Goal: Task Accomplishment & Management: Manage account settings

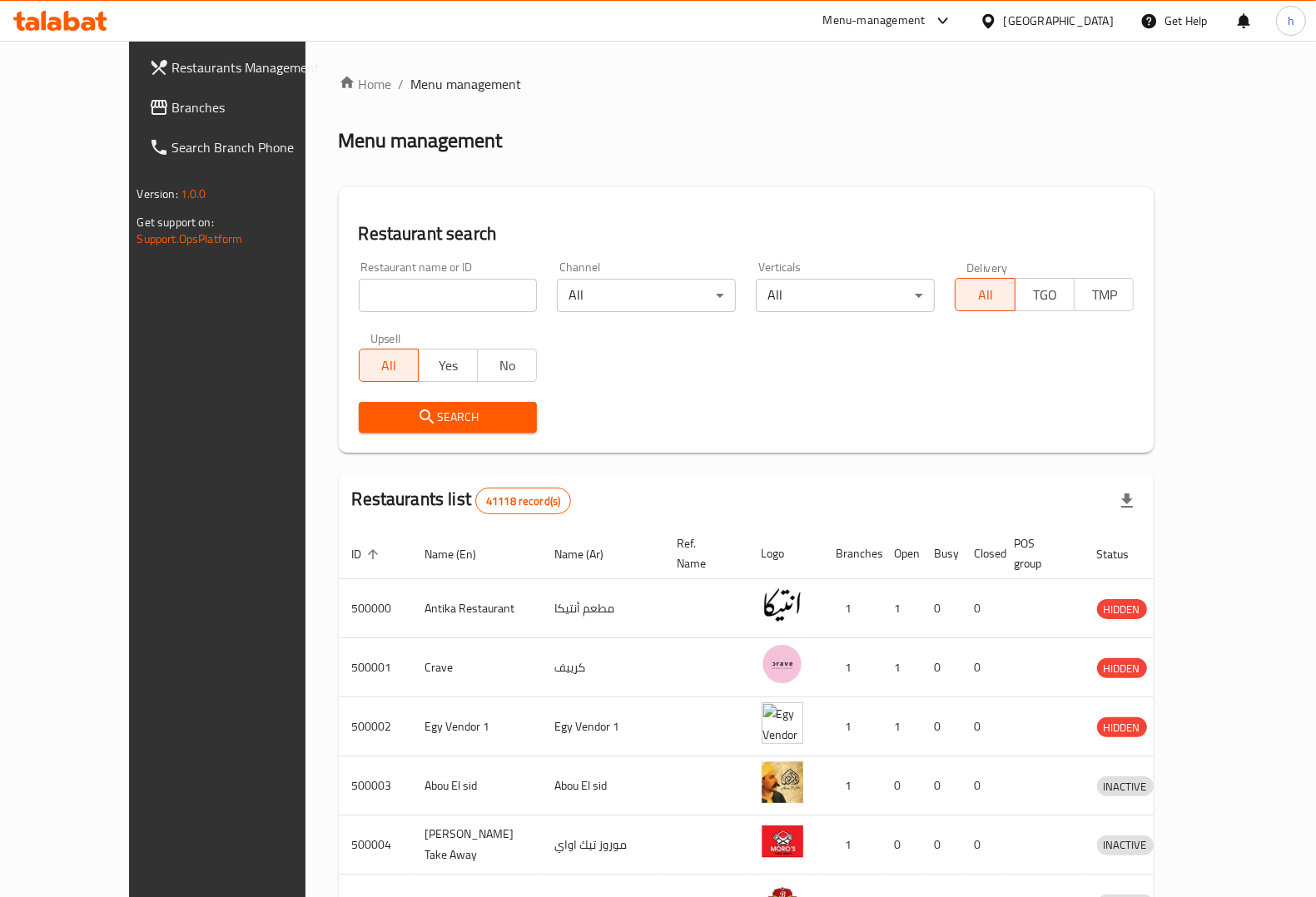
click at [402, 296] on input "search" at bounding box center [448, 296] width 179 height 33
paste input "342047310"
type input "342047310"
click at [172, 67] on span "Restaurants Management" at bounding box center [254, 67] width 163 height 20
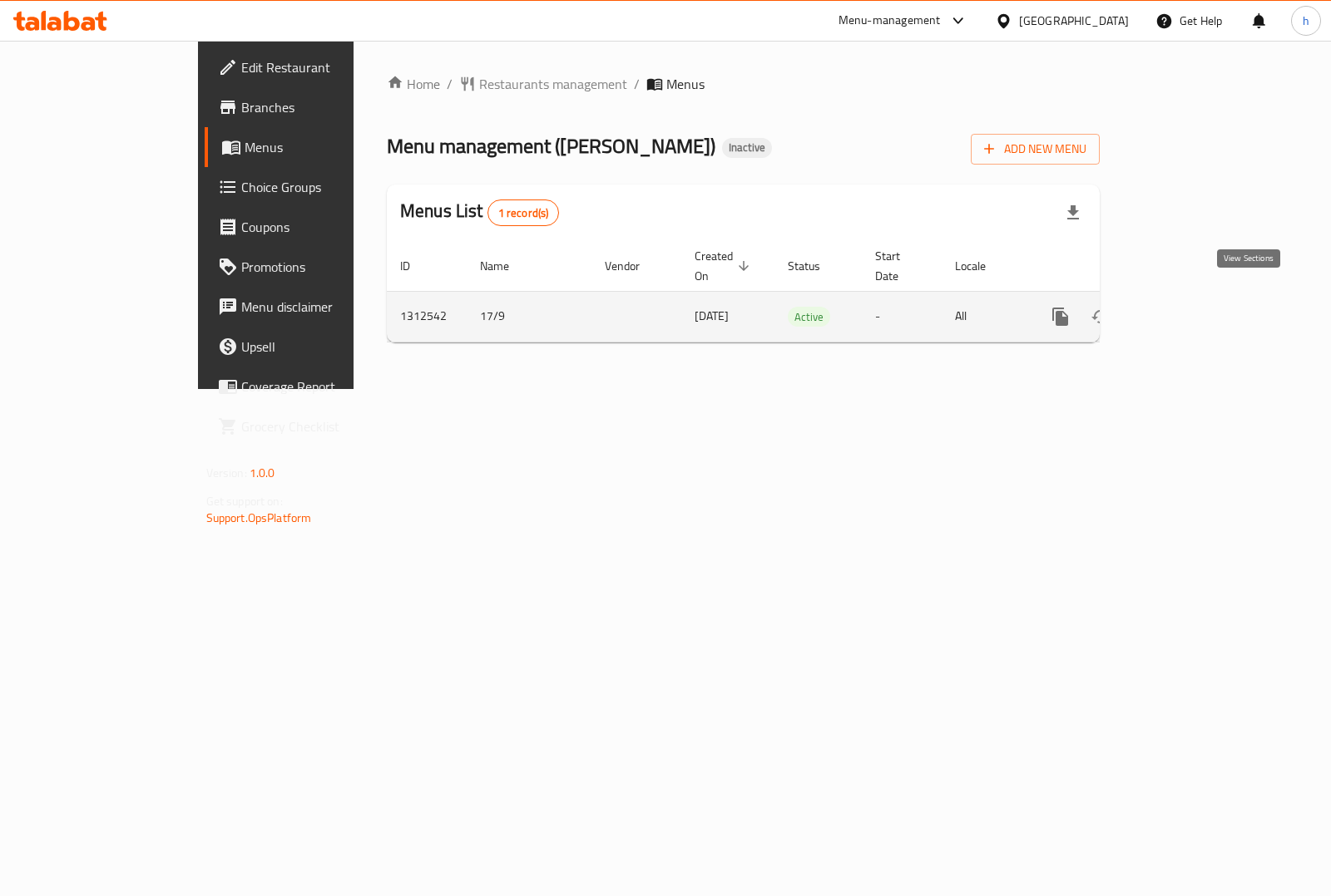
click at [1190, 307] on icon "enhanced table" at bounding box center [1180, 317] width 20 height 20
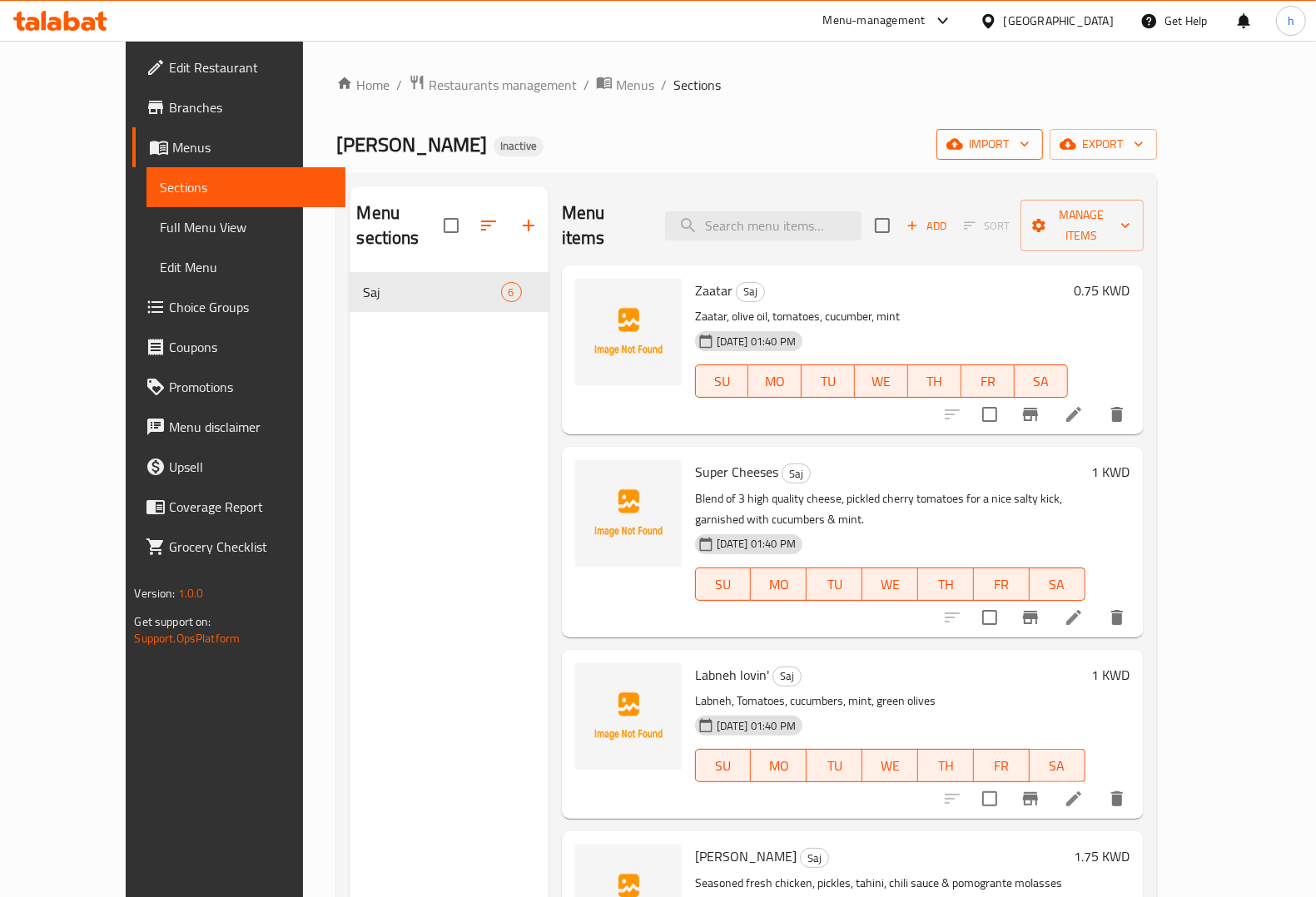
click at [1029, 152] on span "import" at bounding box center [989, 144] width 80 height 21
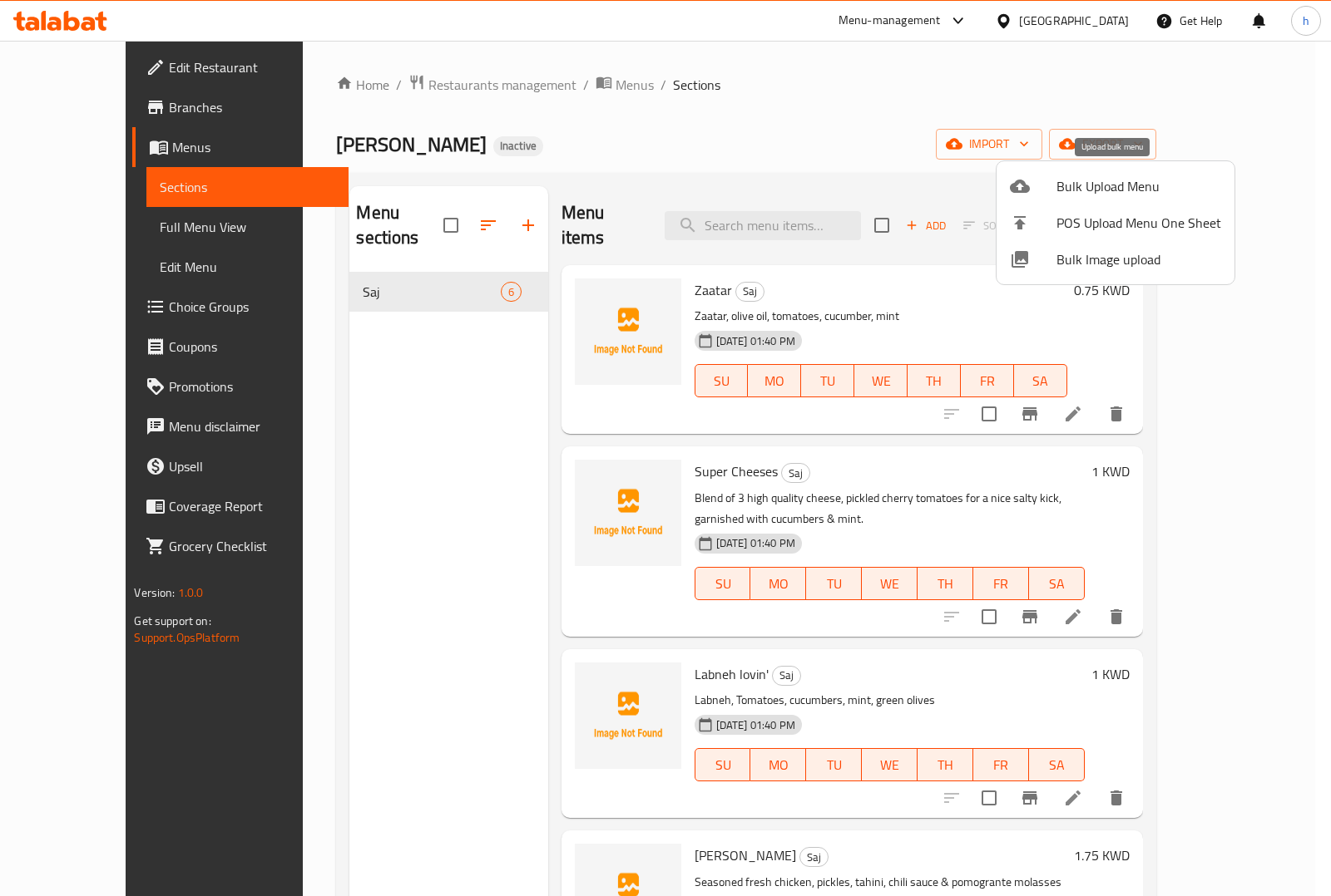
click at [1124, 186] on span "Bulk Upload Menu" at bounding box center [1139, 186] width 165 height 20
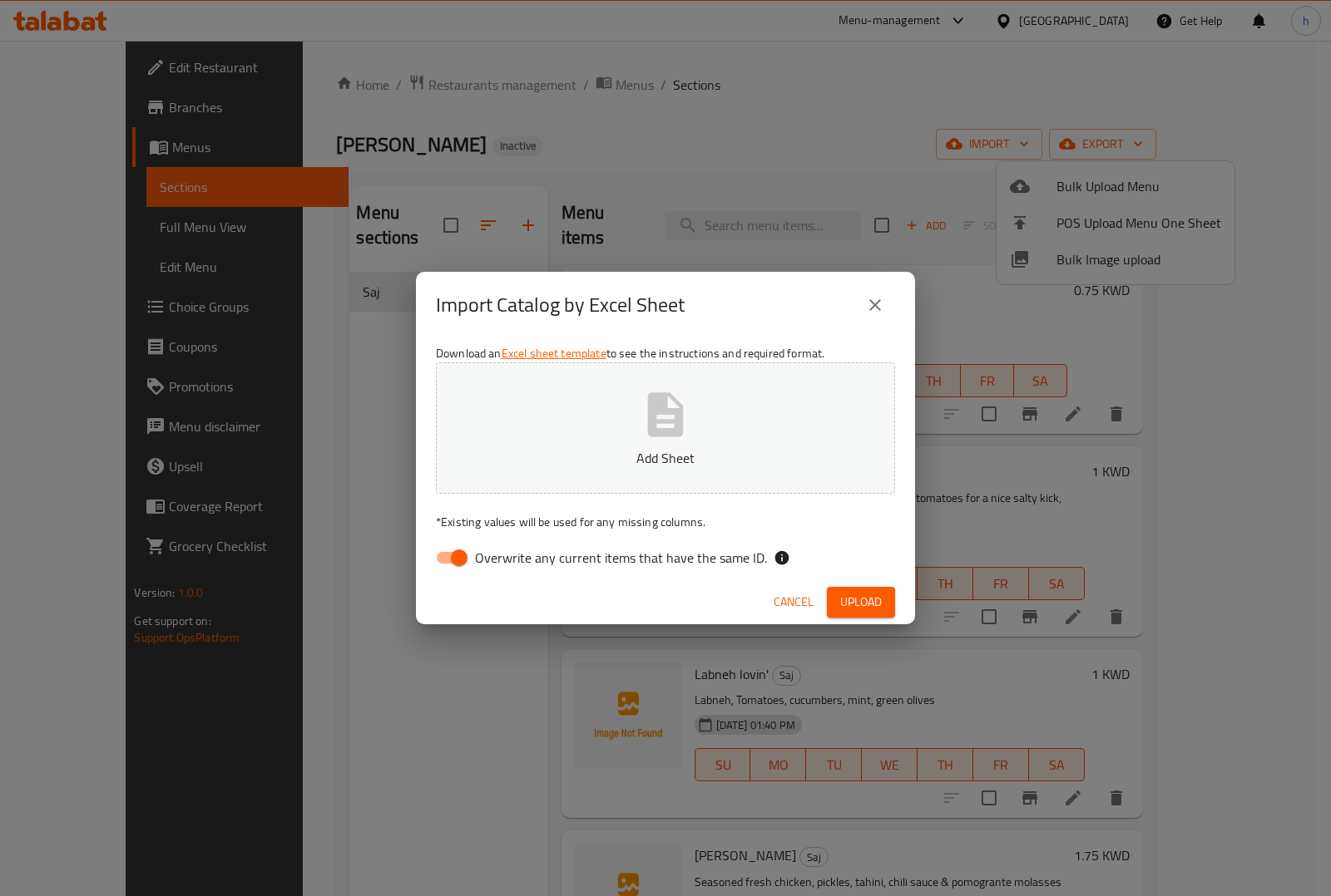
click at [443, 554] on input "Overwrite any current items that have the same ID." at bounding box center [459, 558] width 95 height 32
checkbox input "false"
click at [858, 601] on span "Upload" at bounding box center [861, 602] width 42 height 21
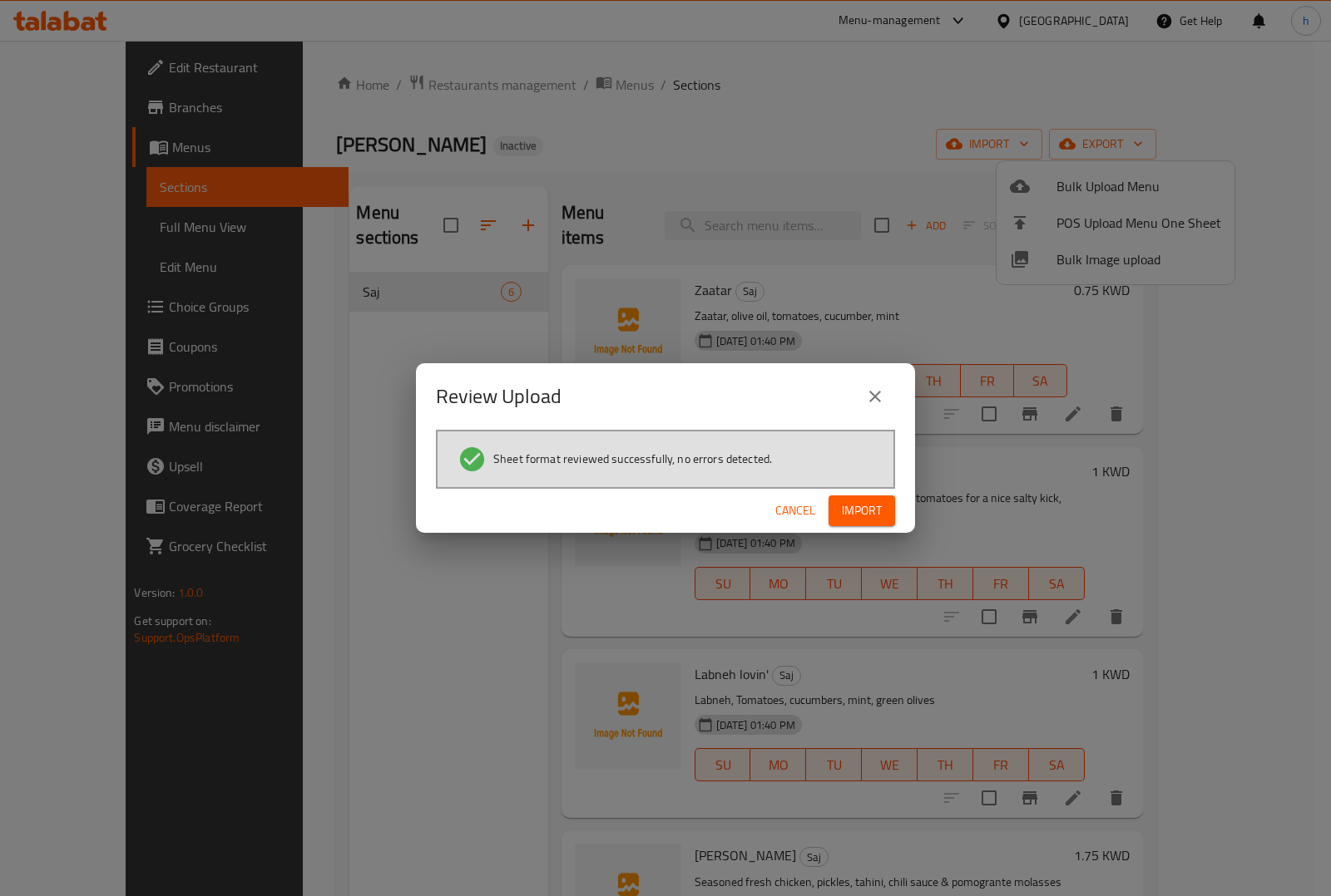
click at [858, 503] on span "Import" at bounding box center [862, 511] width 40 height 21
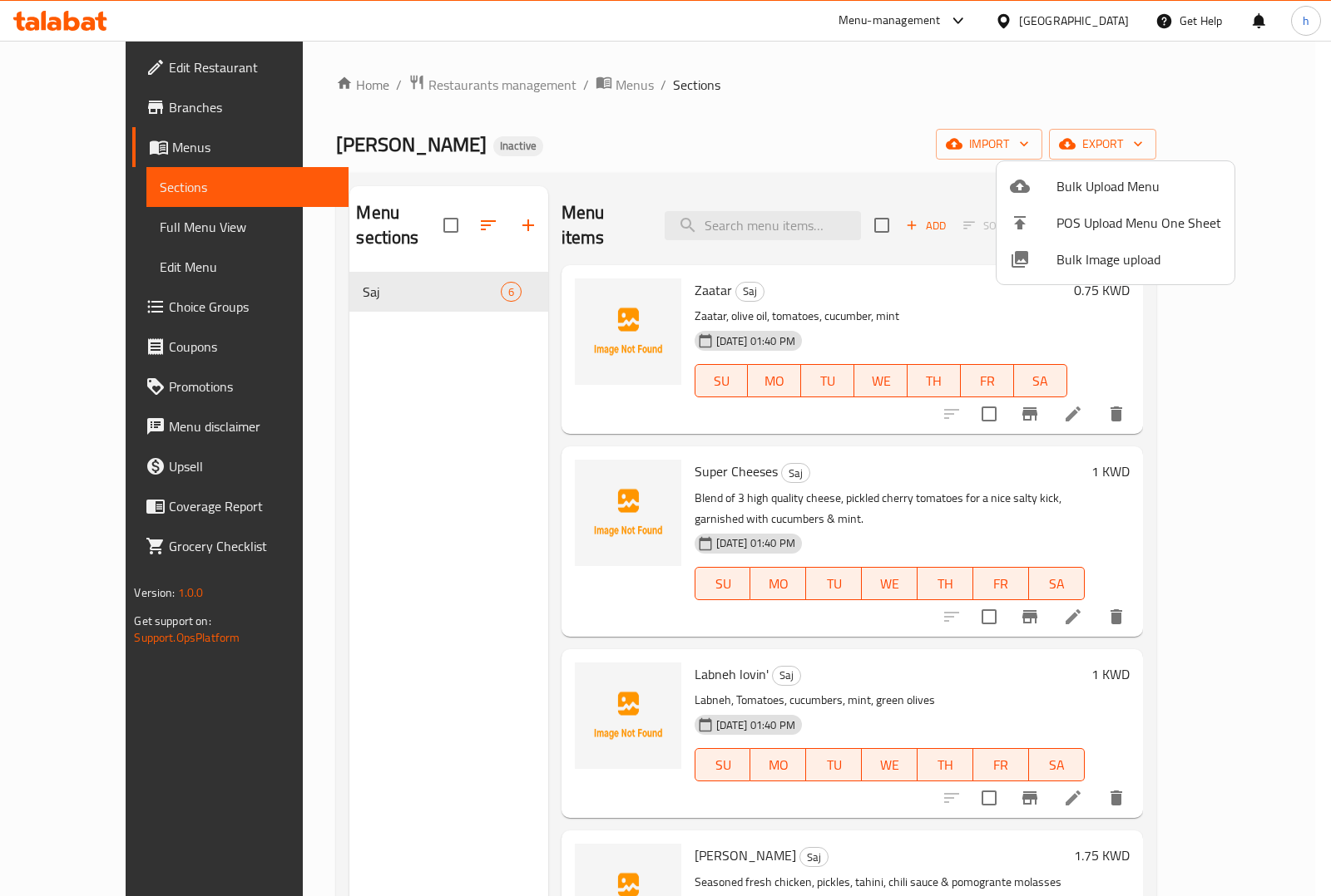
click at [83, 230] on div at bounding box center [665, 448] width 1331 height 896
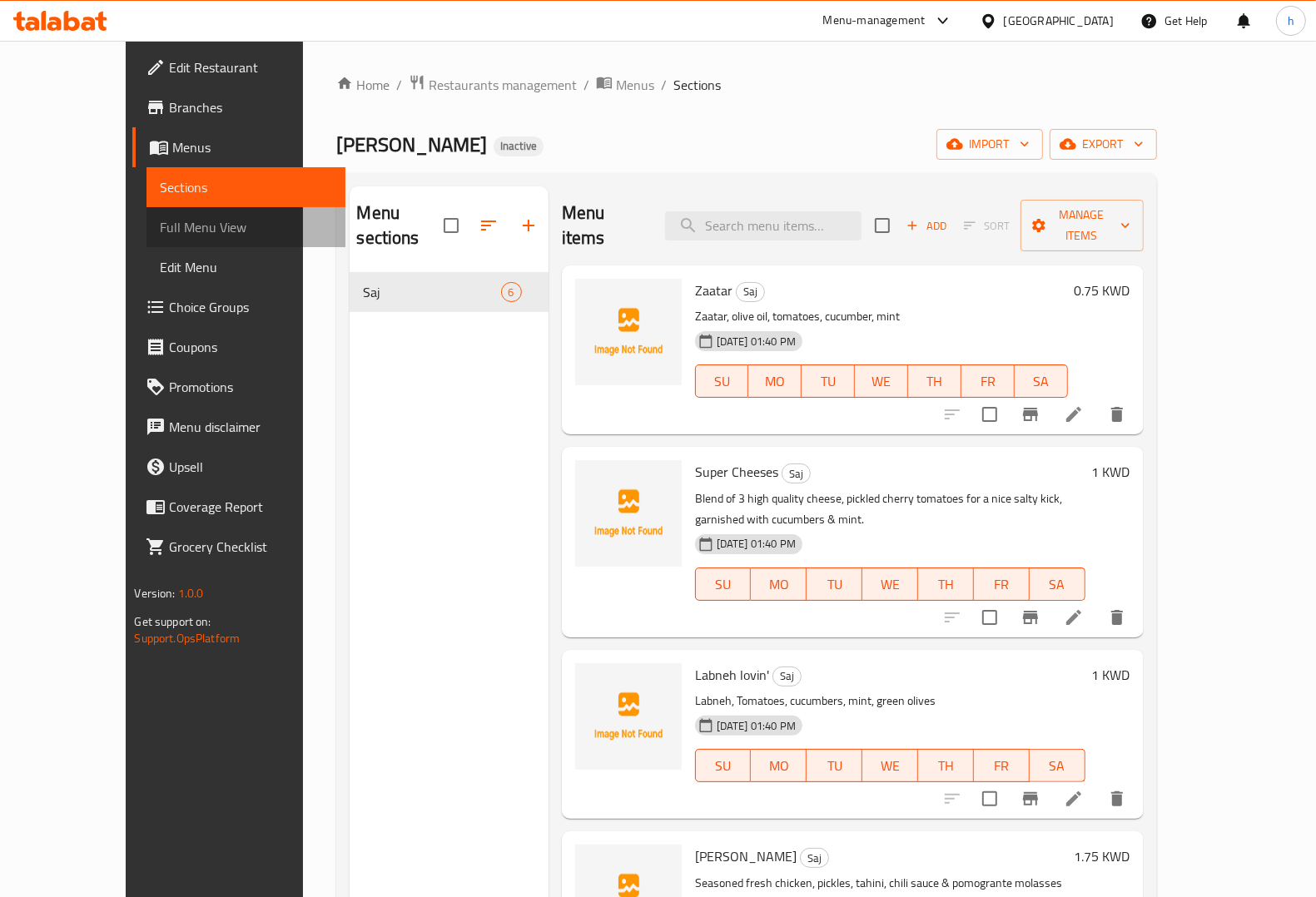
click at [160, 221] on span "Full Menu View" at bounding box center [246, 227] width 172 height 20
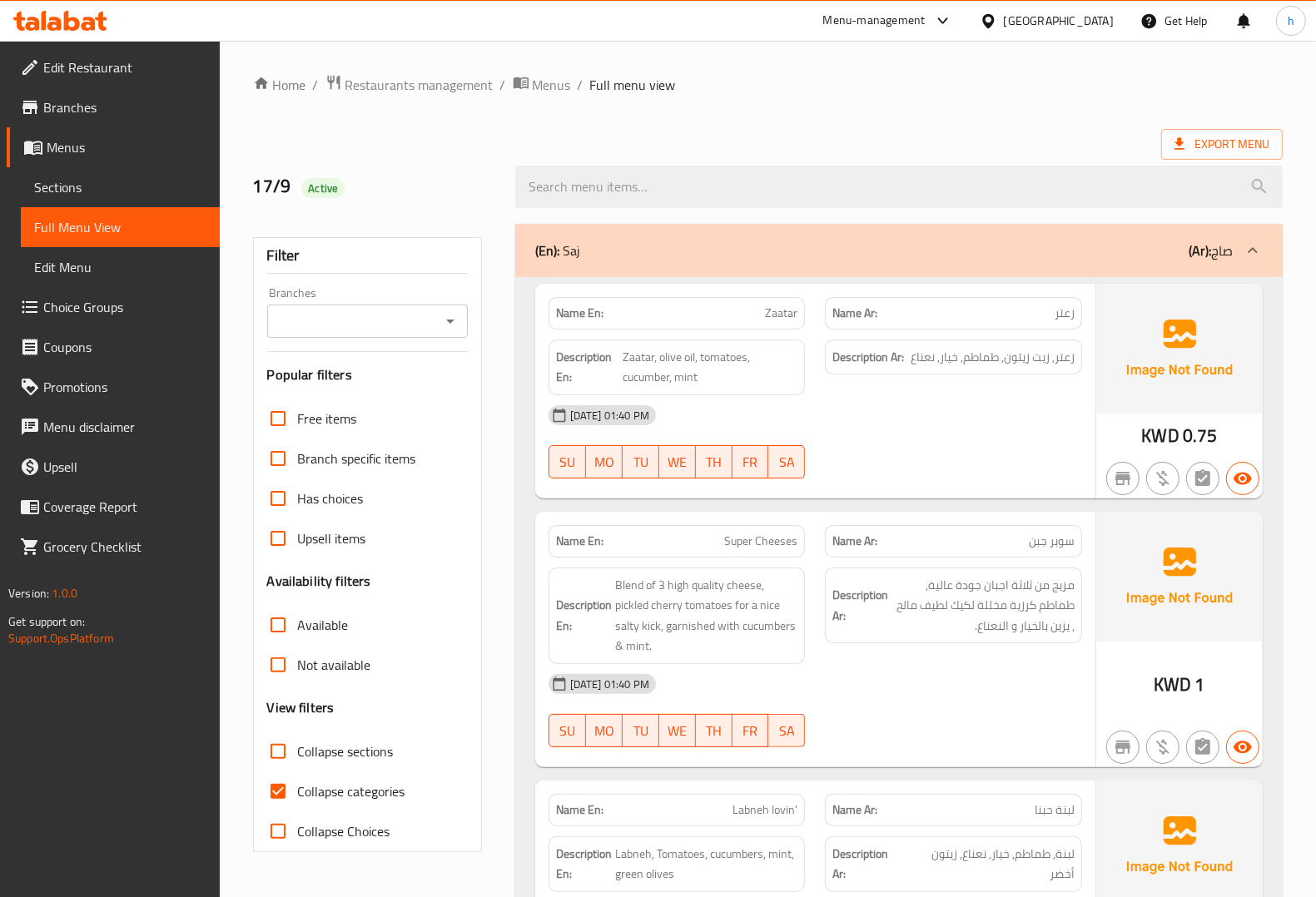
click at [97, 186] on span "Sections" at bounding box center [120, 187] width 172 height 20
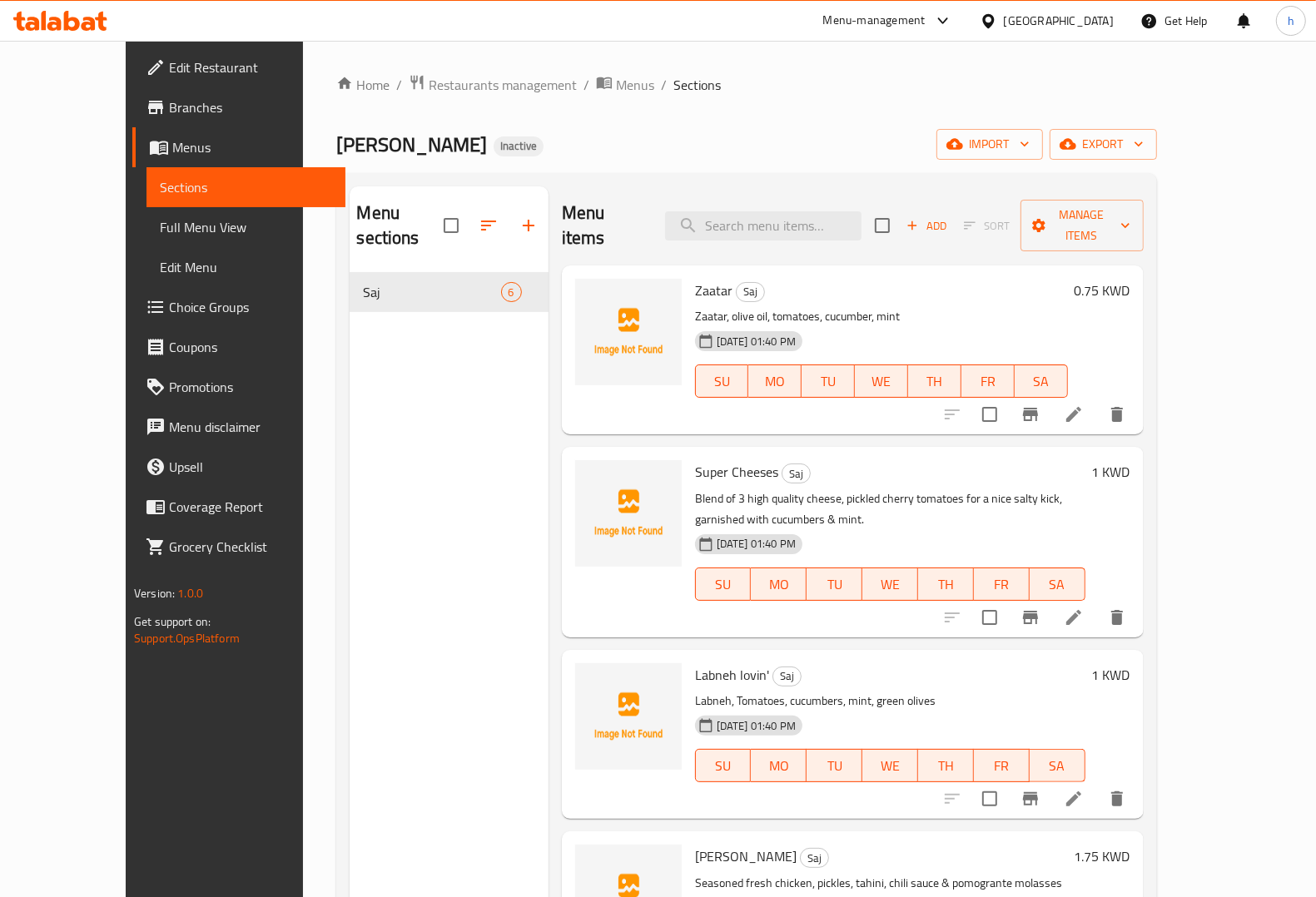
click at [350, 338] on div "Menu sections Saj 6" at bounding box center [449, 635] width 198 height 897
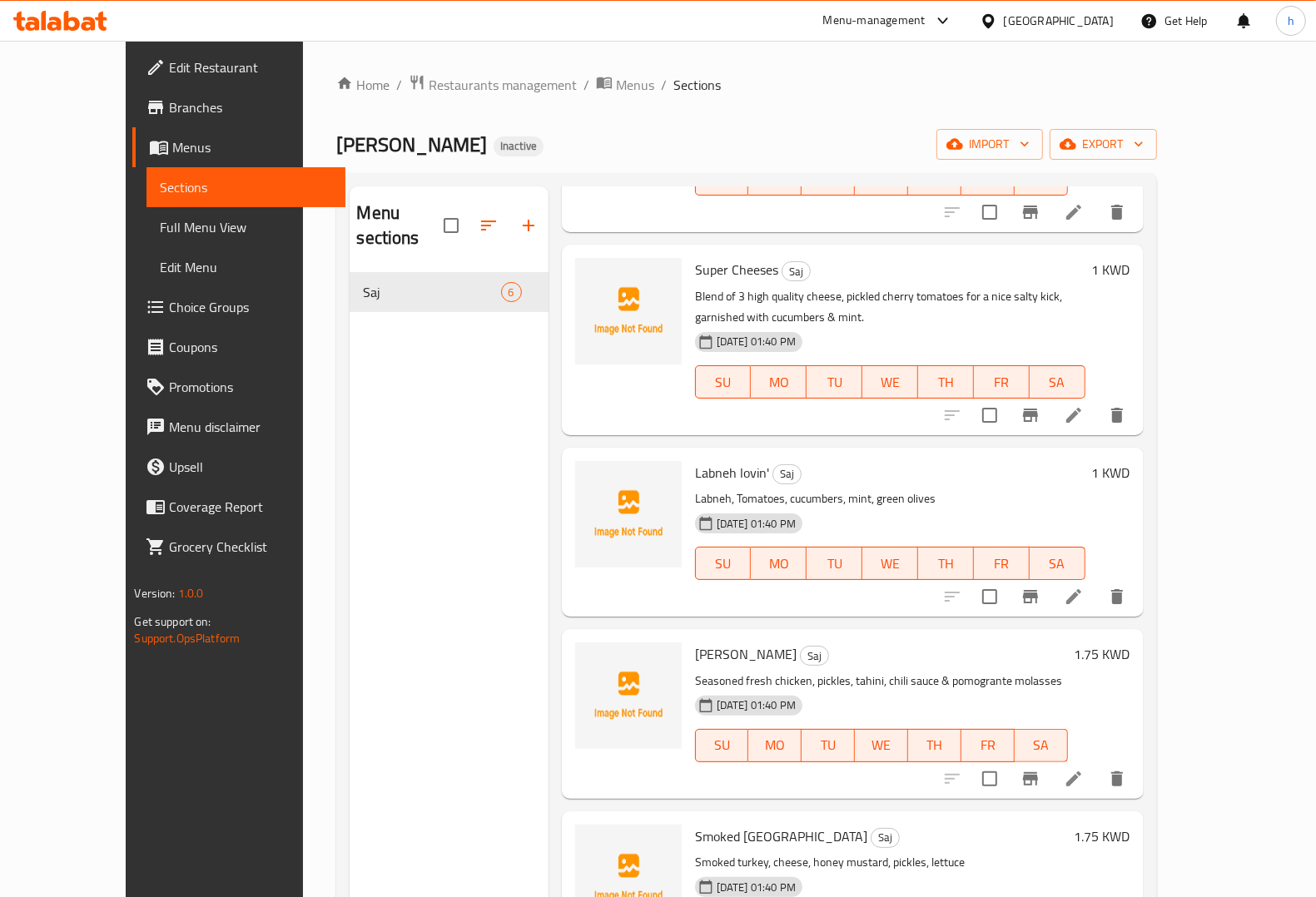
scroll to position [208, 0]
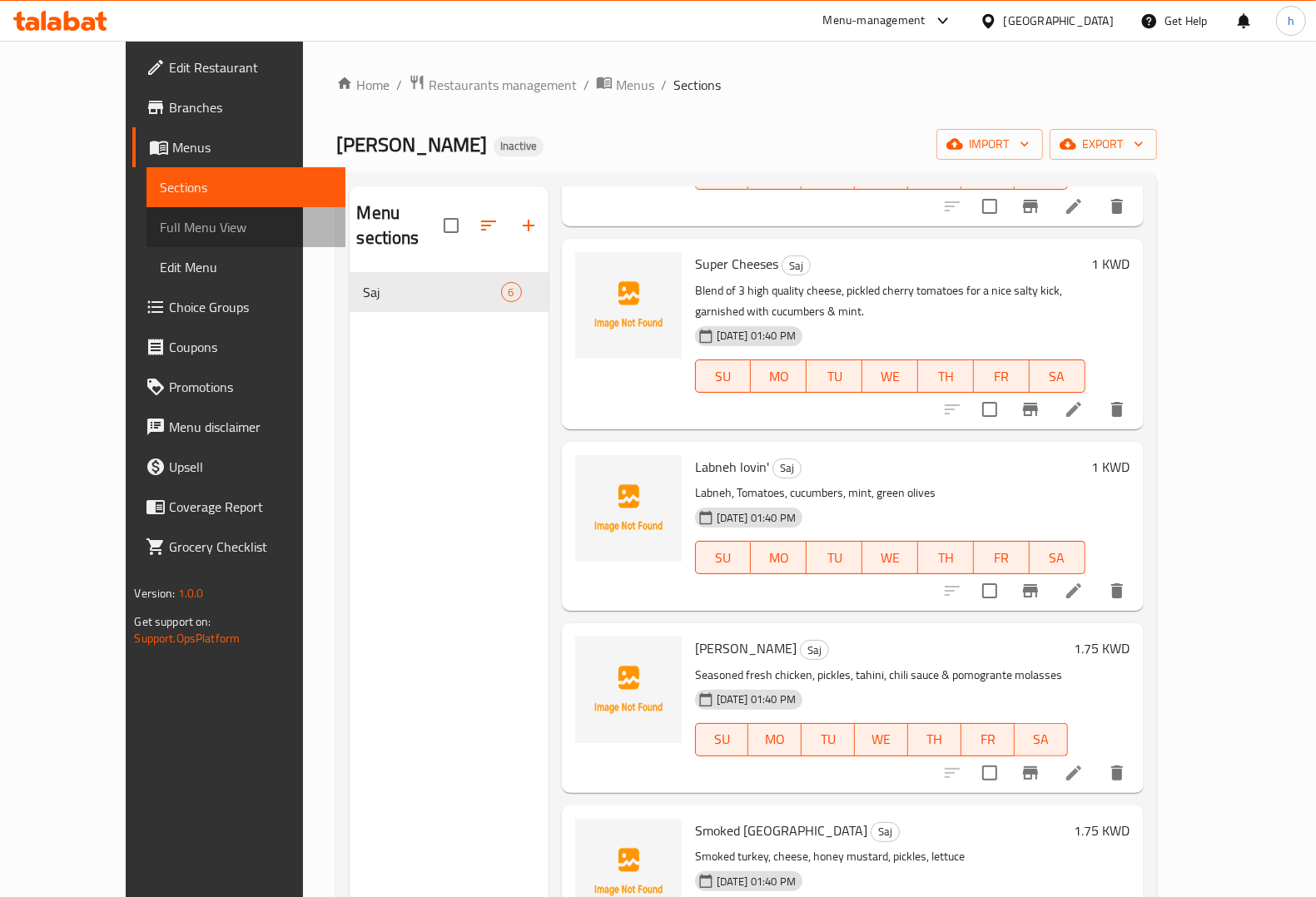
click at [160, 227] on span "Full Menu View" at bounding box center [246, 227] width 172 height 20
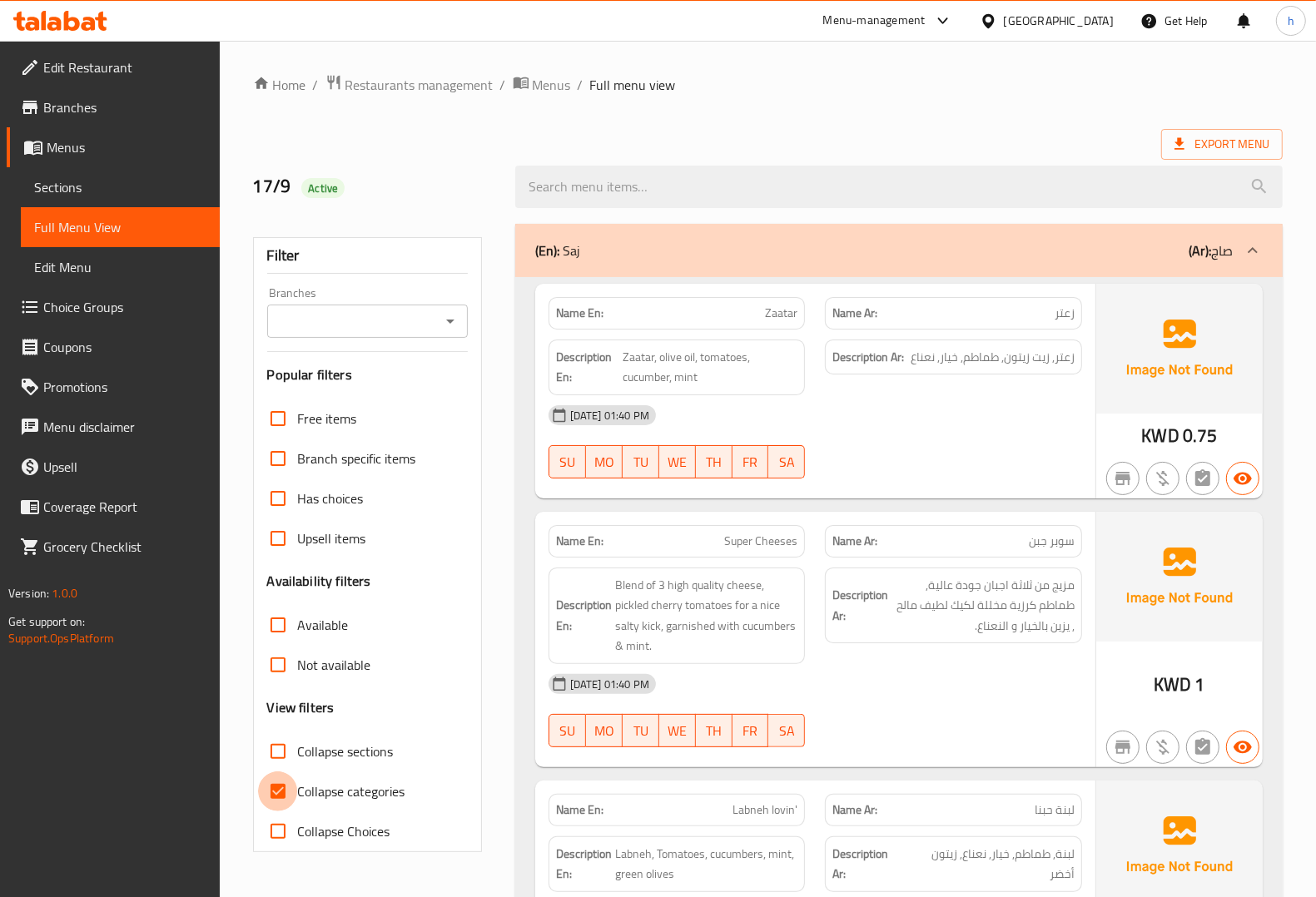
click at [282, 786] on input "Collapse categories" at bounding box center [278, 791] width 40 height 40
checkbox input "false"
click at [131, 189] on span "Sections" at bounding box center [120, 187] width 172 height 20
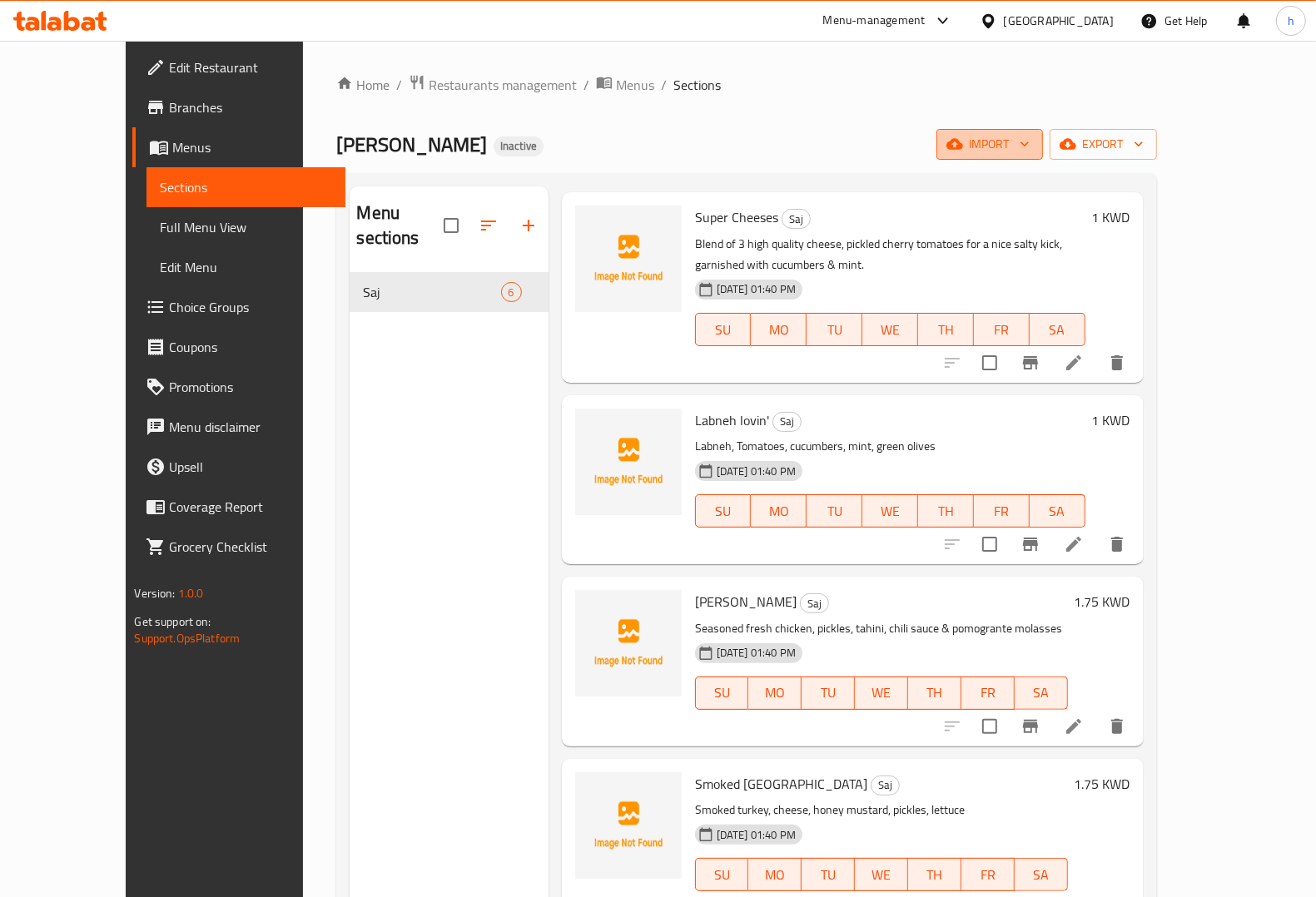
click at [1029, 148] on span "import" at bounding box center [989, 144] width 80 height 21
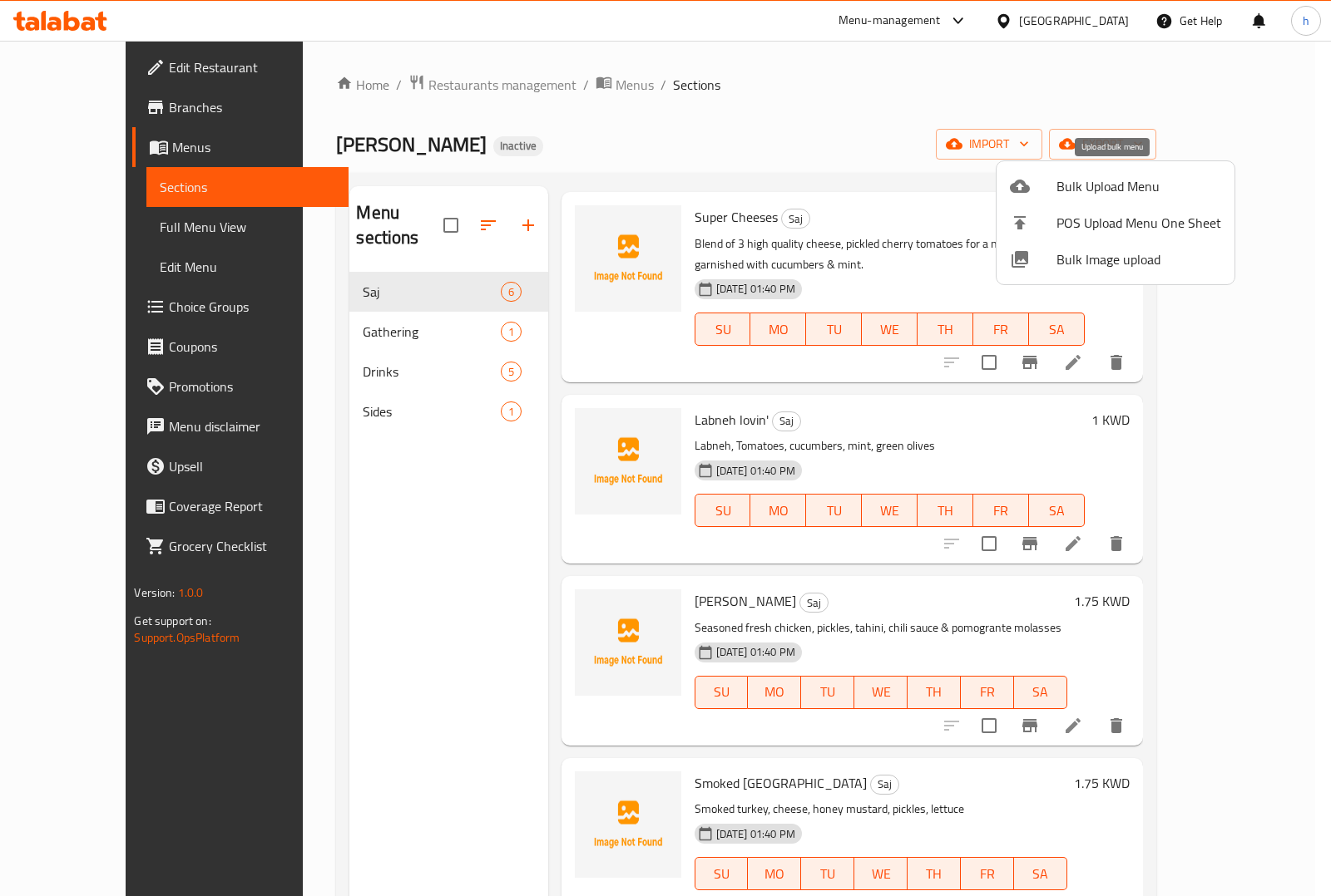
click at [1107, 181] on span "Bulk Upload Menu" at bounding box center [1139, 186] width 165 height 20
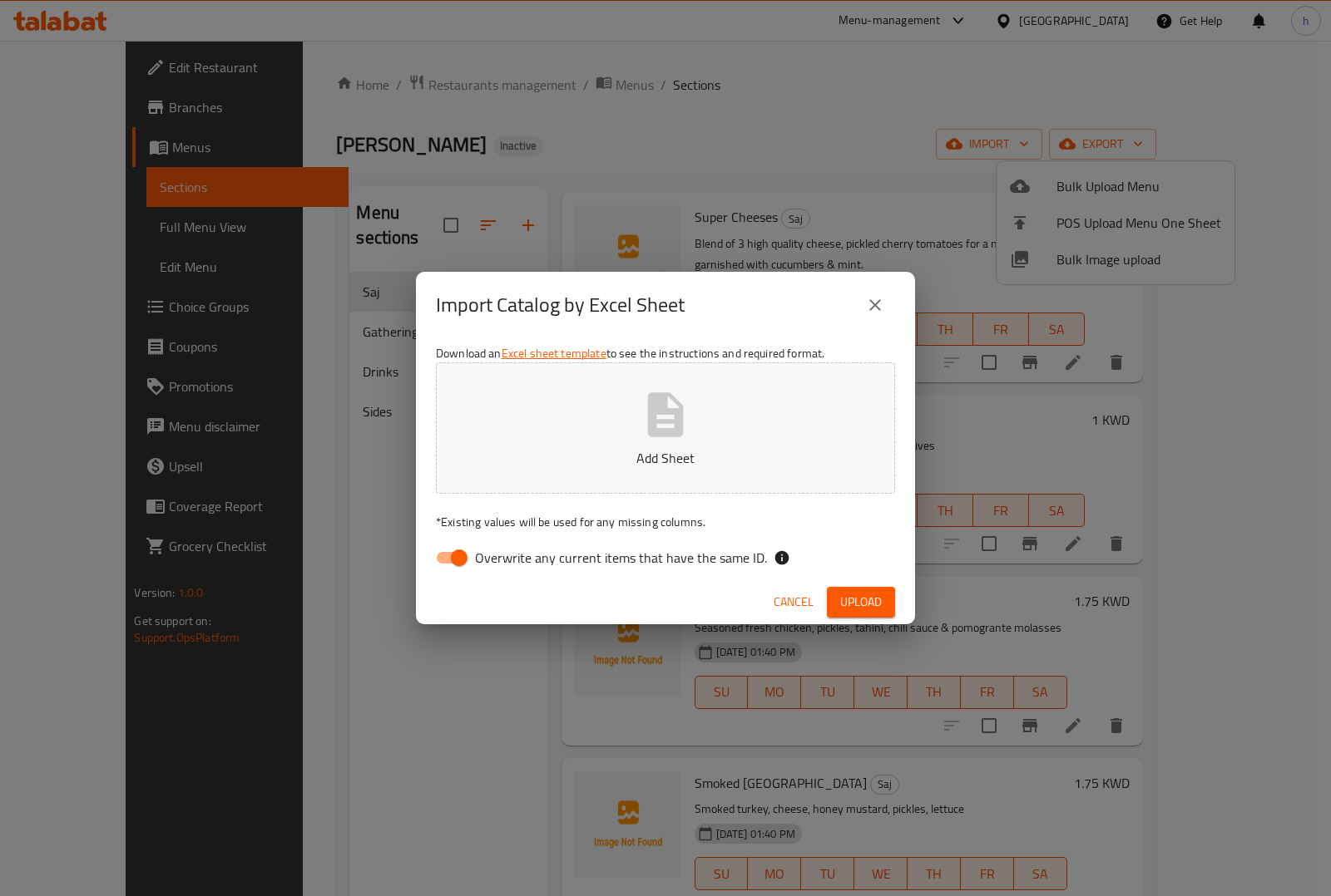
click at [452, 560] on input "Overwrite any current items that have the same ID." at bounding box center [459, 558] width 95 height 32
checkbox input "false"
click at [859, 608] on span "Upload" at bounding box center [861, 602] width 42 height 21
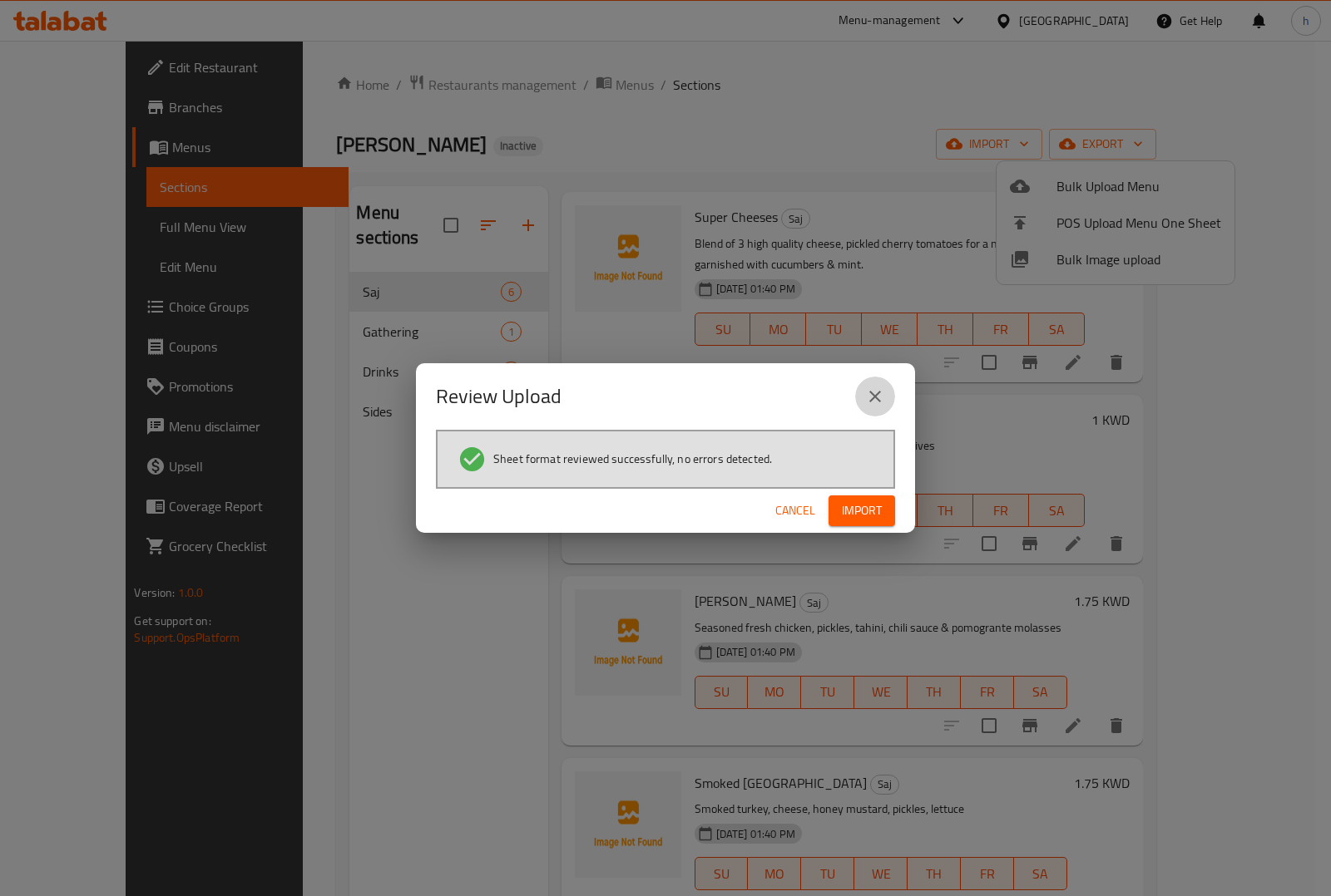
click at [874, 391] on icon "close" at bounding box center [875, 397] width 20 height 20
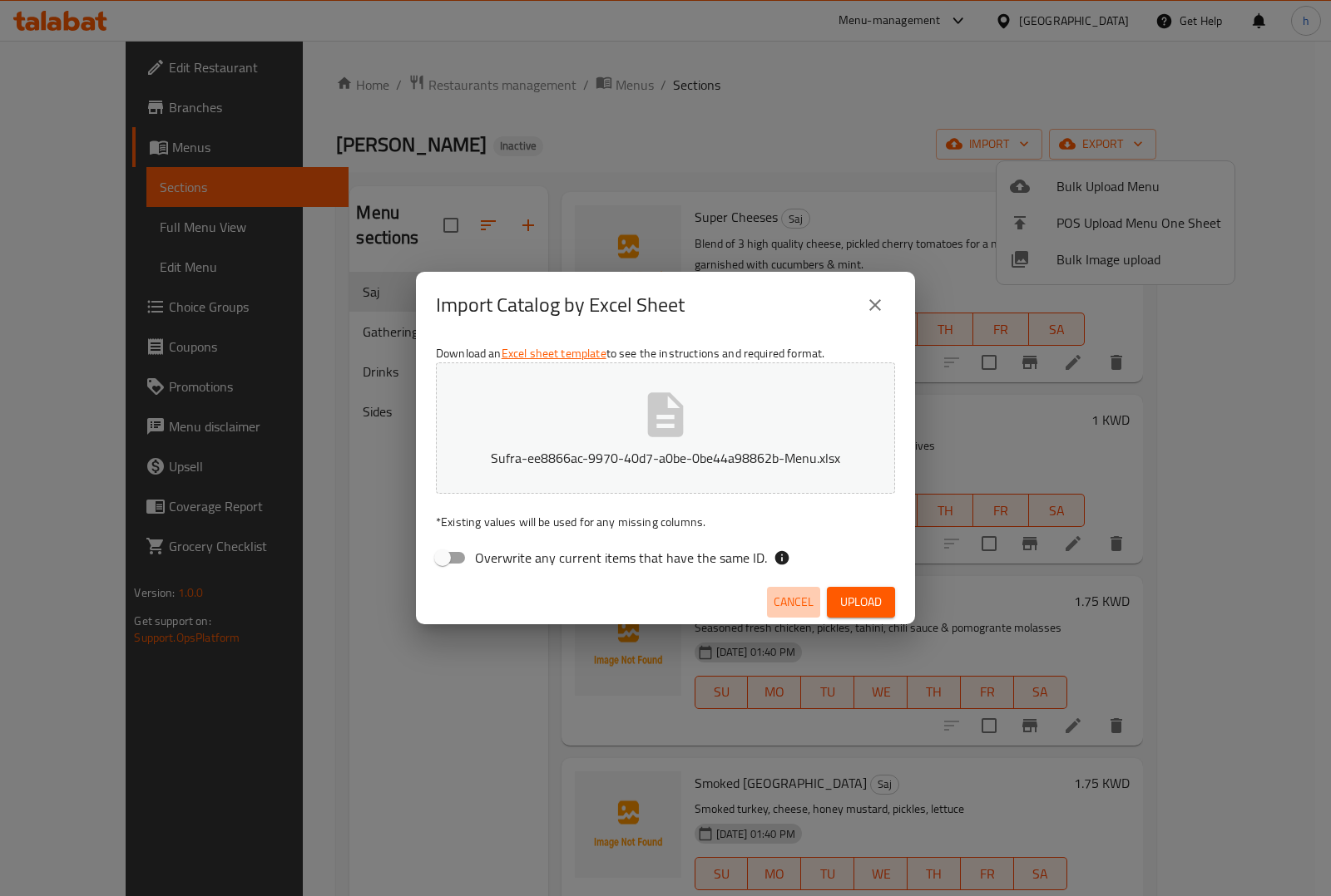
click at [780, 605] on span "Cancel" at bounding box center [793, 602] width 40 height 21
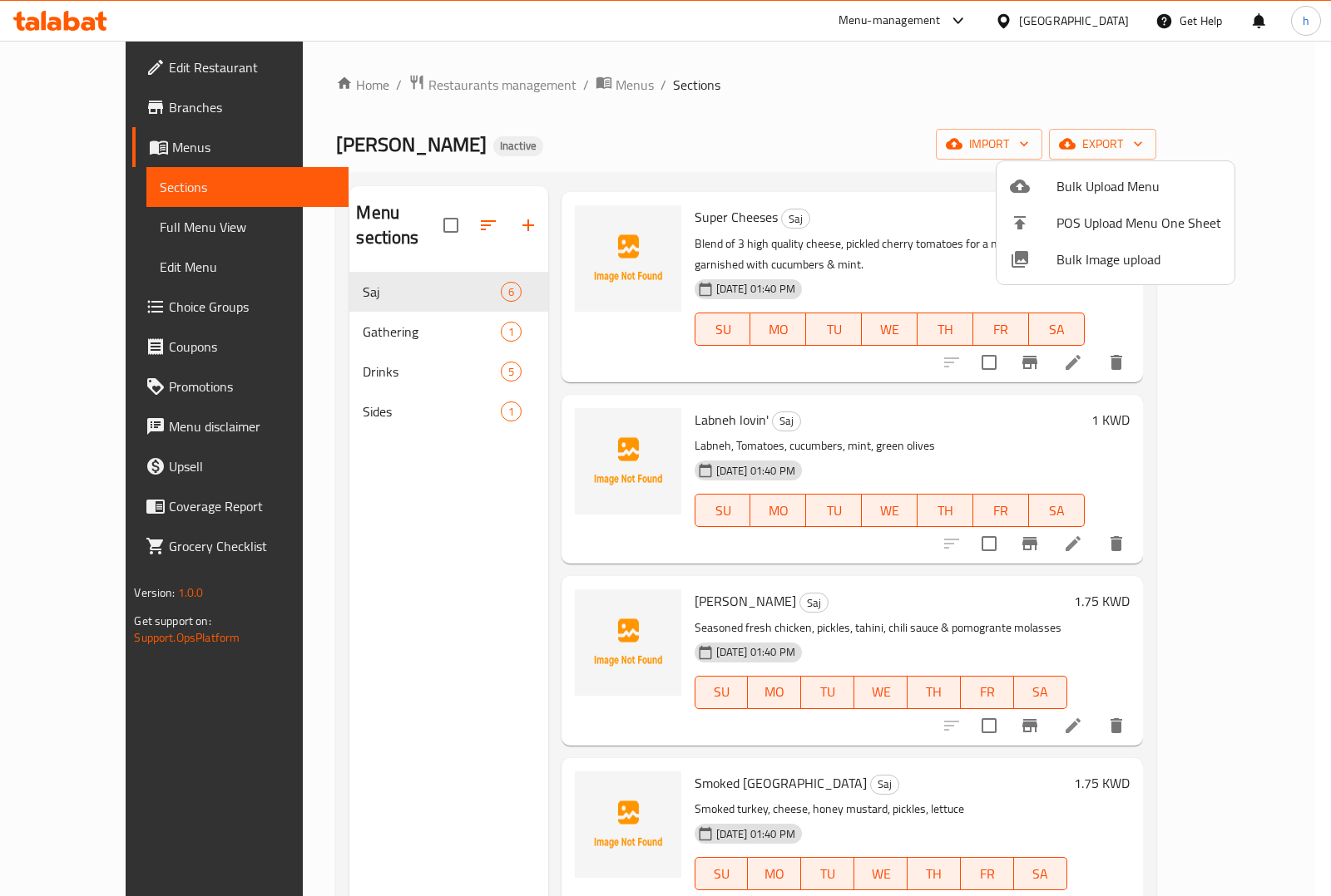
click at [345, 322] on div at bounding box center [665, 448] width 1331 height 896
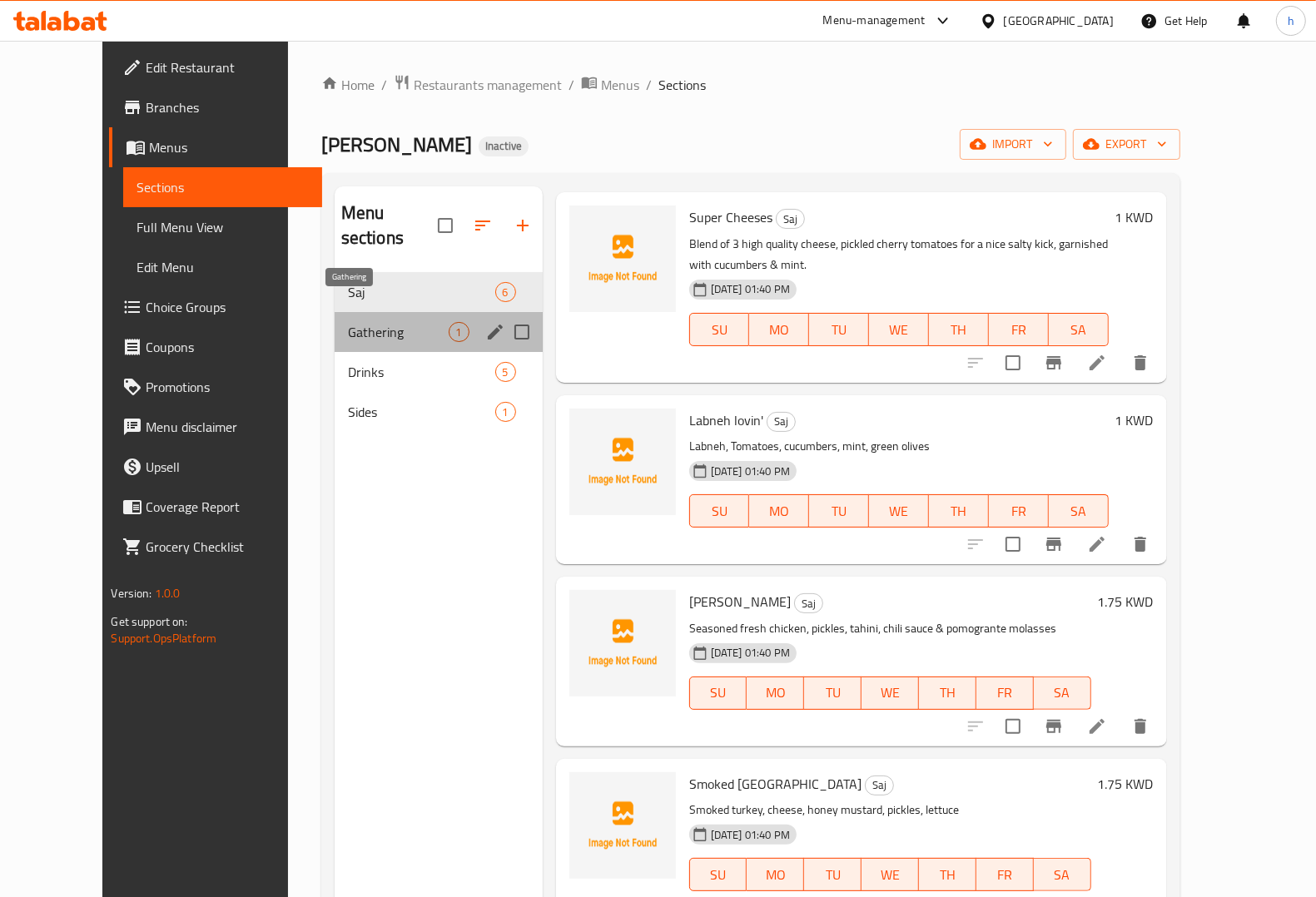
click at [348, 322] on span "Gathering" at bounding box center [398, 332] width 101 height 20
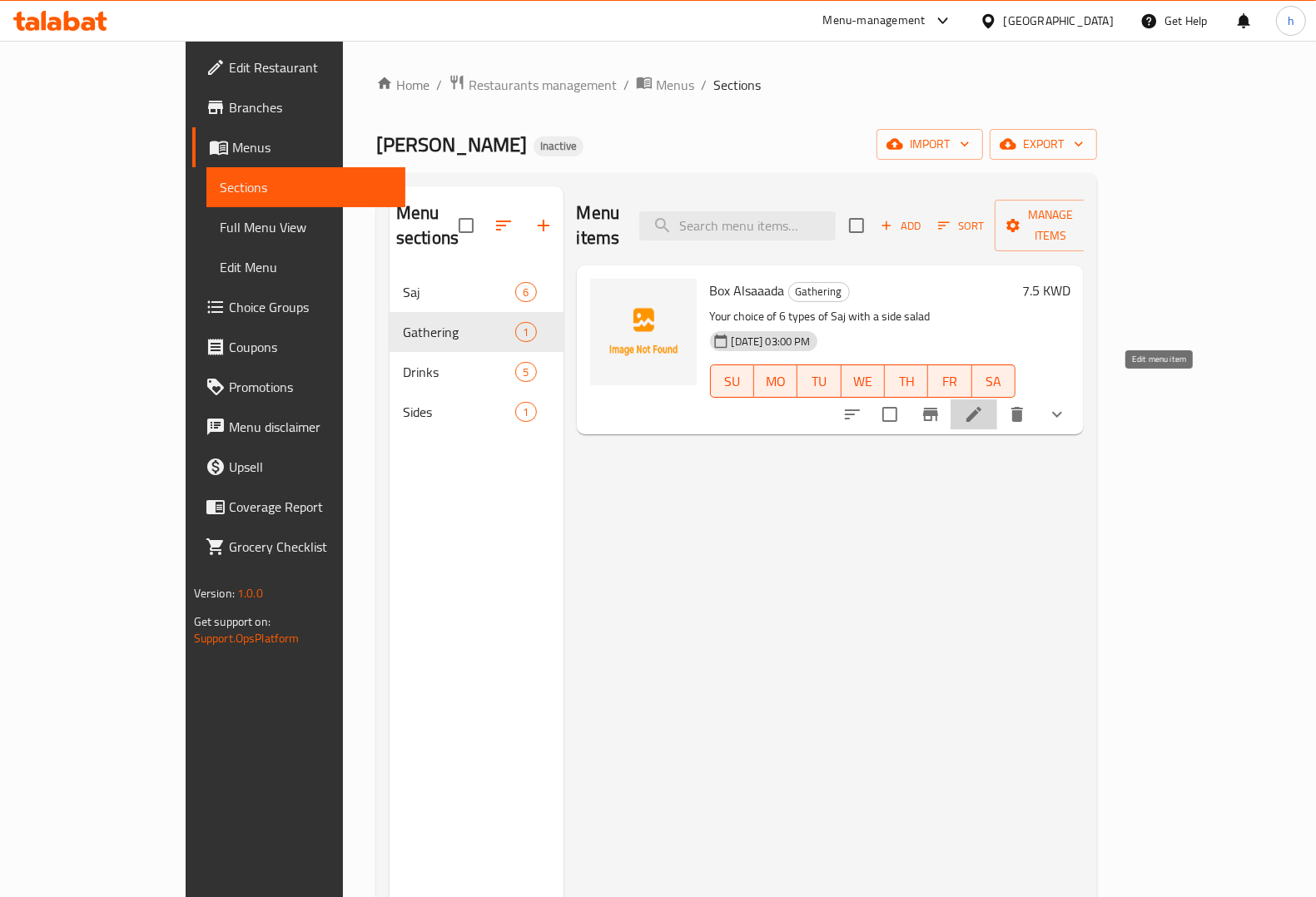
click at [984, 405] on icon at bounding box center [974, 415] width 20 height 20
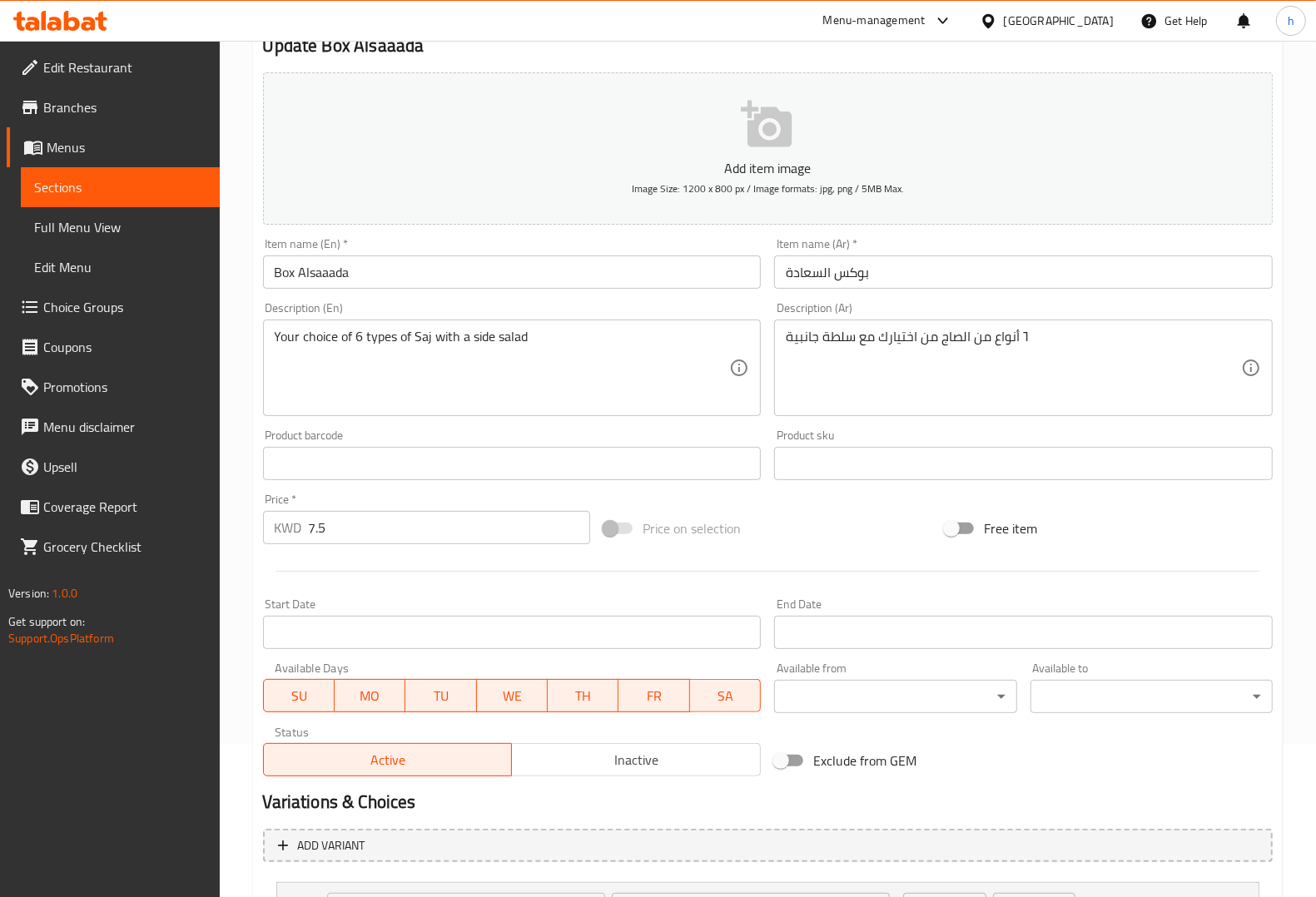
scroll to position [305, 0]
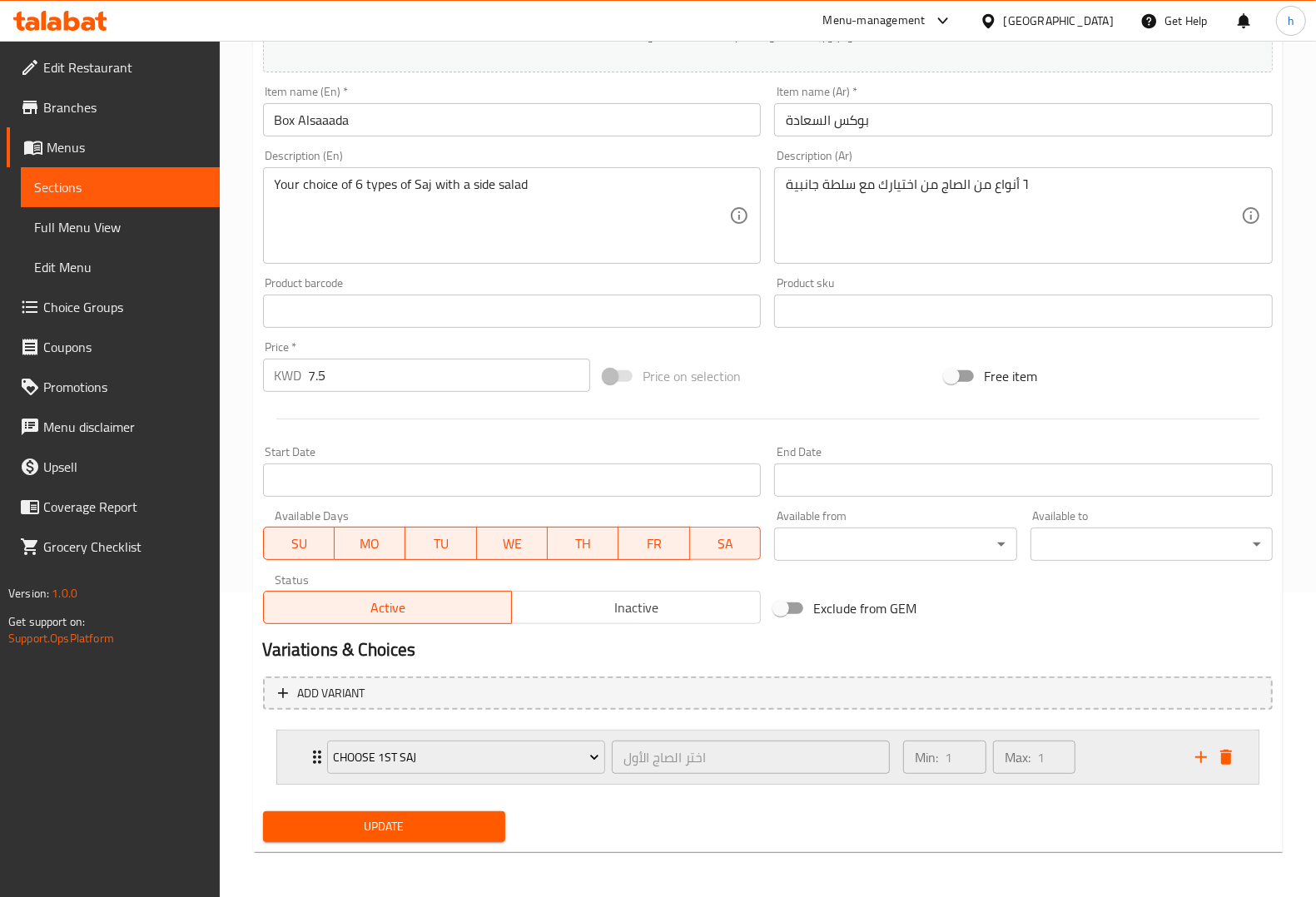
click at [290, 750] on div "Choose 1st Saj اختر الصاج الأول ​ Min: 1 ​ Max: 1 ​" at bounding box center [768, 757] width 981 height 53
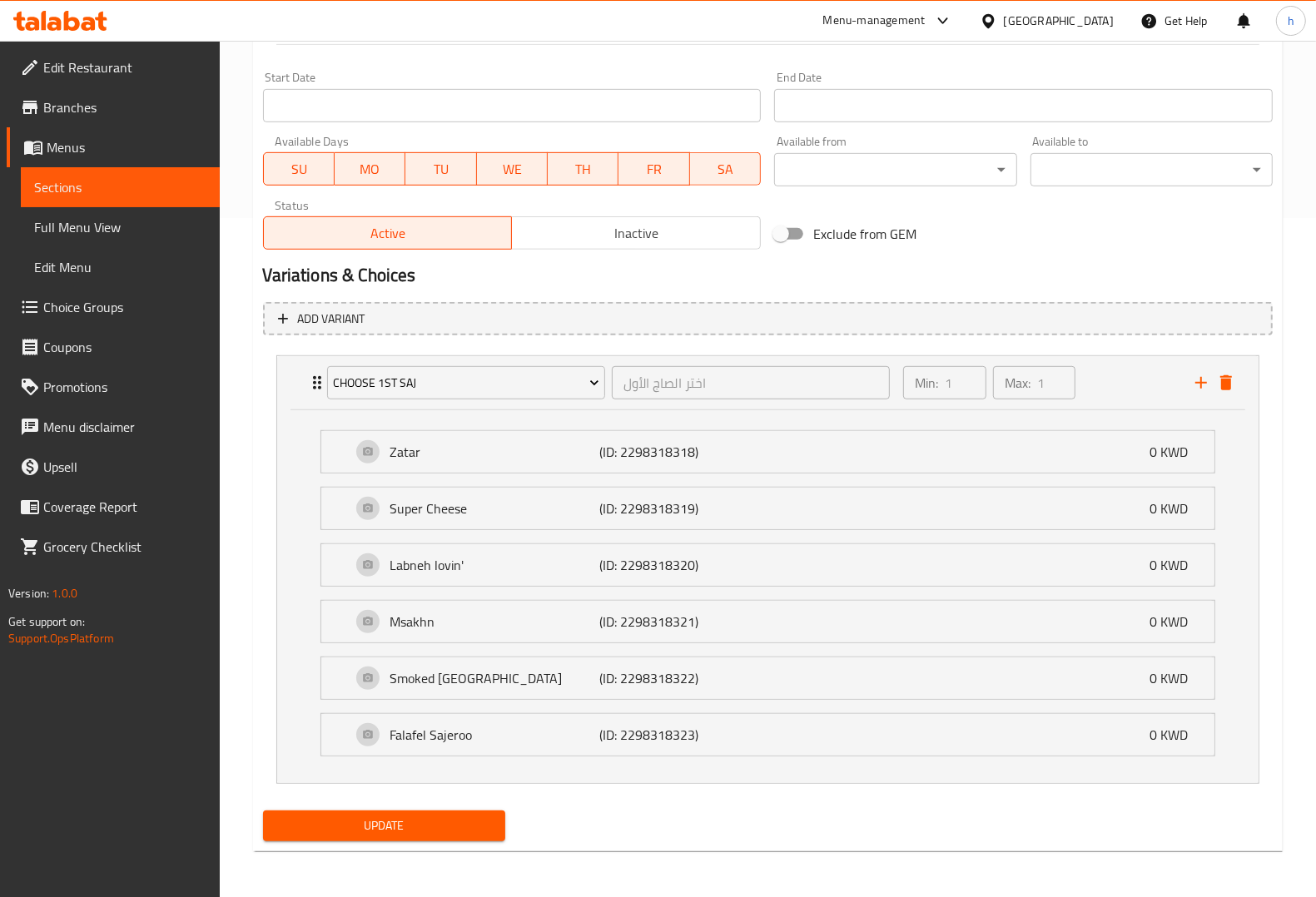
scroll to position [680, 0]
click at [519, 438] on div "Zatar (ID: 2298318318) 0 KWD" at bounding box center [773, 451] width 843 height 42
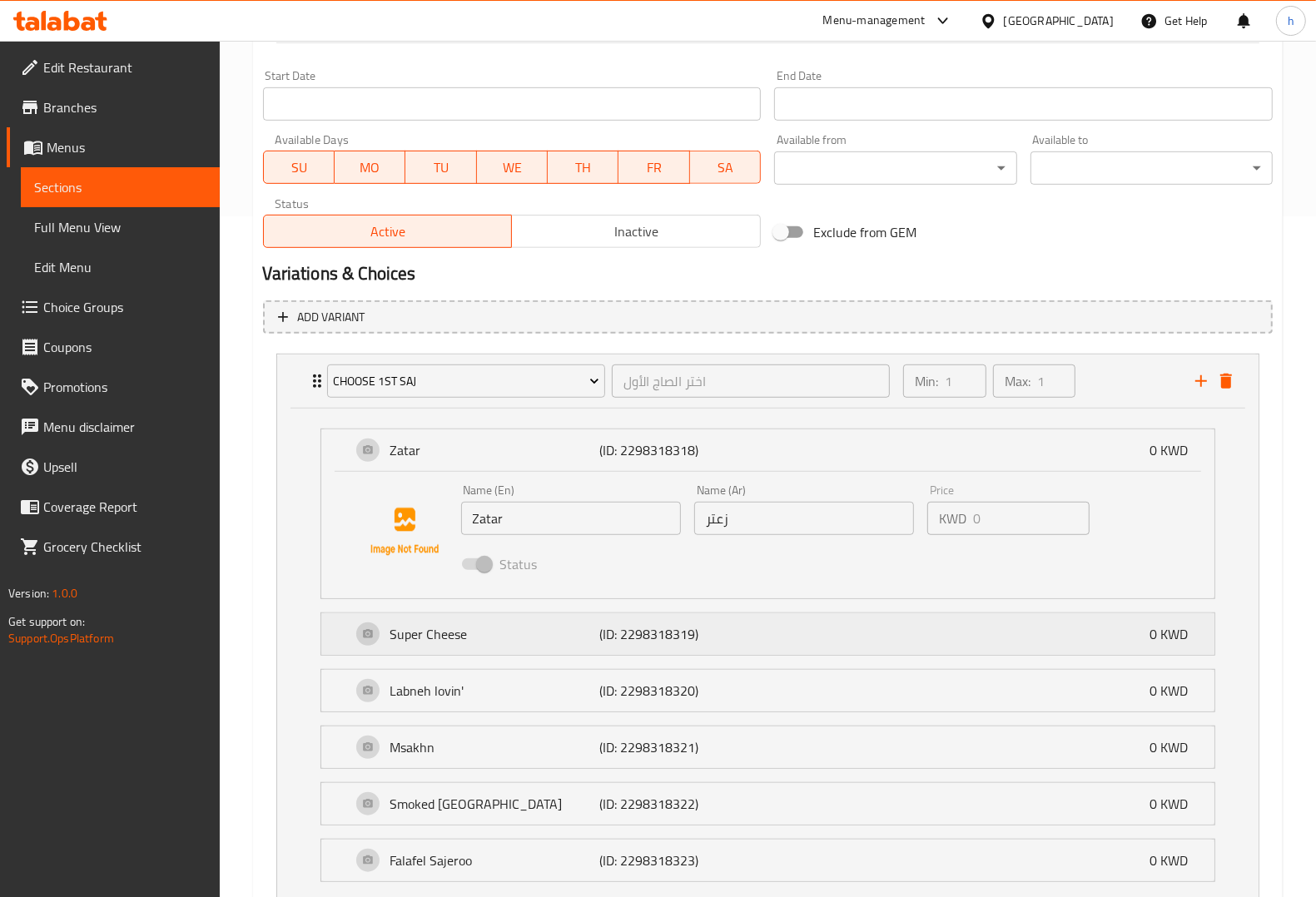
click at [493, 645] on div "Super Cheese (ID: 2298318319) 0 KWD" at bounding box center [773, 634] width 843 height 42
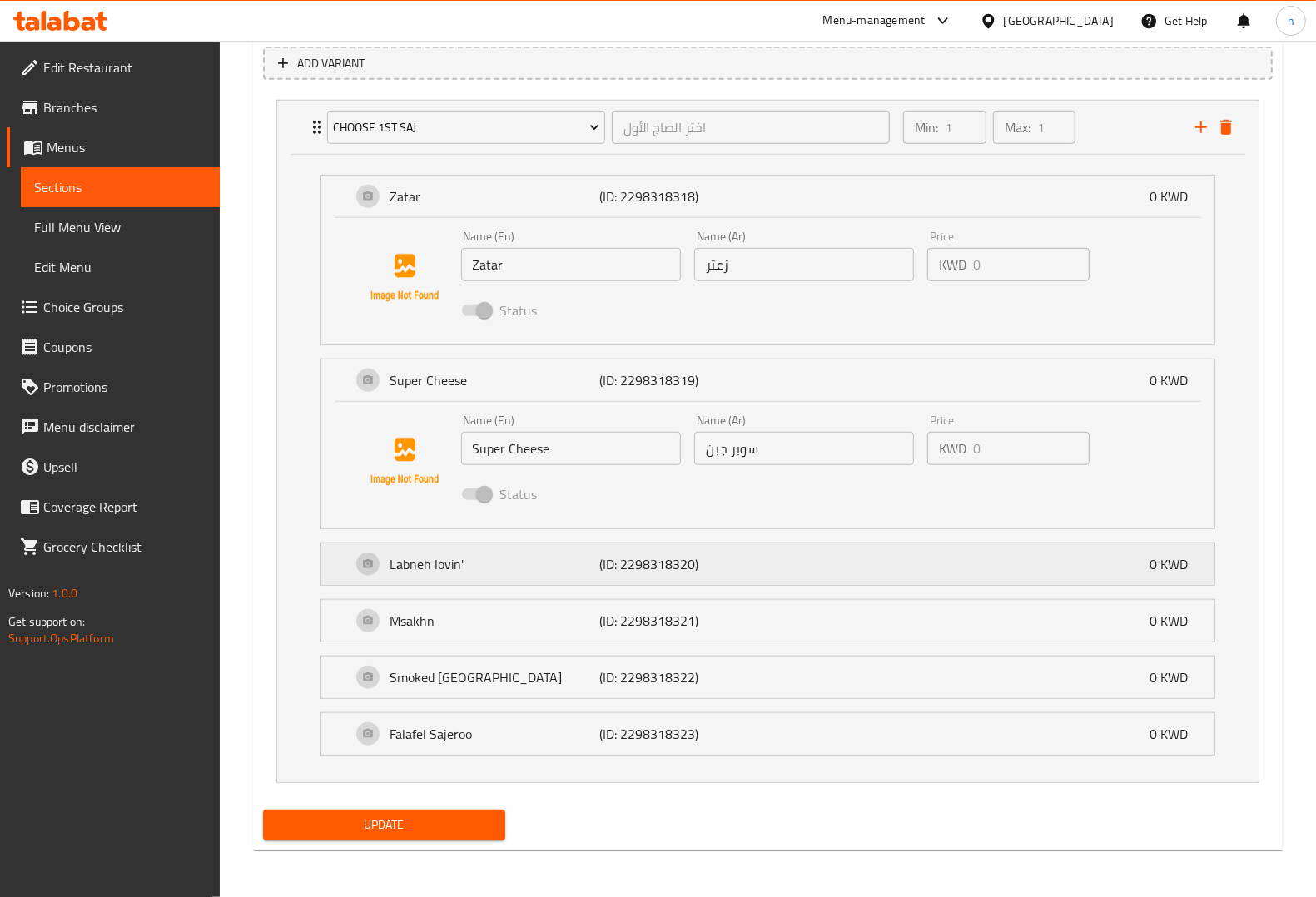
click at [525, 580] on div "Labneh lovin' (ID: 2298318320) 0 KWD" at bounding box center [773, 565] width 843 height 42
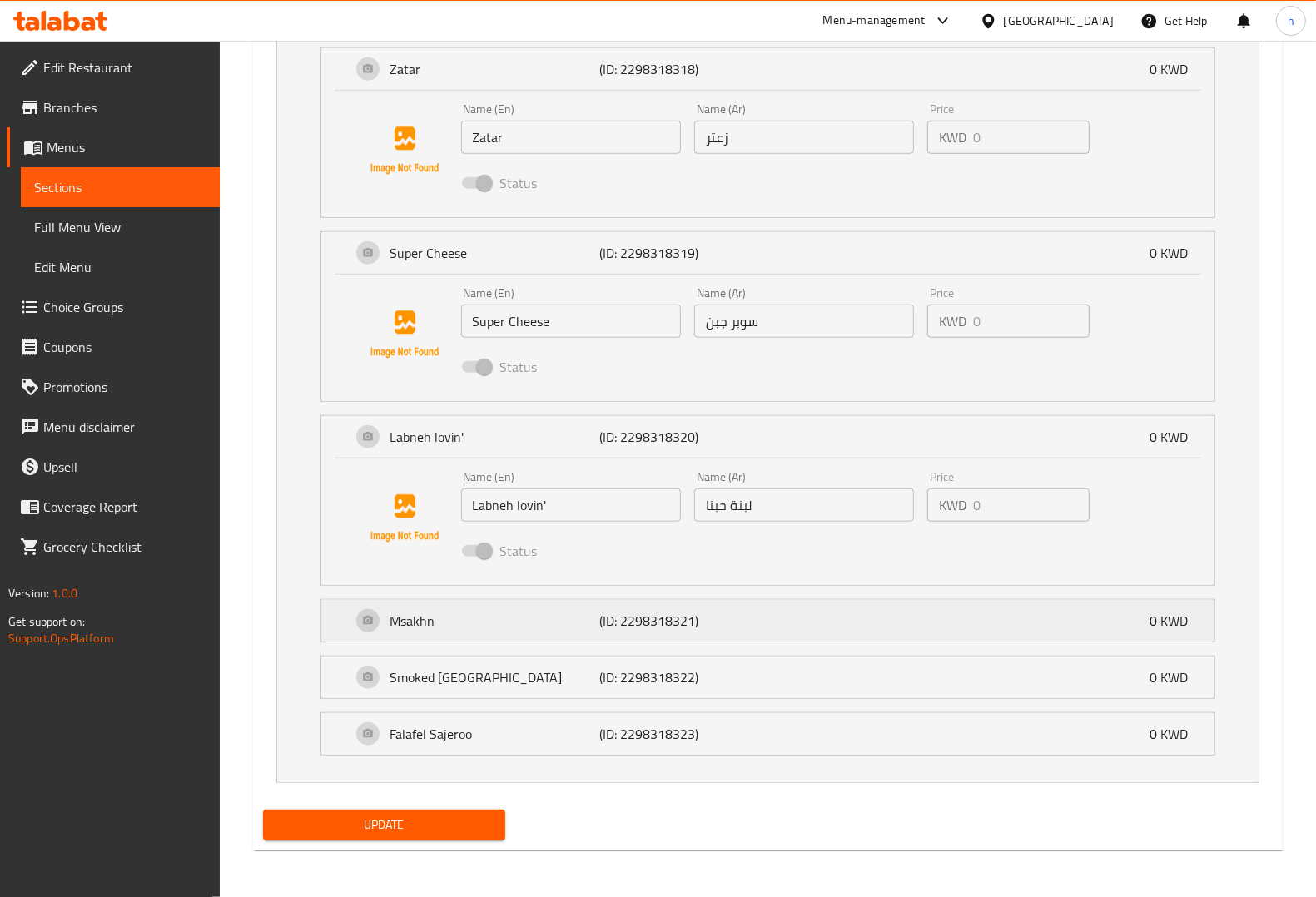
click at [521, 620] on p "Msakhn" at bounding box center [496, 620] width 210 height 20
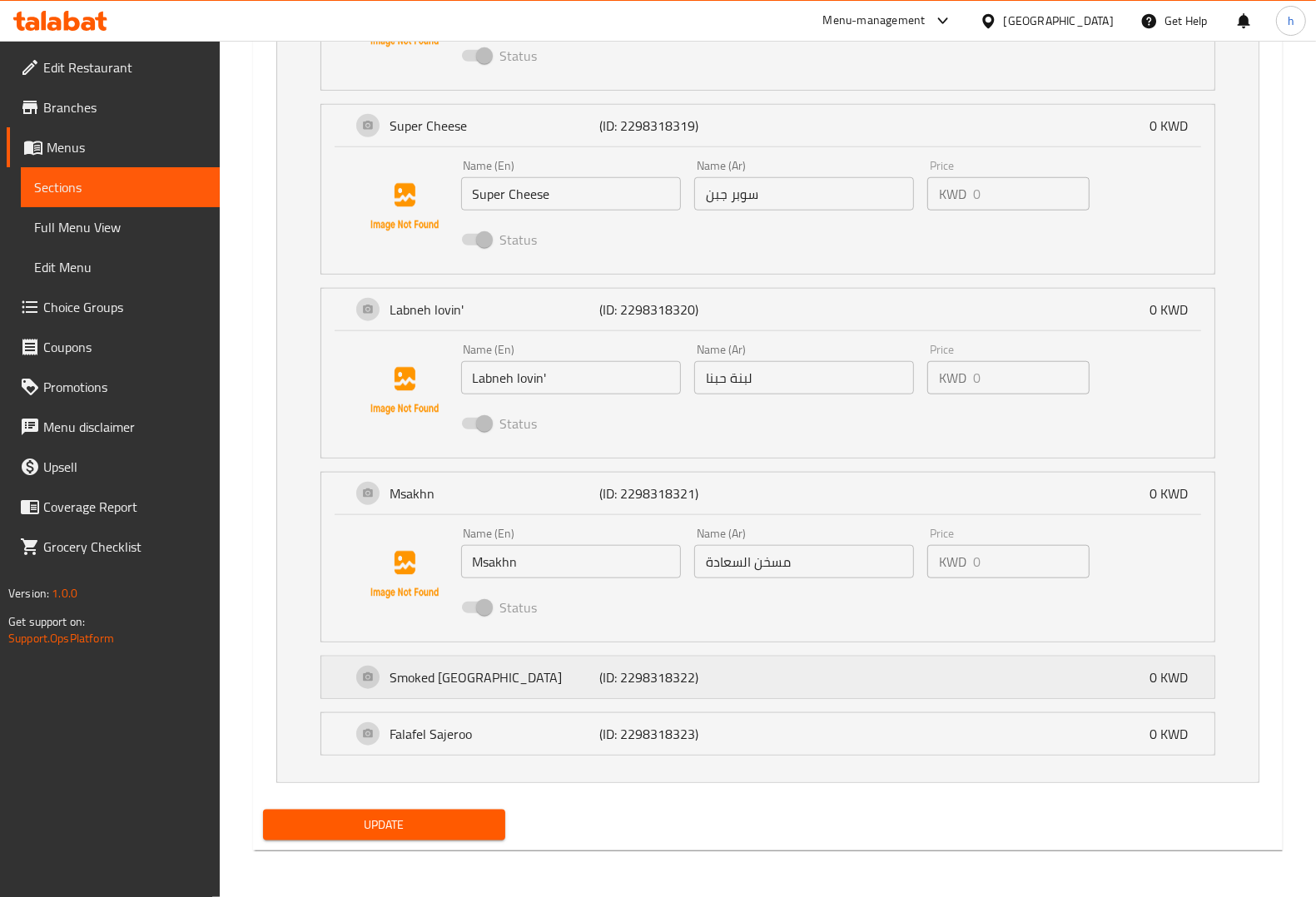
click at [501, 671] on p "Smoked Turkey" at bounding box center [496, 677] width 210 height 20
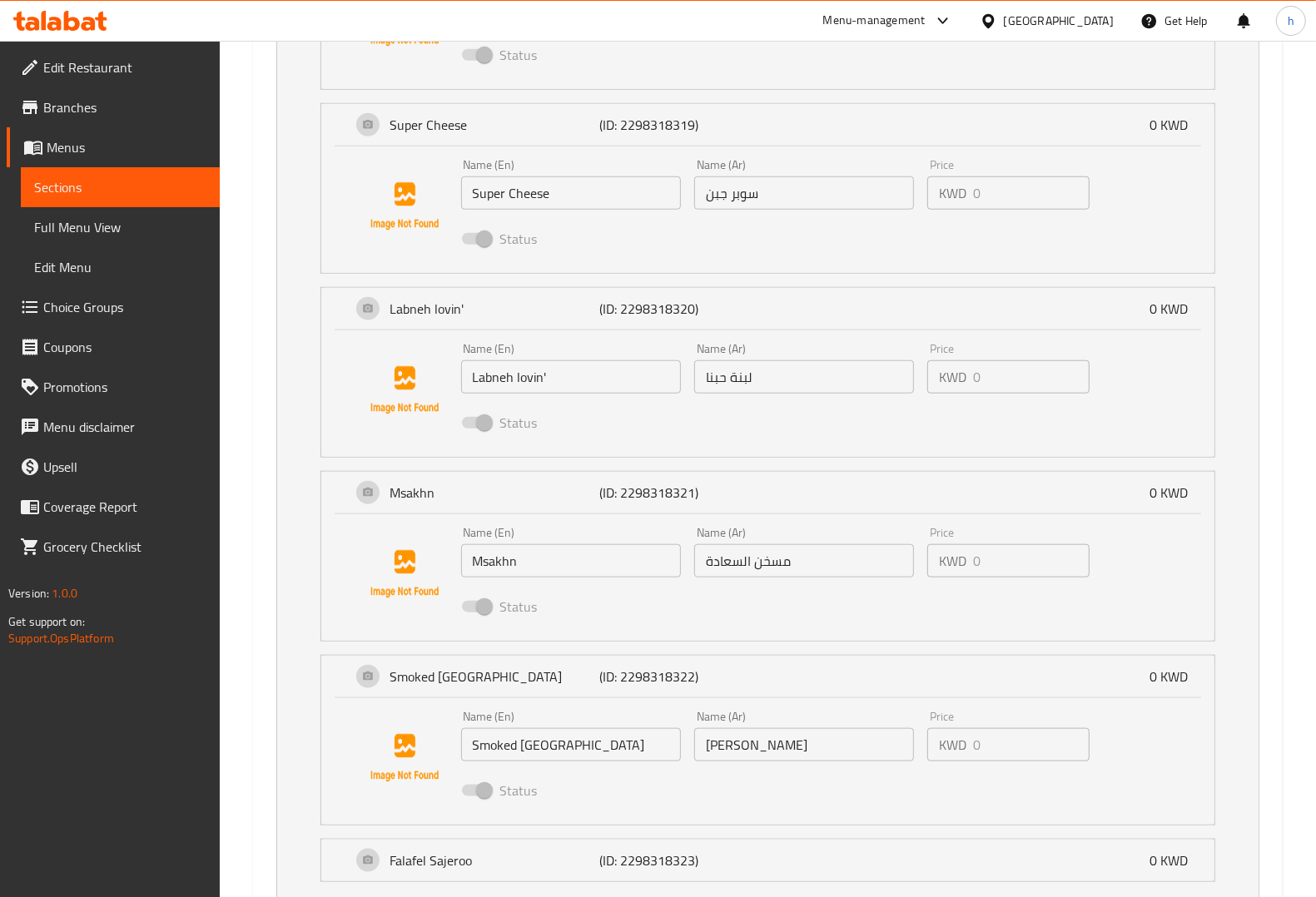
scroll to position [1318, 0]
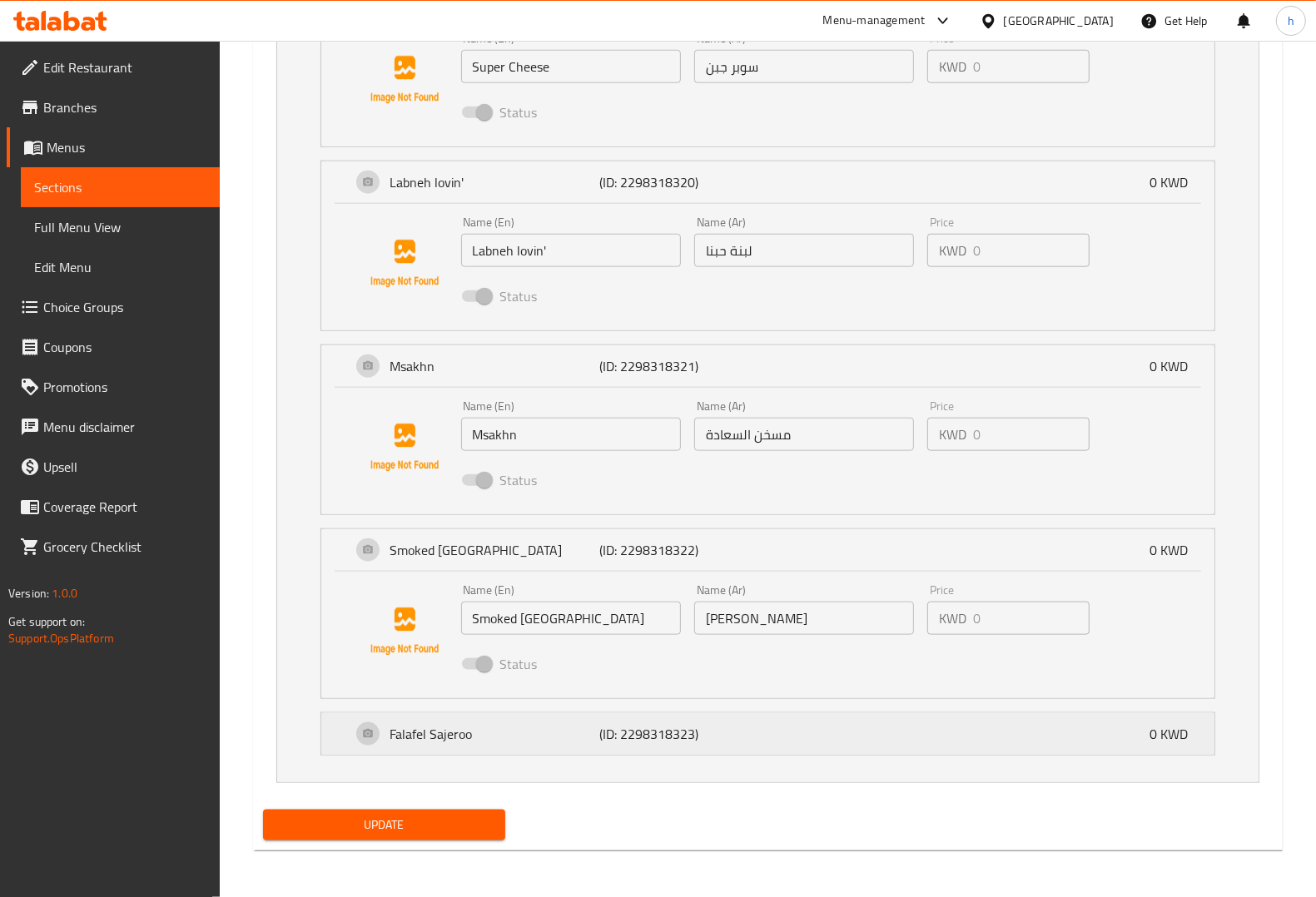
click at [523, 730] on p "Falafel Sajeroo" at bounding box center [496, 734] width 210 height 20
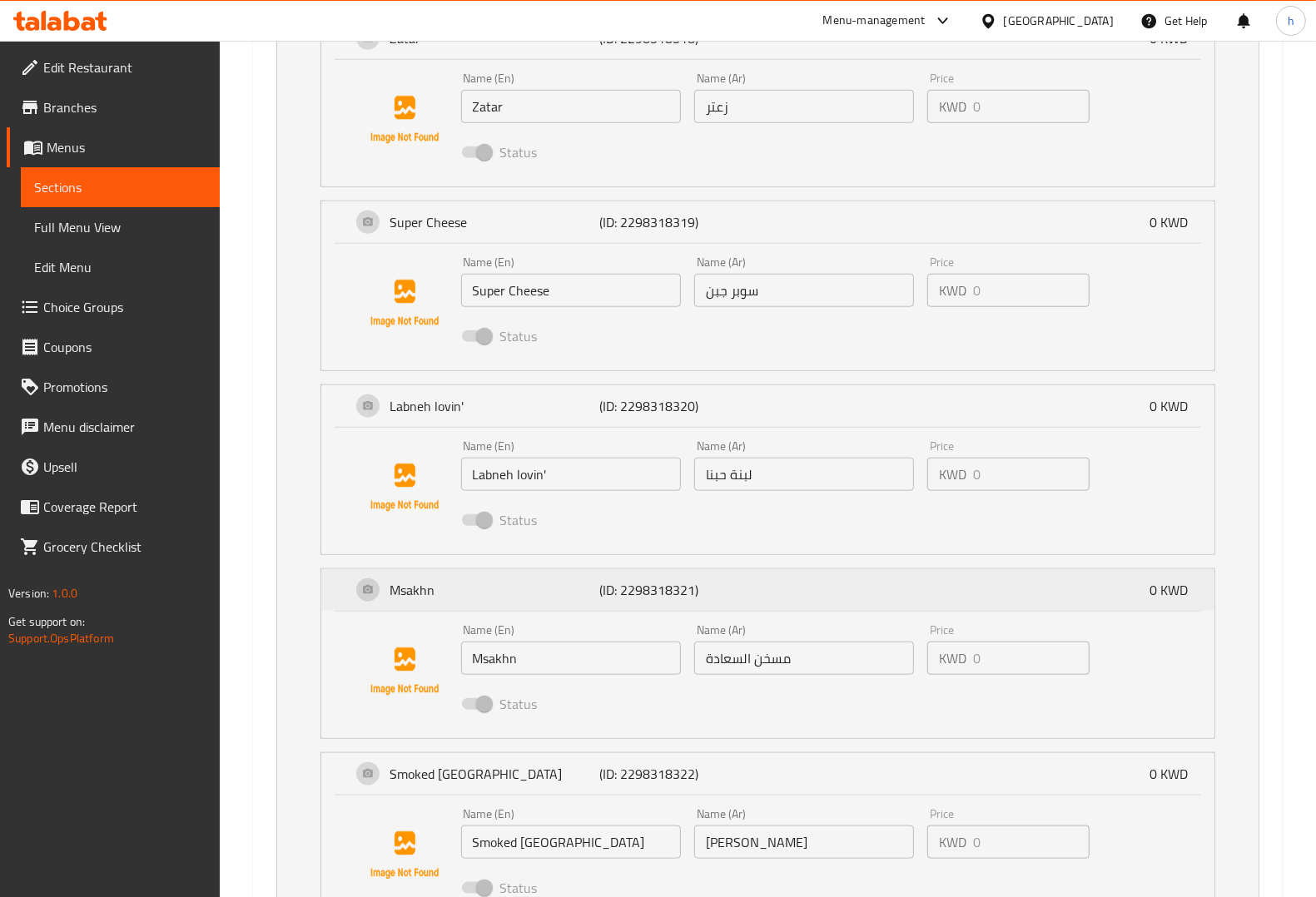
scroll to position [1133, 0]
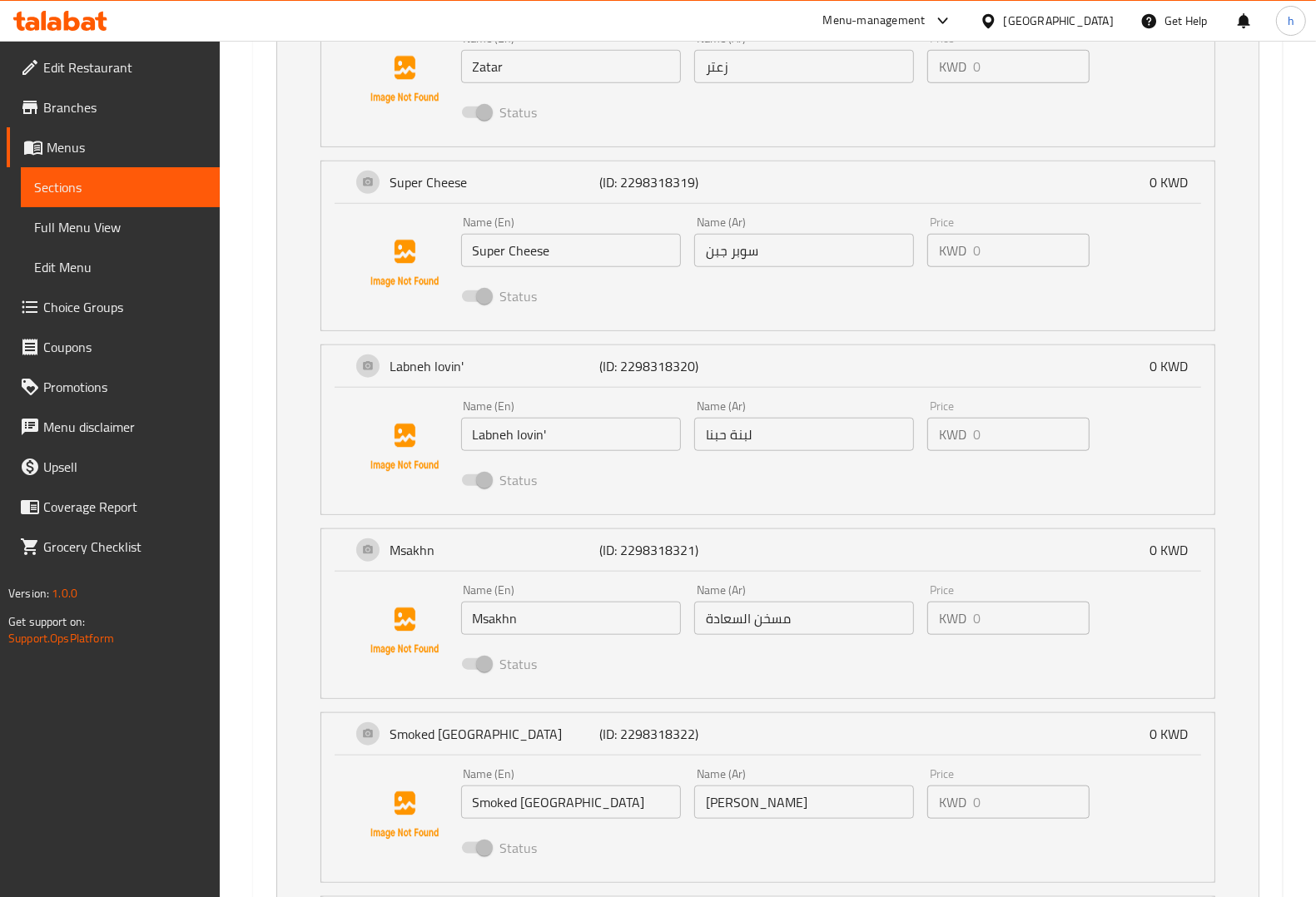
click at [535, 434] on input "Labneh lovin'" at bounding box center [571, 435] width 220 height 33
click at [771, 506] on div "Name (En) Labneh lovin' Name (En) Name (Ar) لبنة حبنا Name (Ar) Price KWD 0 Pri…" at bounding box center [768, 451] width 893 height 127
click at [722, 526] on li "Msakhn (ID: 2298318321) 0 KWD Name (En) Msakhn Name (En) Name (Ar) مسخن السعادة…" at bounding box center [768, 614] width 921 height 184
click at [655, 483] on div "Status" at bounding box center [805, 481] width 700 height 45
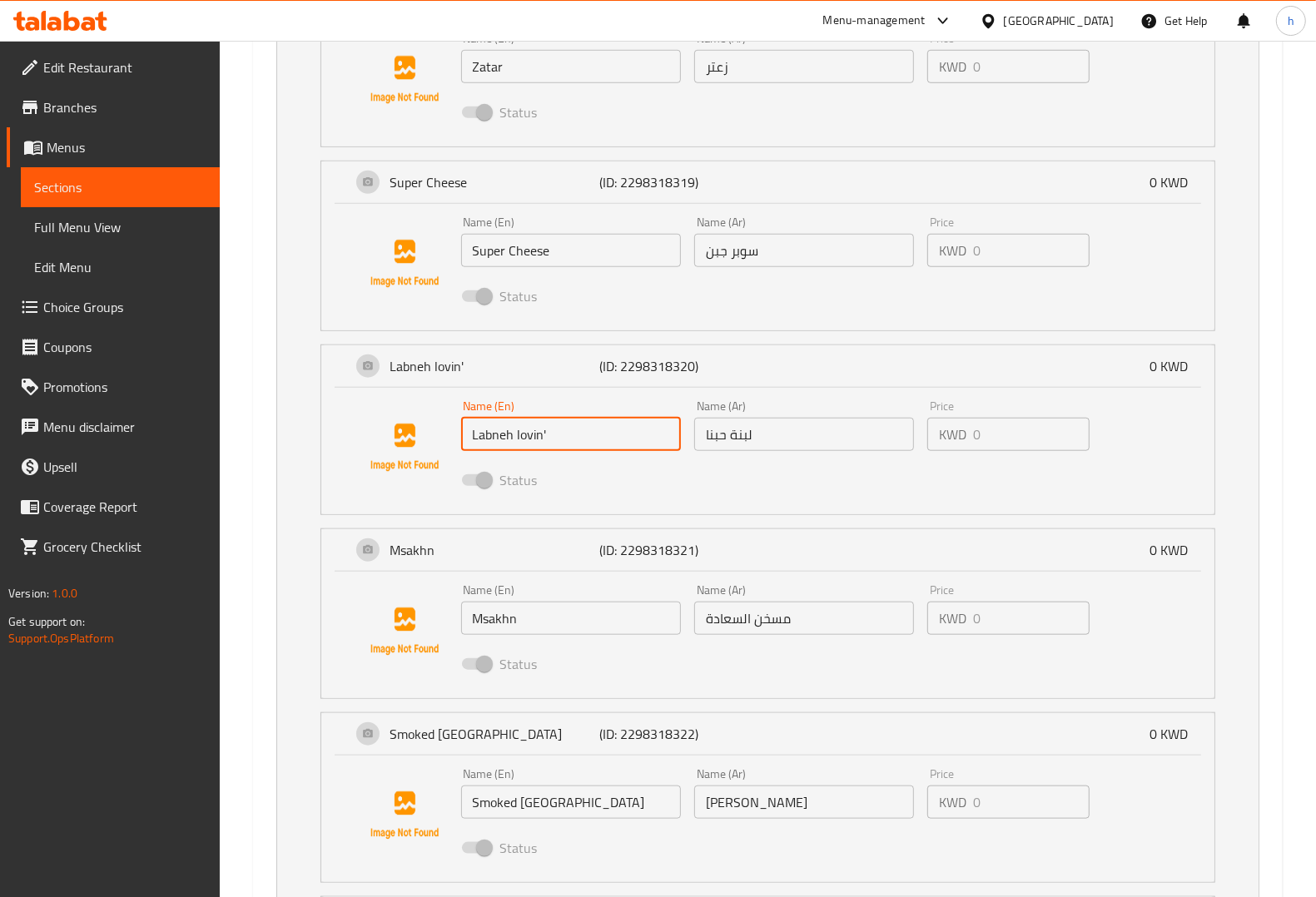
click at [611, 422] on input "Labneh lovin'" at bounding box center [571, 435] width 220 height 33
click at [711, 431] on input "لبنة حبنا" at bounding box center [804, 435] width 220 height 33
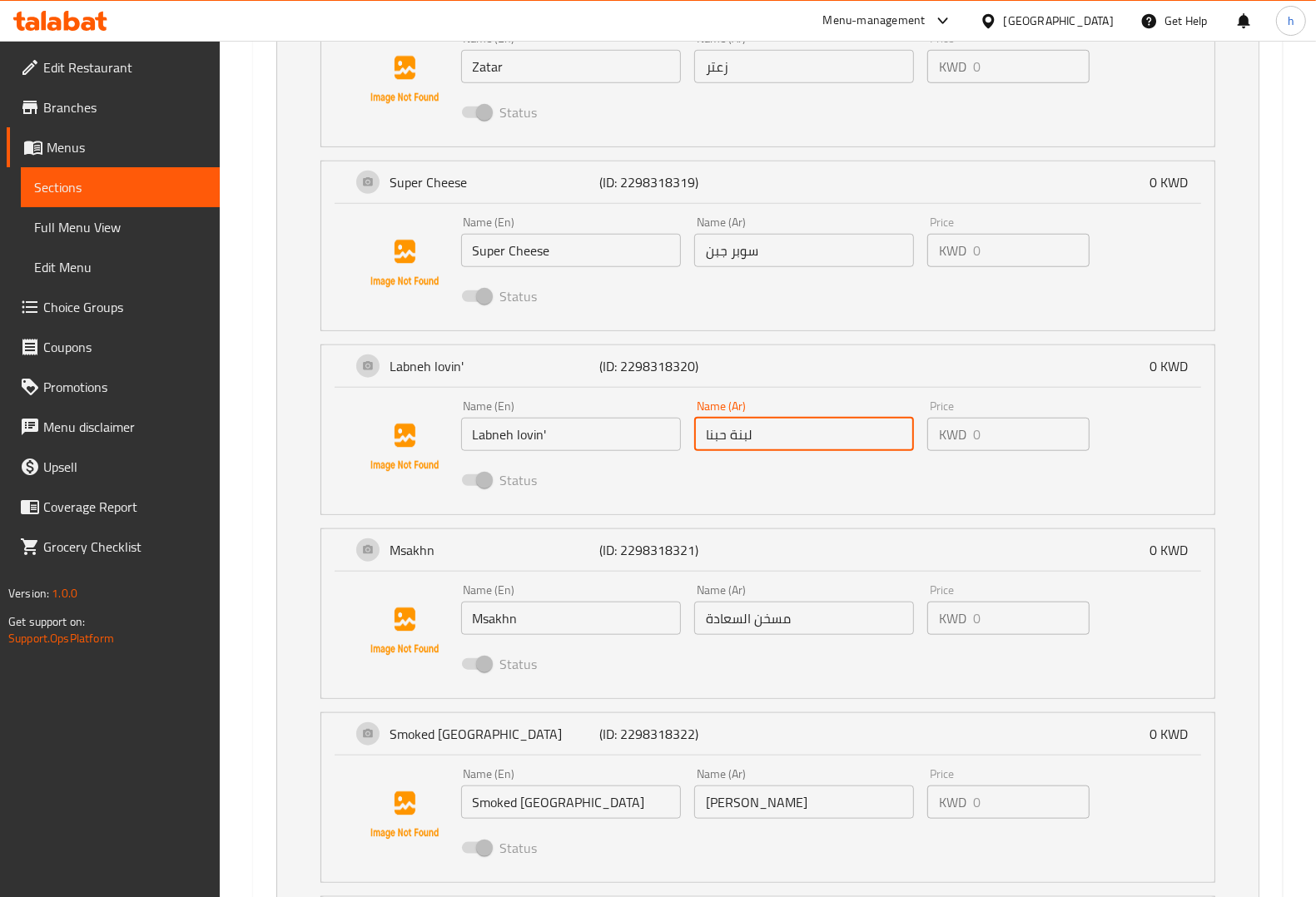
click at [711, 431] on input "لبنة حبنا" at bounding box center [804, 435] width 220 height 33
click at [713, 431] on input "لبنة حبنا" at bounding box center [804, 435] width 220 height 33
click at [789, 435] on input "لبنة حبنا" at bounding box center [804, 435] width 220 height 33
click at [776, 430] on input "لبنة حبنا" at bounding box center [804, 435] width 220 height 33
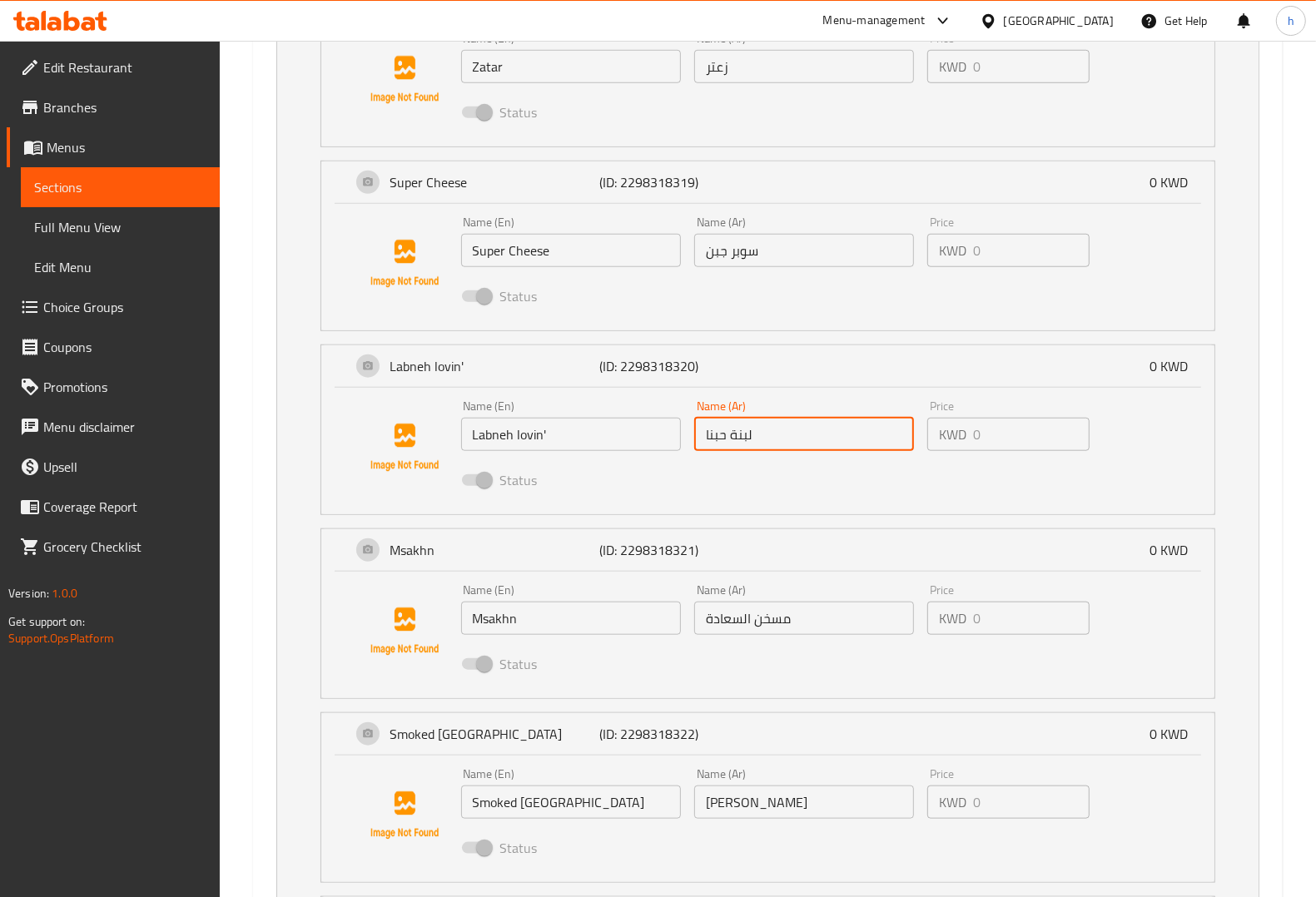
click at [720, 434] on input "لبنة حبنا" at bounding box center [804, 435] width 220 height 33
click at [718, 433] on input "لبنة حبنا" at bounding box center [804, 435] width 220 height 33
click at [800, 436] on input "لبنة حبنا" at bounding box center [804, 435] width 220 height 33
click at [722, 436] on input "لبنة حبنا" at bounding box center [804, 435] width 220 height 33
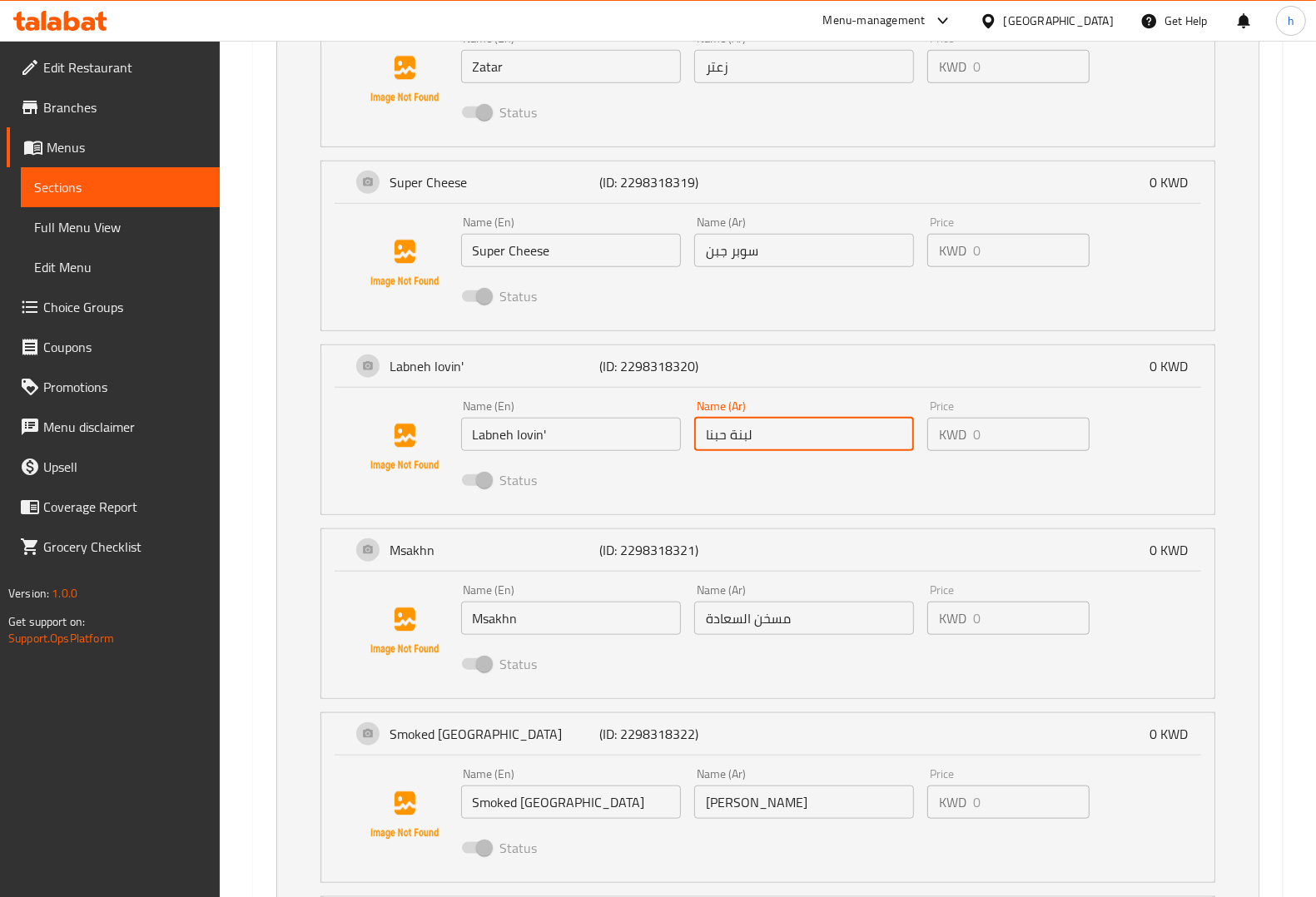
click at [713, 435] on input "لبنة حبنا" at bounding box center [804, 435] width 220 height 33
click at [765, 442] on input "لبنة حبنا" at bounding box center [804, 435] width 220 height 33
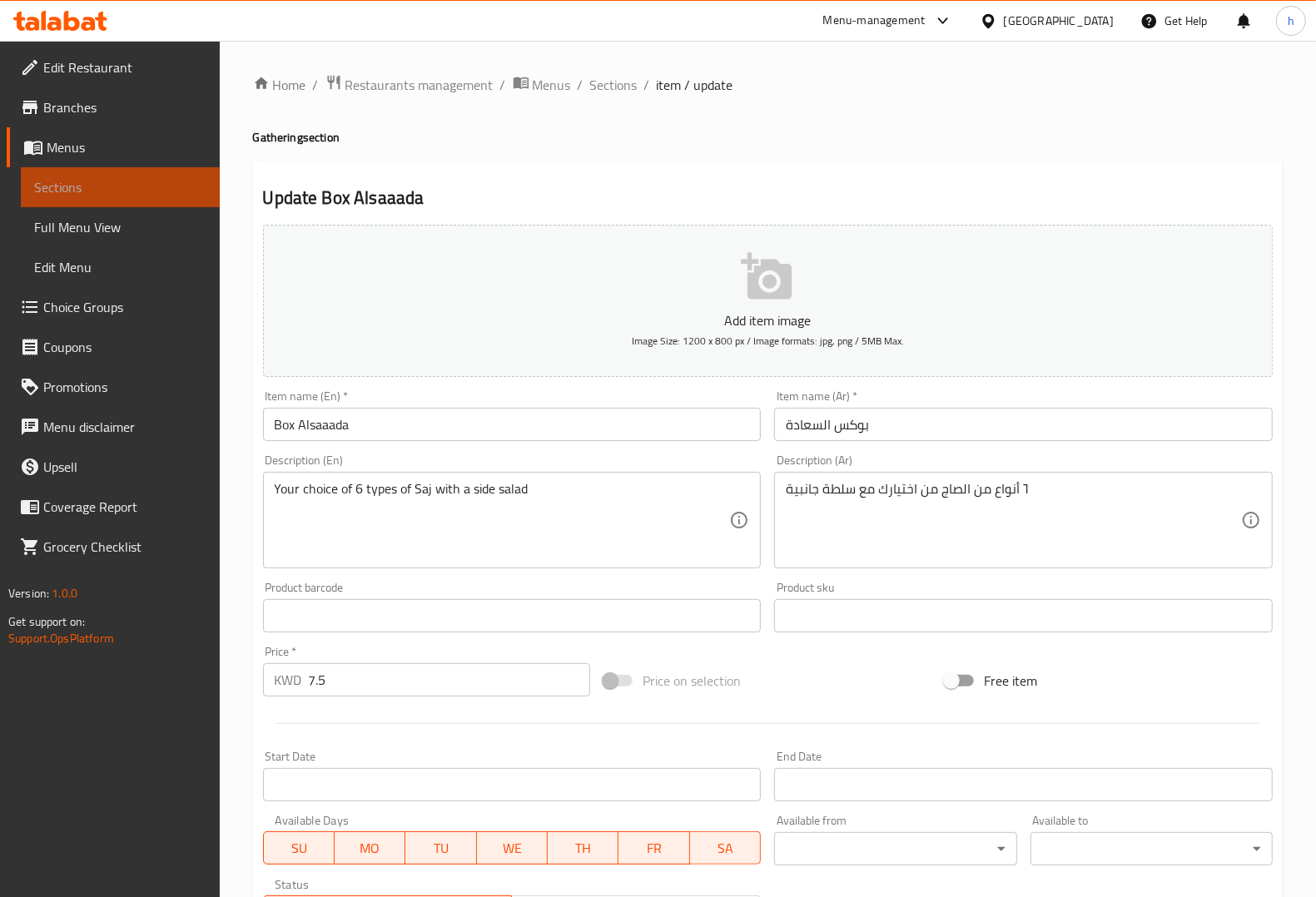
scroll to position [0, 0]
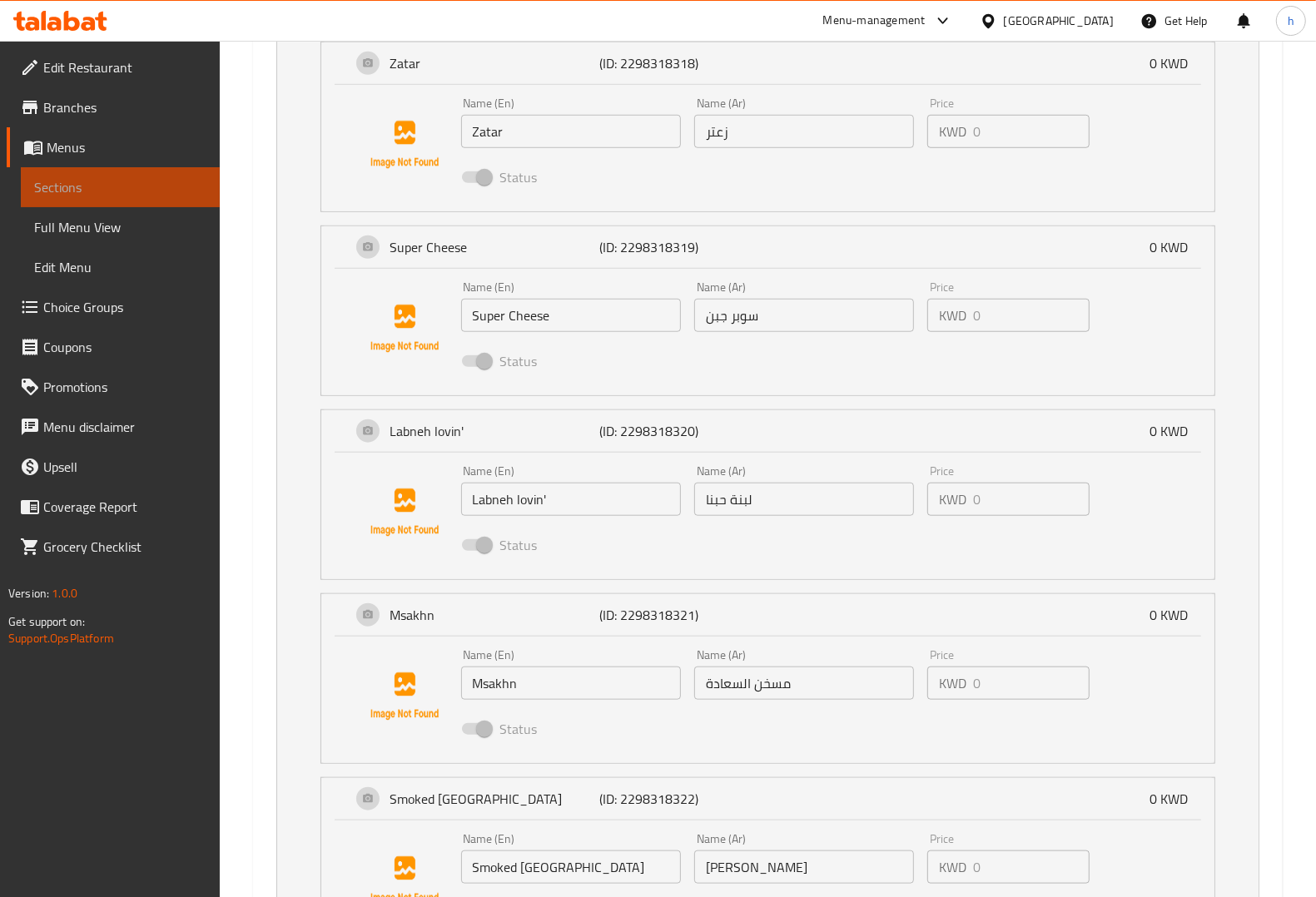
click at [90, 187] on span "Sections" at bounding box center [120, 187] width 172 height 20
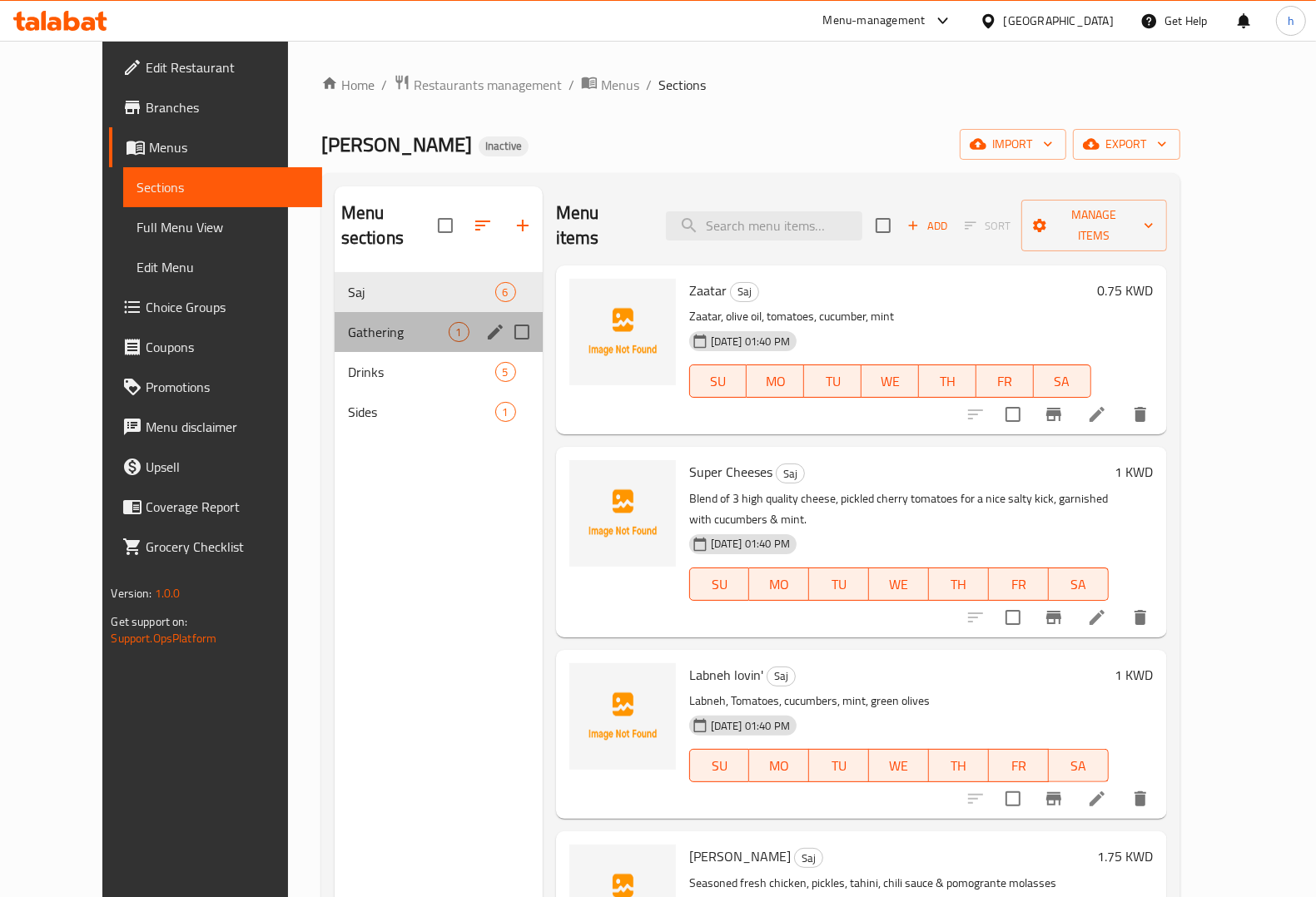
click at [344, 312] on div "Gathering 1" at bounding box center [439, 332] width 208 height 40
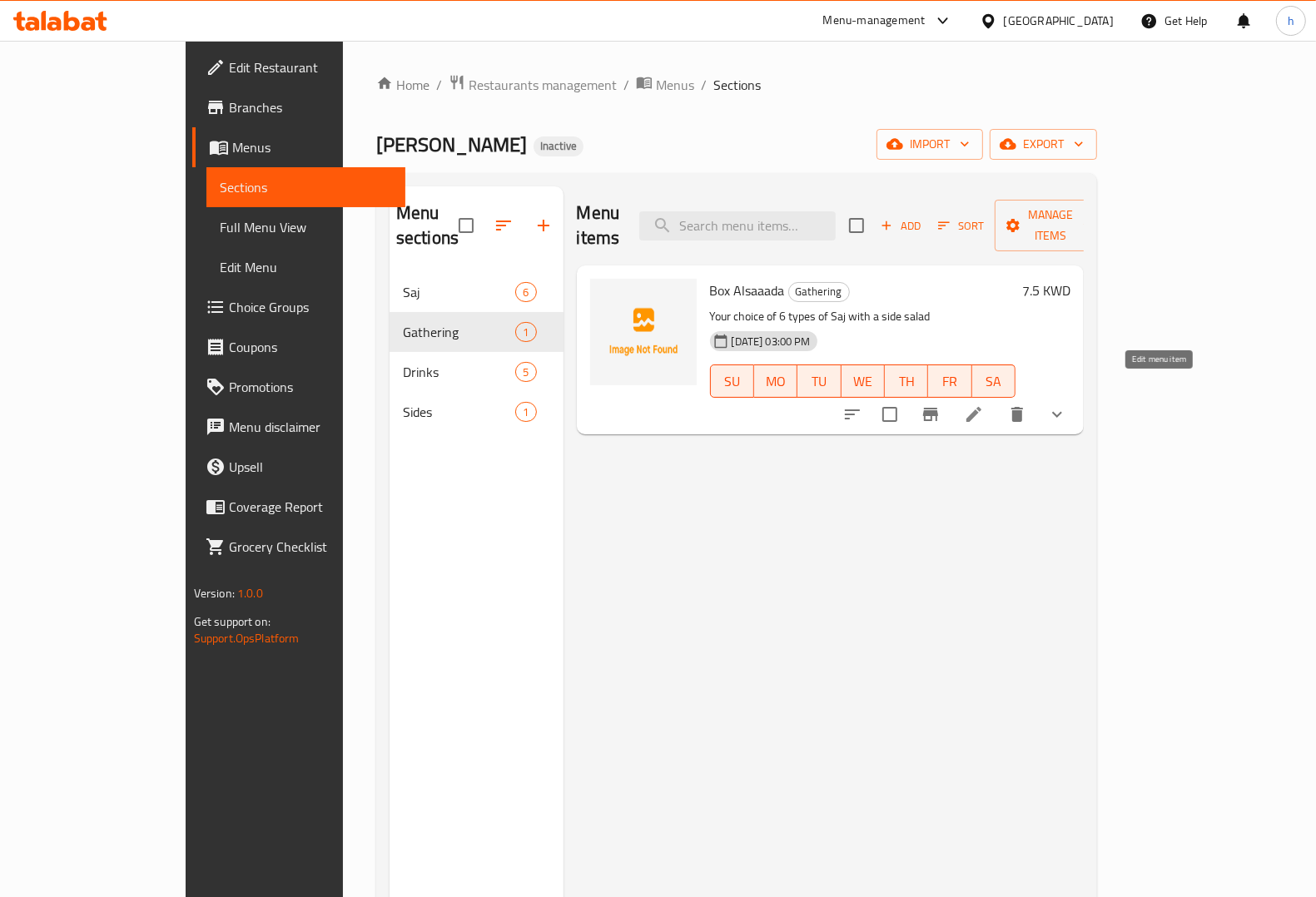
click at [984, 405] on icon at bounding box center [974, 415] width 20 height 20
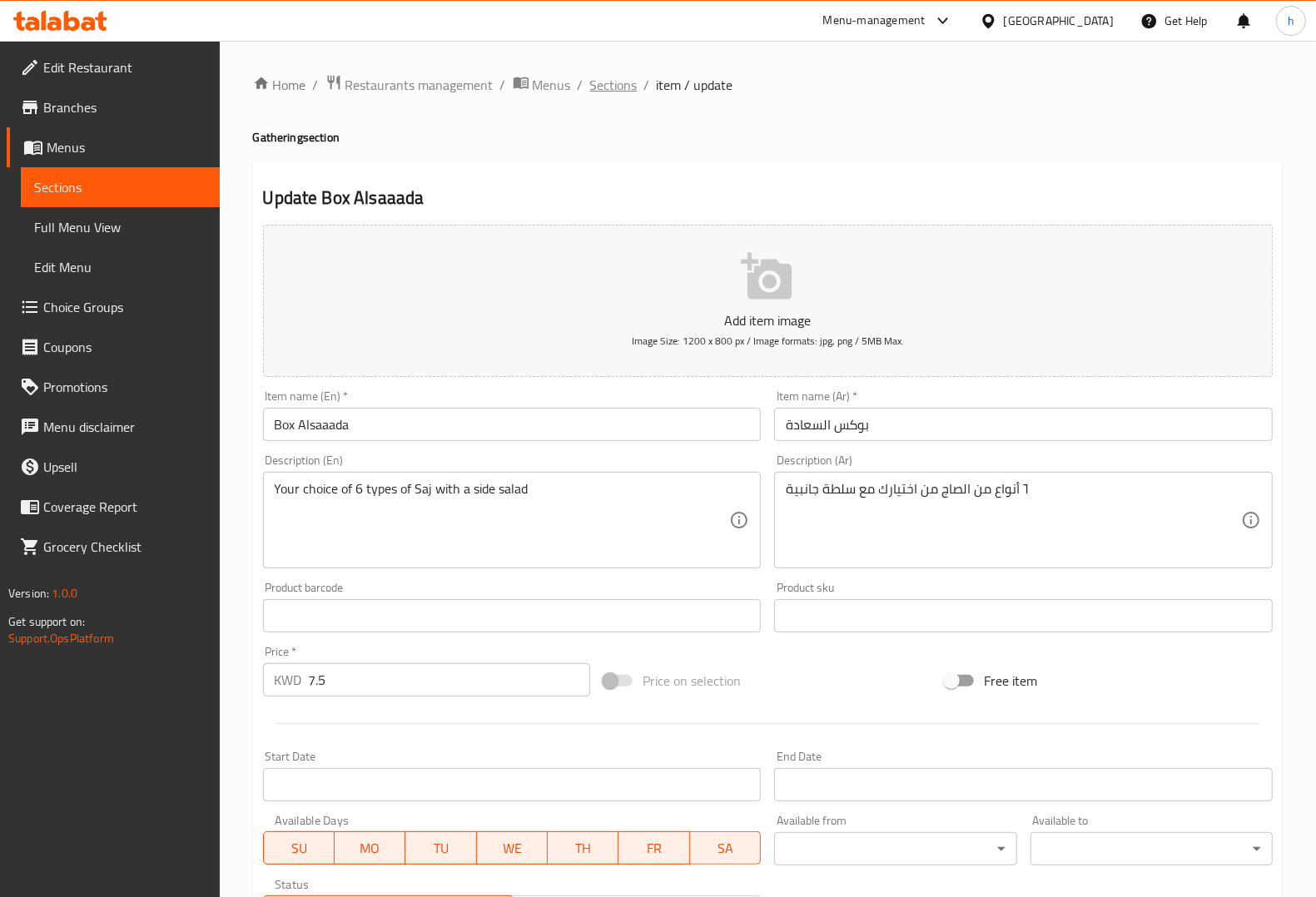
drag, startPoint x: 607, startPoint y: 85, endPoint x: 571, endPoint y: 127, distance: 55.3
click at [606, 87] on span "Sections" at bounding box center [614, 85] width 47 height 20
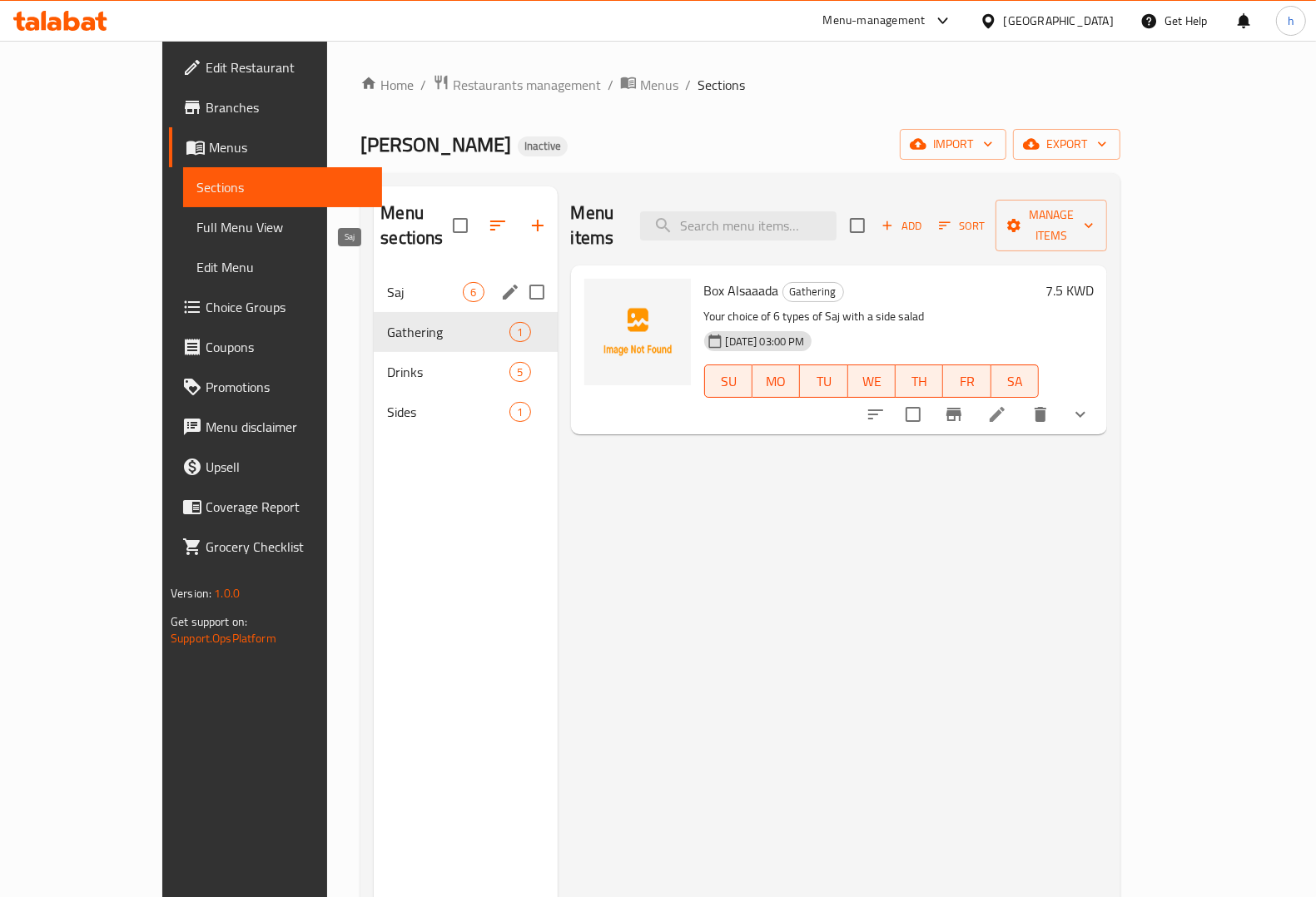
click at [387, 282] on span "Saj" at bounding box center [425, 292] width 76 height 20
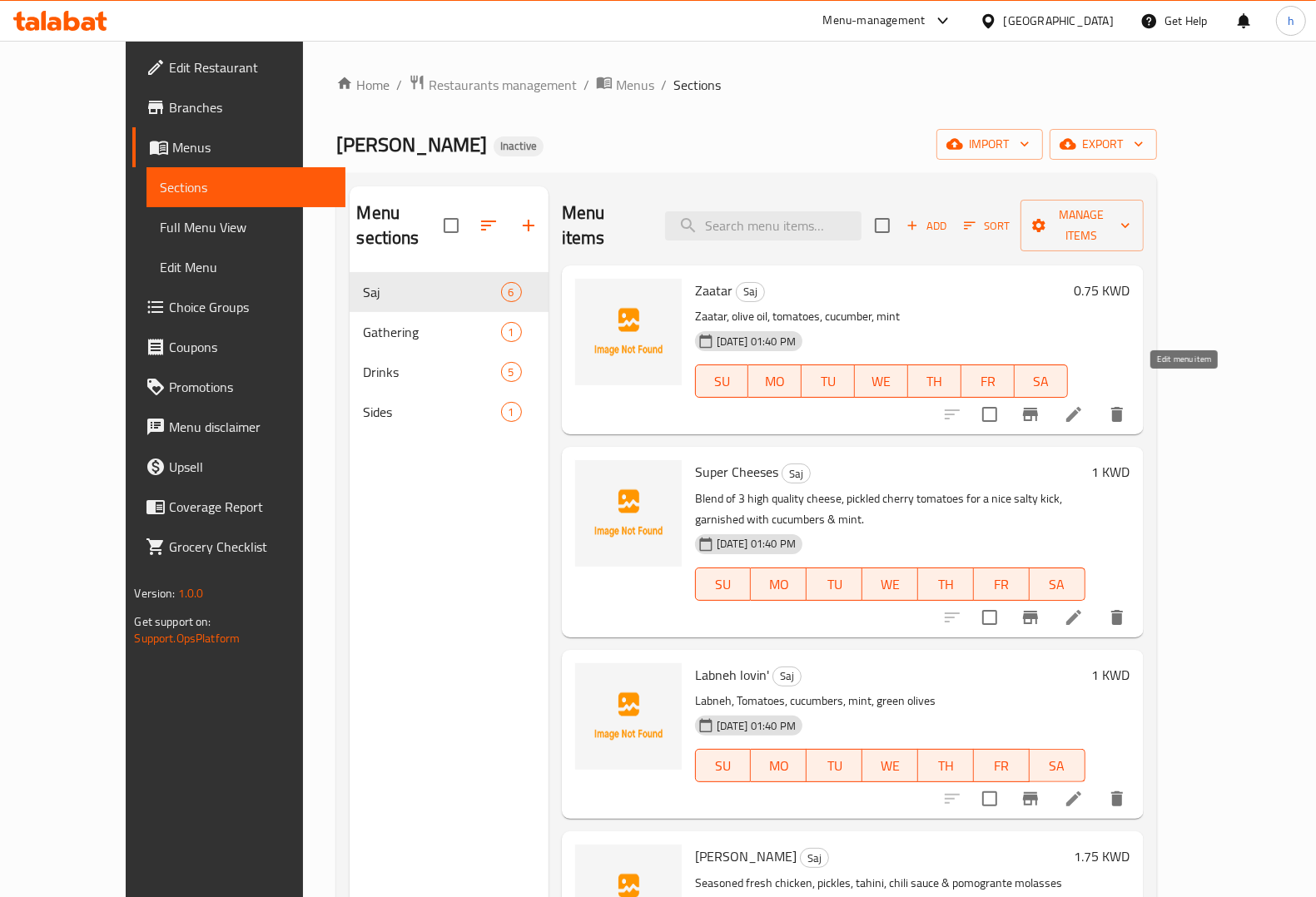
click at [1084, 405] on icon at bounding box center [1074, 415] width 20 height 20
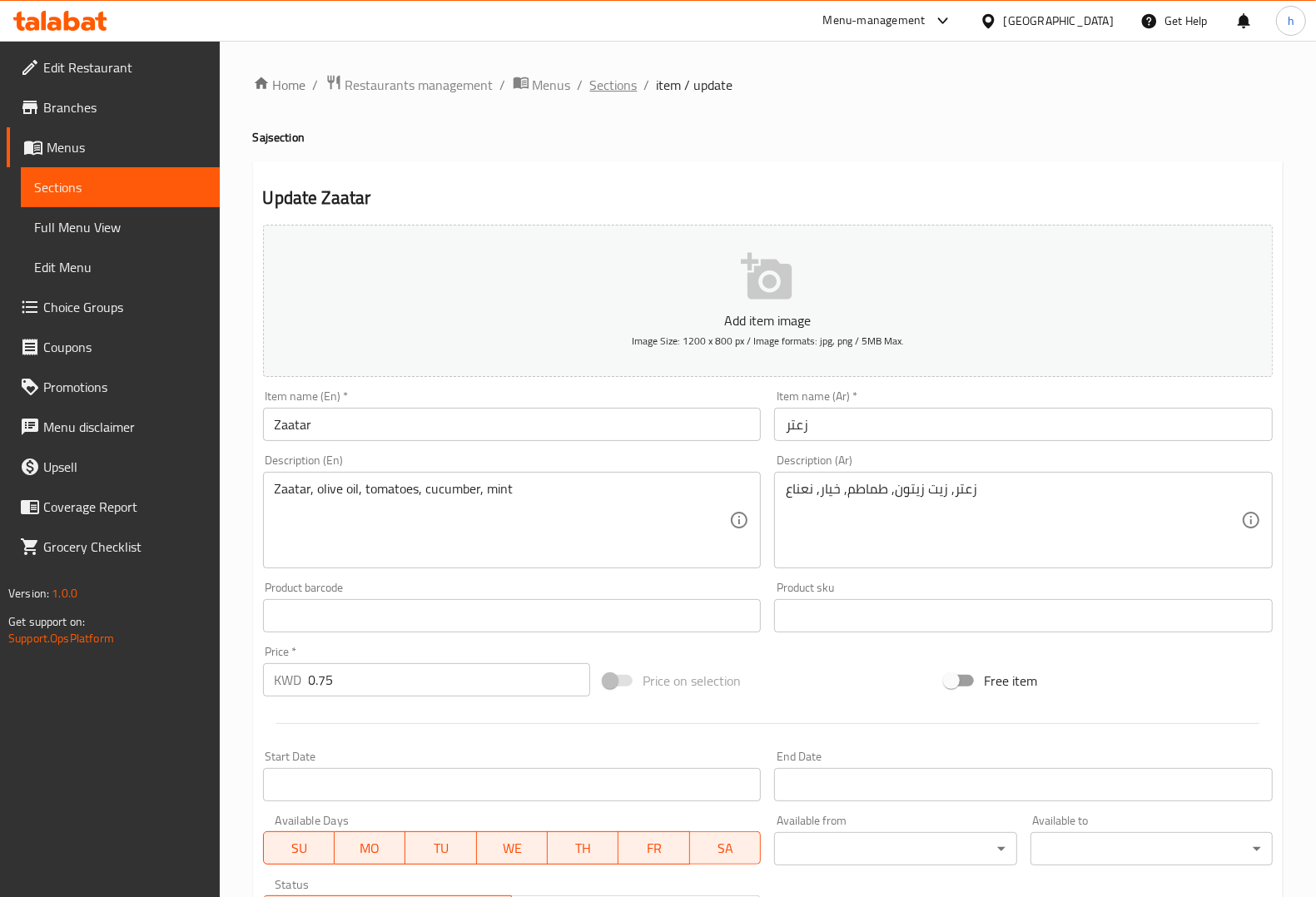
click at [614, 82] on span "Sections" at bounding box center [614, 85] width 47 height 20
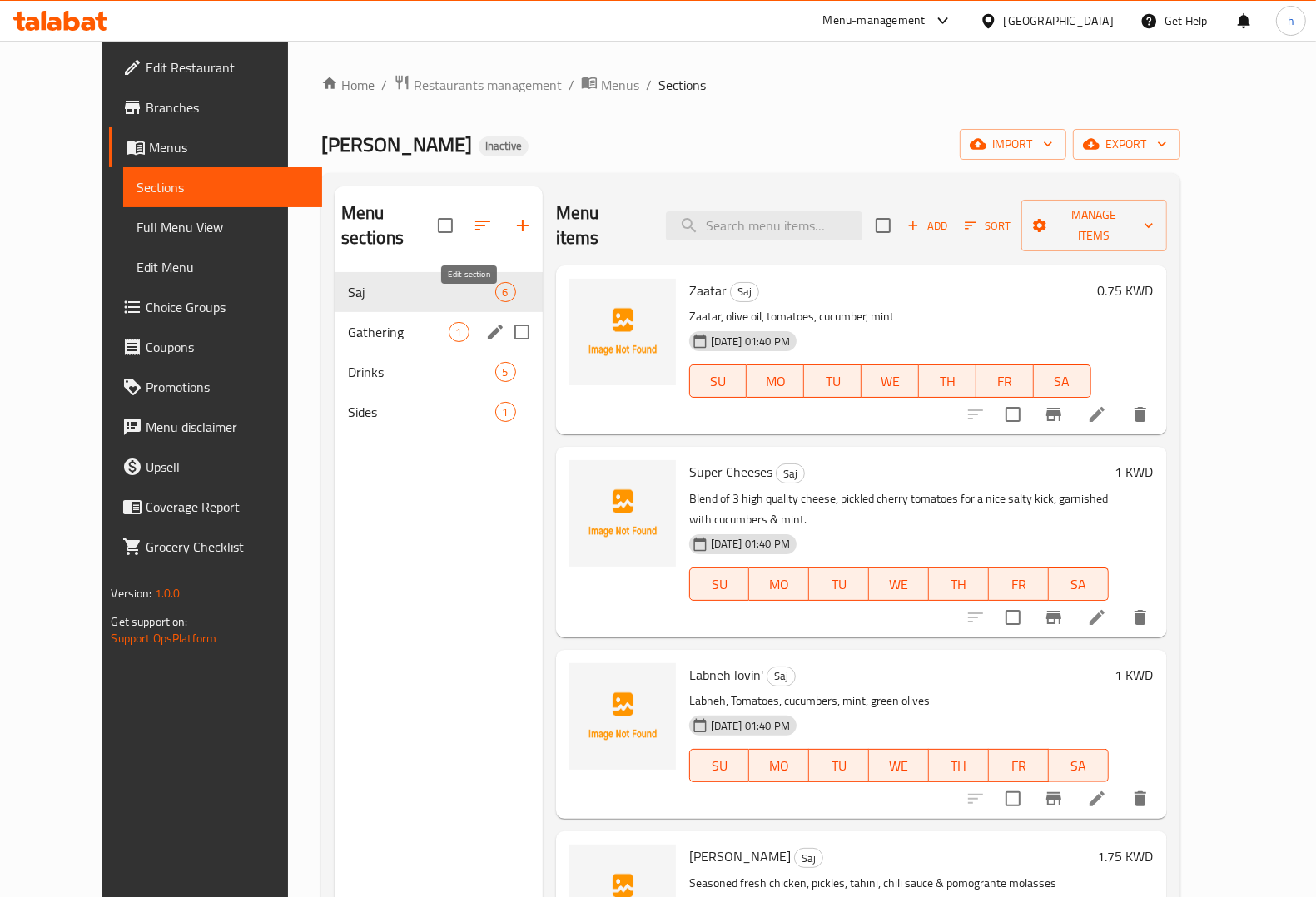
click at [488, 325] on icon "edit" at bounding box center [496, 332] width 15 height 15
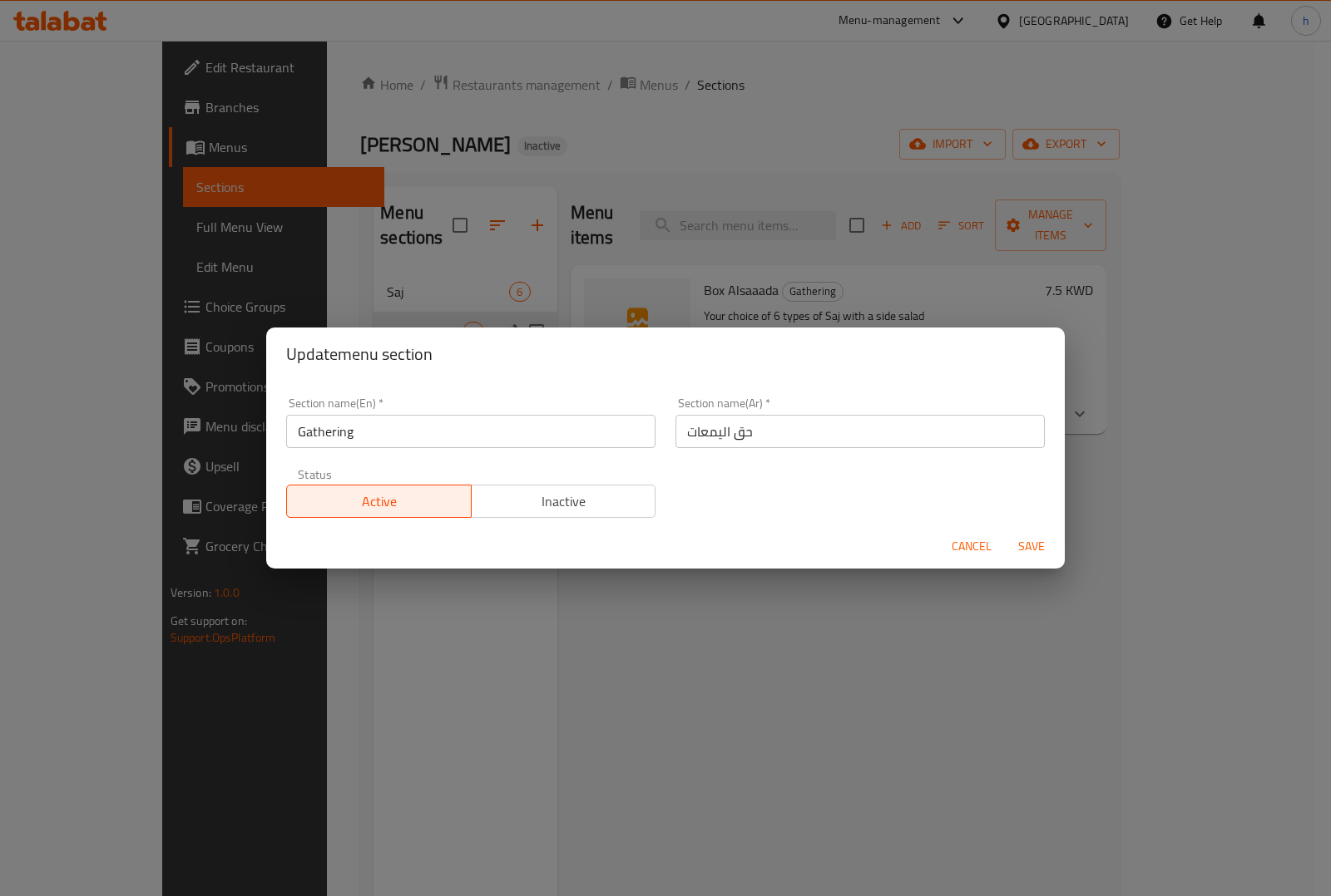
click at [657, 671] on div "Update menu section Section name(En)   * Gathering Section name(En) * Section n…" at bounding box center [665, 448] width 1331 height 896
click at [970, 542] on span "Cancel" at bounding box center [971, 547] width 40 height 21
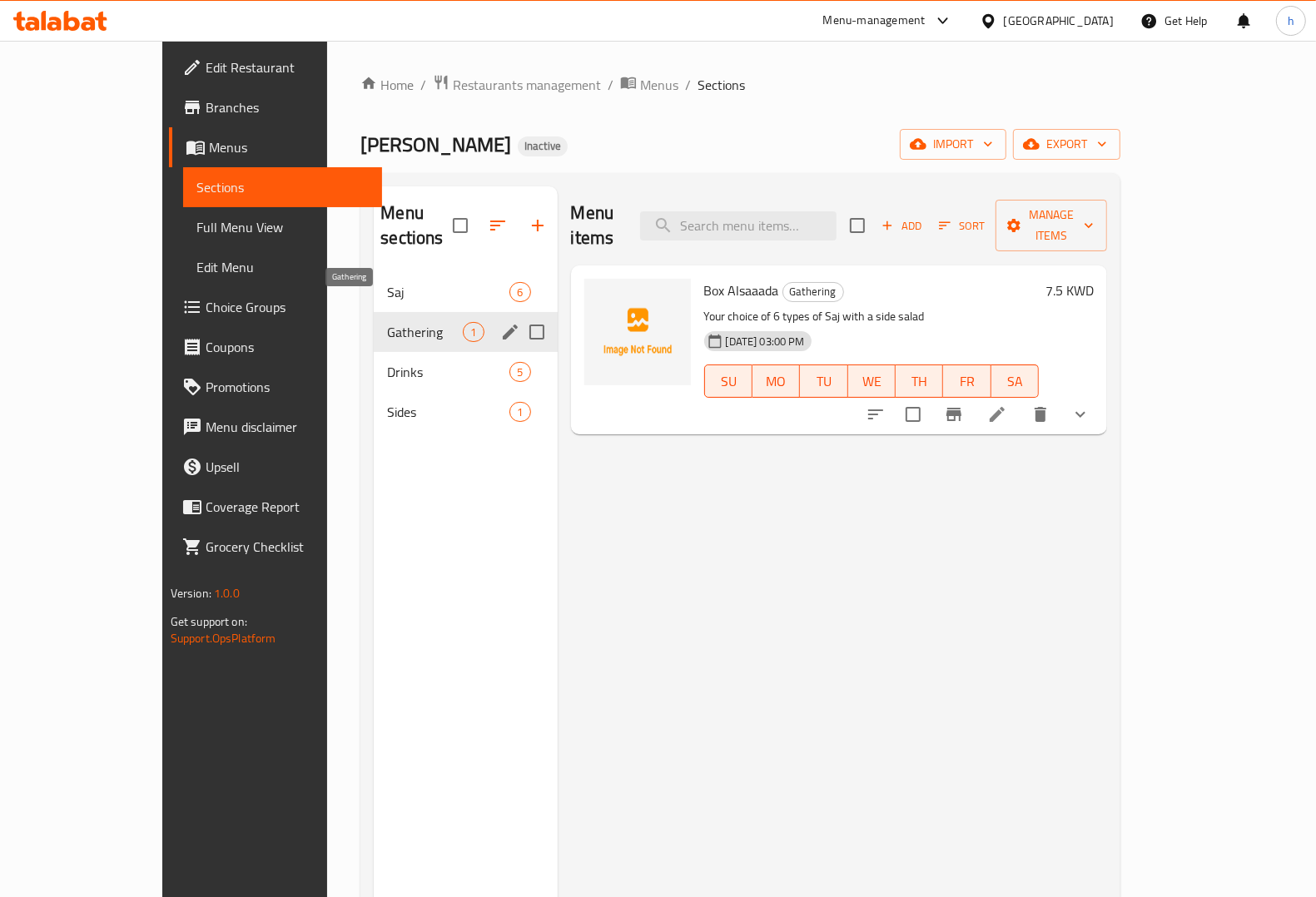
click at [401, 322] on span "Gathering" at bounding box center [425, 332] width 76 height 20
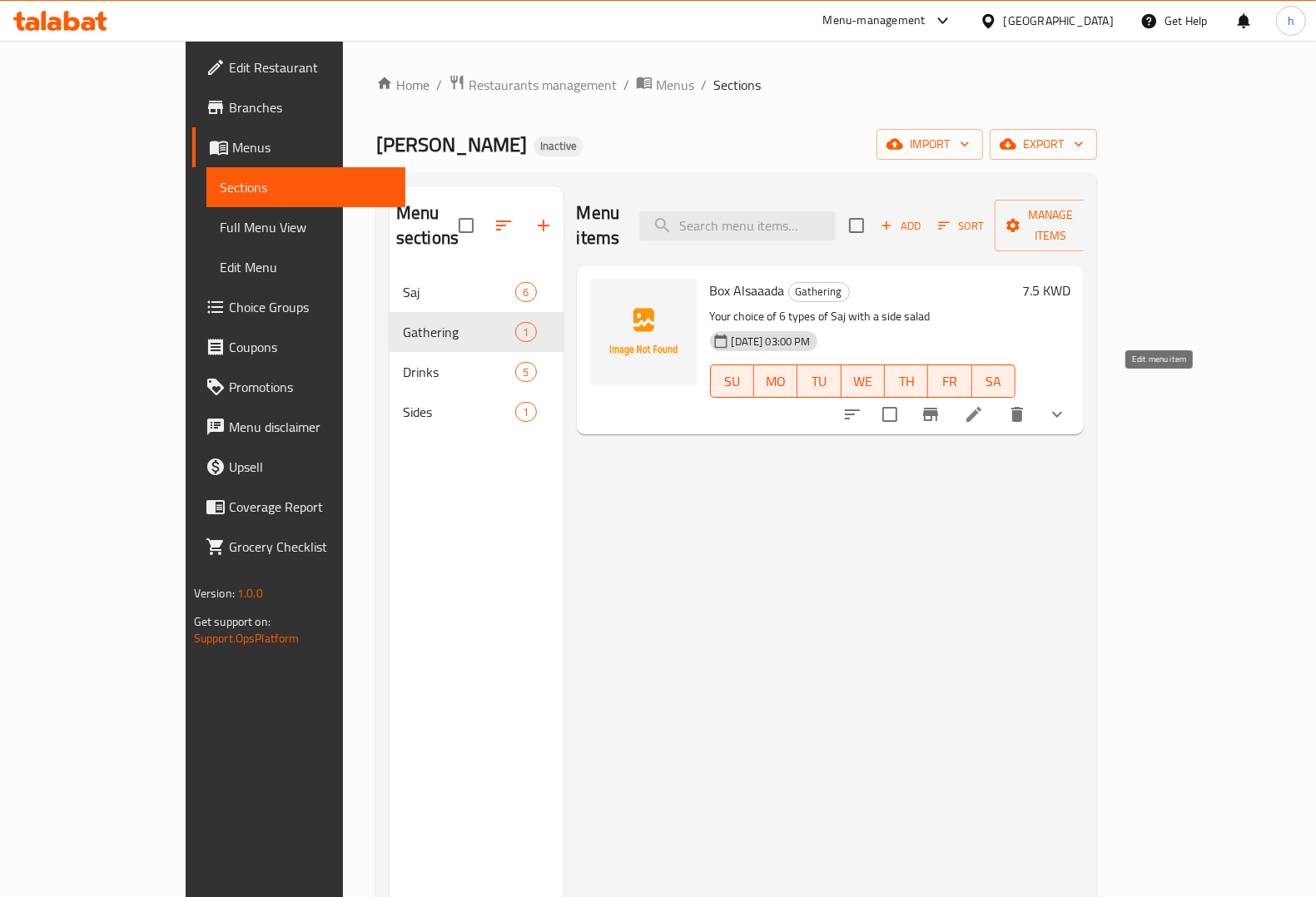
click at [984, 405] on icon at bounding box center [974, 415] width 20 height 20
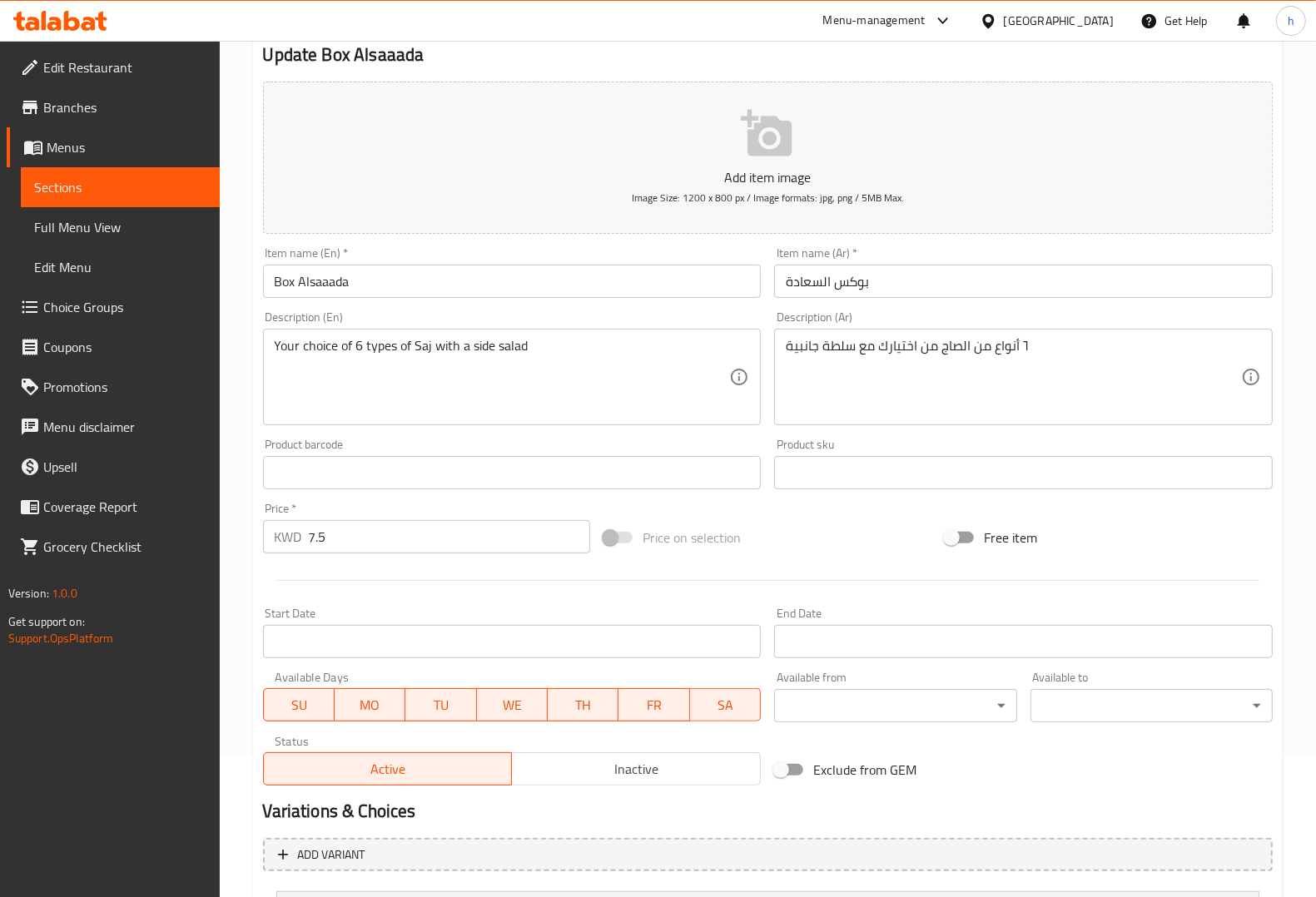
scroll to position [305, 0]
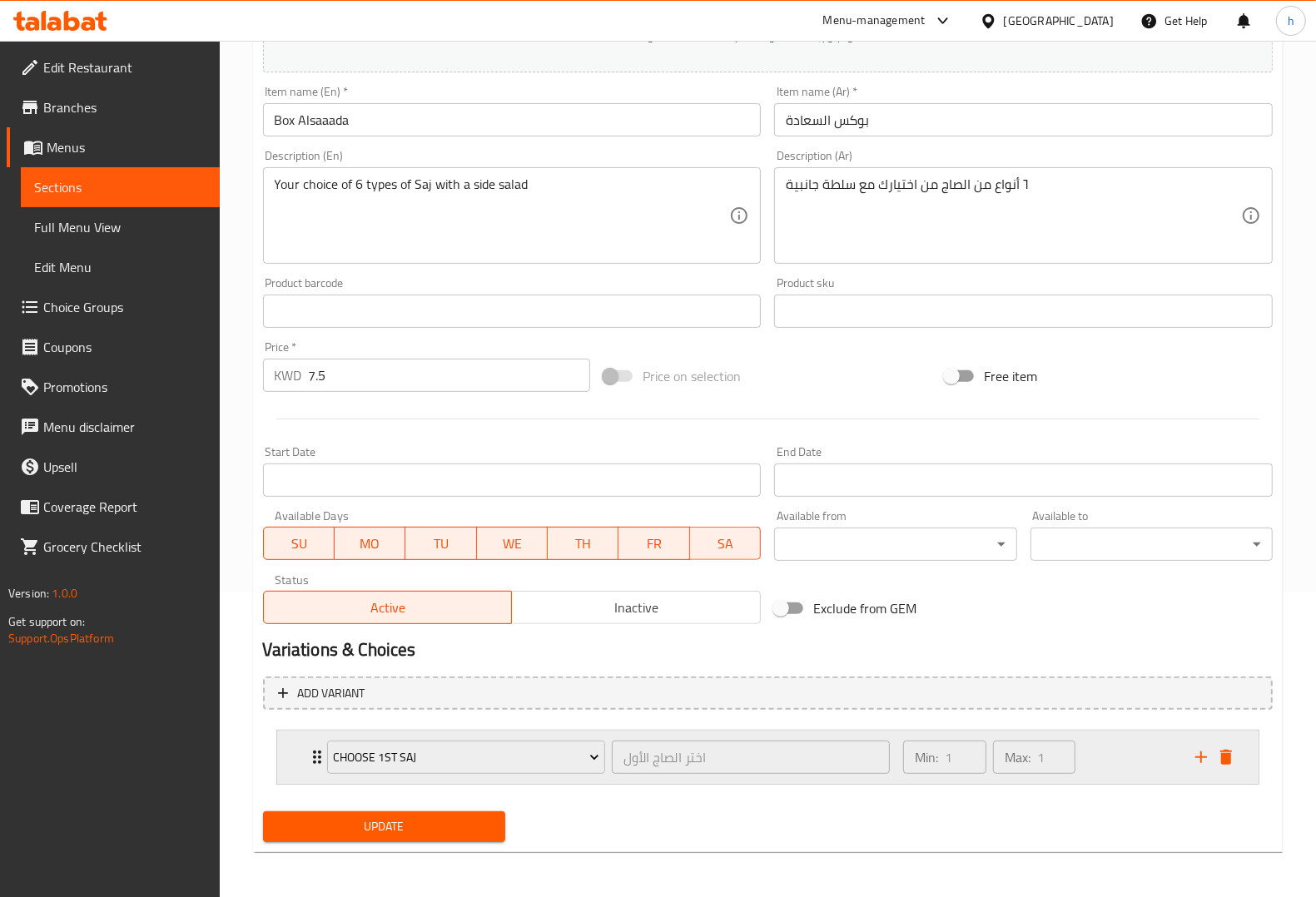
click at [292, 753] on div "Choose 1st Saj اختر الصاج الأول ​ Min: 1 ​ Max: 1 ​" at bounding box center [768, 757] width 981 height 53
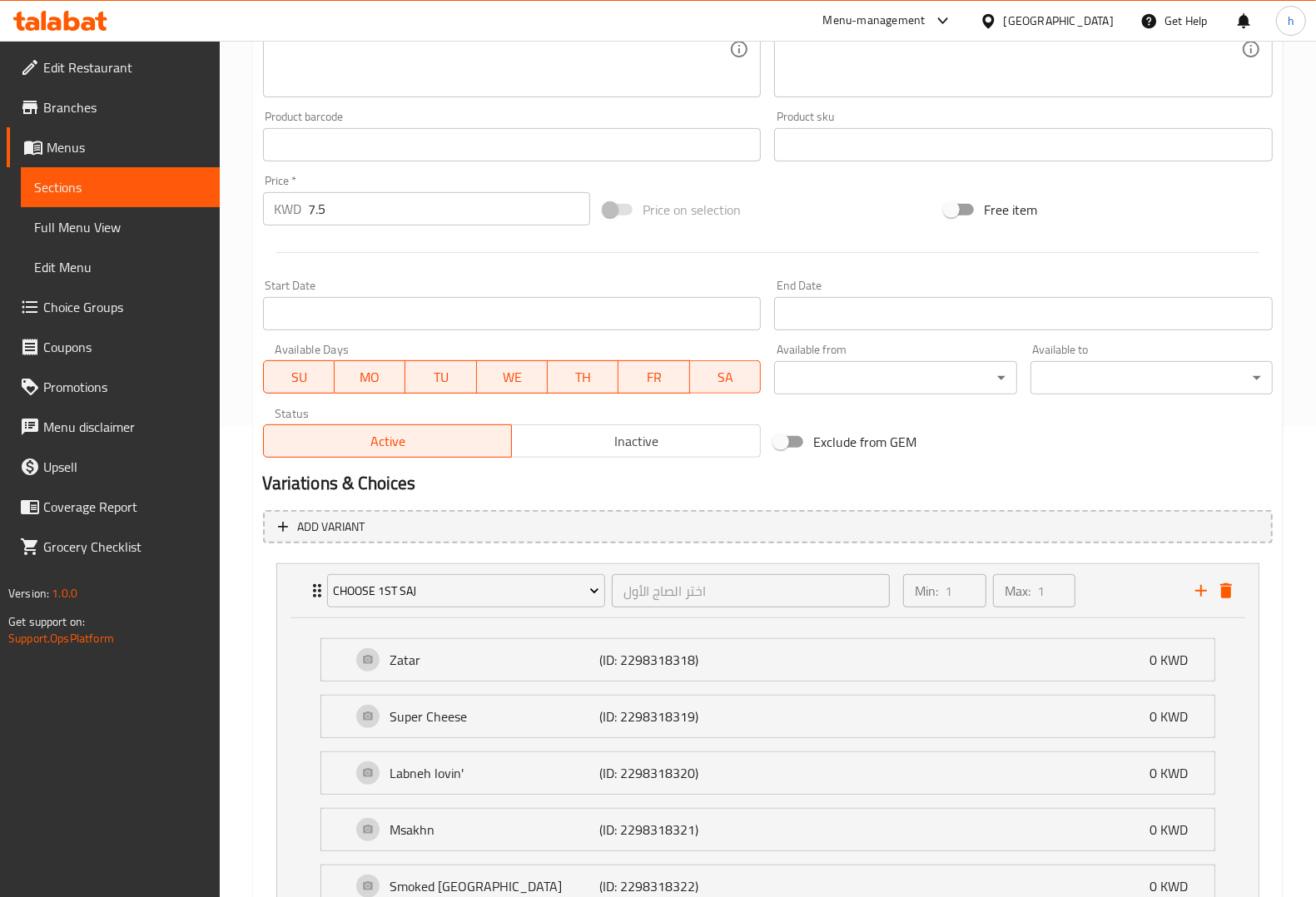
scroll to position [680, 0]
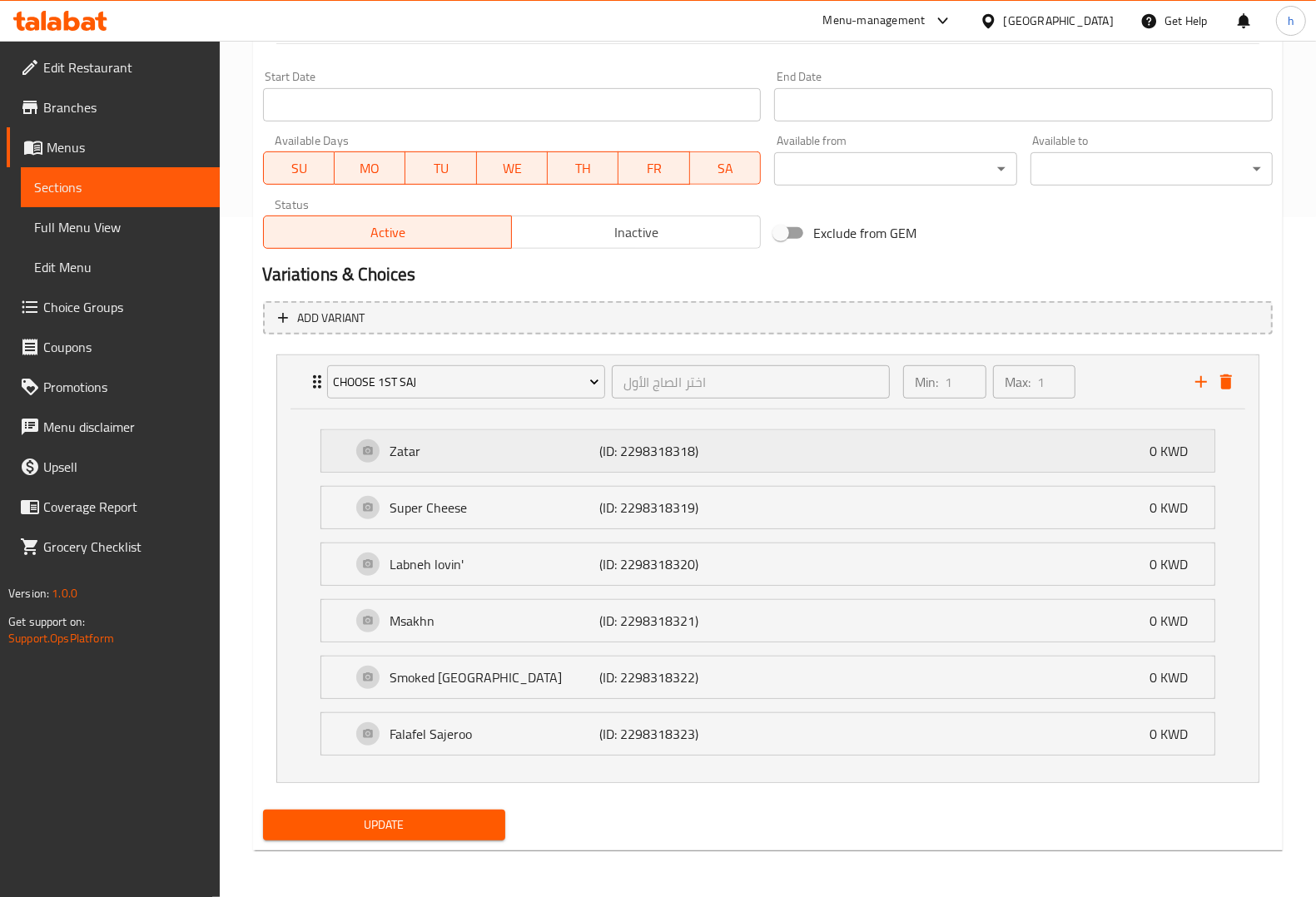
click at [732, 455] on p "(ID: 2298318318)" at bounding box center [670, 451] width 140 height 20
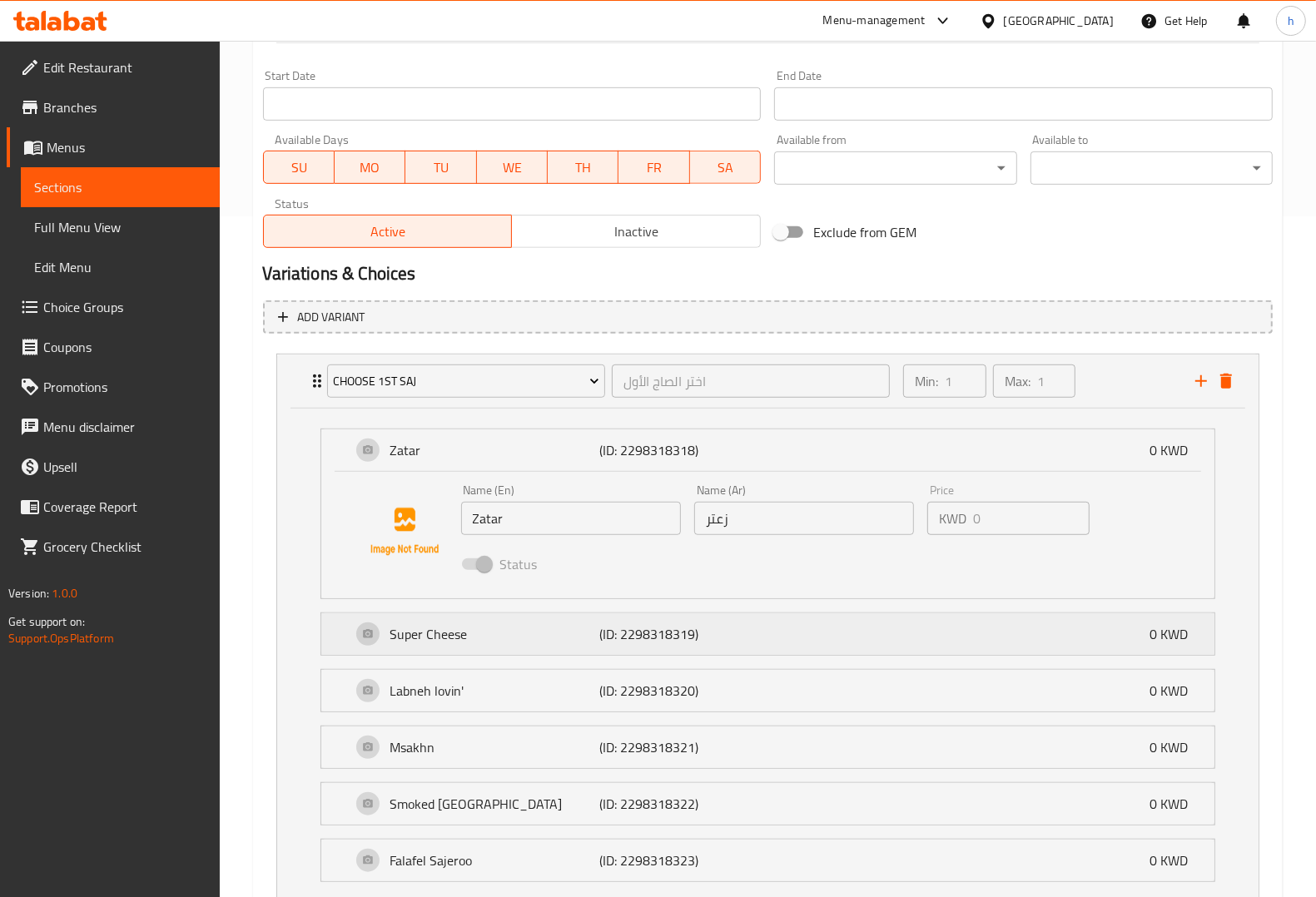
click at [755, 634] on div "Super Cheese (ID: 2298318319) 0 KWD" at bounding box center [773, 634] width 843 height 42
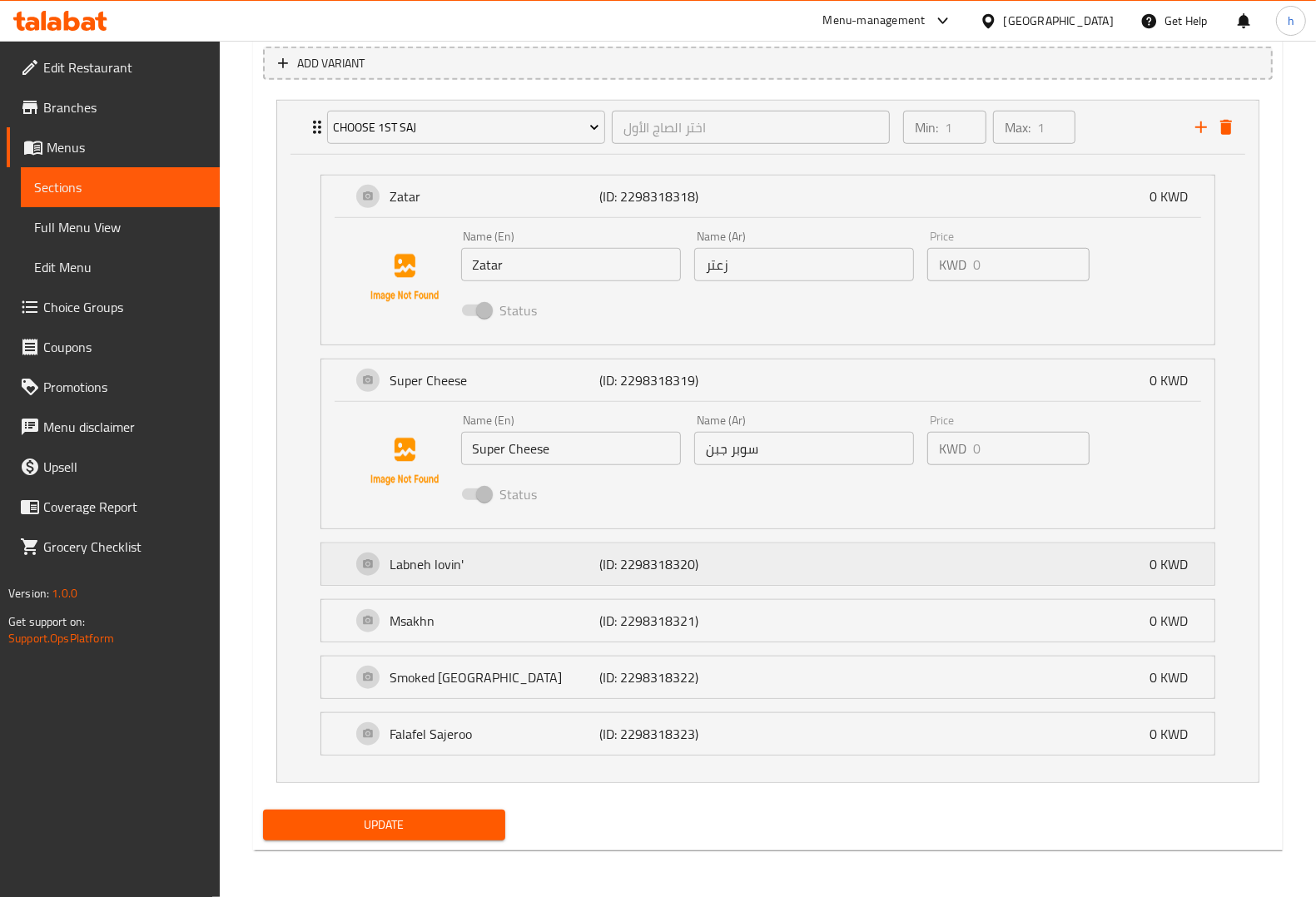
click at [803, 551] on div "Labneh lovin' (ID: 2298318320) 0 KWD" at bounding box center [773, 565] width 843 height 42
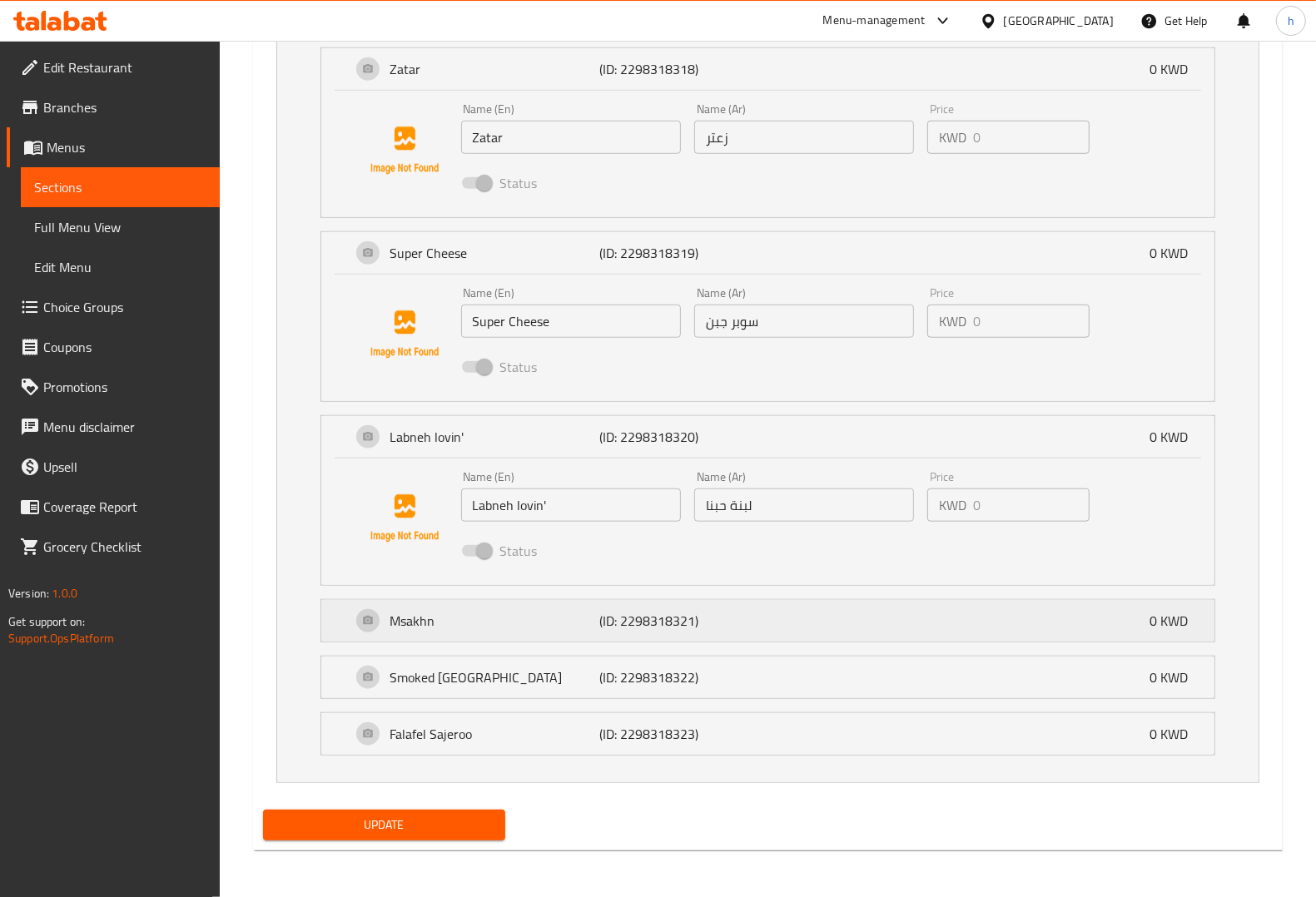
click at [791, 612] on div "Msakhn (ID: 2298318321) 0 KWD" at bounding box center [773, 621] width 843 height 42
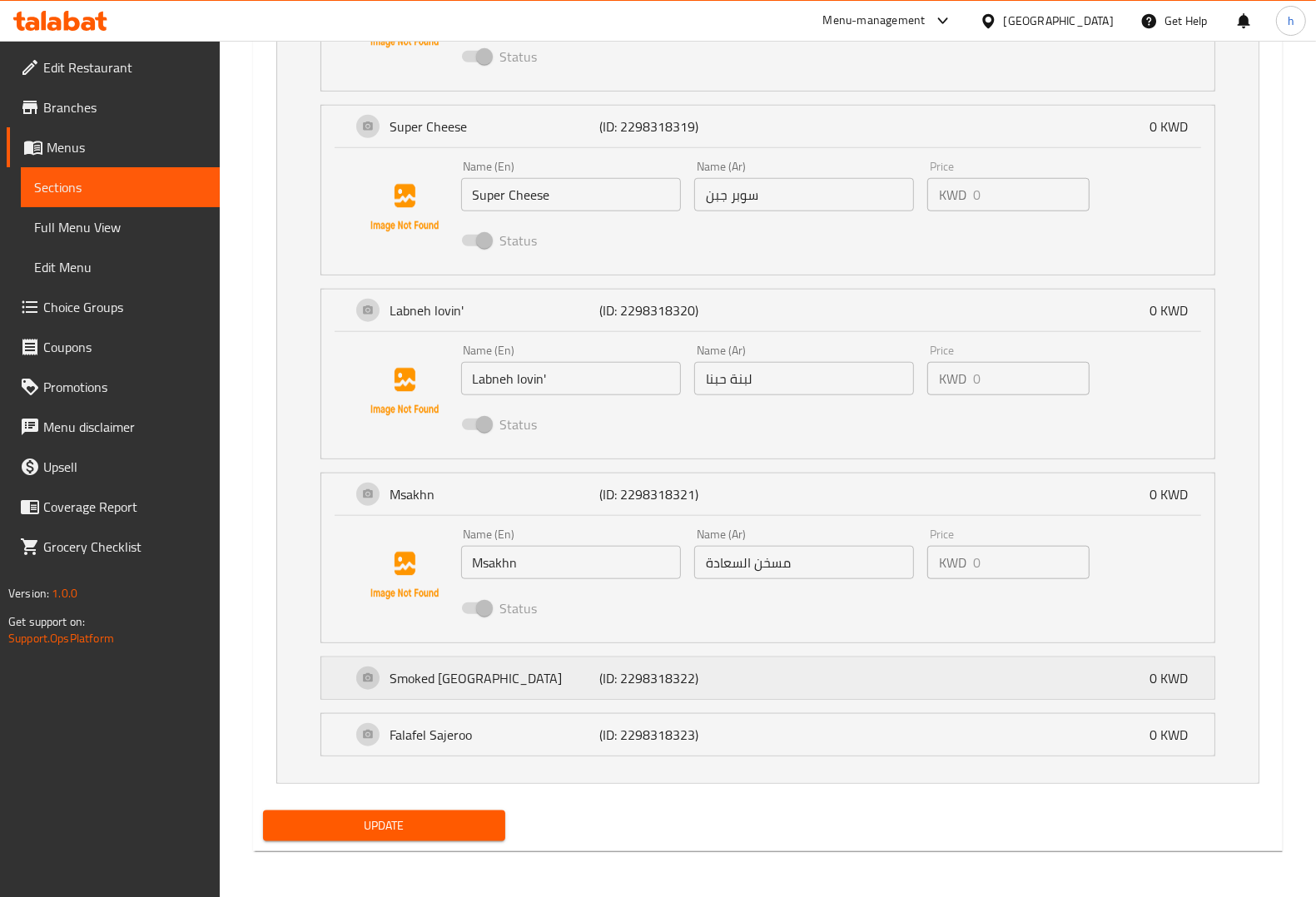
click at [780, 687] on div "Smoked Turkey (ID: 2298318322) 0 KWD" at bounding box center [773, 678] width 843 height 42
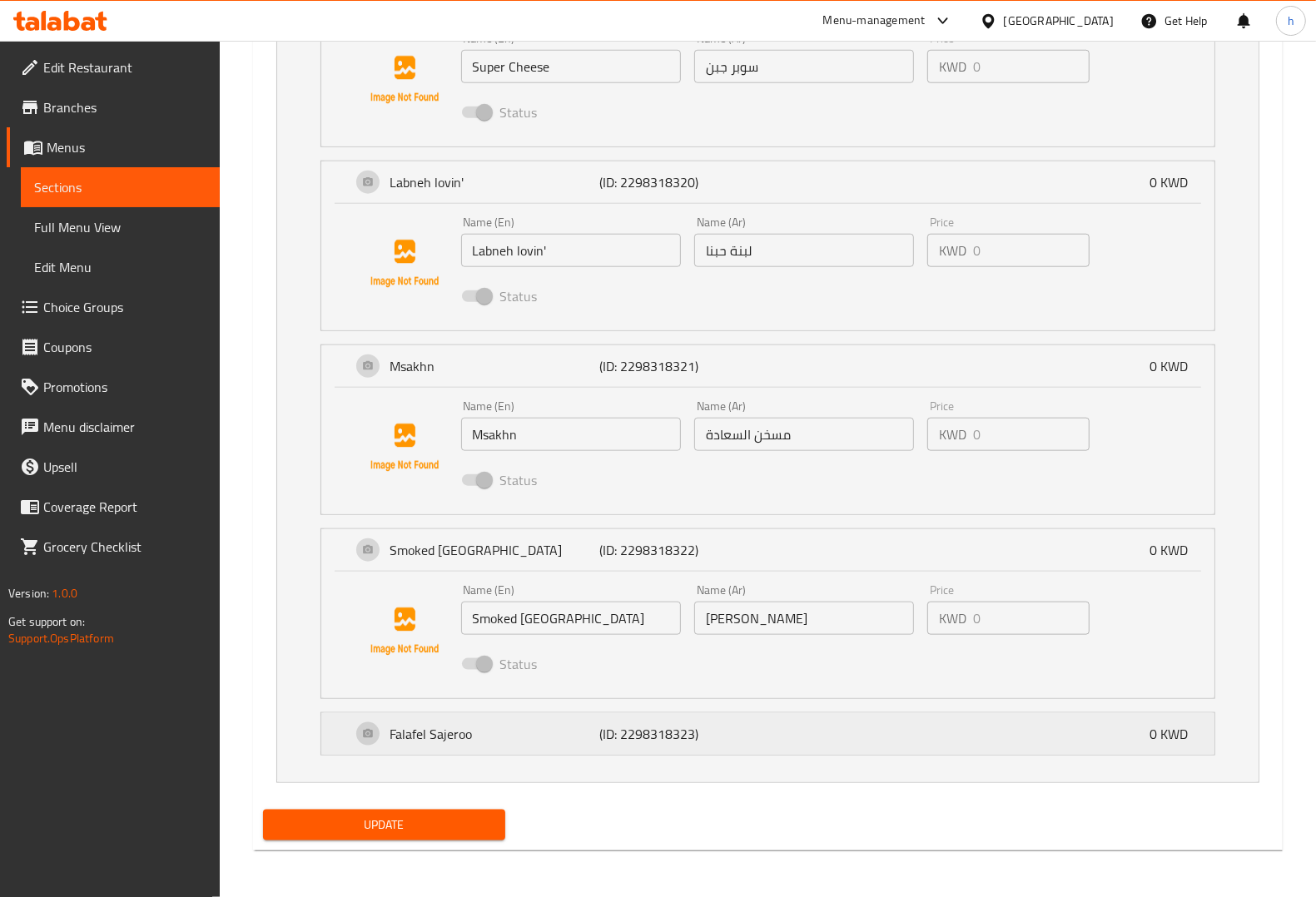
click at [795, 742] on div "Falafel Sajeroo (ID: 2298318323) 0 KWD" at bounding box center [773, 734] width 843 height 42
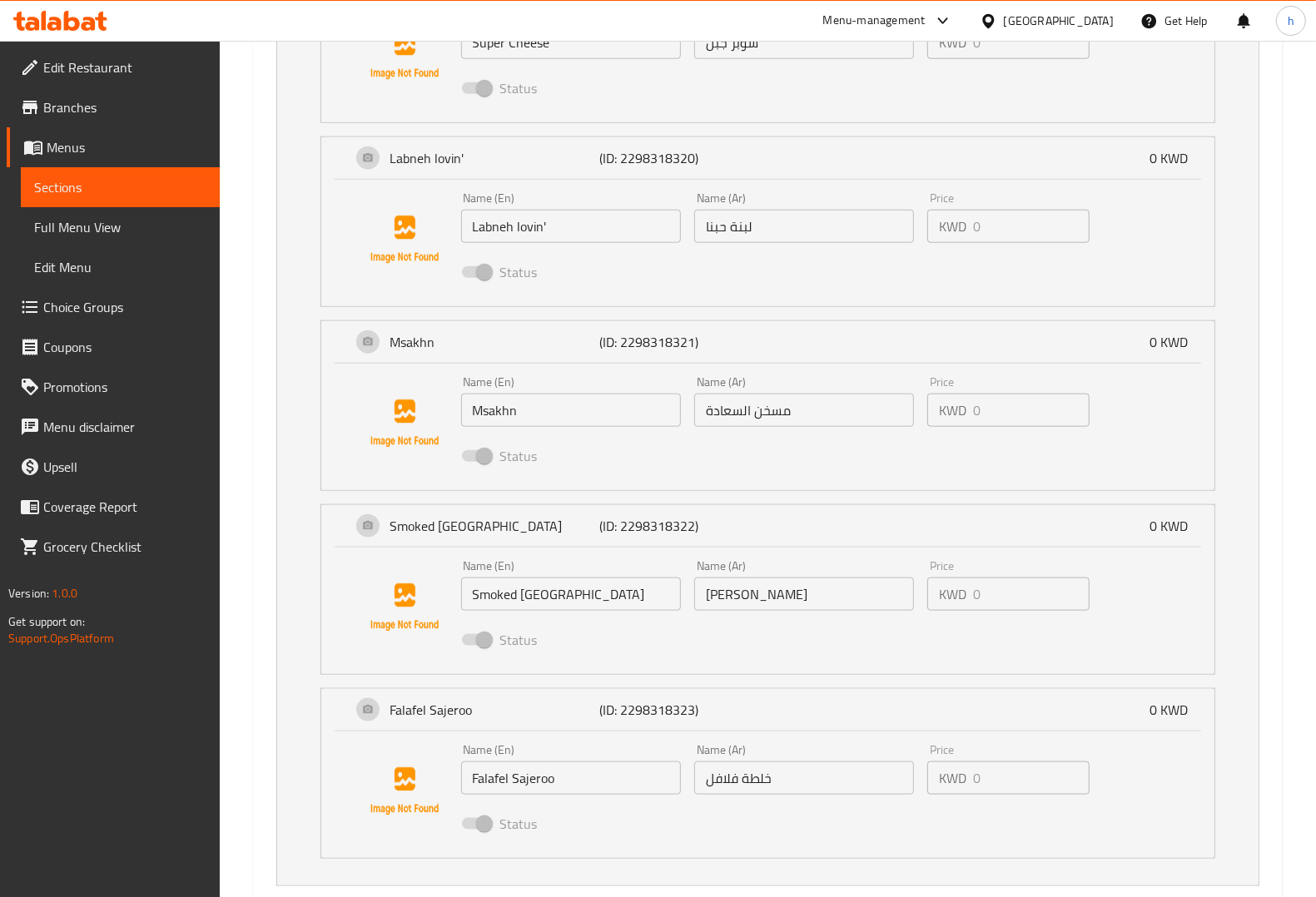
scroll to position [1445, 0]
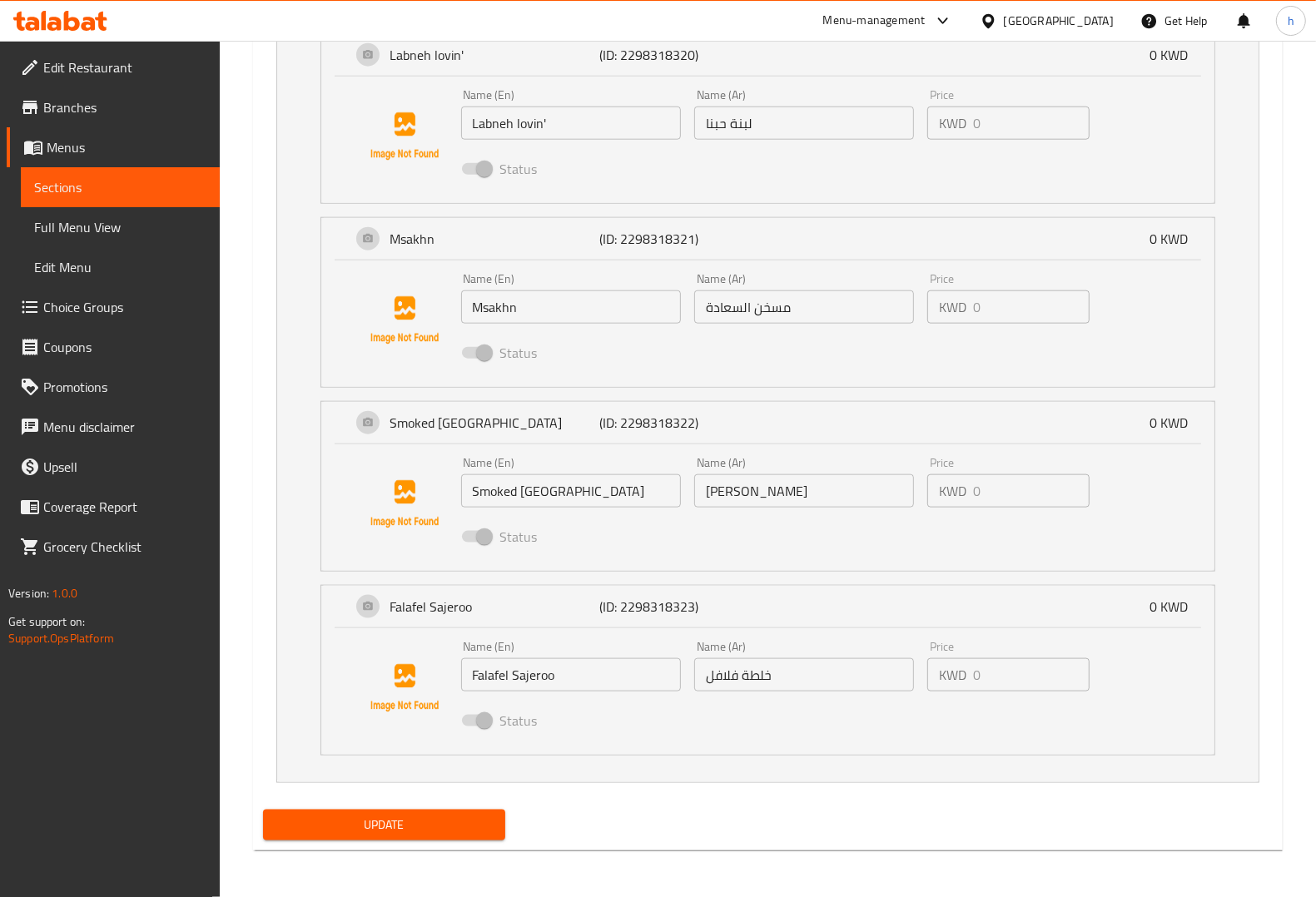
click at [530, 678] on input "Falafel Sajeroo" at bounding box center [571, 675] width 220 height 33
click at [692, 779] on div "Zatar (ID: 2298318318) 0 KWD Name (En) Zatar Name (En) Name (Ar) زعتر Name (Ar)…" at bounding box center [768, 213] width 981 height 1137
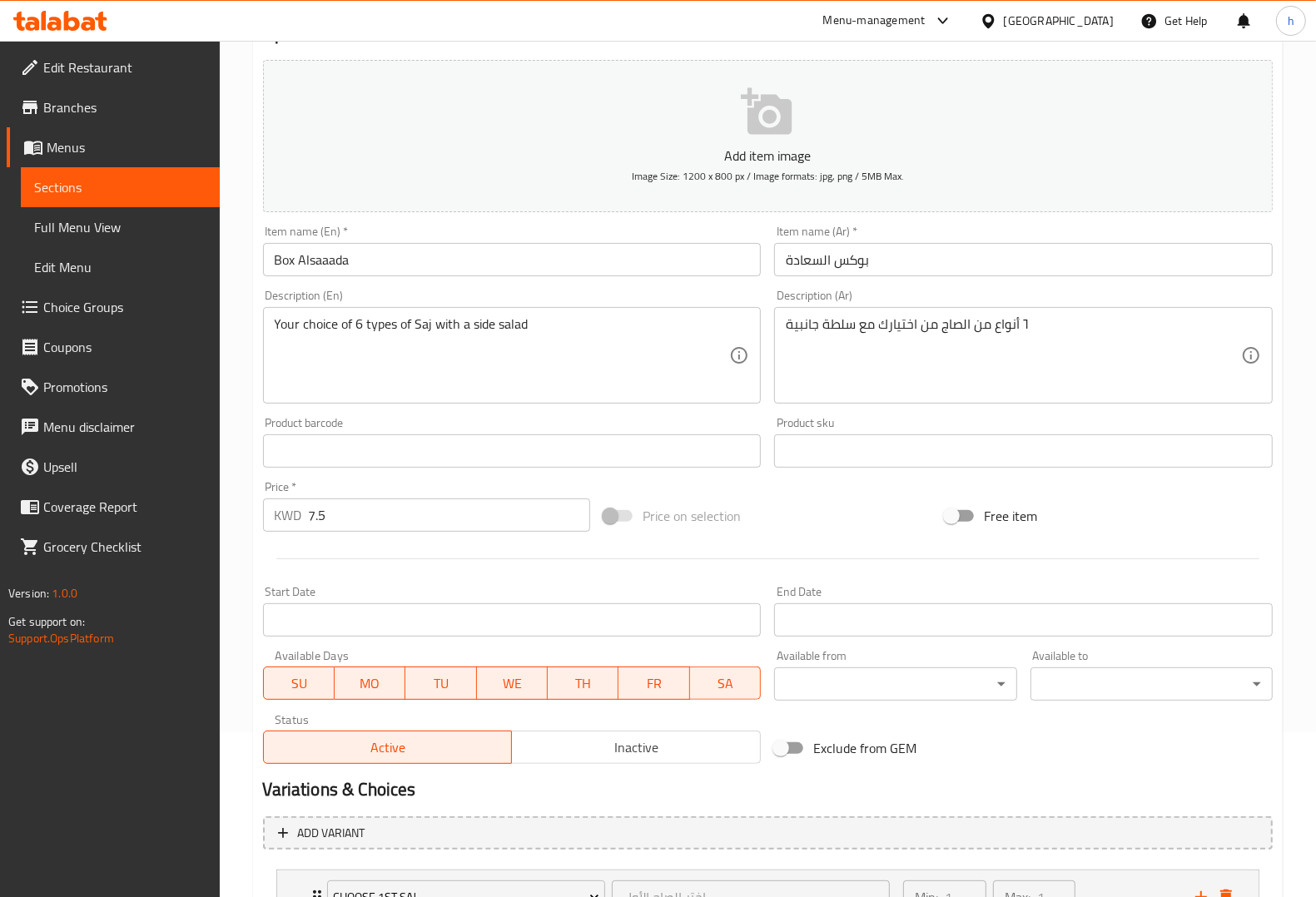
scroll to position [0, 0]
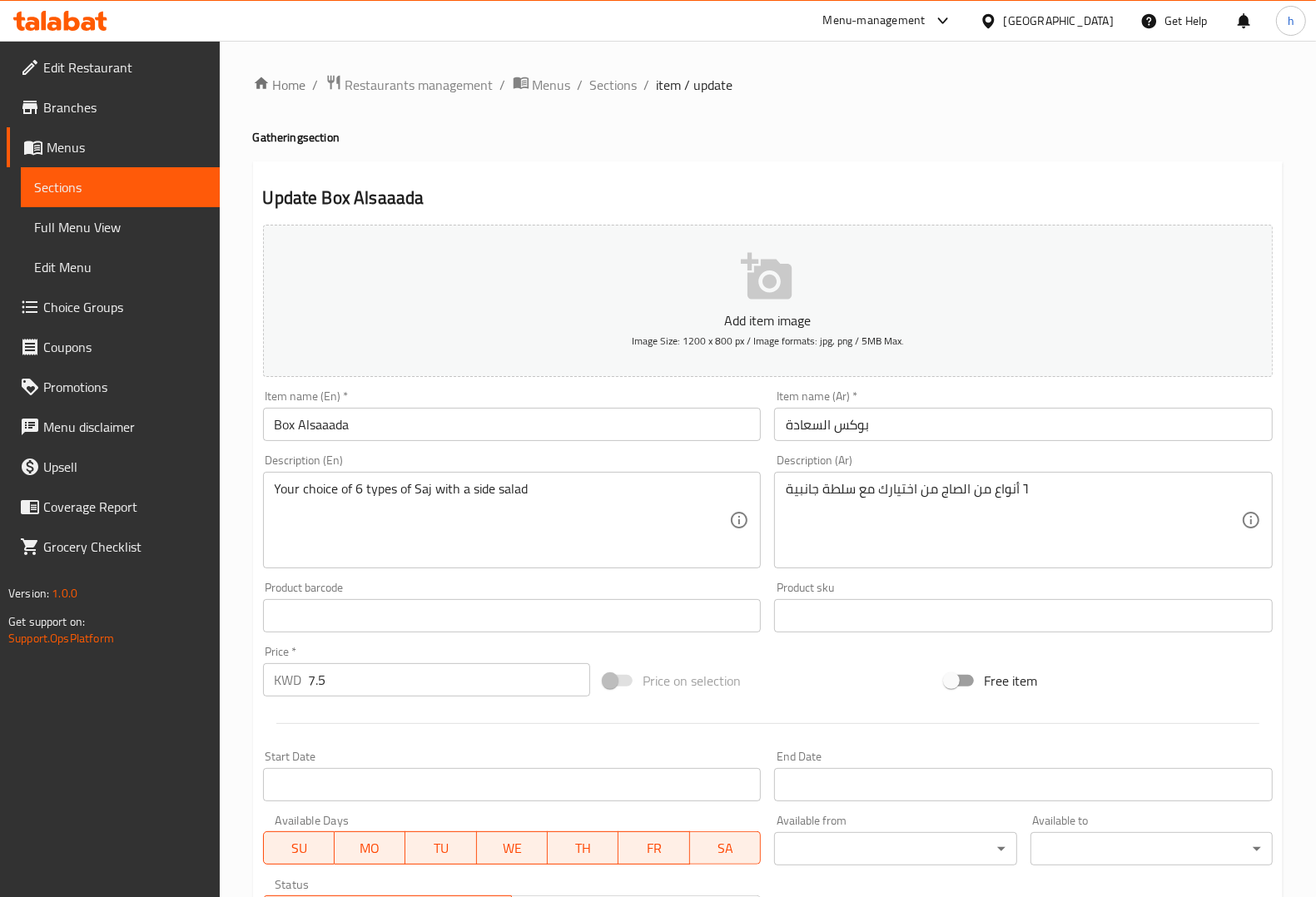
click at [360, 422] on input "Box Alsaaada" at bounding box center [512, 425] width 499 height 33
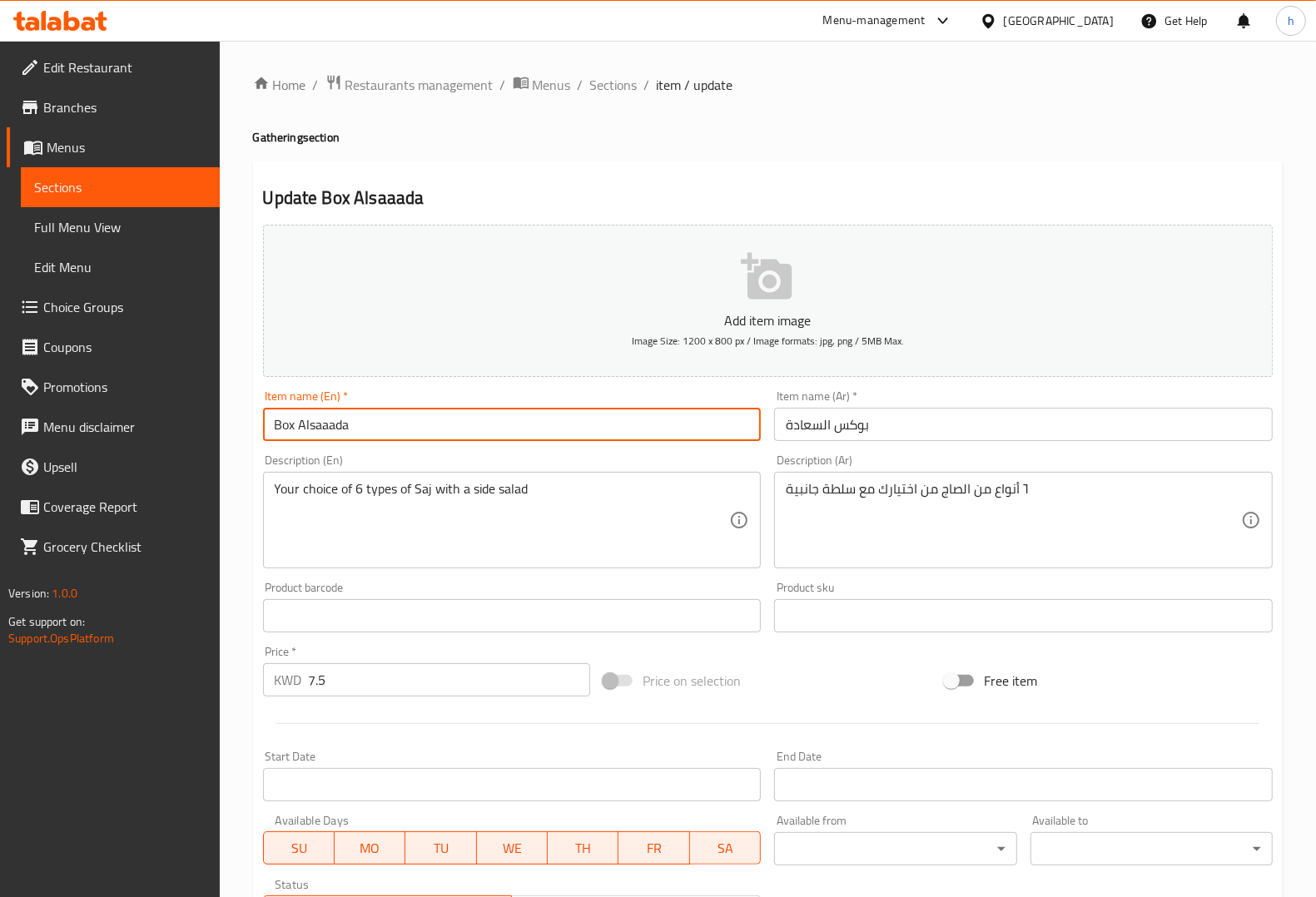
click at [360, 422] on input "Box Alsaaada" at bounding box center [512, 425] width 499 height 33
click at [696, 440] on input "Box Alsaaada" at bounding box center [512, 425] width 499 height 33
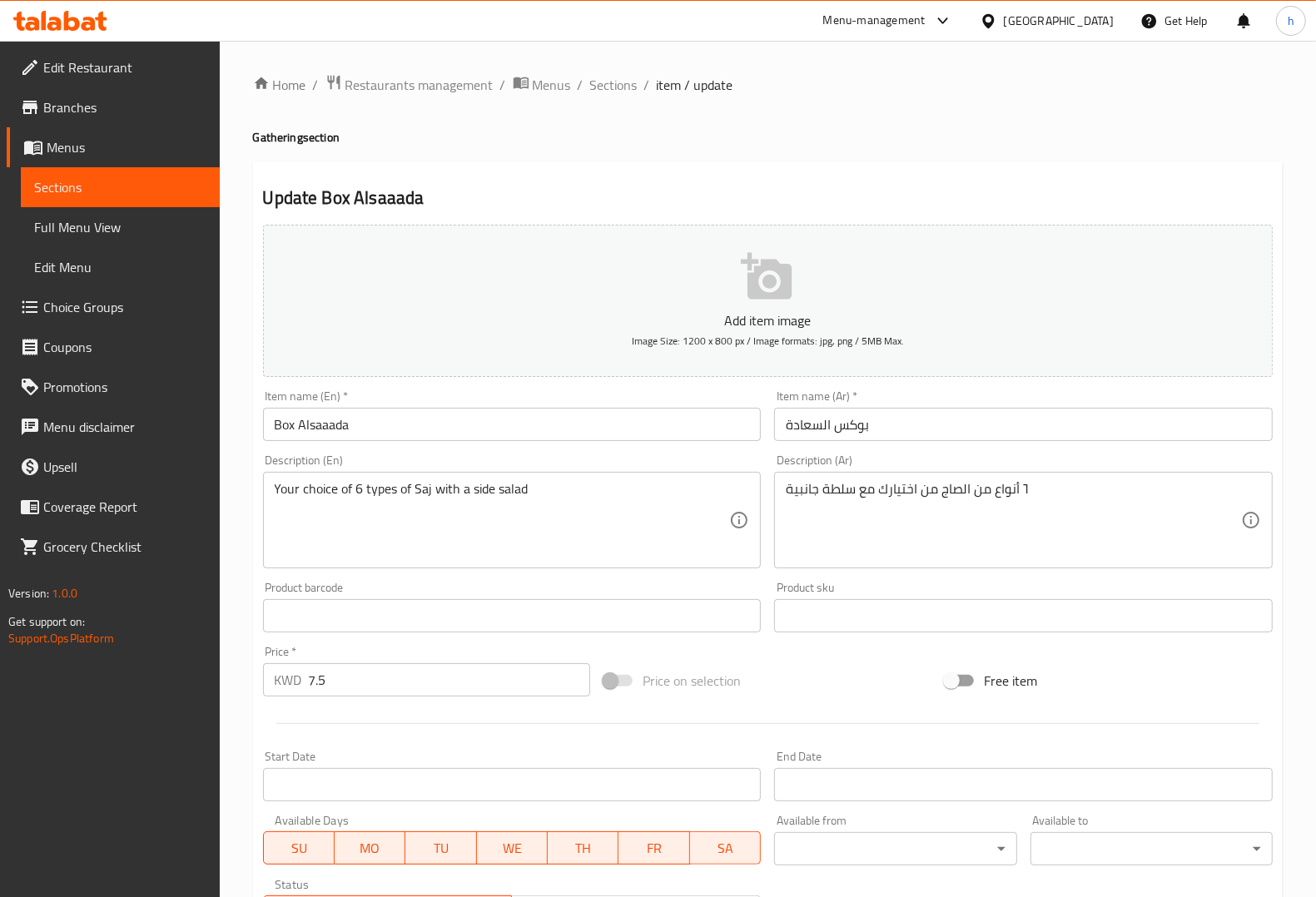
scroll to position [416, 0]
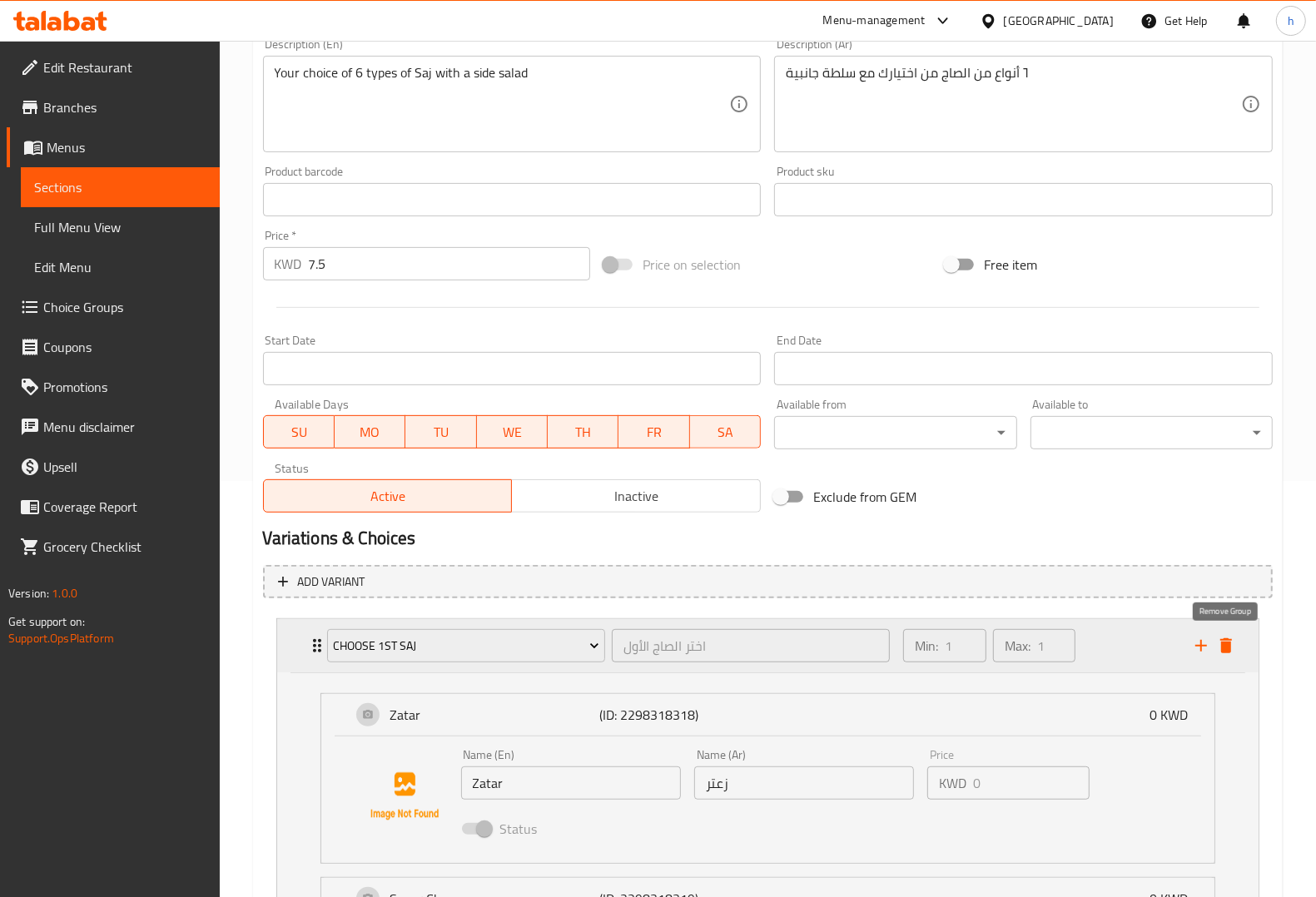
click at [1234, 646] on icon "delete" at bounding box center [1226, 645] width 20 height 20
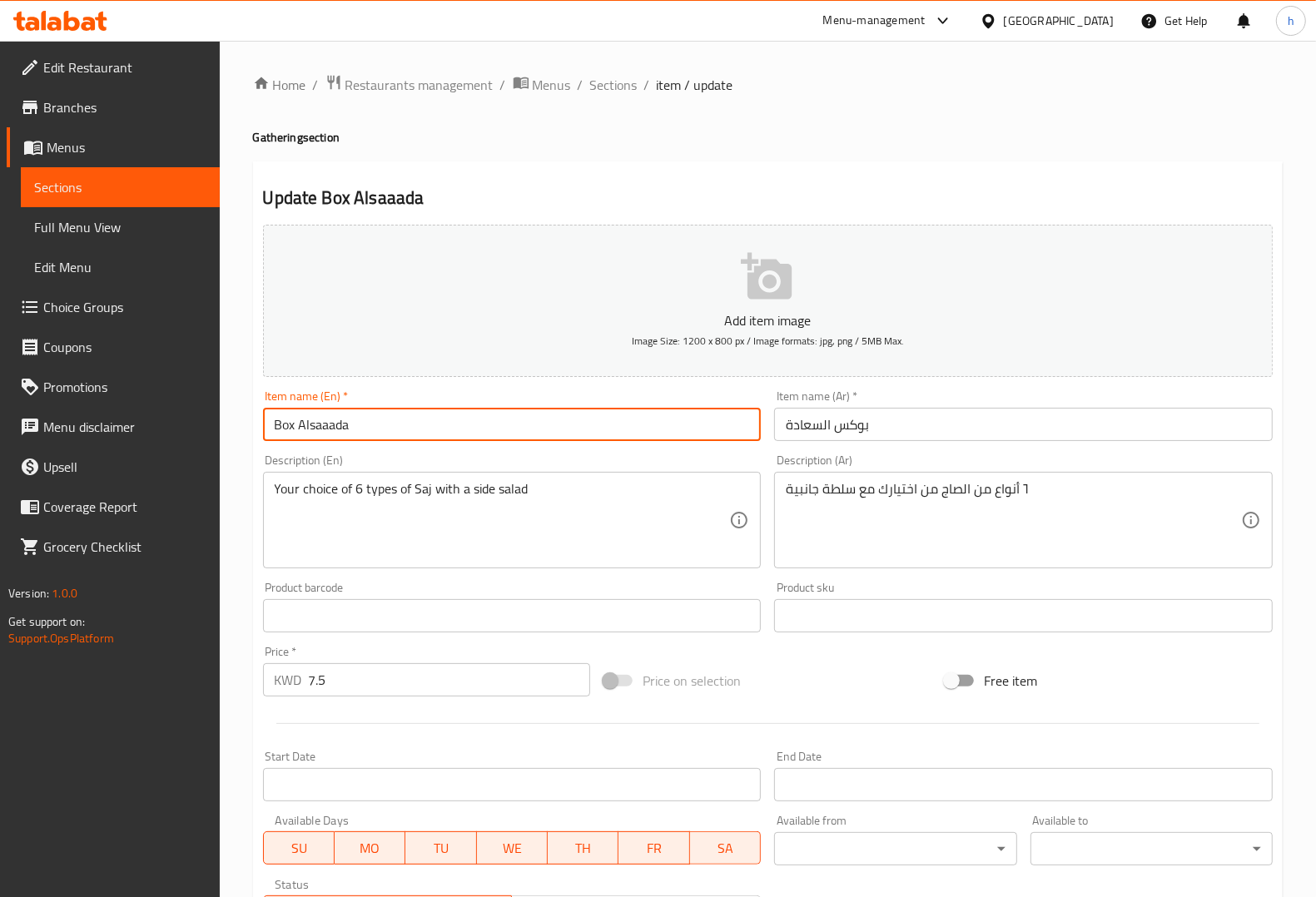
scroll to position [276, 0]
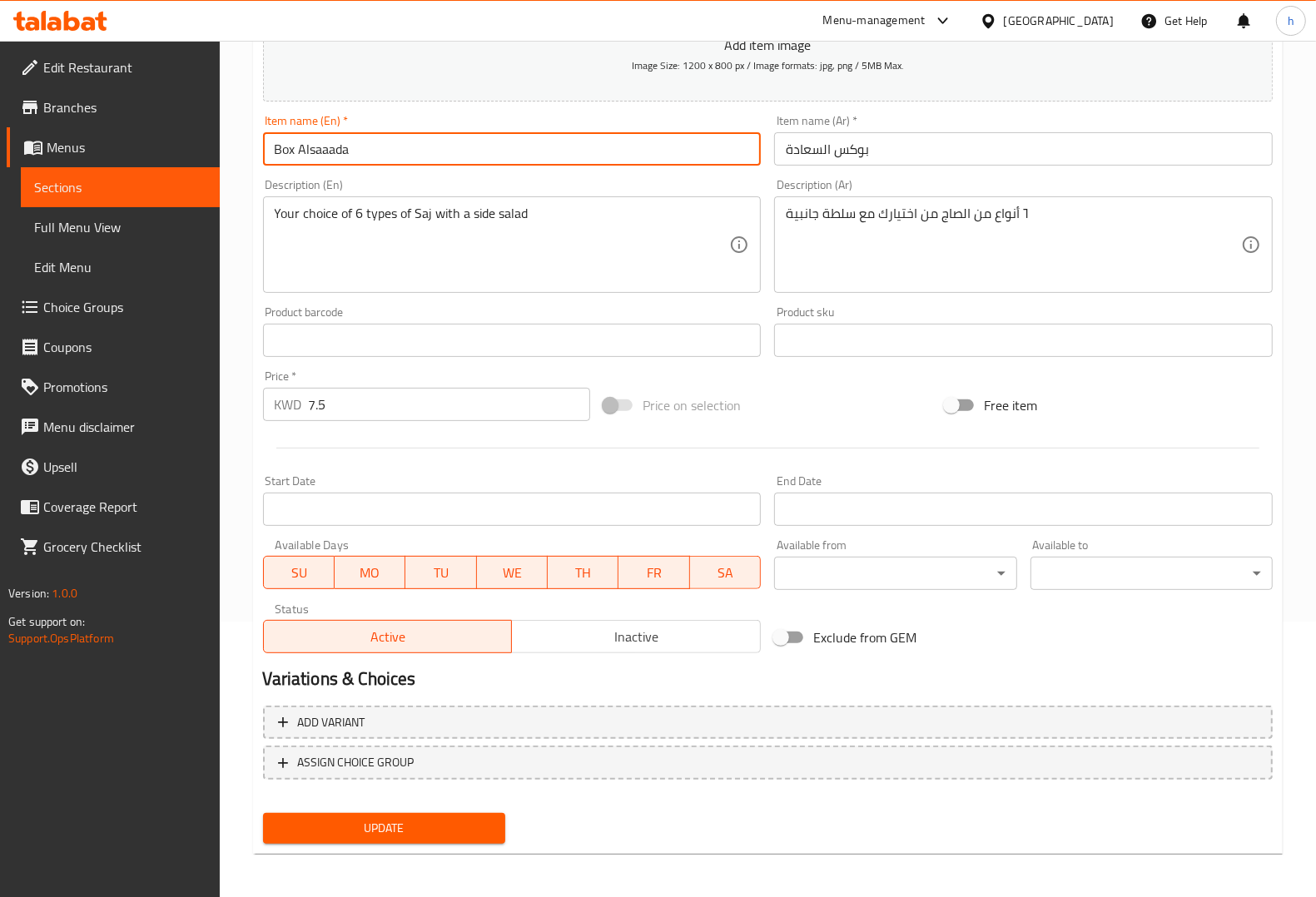
click at [406, 824] on span "Update" at bounding box center [384, 828] width 216 height 21
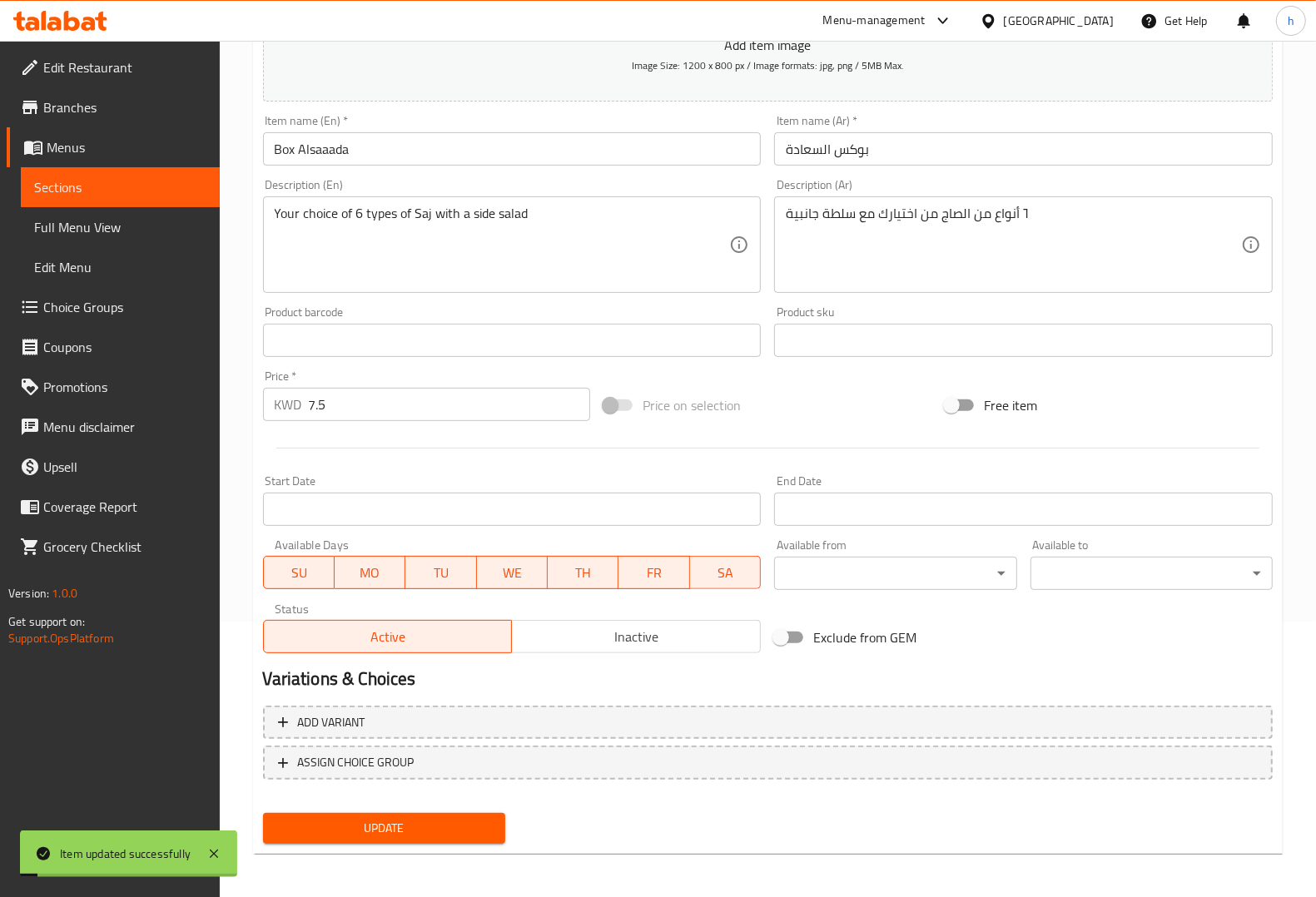
scroll to position [0, 0]
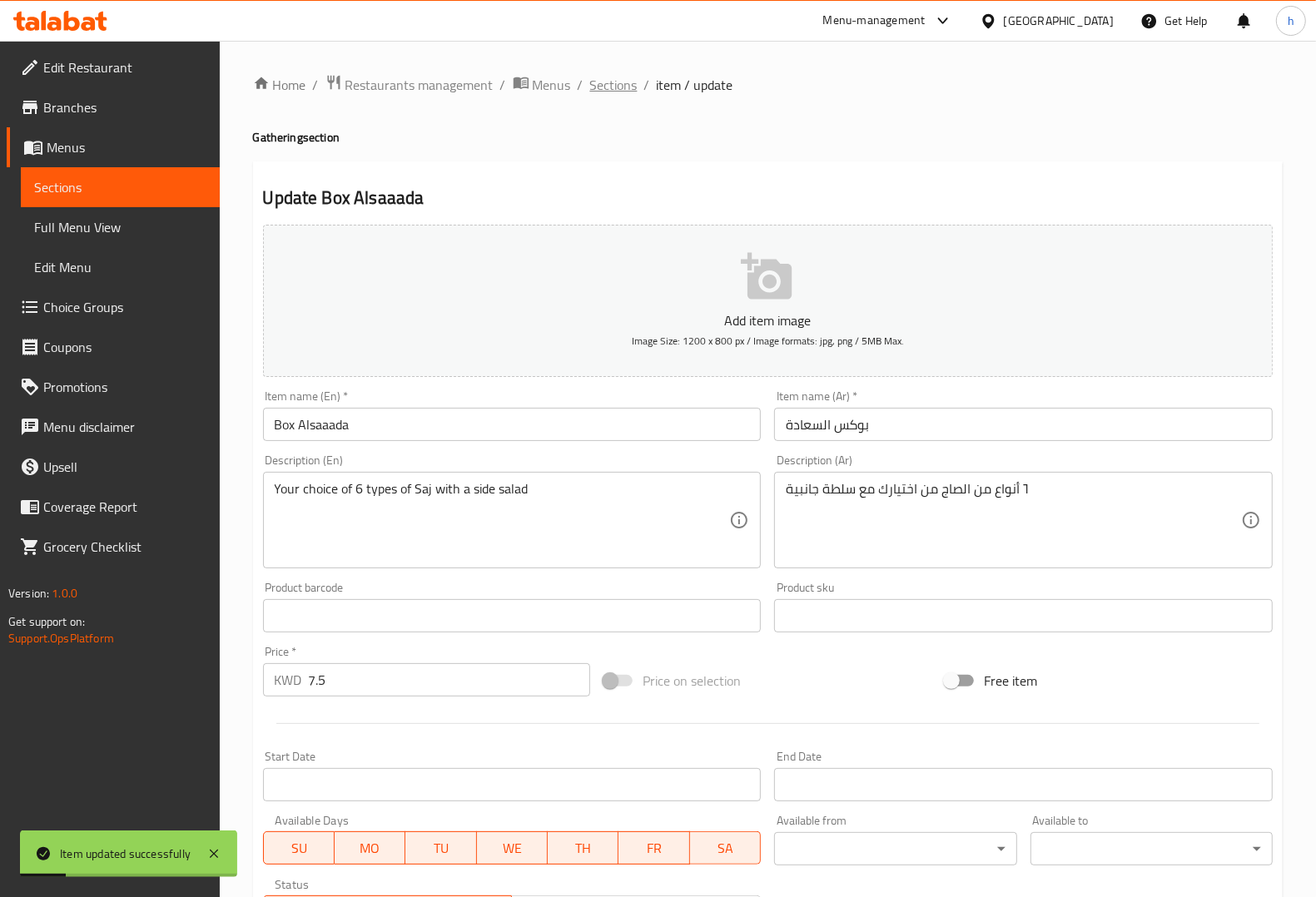
click at [616, 75] on span "Sections" at bounding box center [614, 85] width 47 height 20
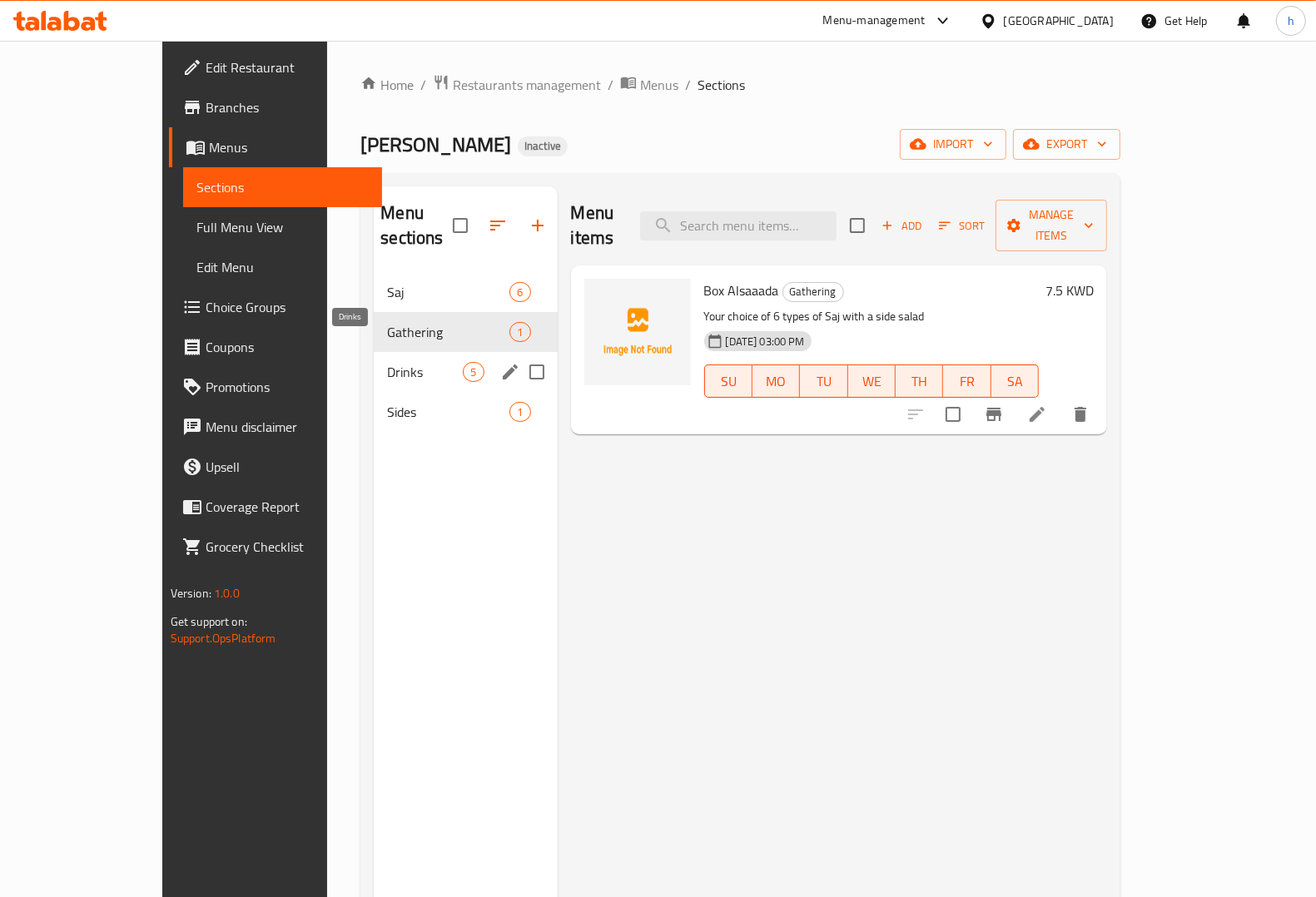
click at [387, 362] on span "Drinks" at bounding box center [425, 372] width 76 height 20
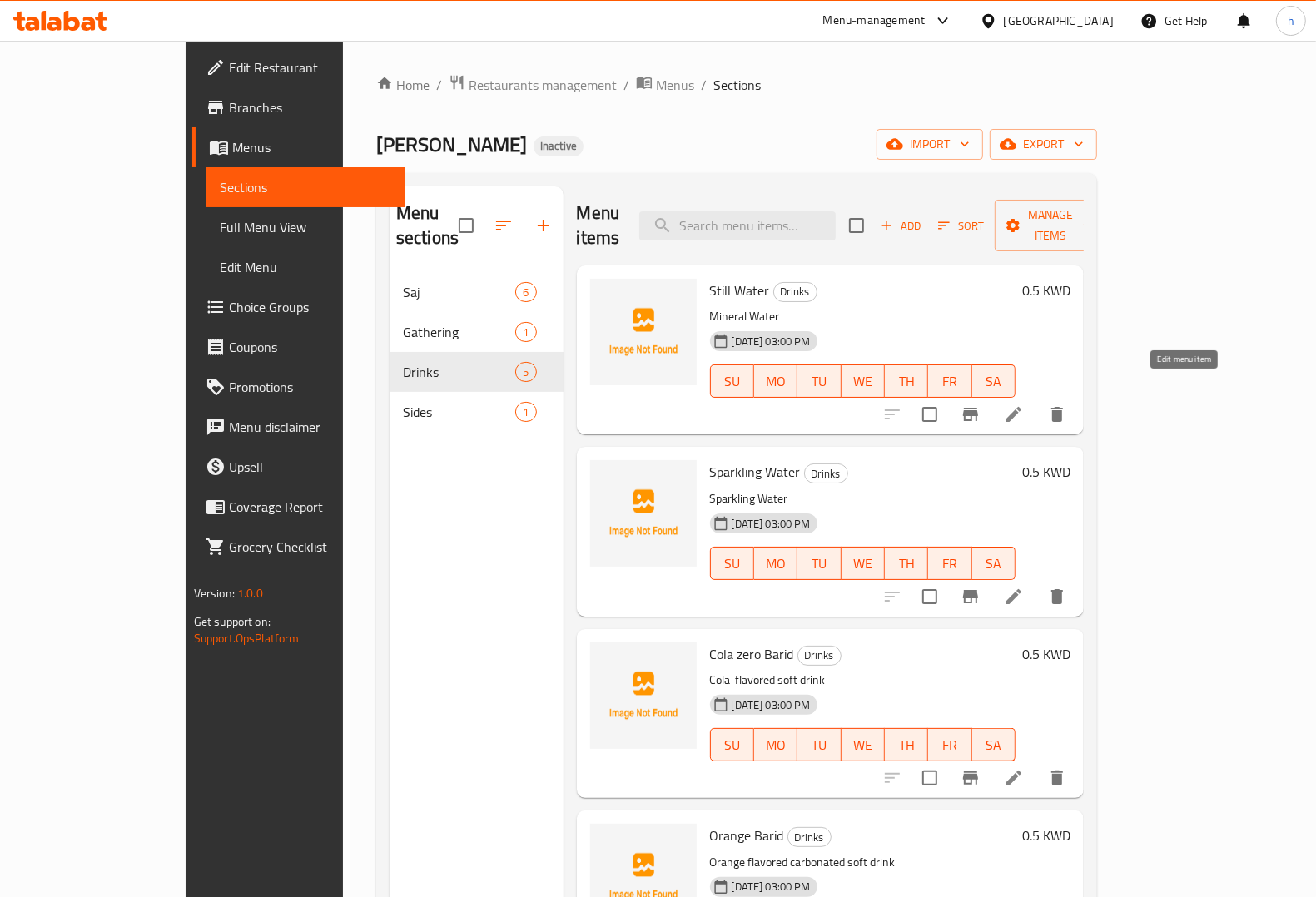
click at [1024, 405] on icon at bounding box center [1014, 415] width 20 height 20
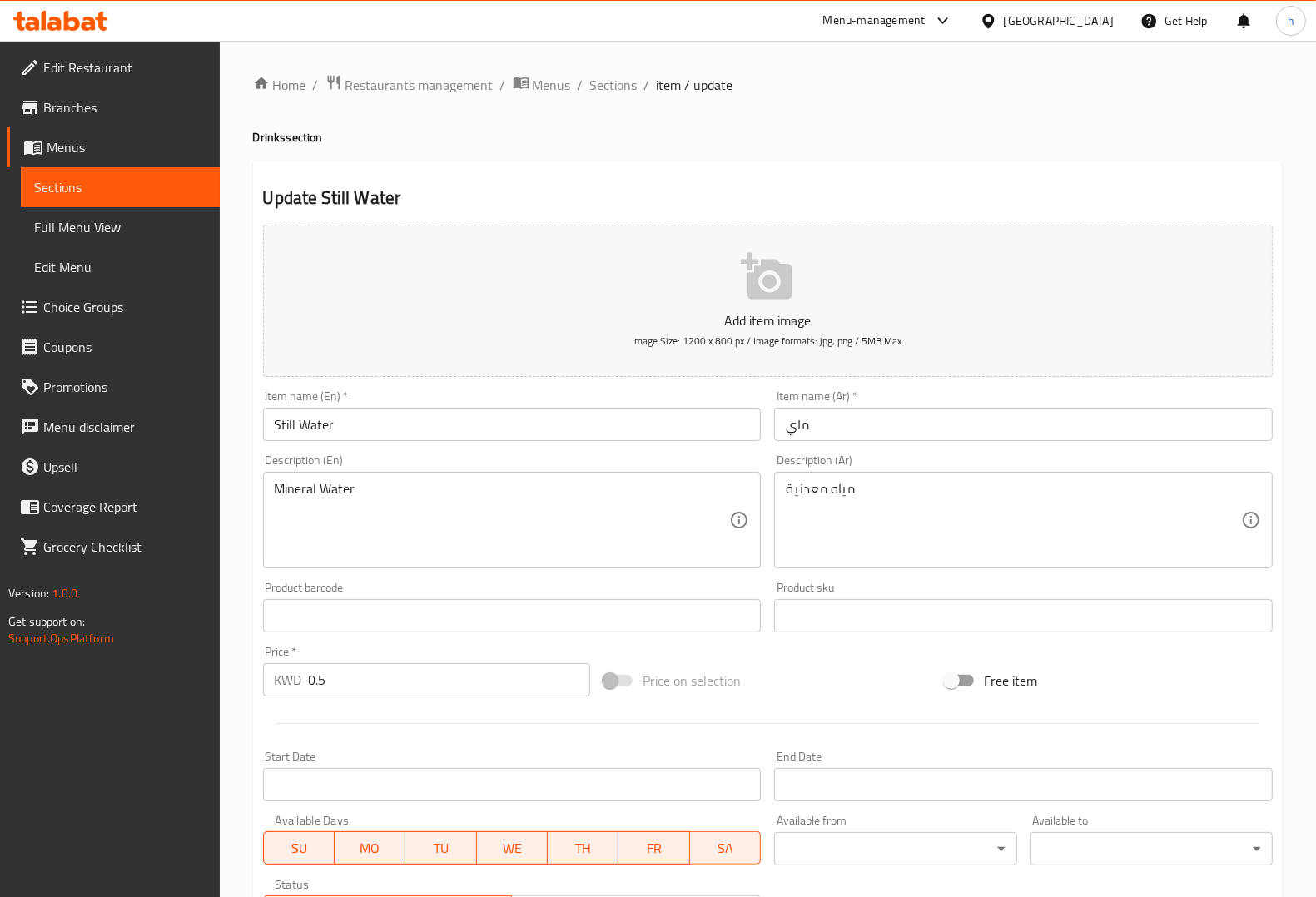
click at [288, 422] on input "Still Water" at bounding box center [512, 425] width 499 height 33
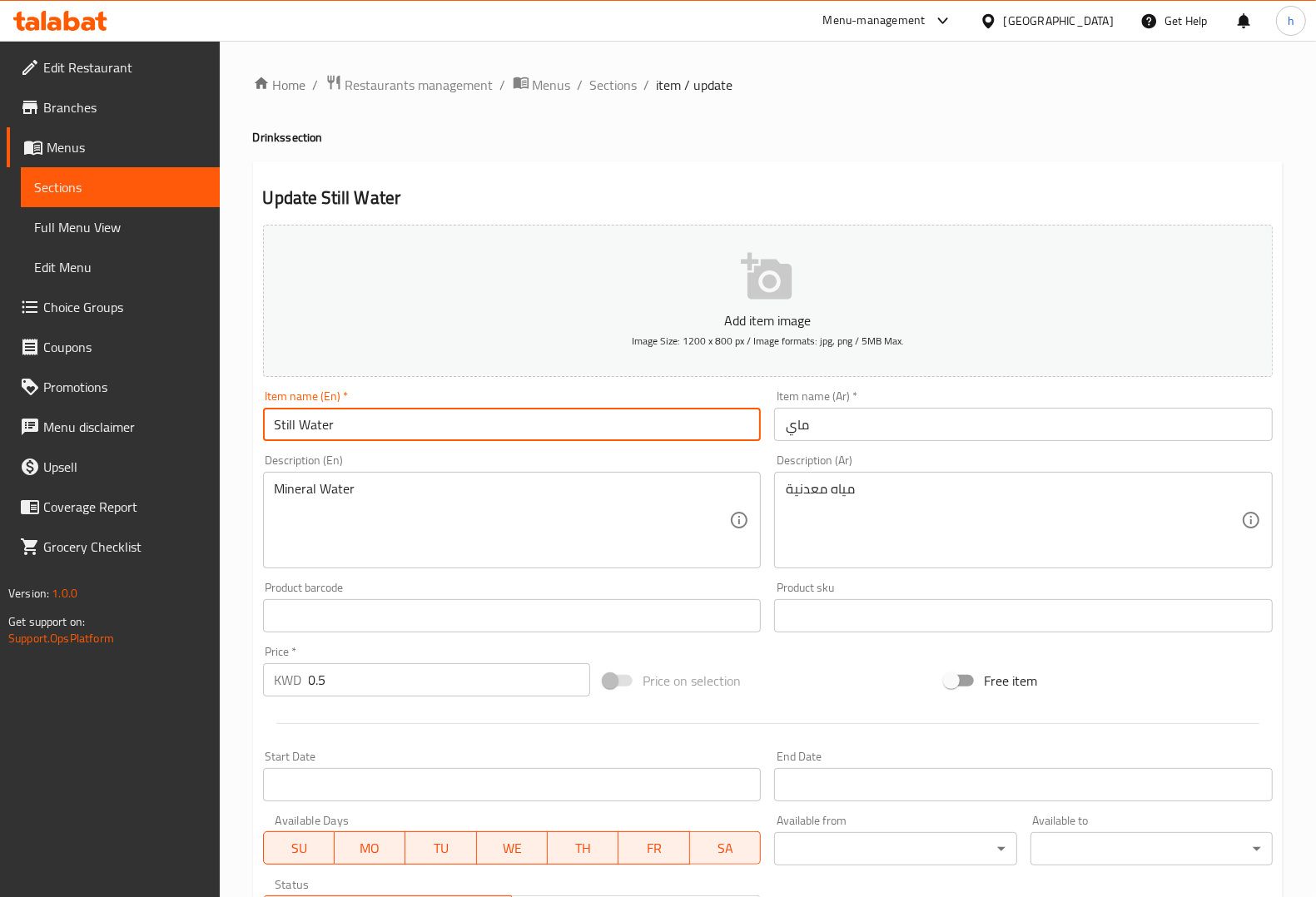
click at [288, 422] on input "Still Water" at bounding box center [512, 425] width 499 height 33
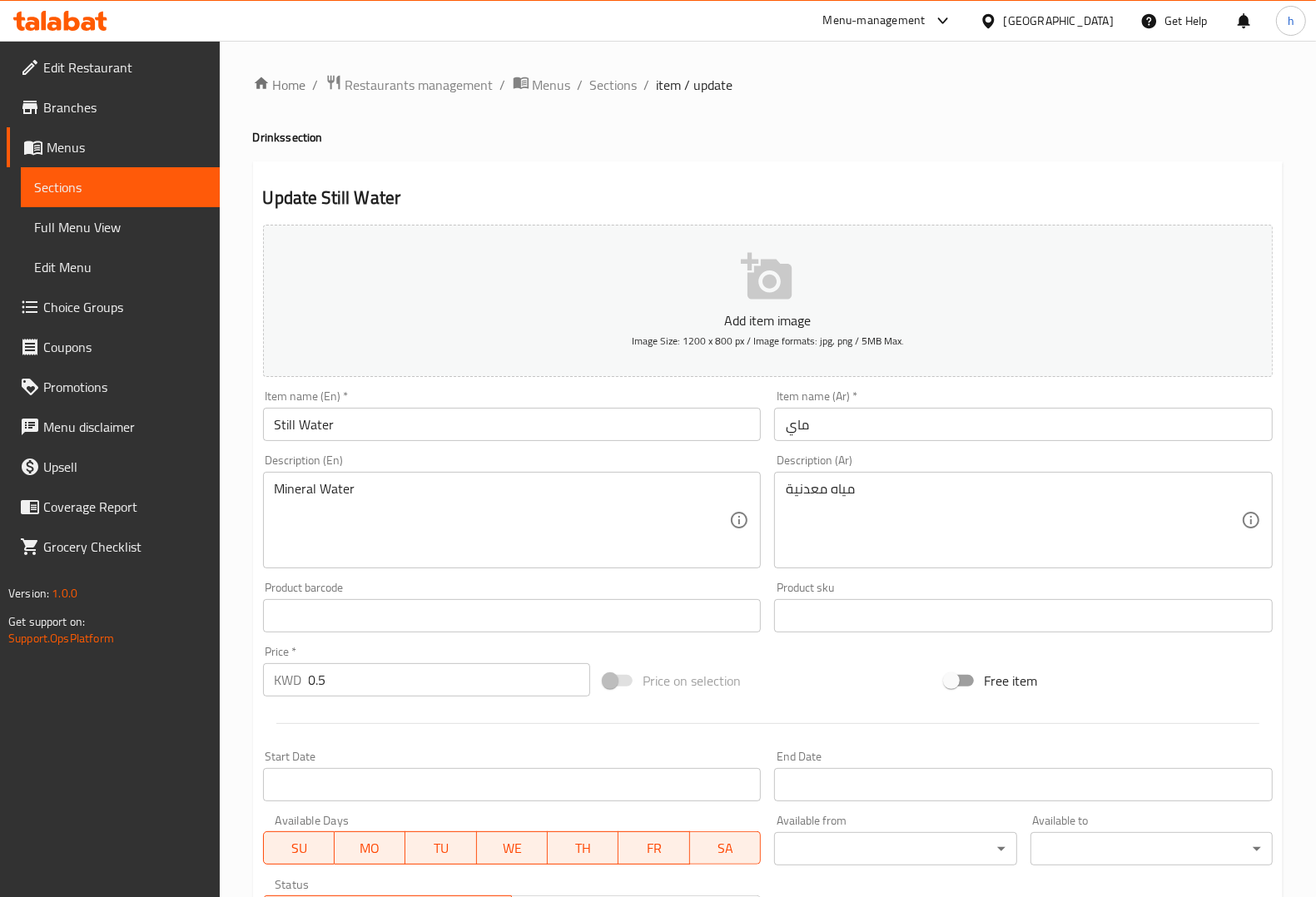
click at [834, 416] on input "ماي" at bounding box center [1023, 425] width 499 height 33
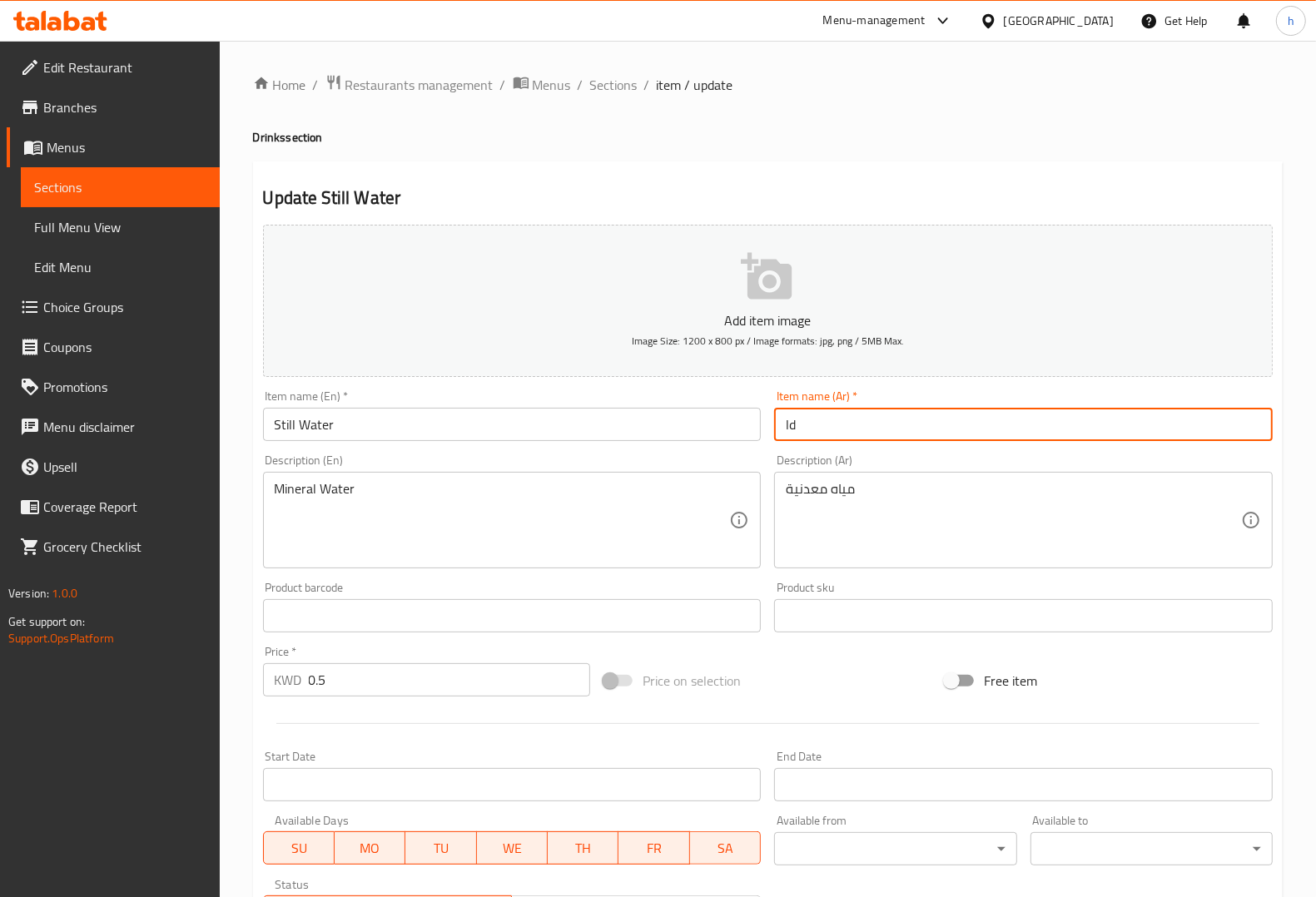
type input "l"
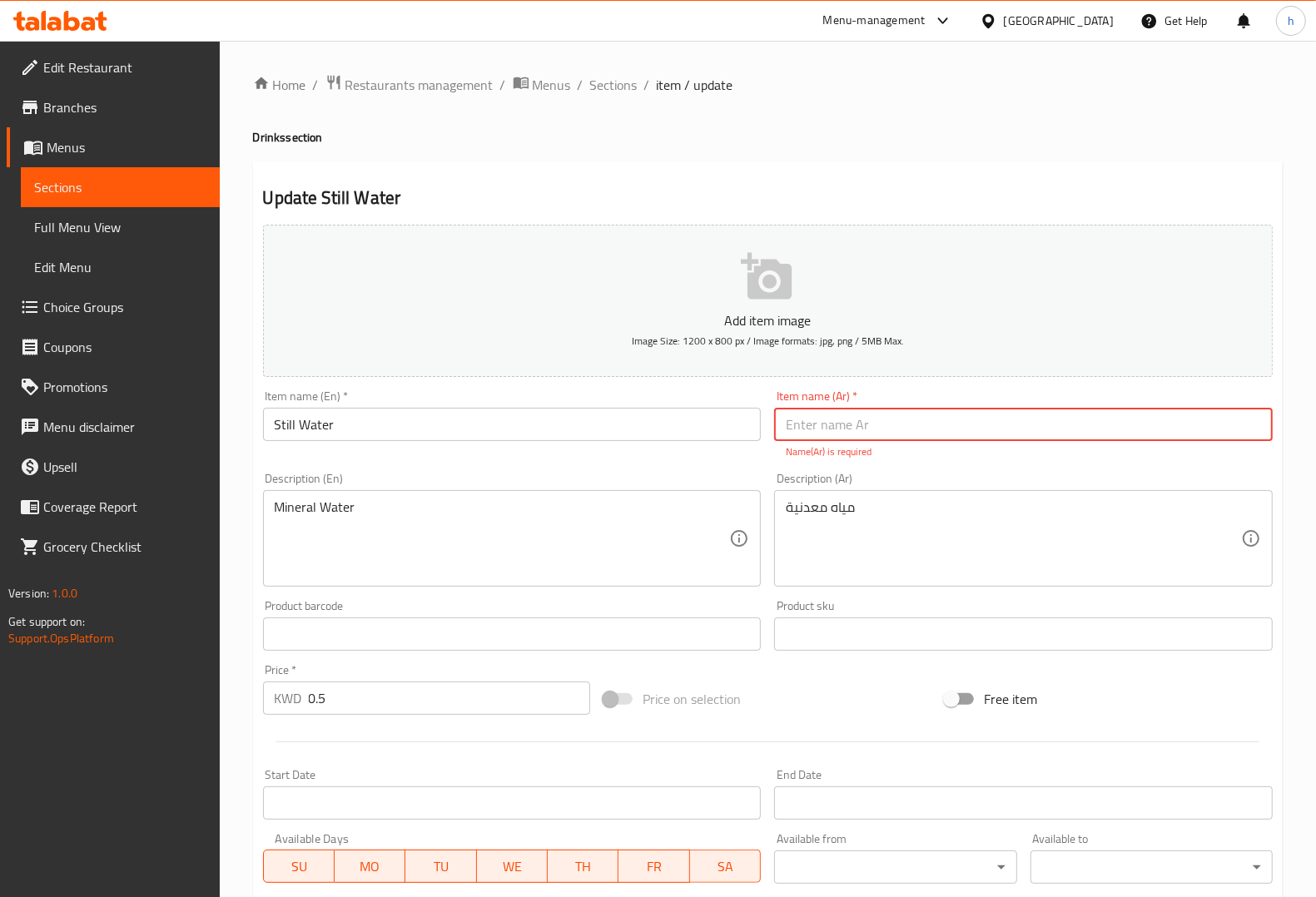
click at [955, 421] on input "text" at bounding box center [1023, 425] width 499 height 33
paste input "مياه معدنية"
type input "مياه معدنية"
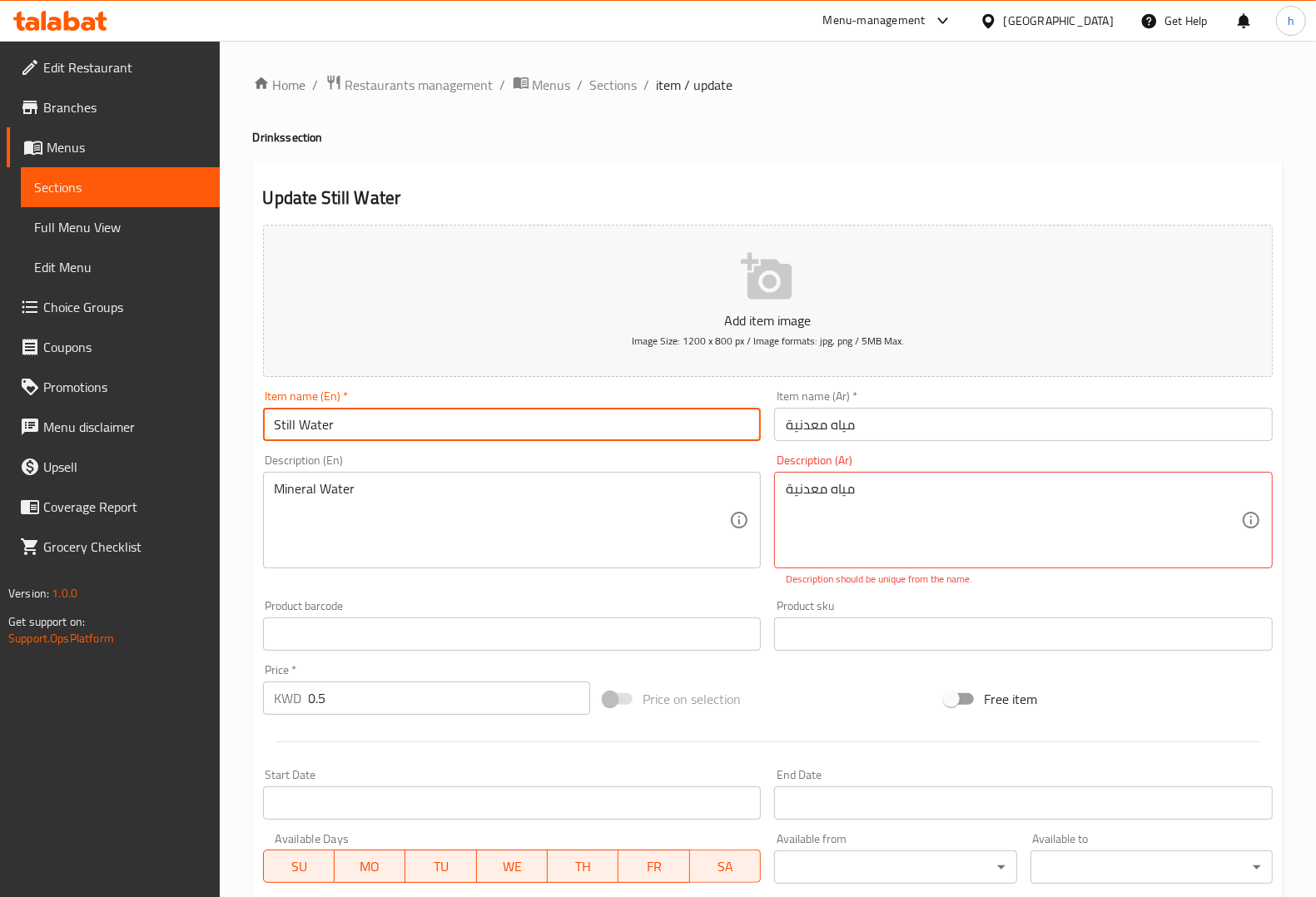
click at [331, 421] on input "Still Water" at bounding box center [512, 425] width 499 height 33
click at [394, 439] on input "Still Water" at bounding box center [512, 425] width 499 height 33
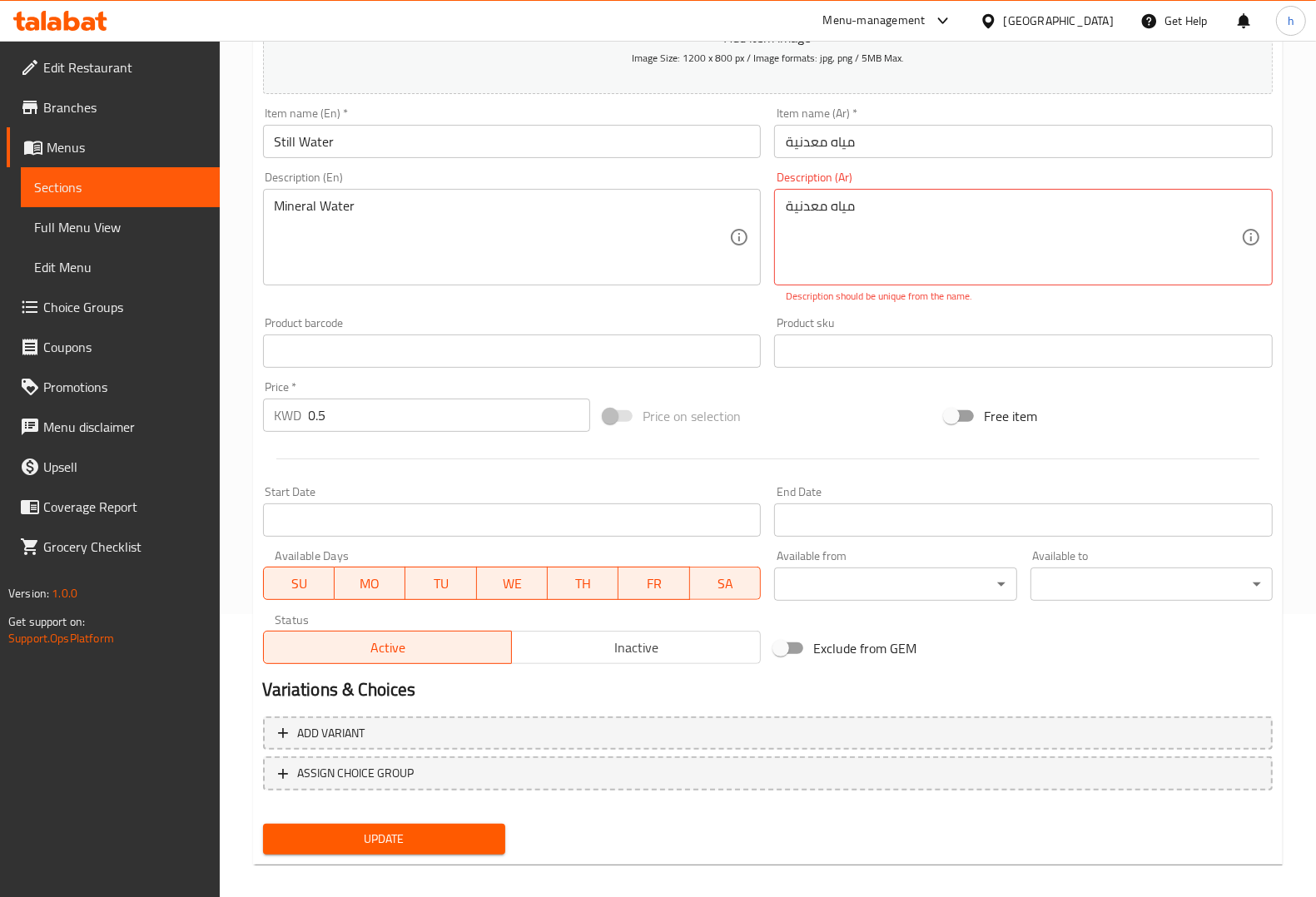
scroll to position [294, 0]
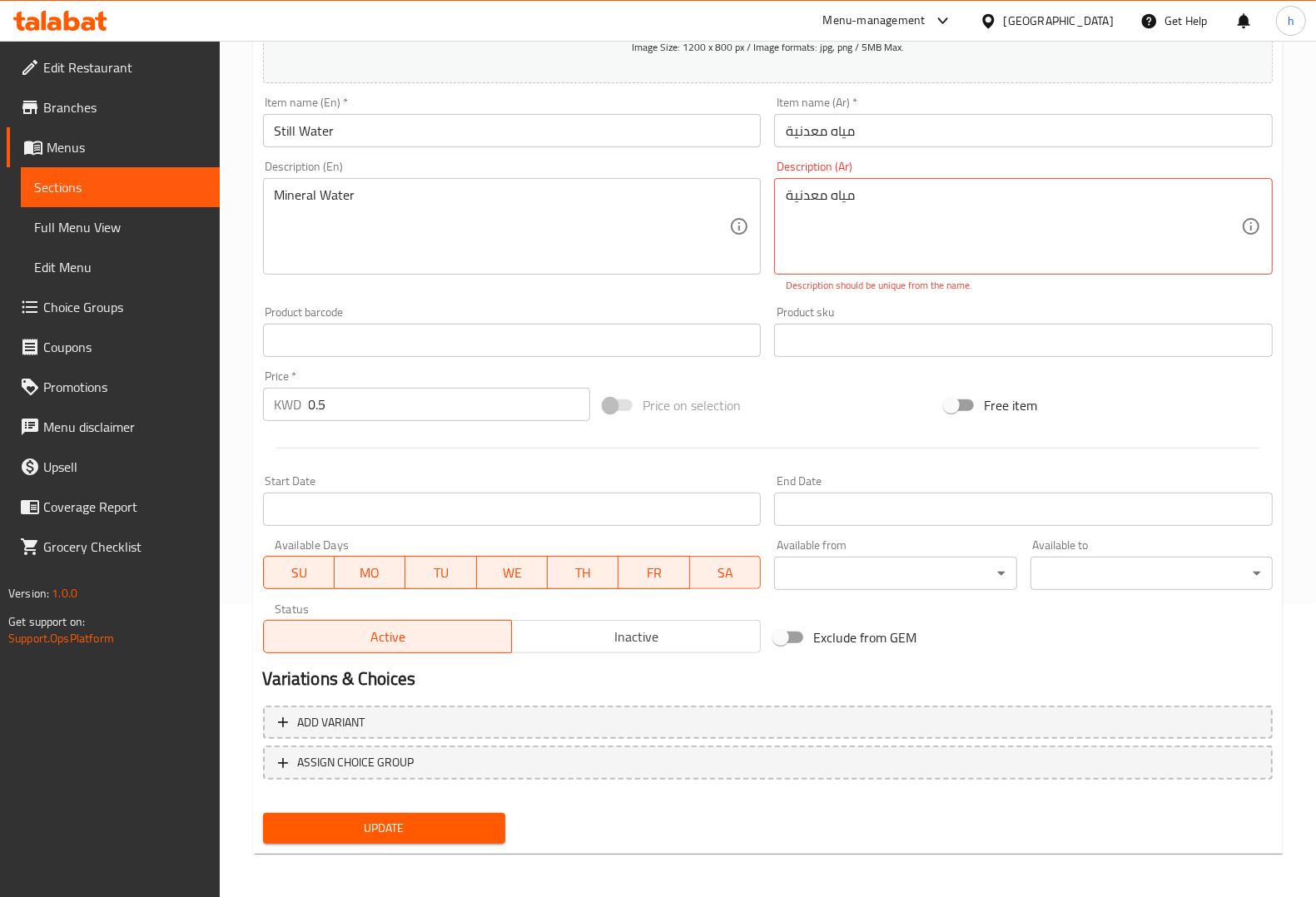
click at [473, 826] on span "Update" at bounding box center [384, 828] width 216 height 21
click at [425, 824] on span "Update" at bounding box center [384, 828] width 216 height 21
click at [455, 825] on span "Update" at bounding box center [384, 828] width 216 height 21
click at [891, 192] on textarea "مياه معدنية" at bounding box center [1013, 227] width 456 height 79
click at [700, 288] on div "Description (En) Mineral Water Description (En)" at bounding box center [512, 227] width 512 height 146
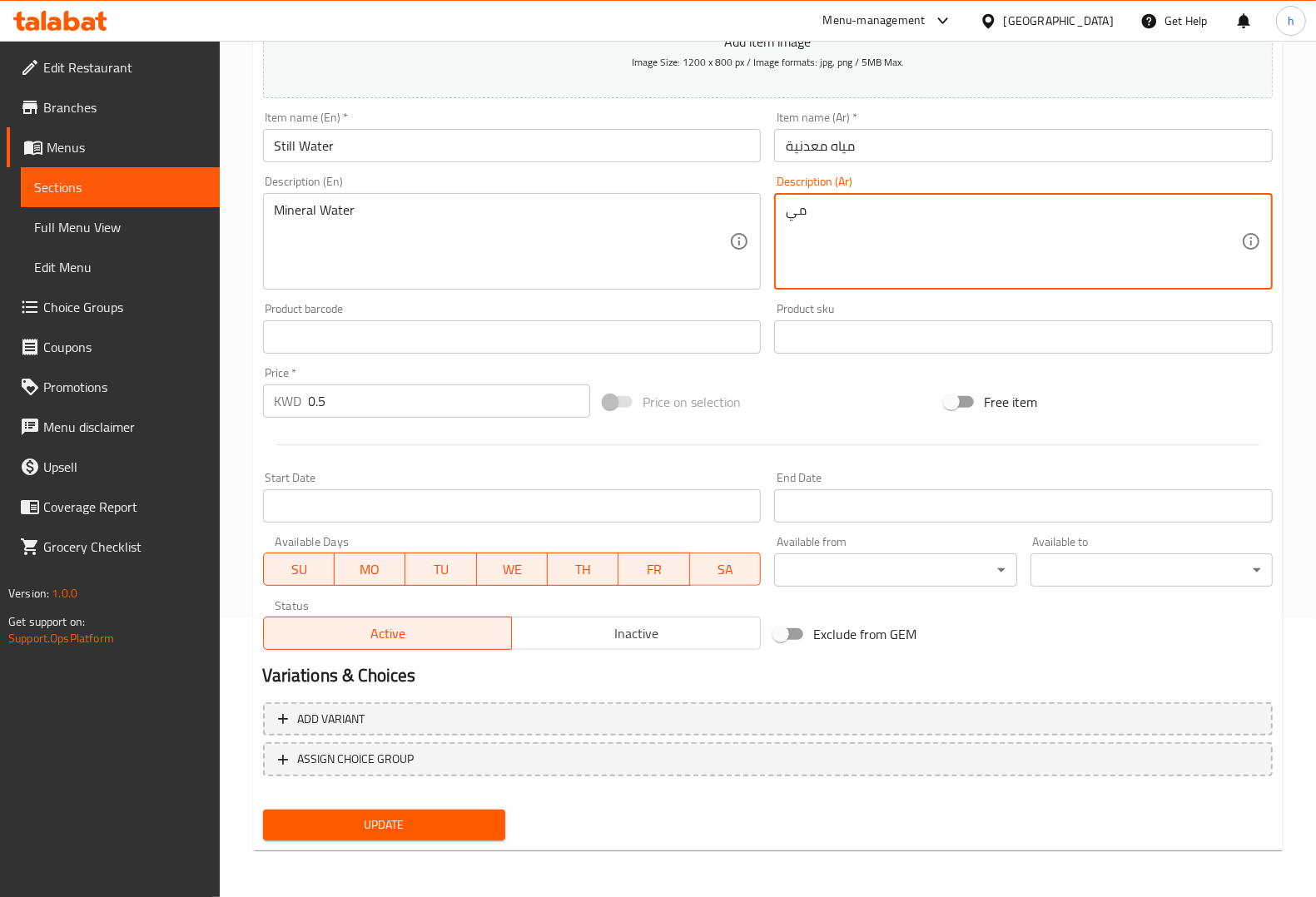
type textarea "م"
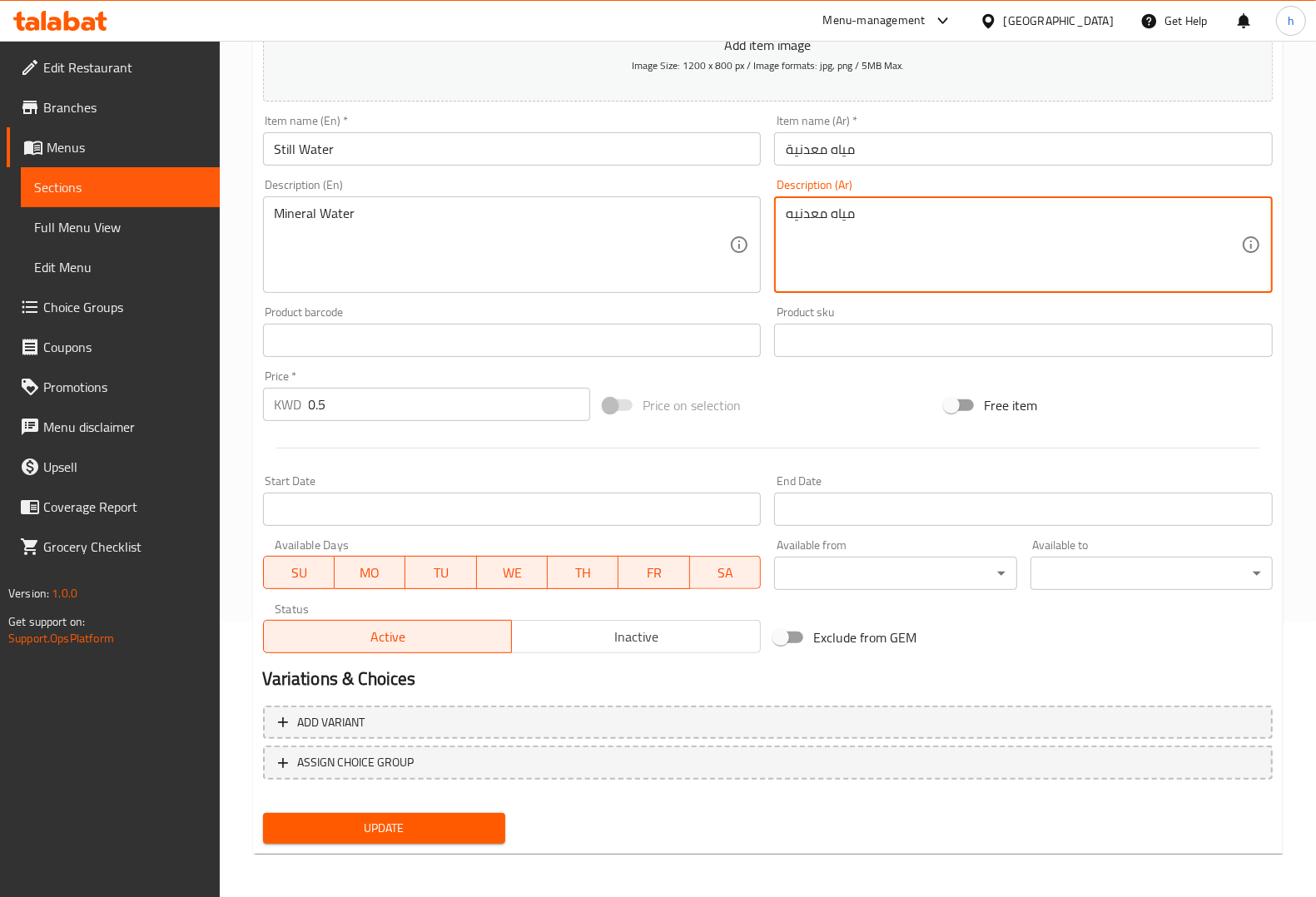
type textarea "مياه معدنيه"
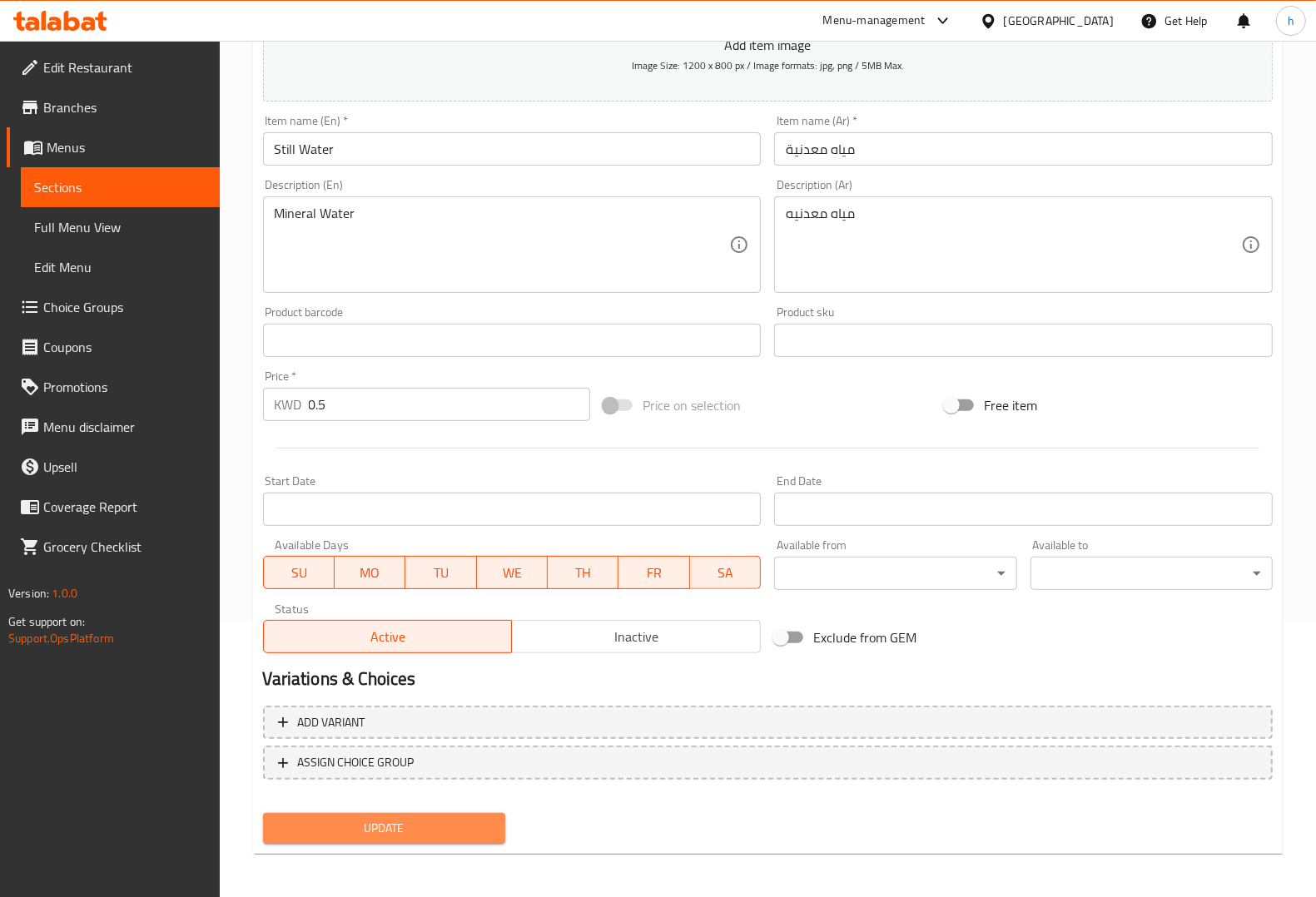
click at [402, 821] on span "Update" at bounding box center [384, 828] width 216 height 21
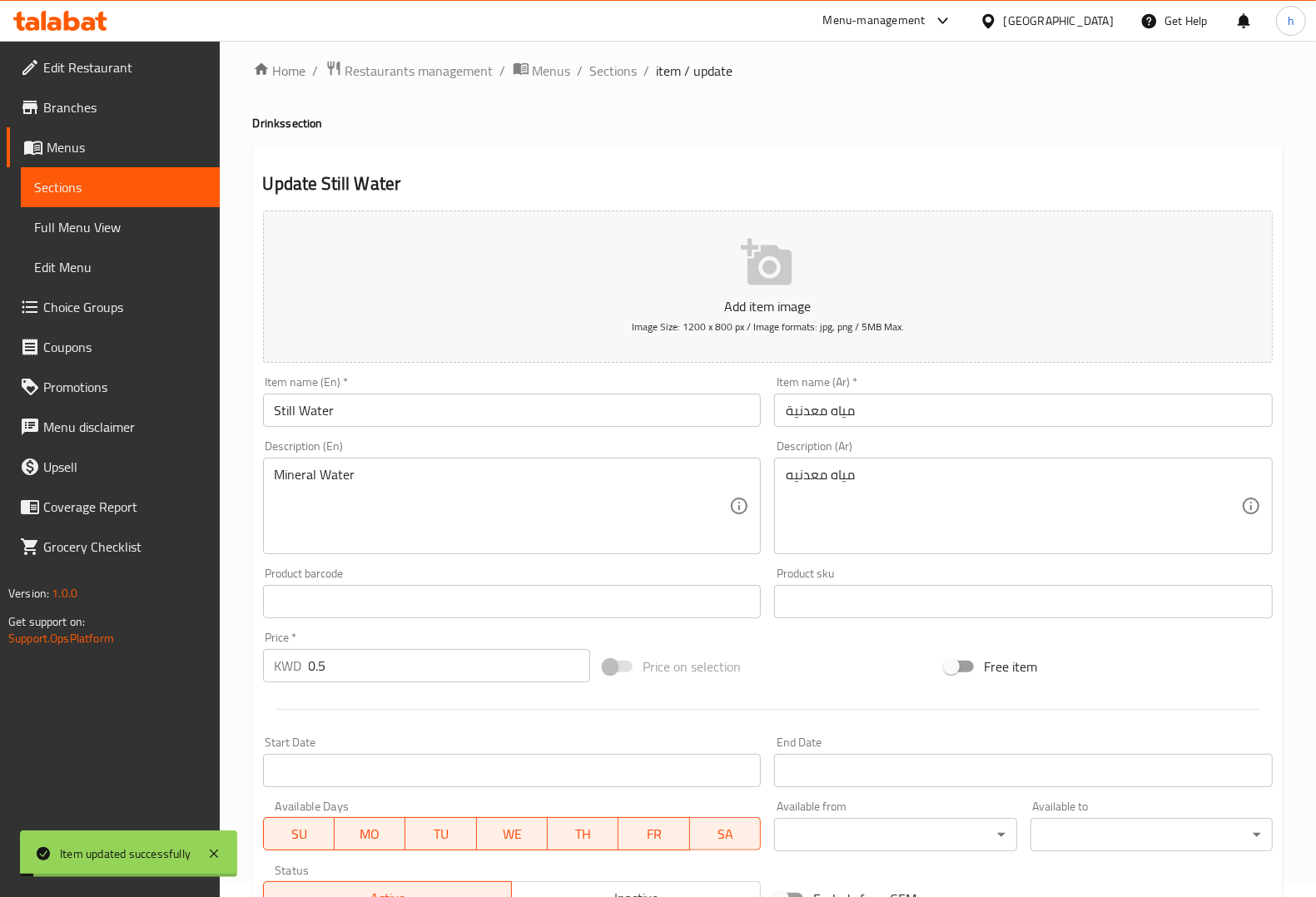
scroll to position [0, 0]
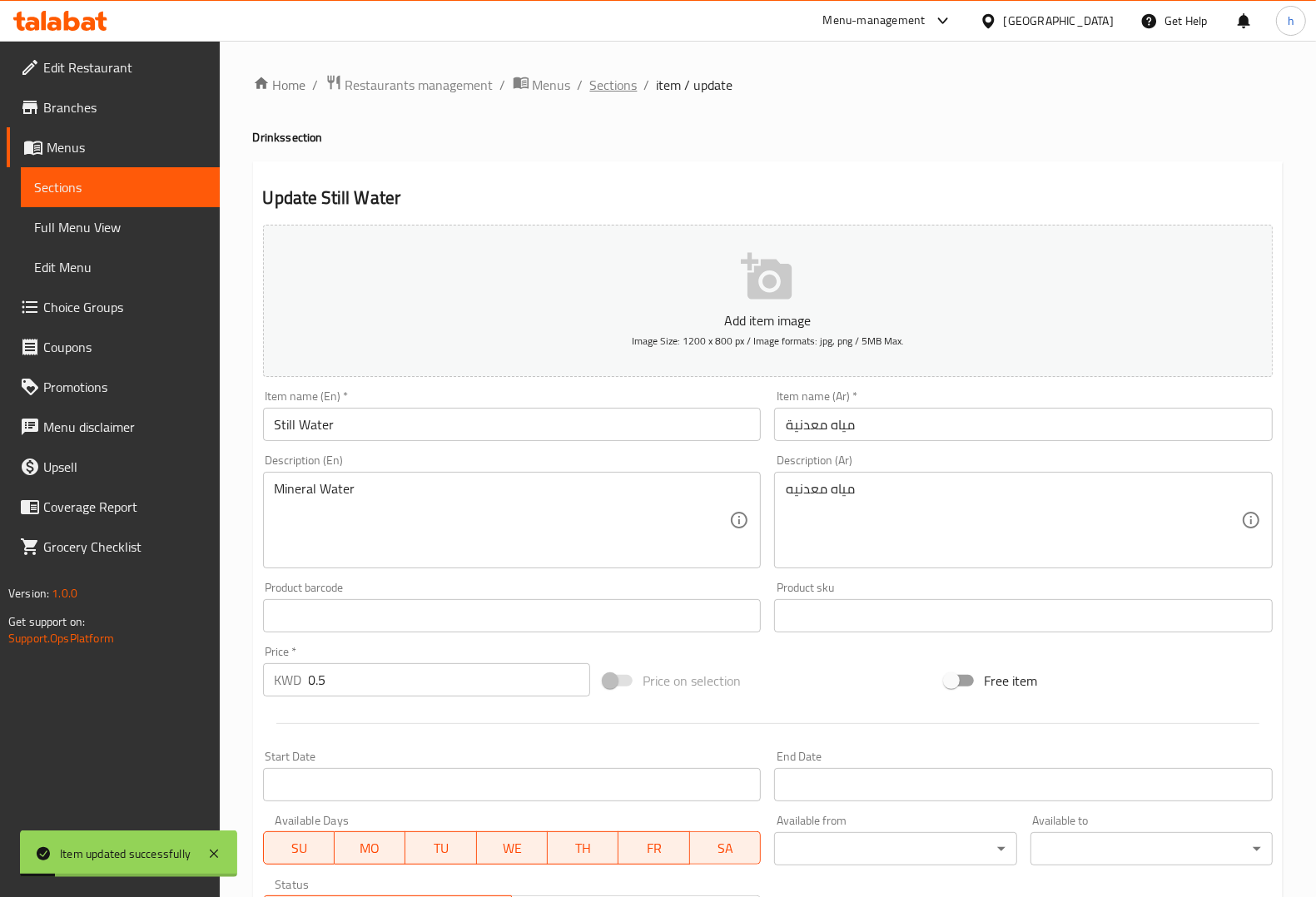
click at [626, 77] on span "Sections" at bounding box center [614, 85] width 47 height 20
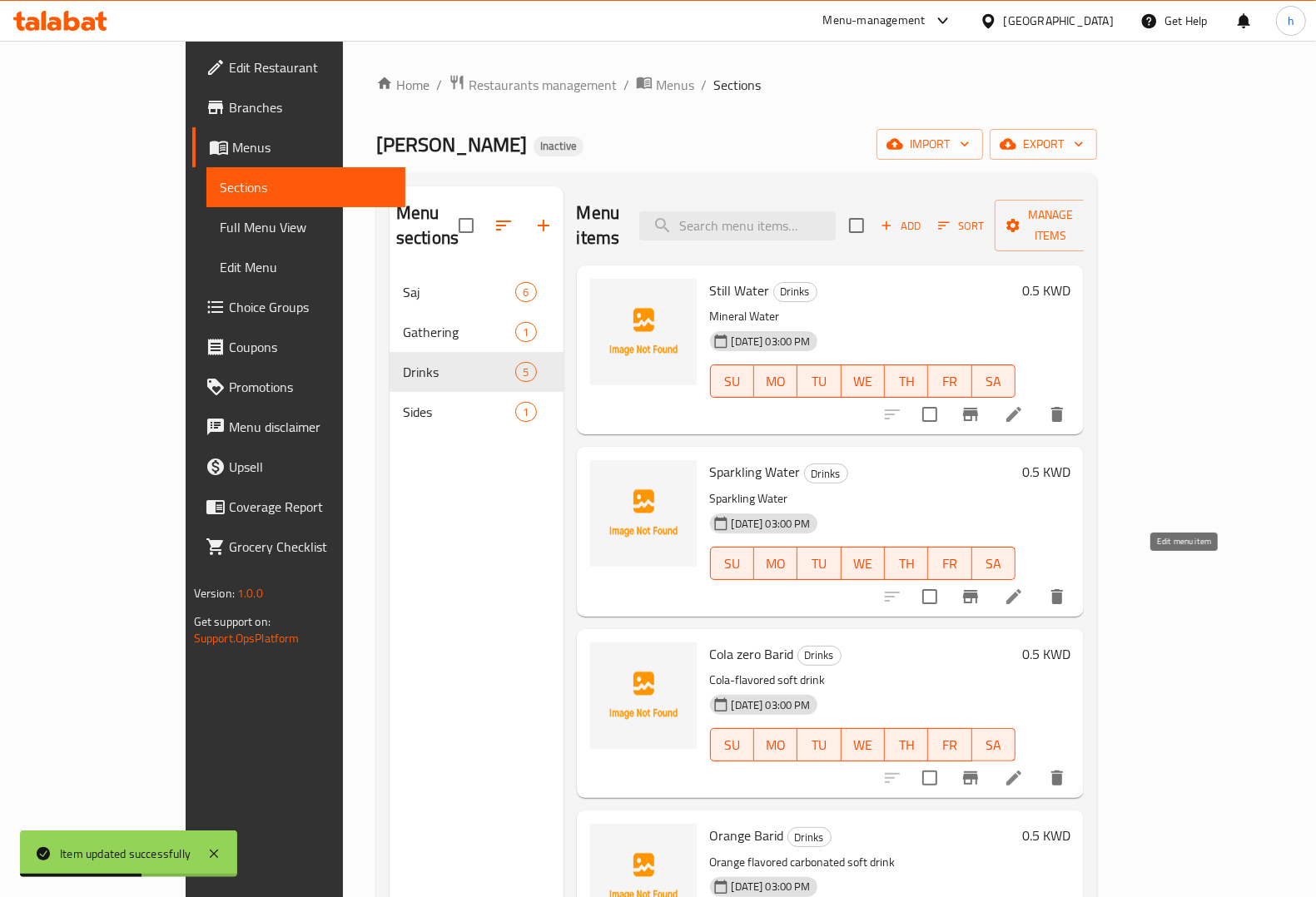
click at [1024, 587] on icon at bounding box center [1014, 597] width 20 height 20
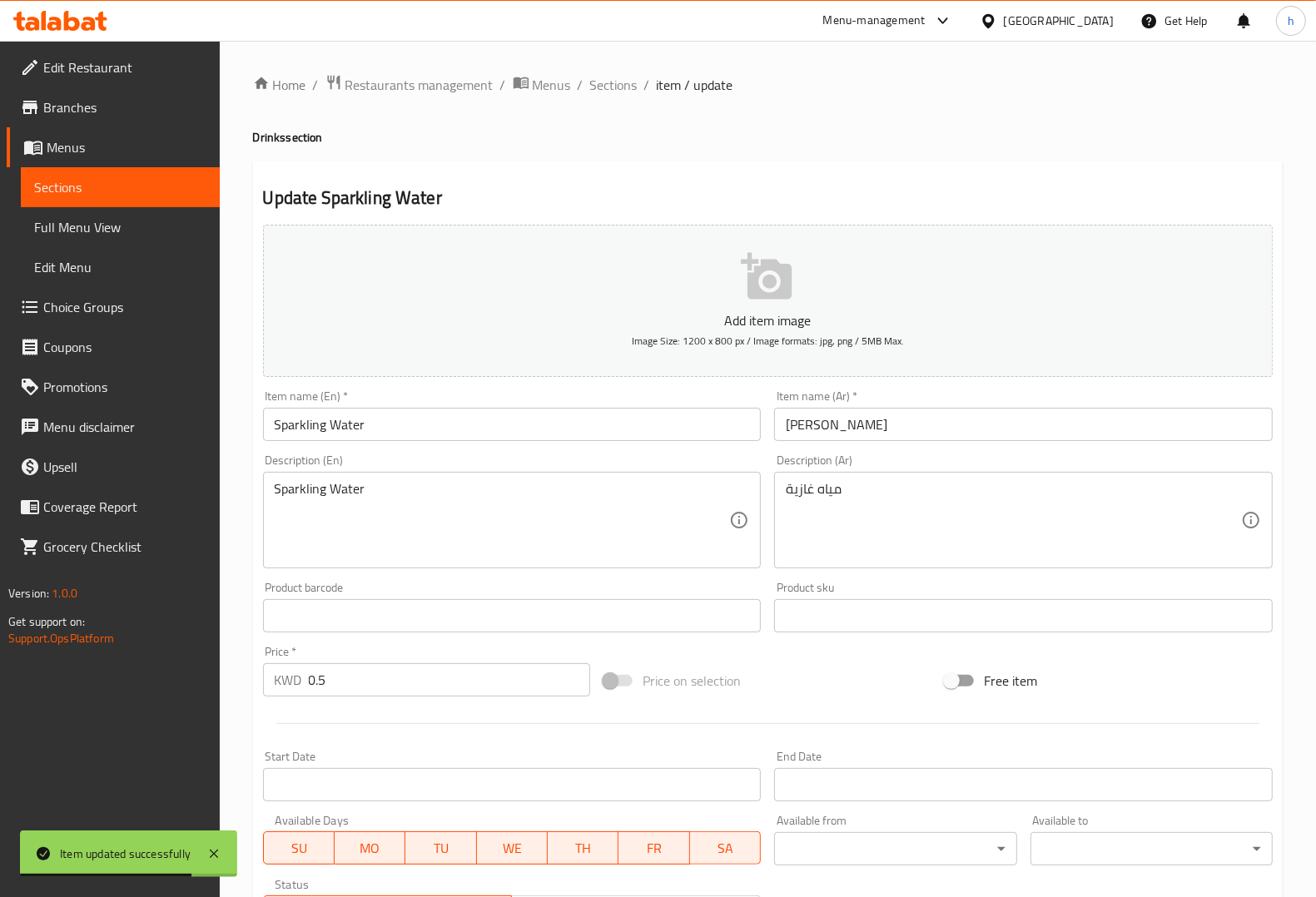
click at [288, 429] on input "Sparkling Water" at bounding box center [512, 425] width 499 height 33
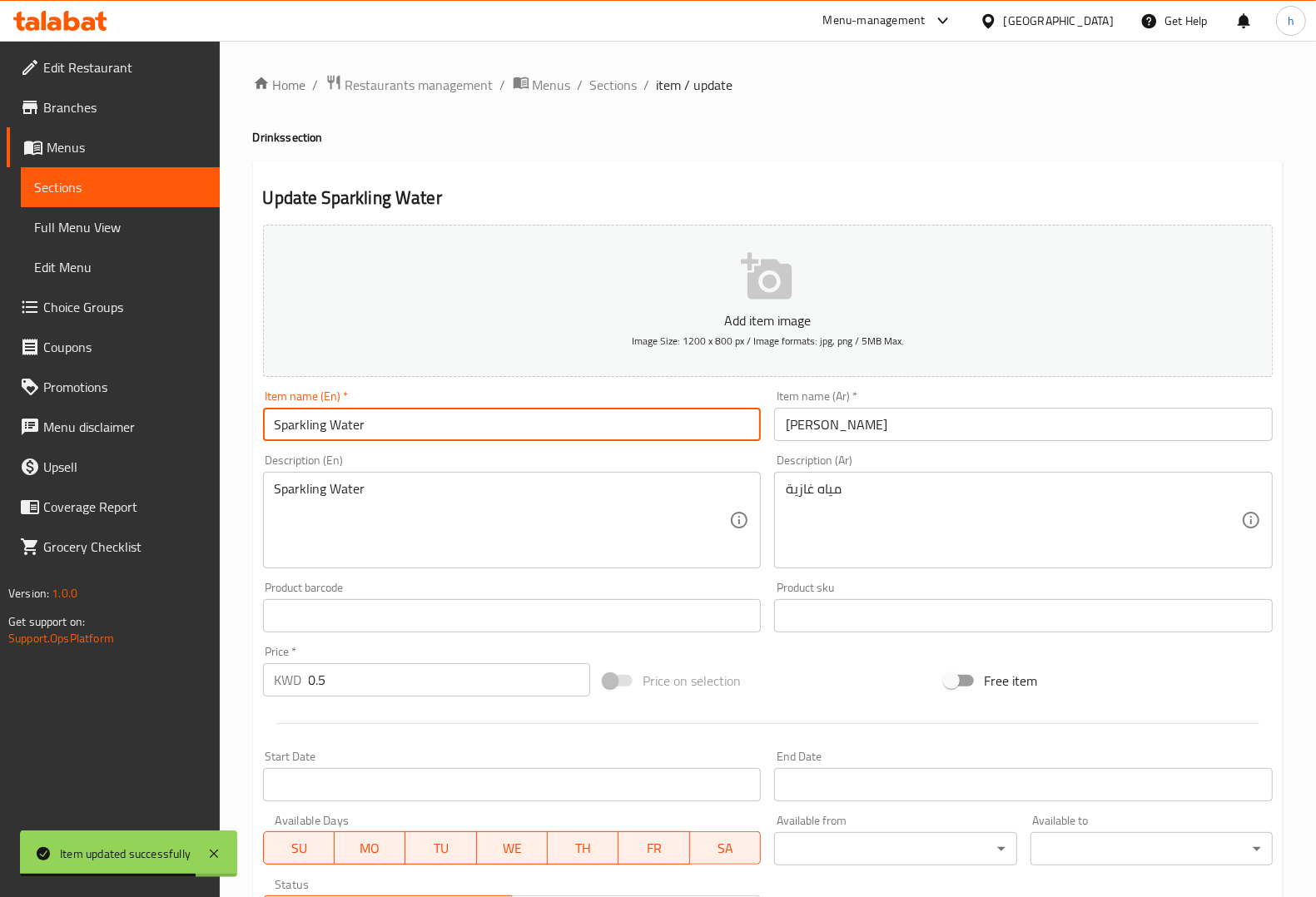
click at [288, 429] on input "Sparkling Water" at bounding box center [512, 425] width 499 height 33
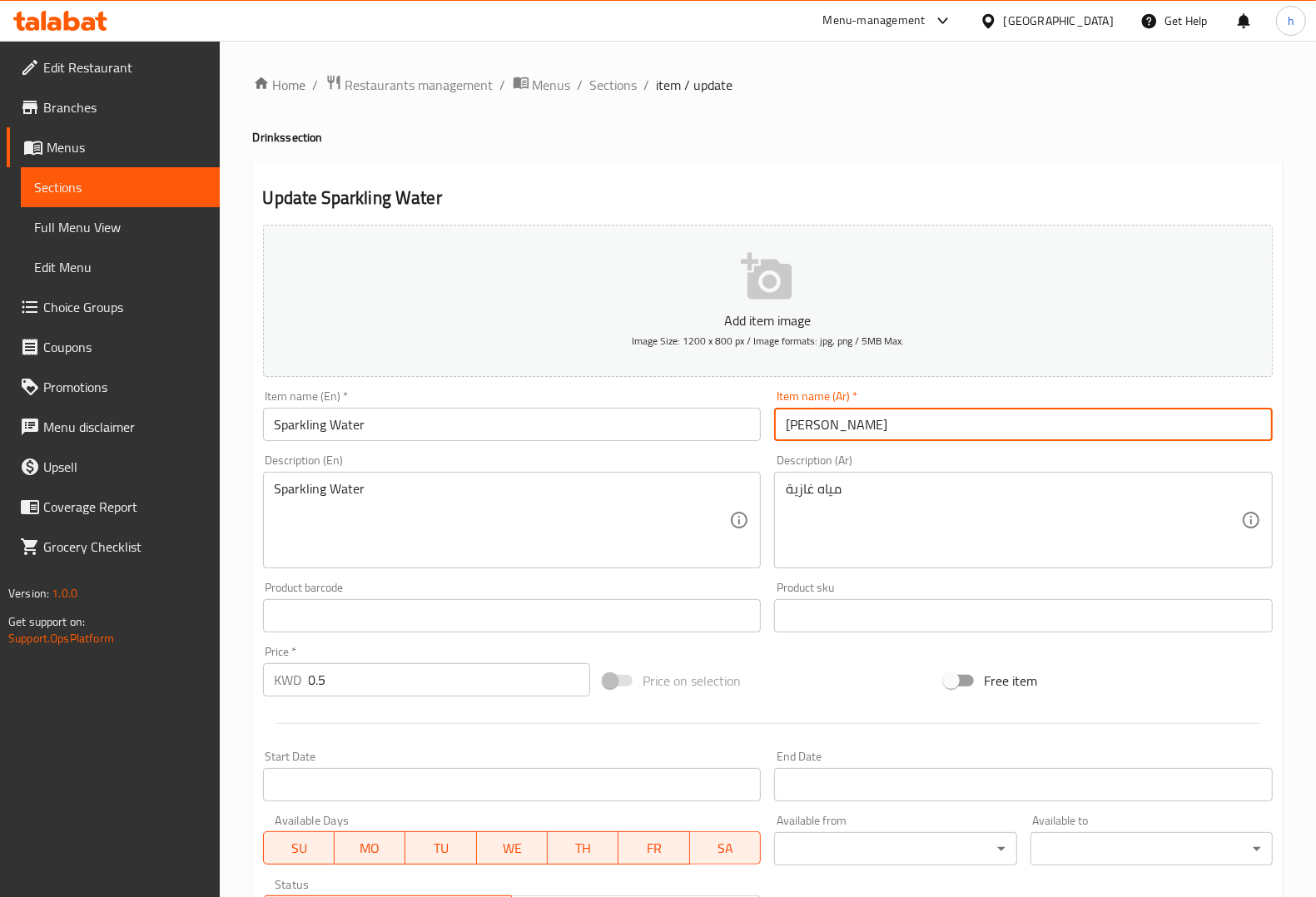
click at [800, 430] on input "ماي غازي" at bounding box center [1023, 425] width 499 height 33
type input "م"
type input "مياه فوارة"
click at [325, 423] on input "Sparkling Water" at bounding box center [512, 425] width 499 height 33
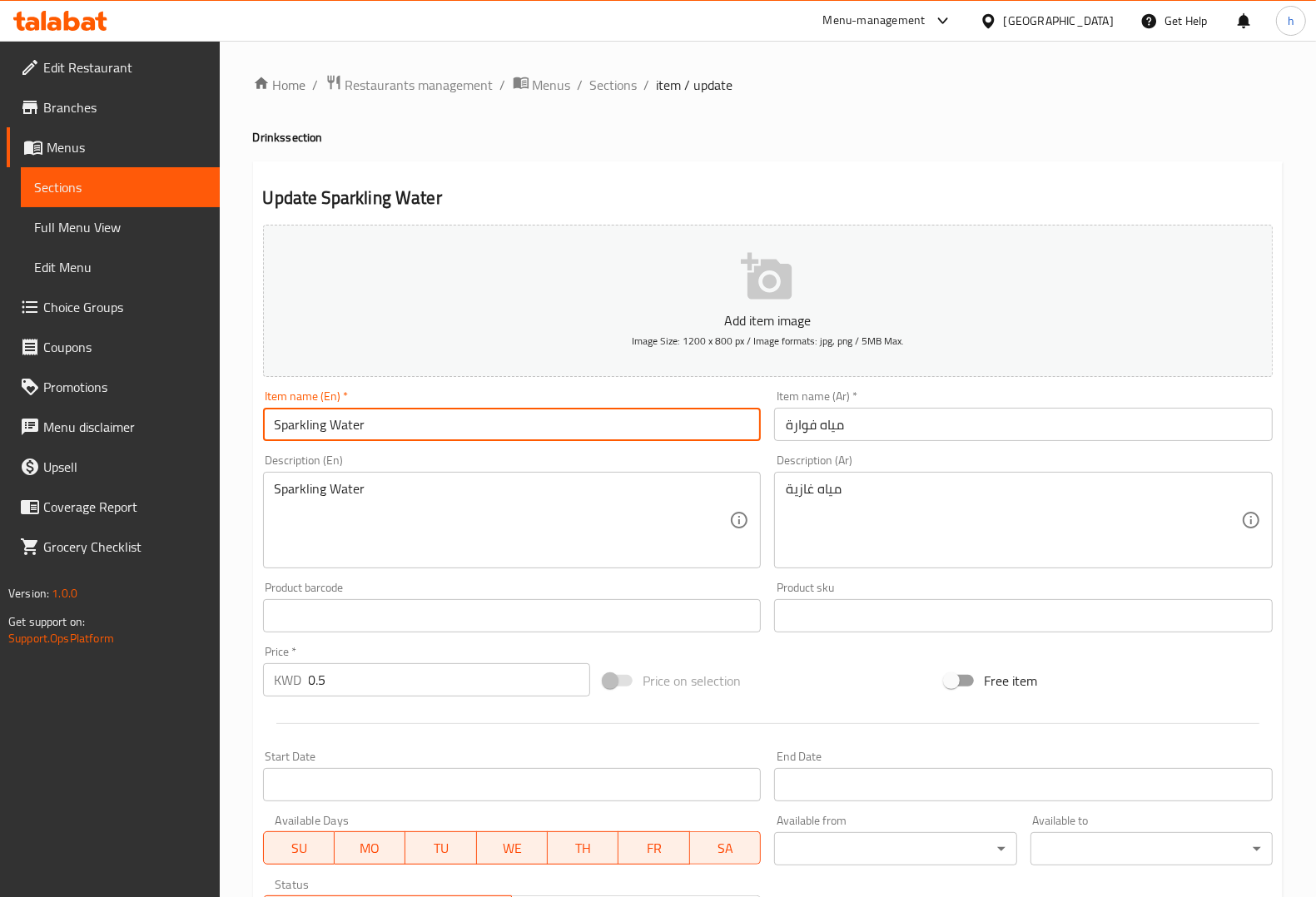
click at [325, 423] on input "Sparkling Water" at bounding box center [512, 425] width 499 height 33
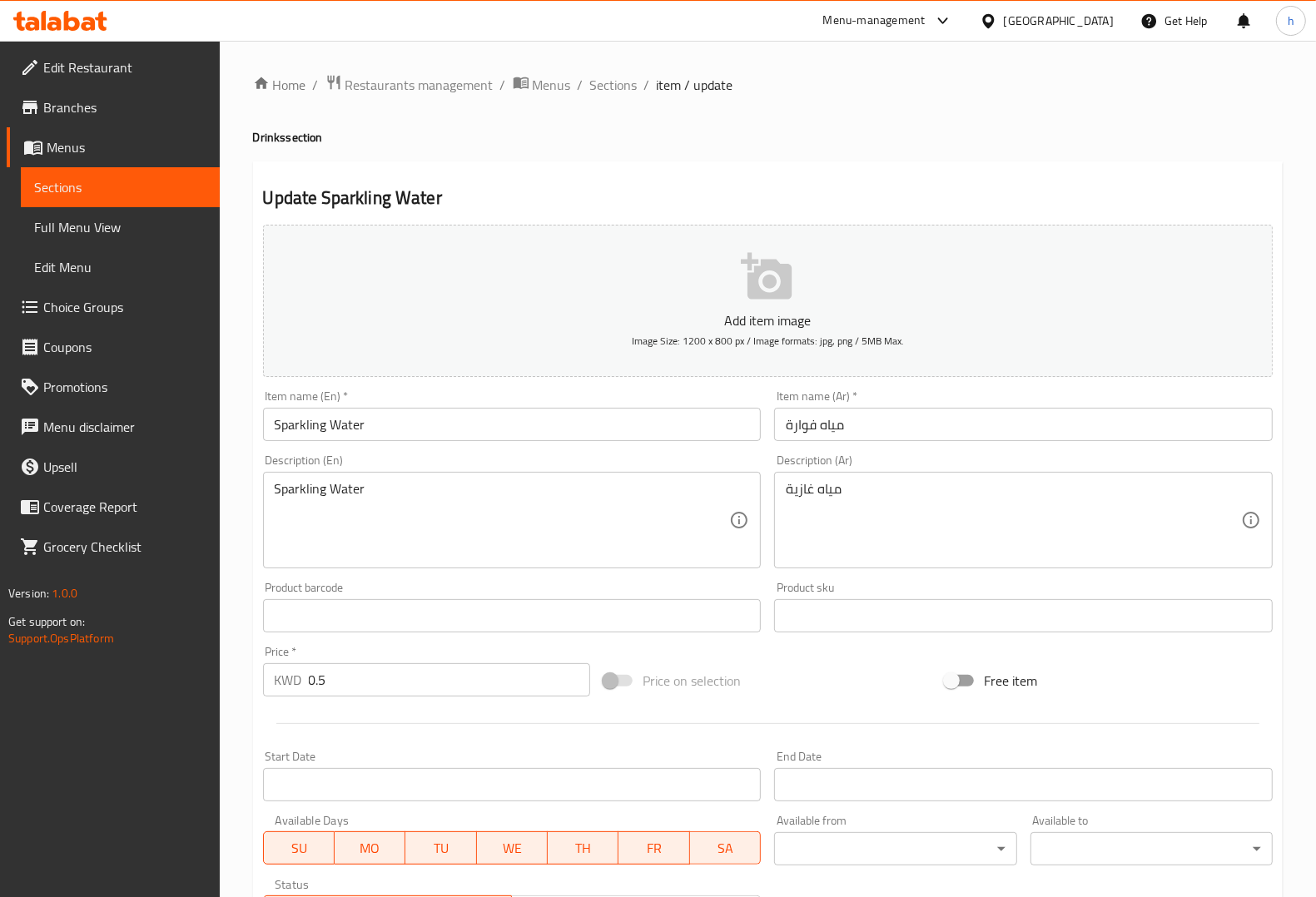
click at [436, 471] on div "Description (En) Sparkling Water Description (En)" at bounding box center [512, 511] width 499 height 114
click at [434, 483] on textarea "Sparkling Water" at bounding box center [502, 521] width 456 height 79
paste textarea "Refreshing carbonated w"
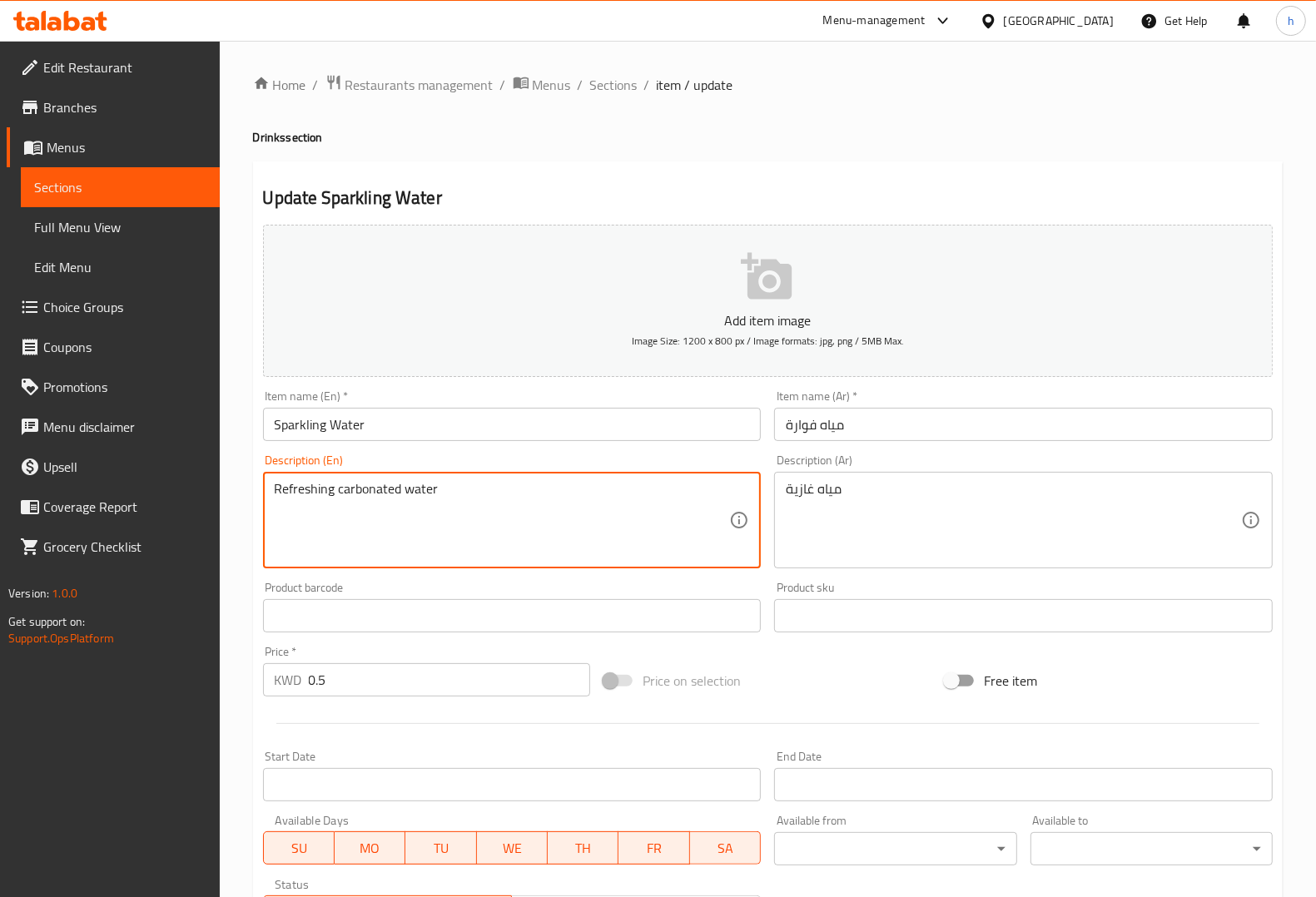
type textarea "Refreshing carbonated water"
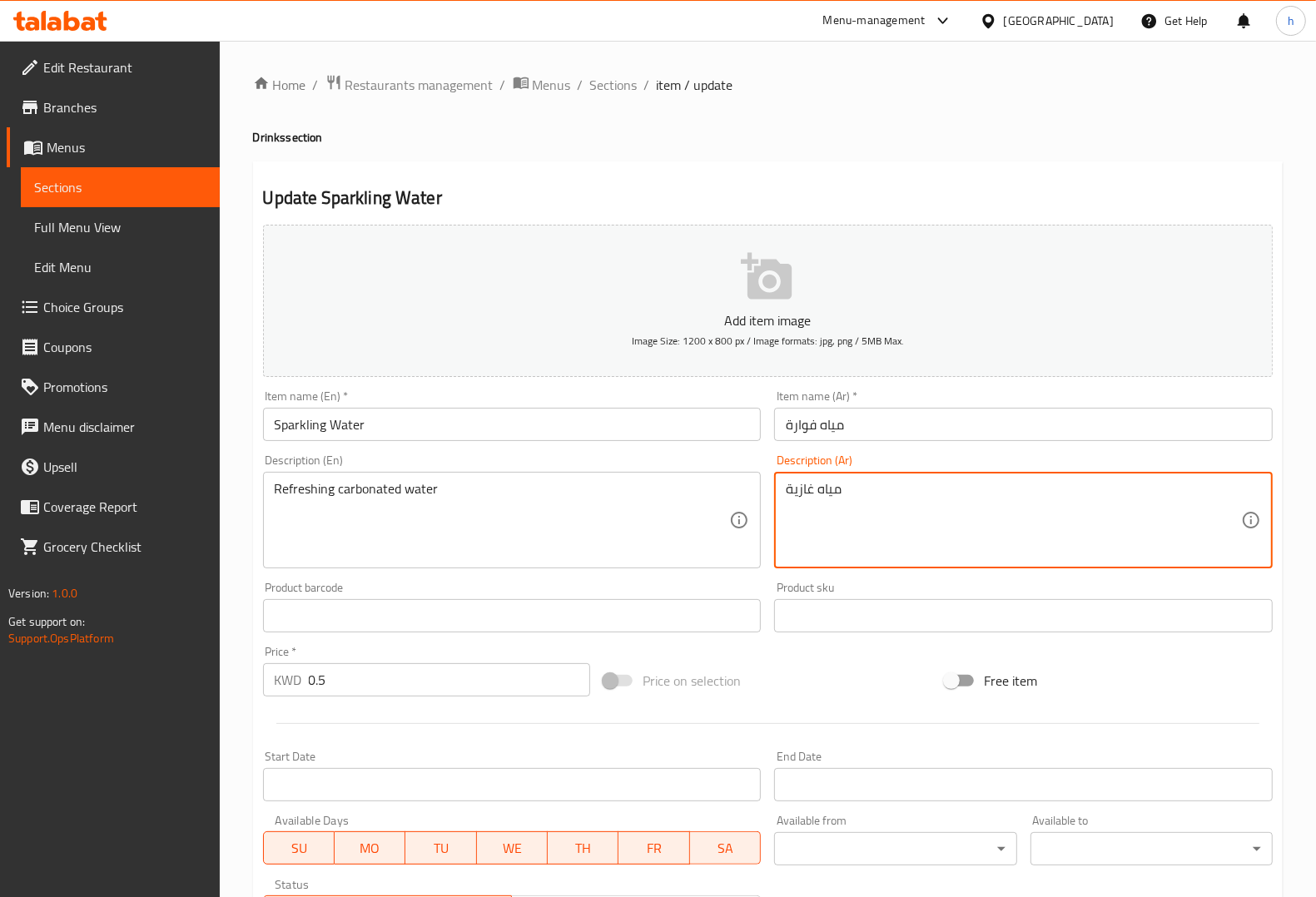
click at [868, 505] on textarea "مياه غازية" at bounding box center [1013, 521] width 456 height 79
paste textarea "المياه الغازية المنعش"
type textarea "المياه الغازية المنعشة"
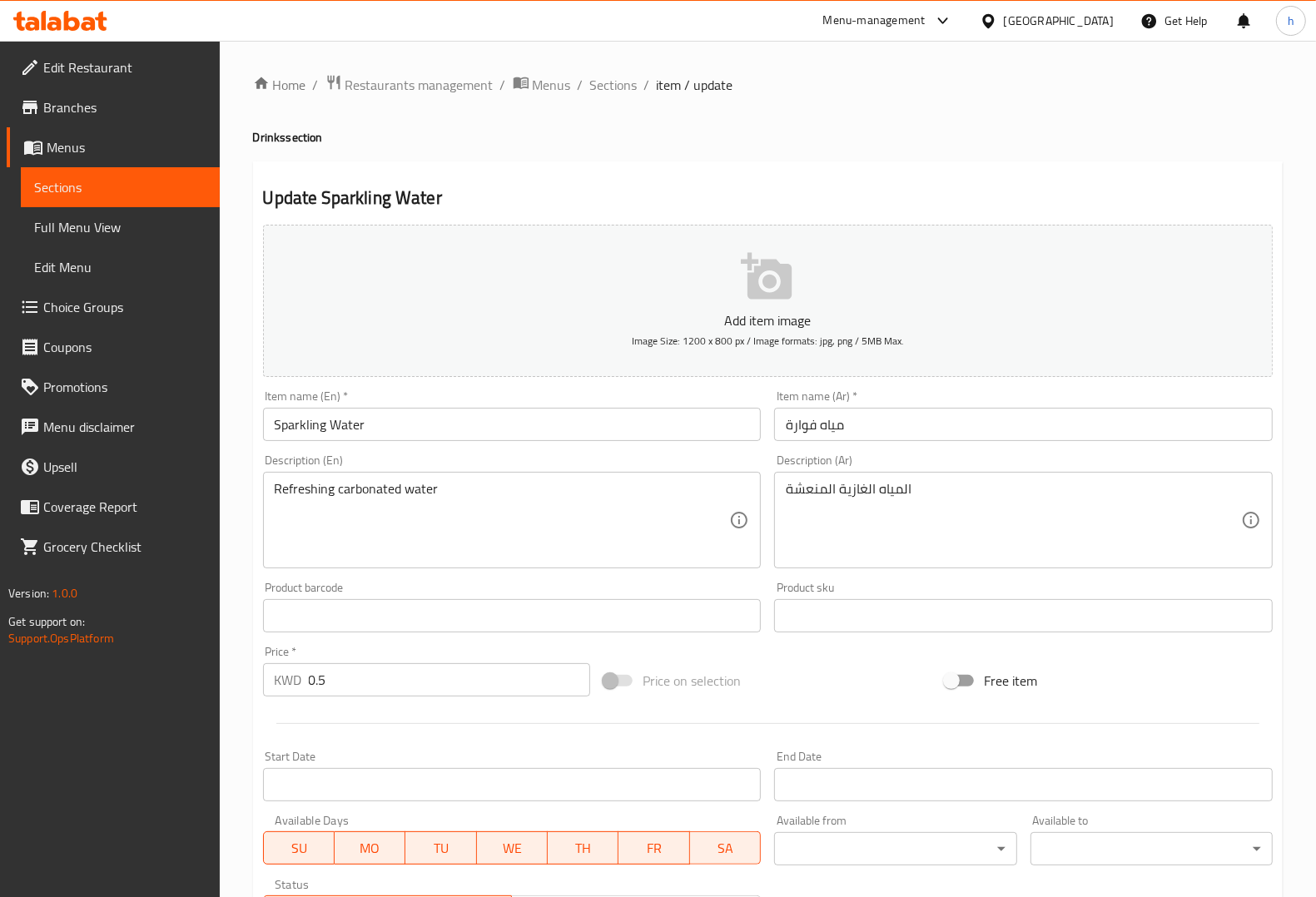
click at [359, 423] on input "Sparkling Water" at bounding box center [512, 425] width 499 height 33
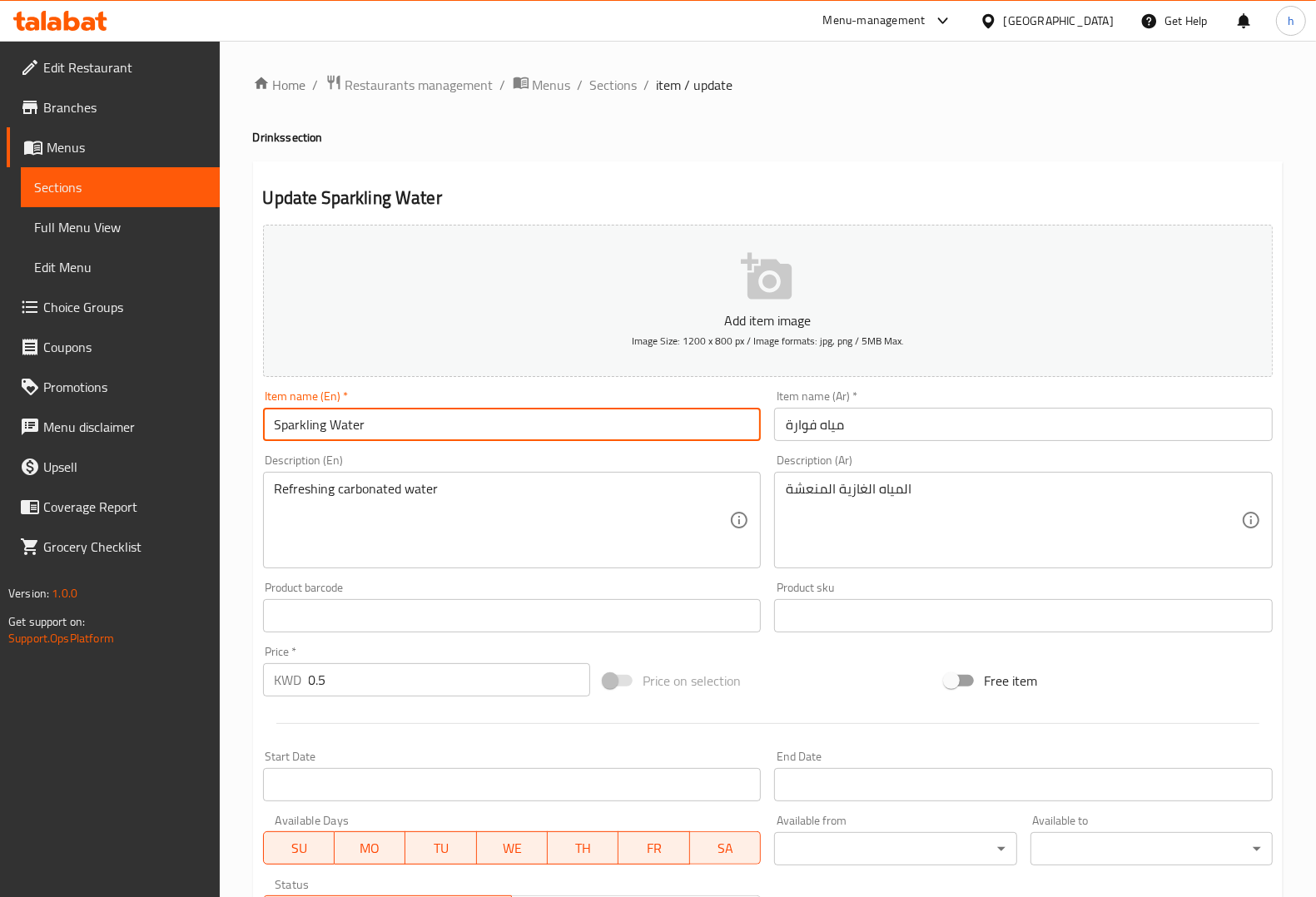
click at [359, 423] on input "Sparkling Water" at bounding box center [512, 425] width 499 height 33
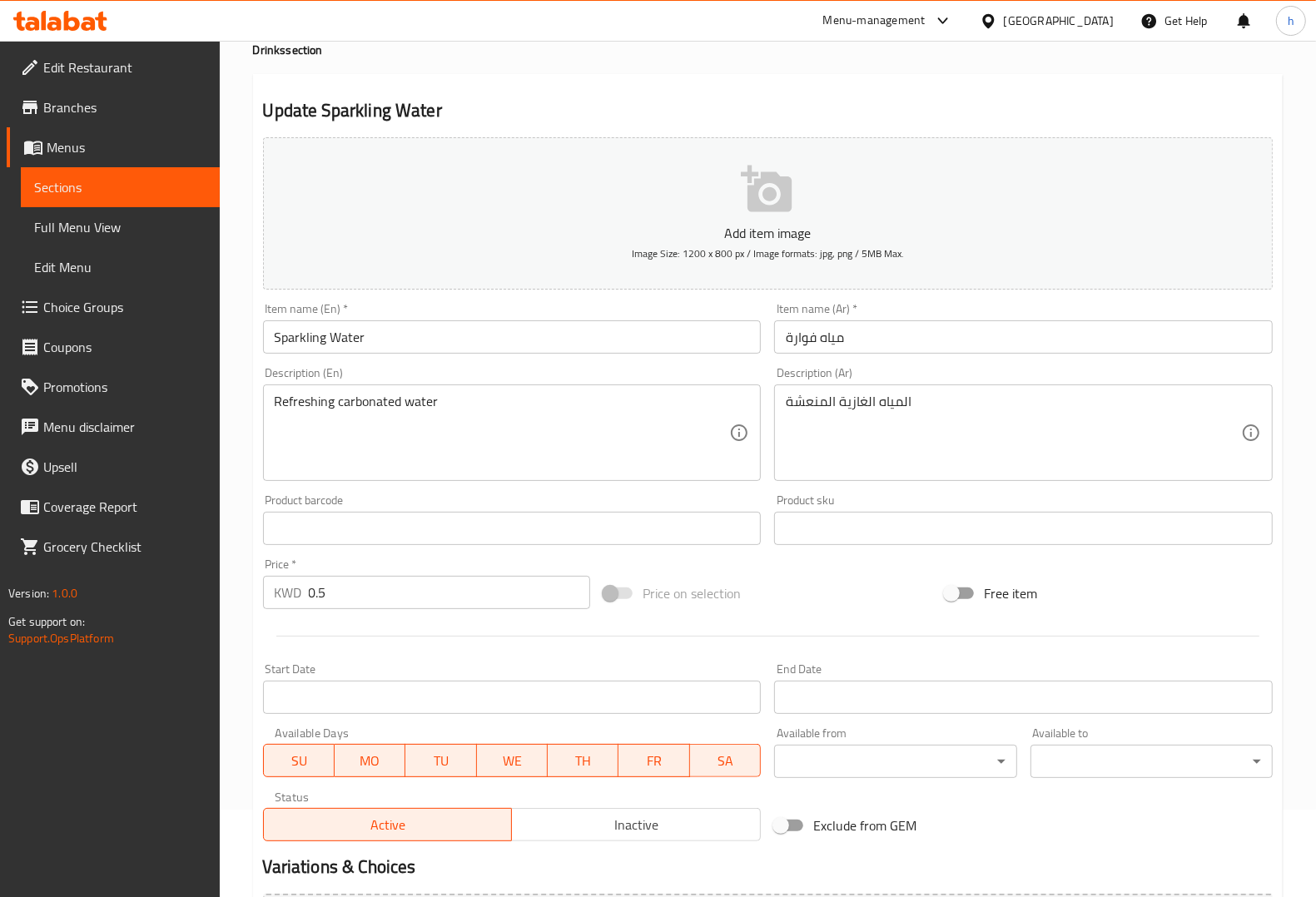
scroll to position [276, 0]
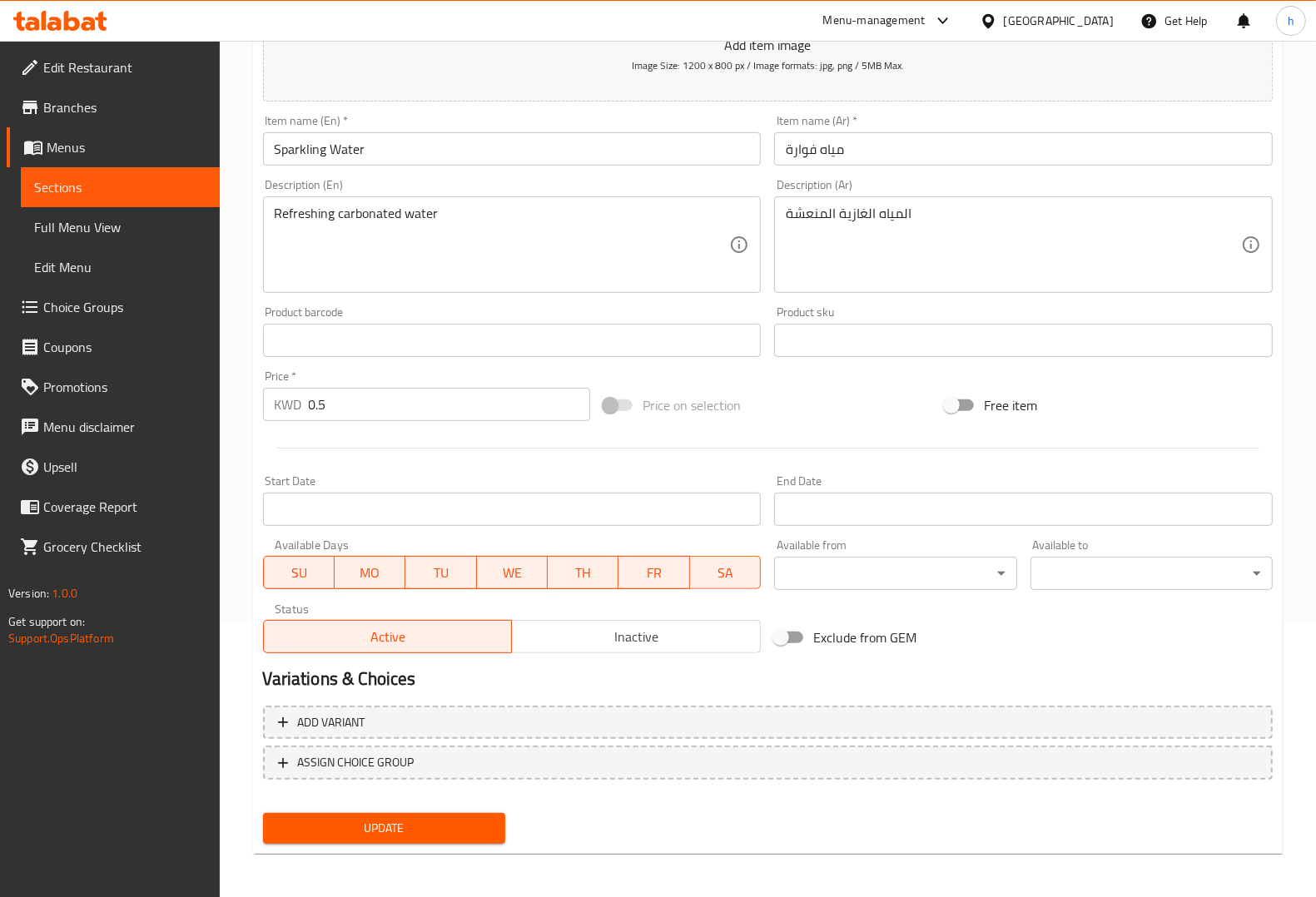
click at [471, 836] on button "Update" at bounding box center [384, 828] width 242 height 31
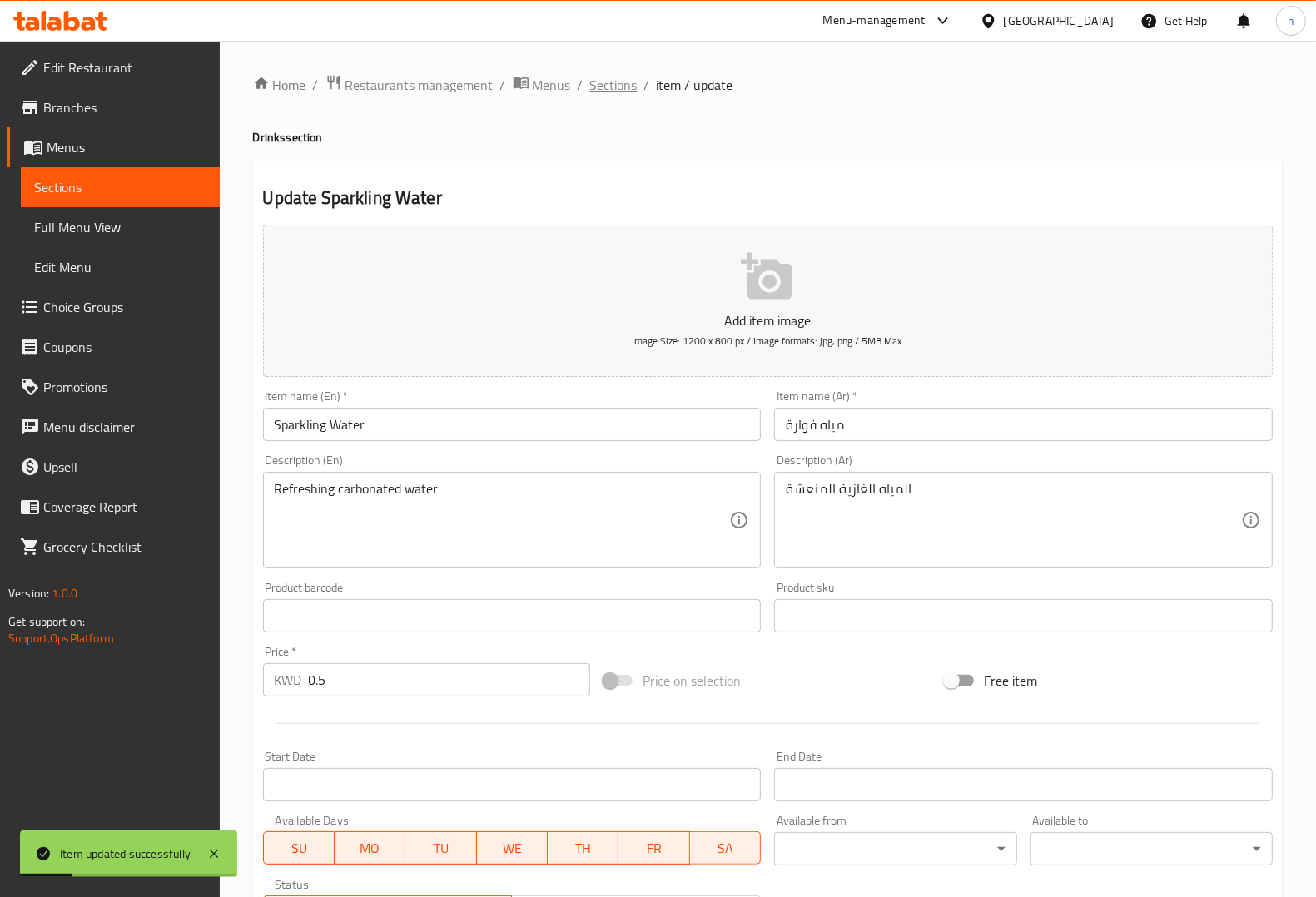
click at [606, 84] on span "Sections" at bounding box center [614, 85] width 47 height 20
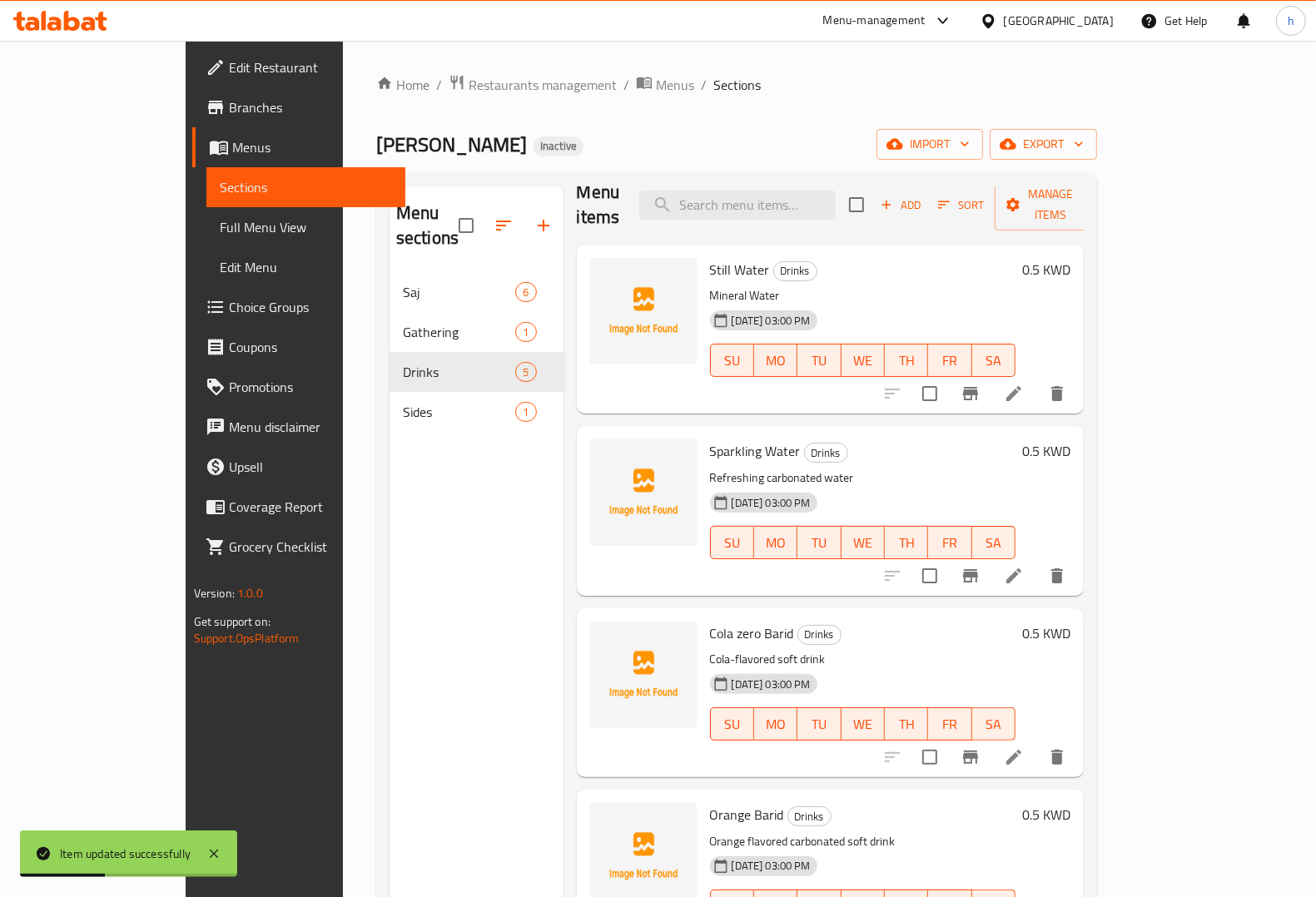
scroll to position [27, 0]
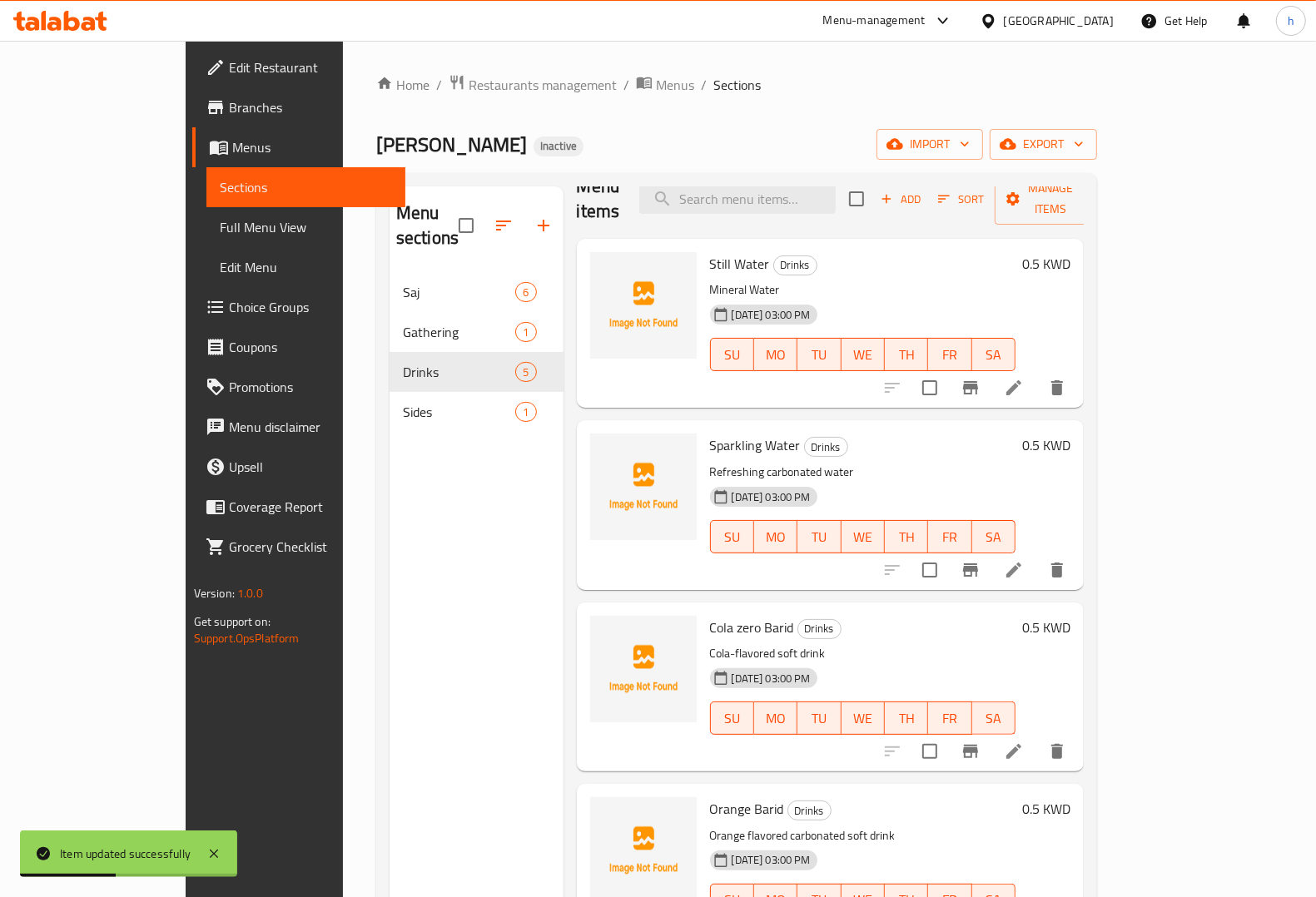
click at [1024, 741] on icon at bounding box center [1014, 751] width 20 height 20
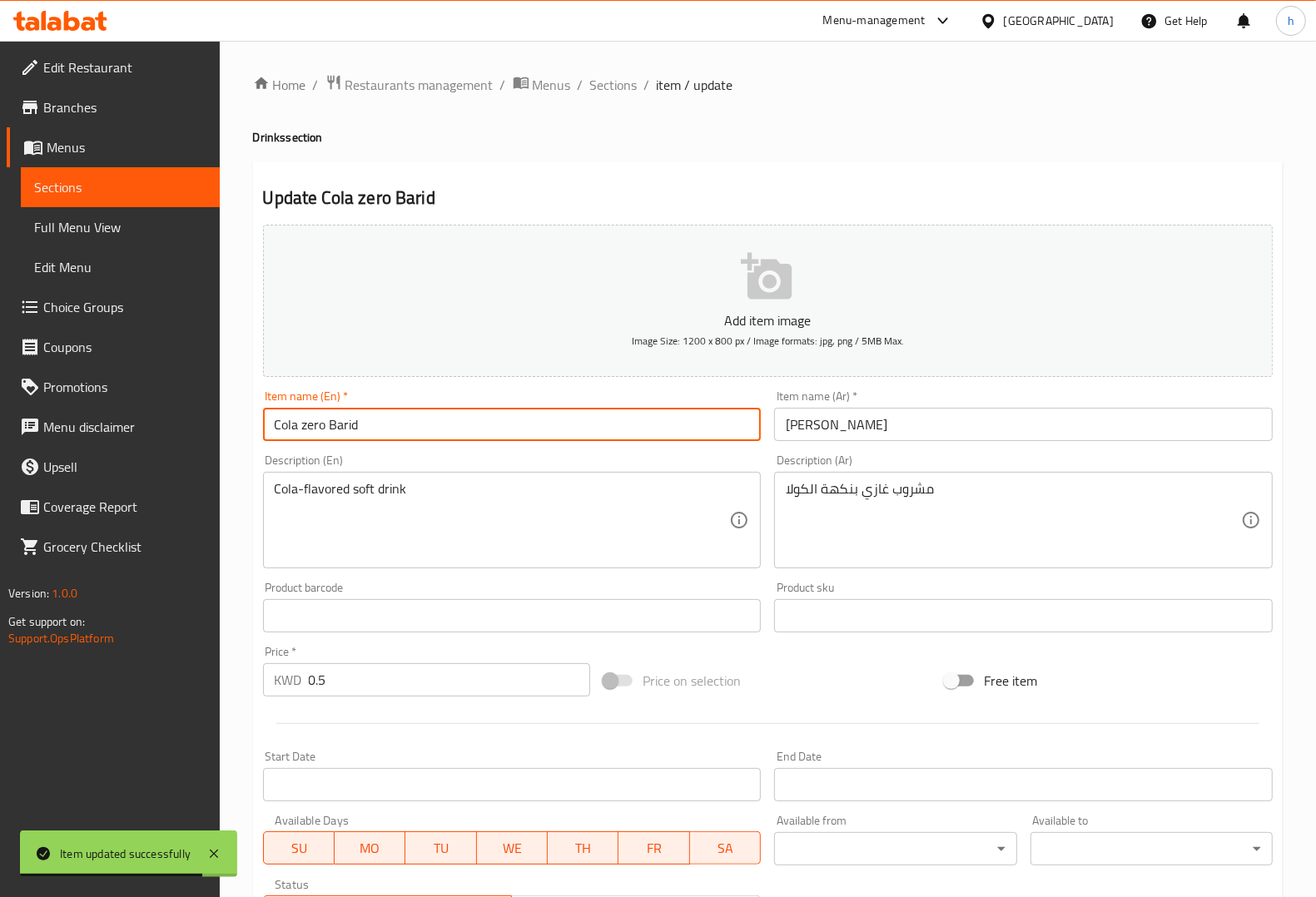
click at [354, 421] on input "Cola zero Barid" at bounding box center [512, 425] width 499 height 33
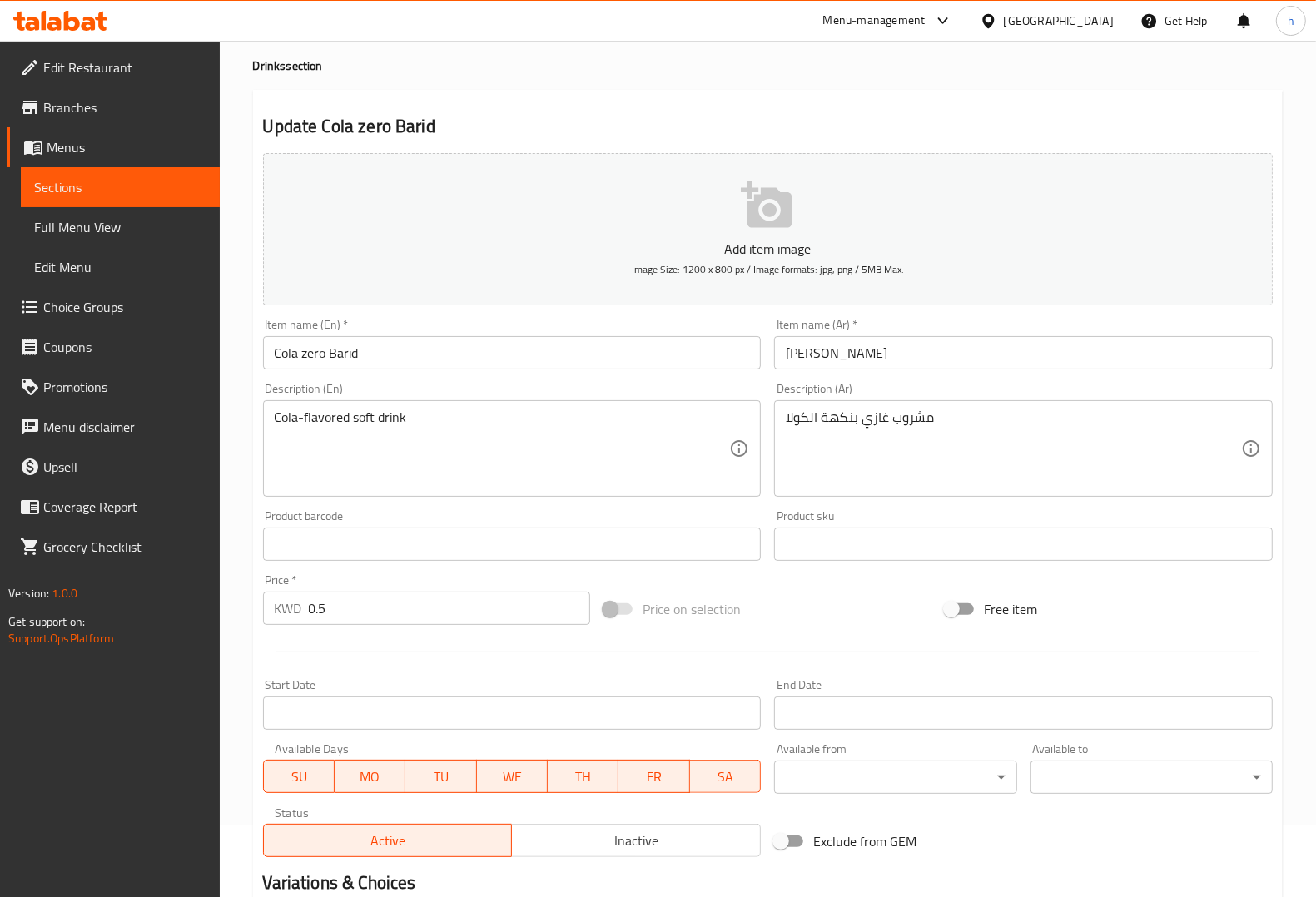
scroll to position [67, 0]
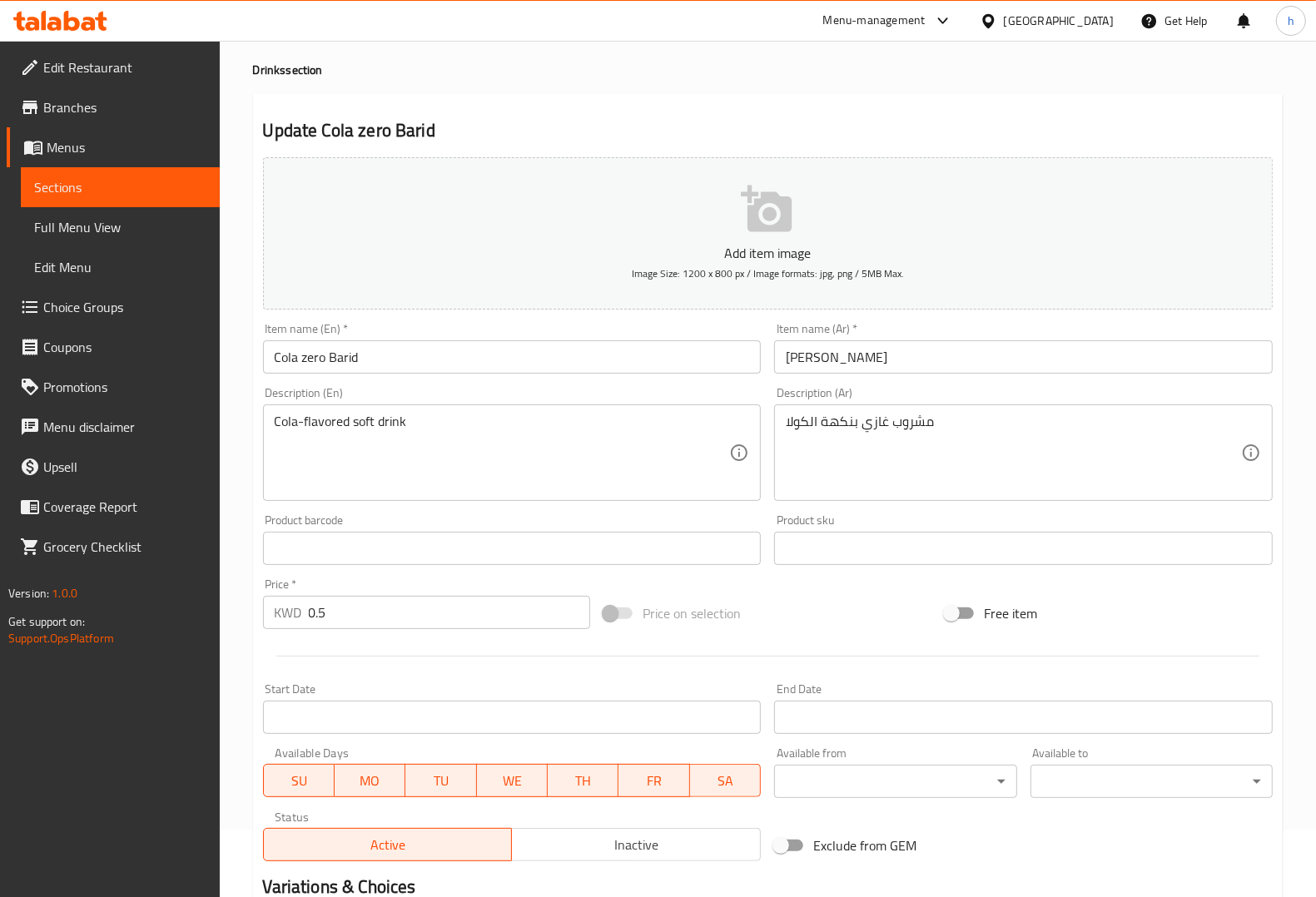
click at [506, 351] on input "Cola zero Barid" at bounding box center [512, 357] width 499 height 33
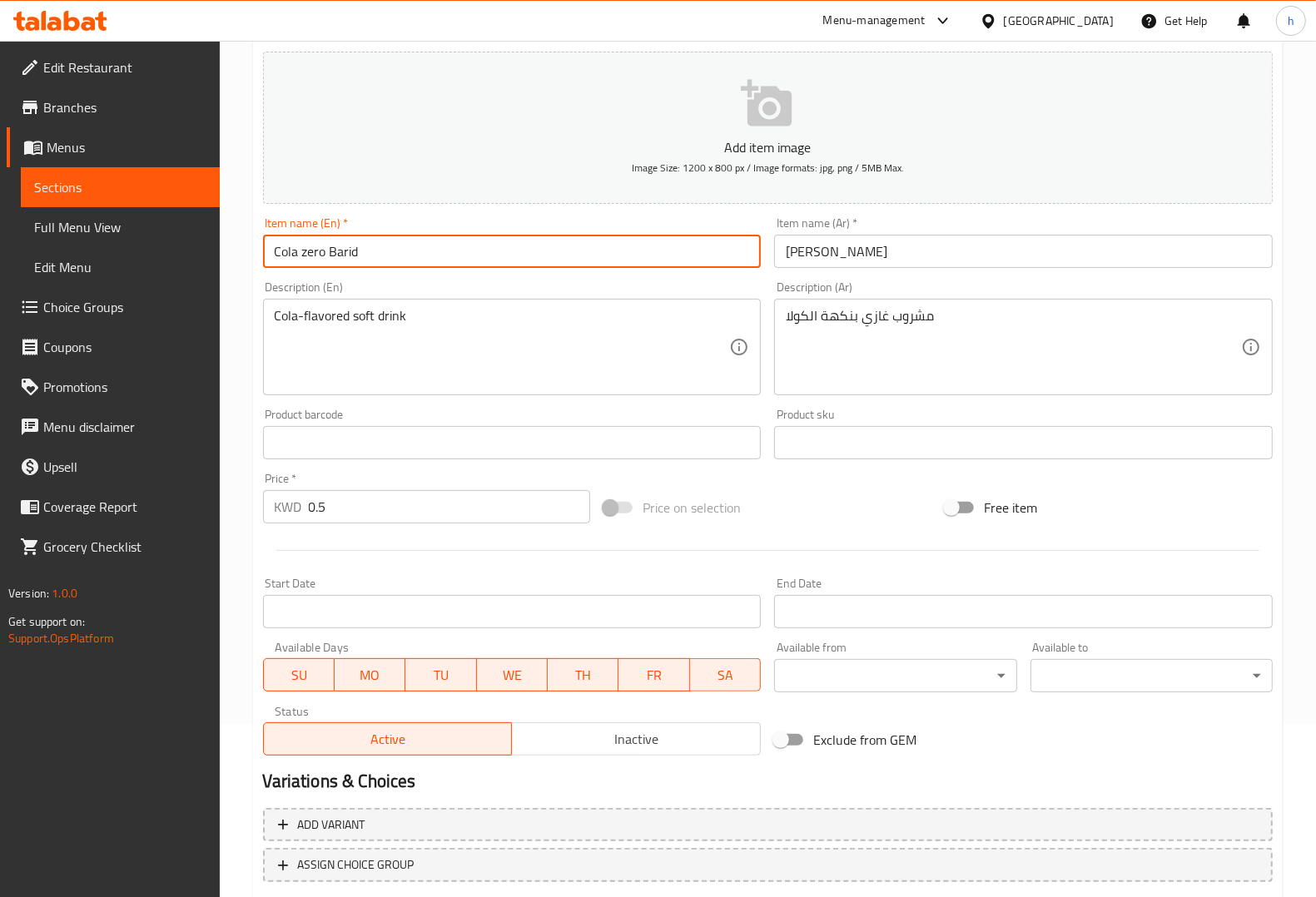
scroll to position [276, 0]
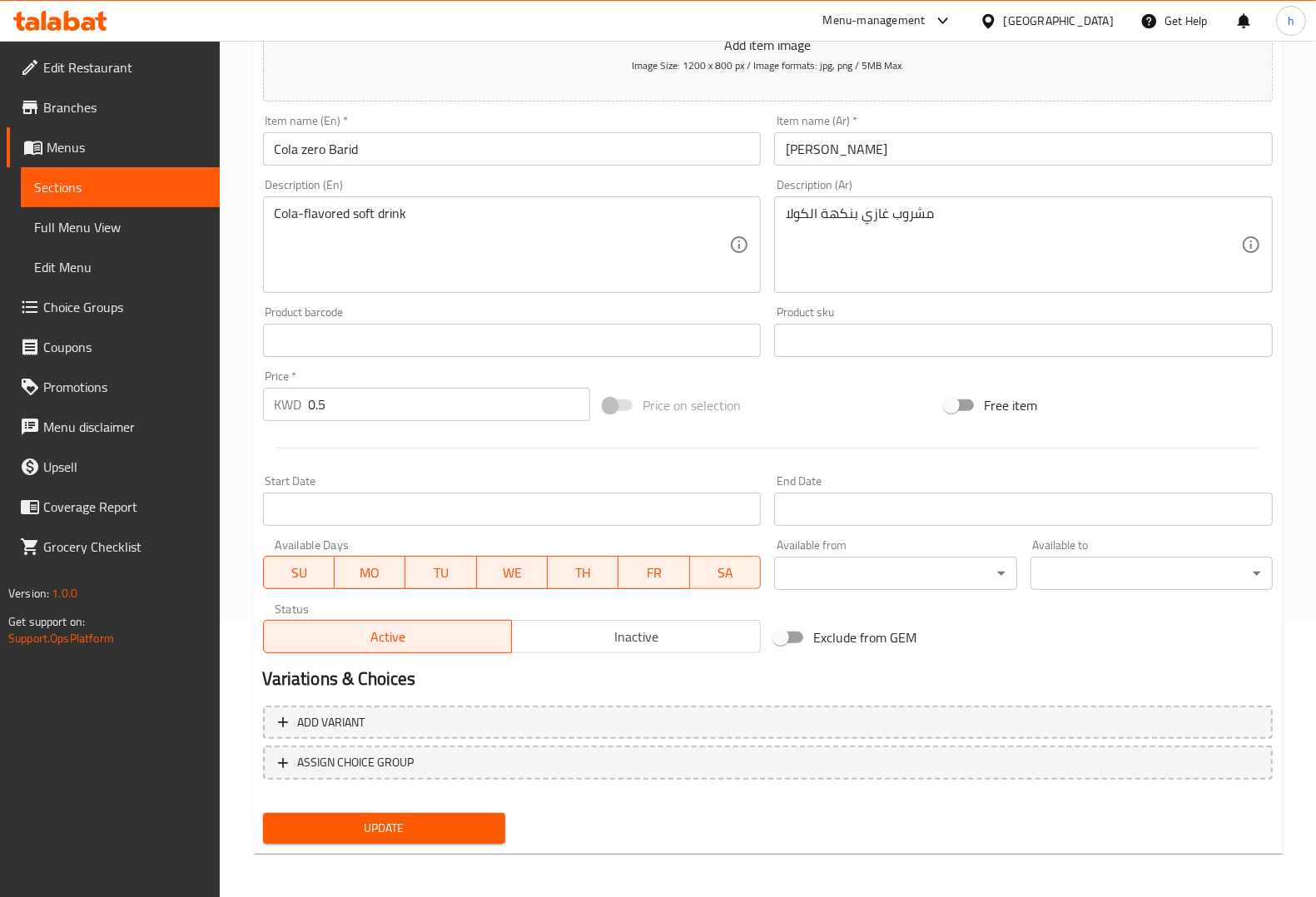
click at [683, 816] on div "Update" at bounding box center [768, 828] width 1023 height 44
click at [451, 818] on span "Update" at bounding box center [384, 828] width 216 height 21
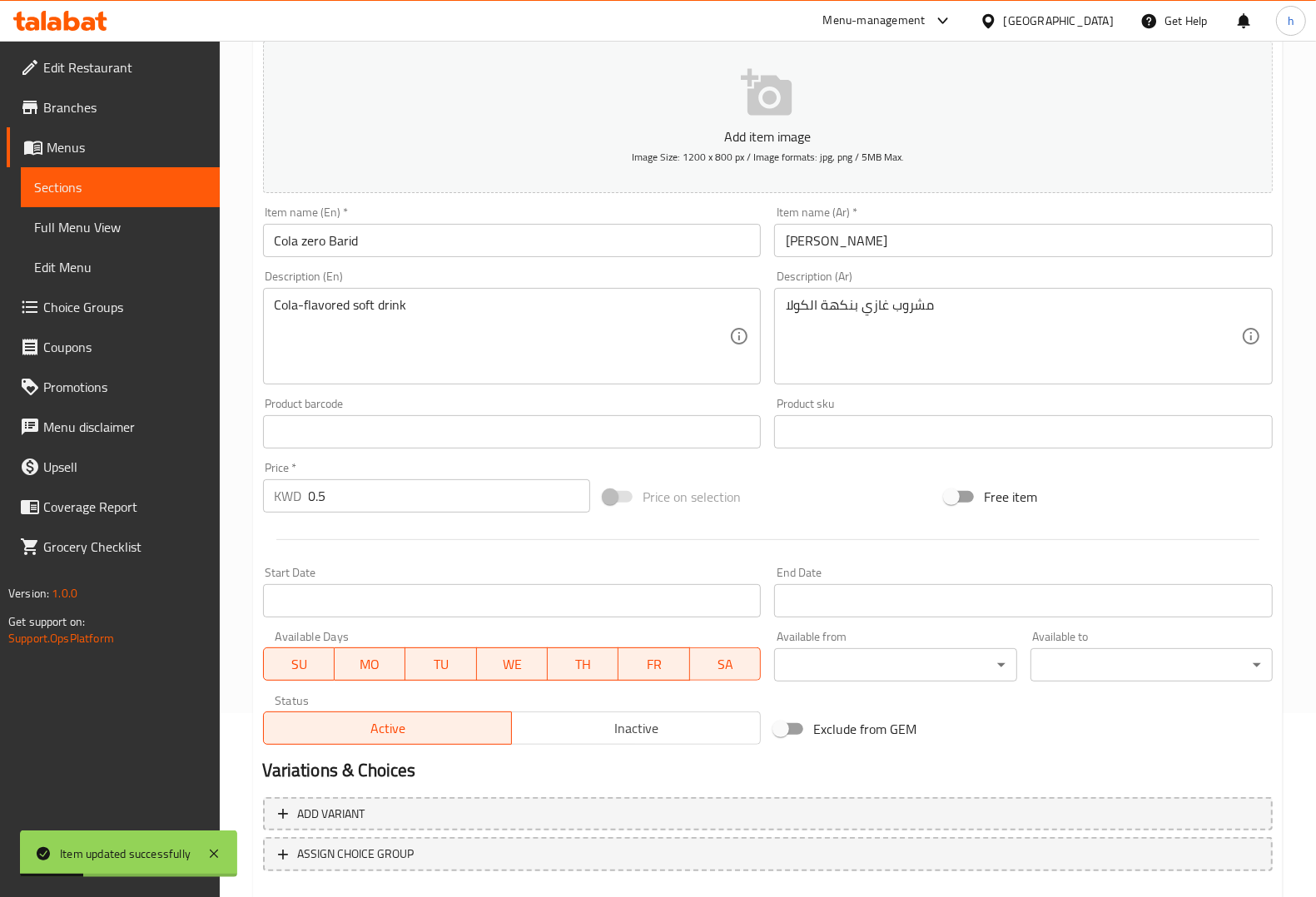
scroll to position [0, 0]
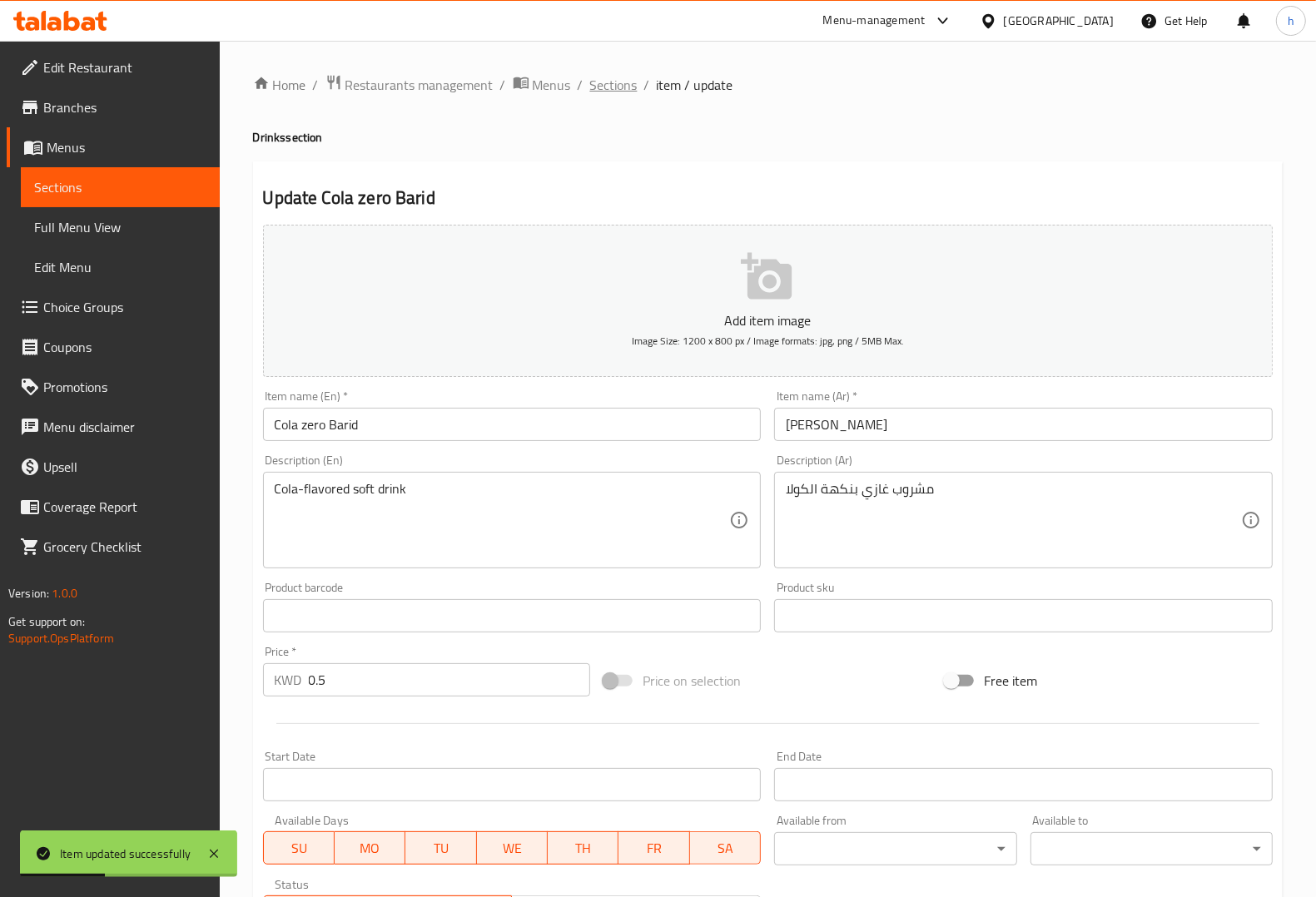
click at [617, 88] on span "Sections" at bounding box center [614, 85] width 47 height 20
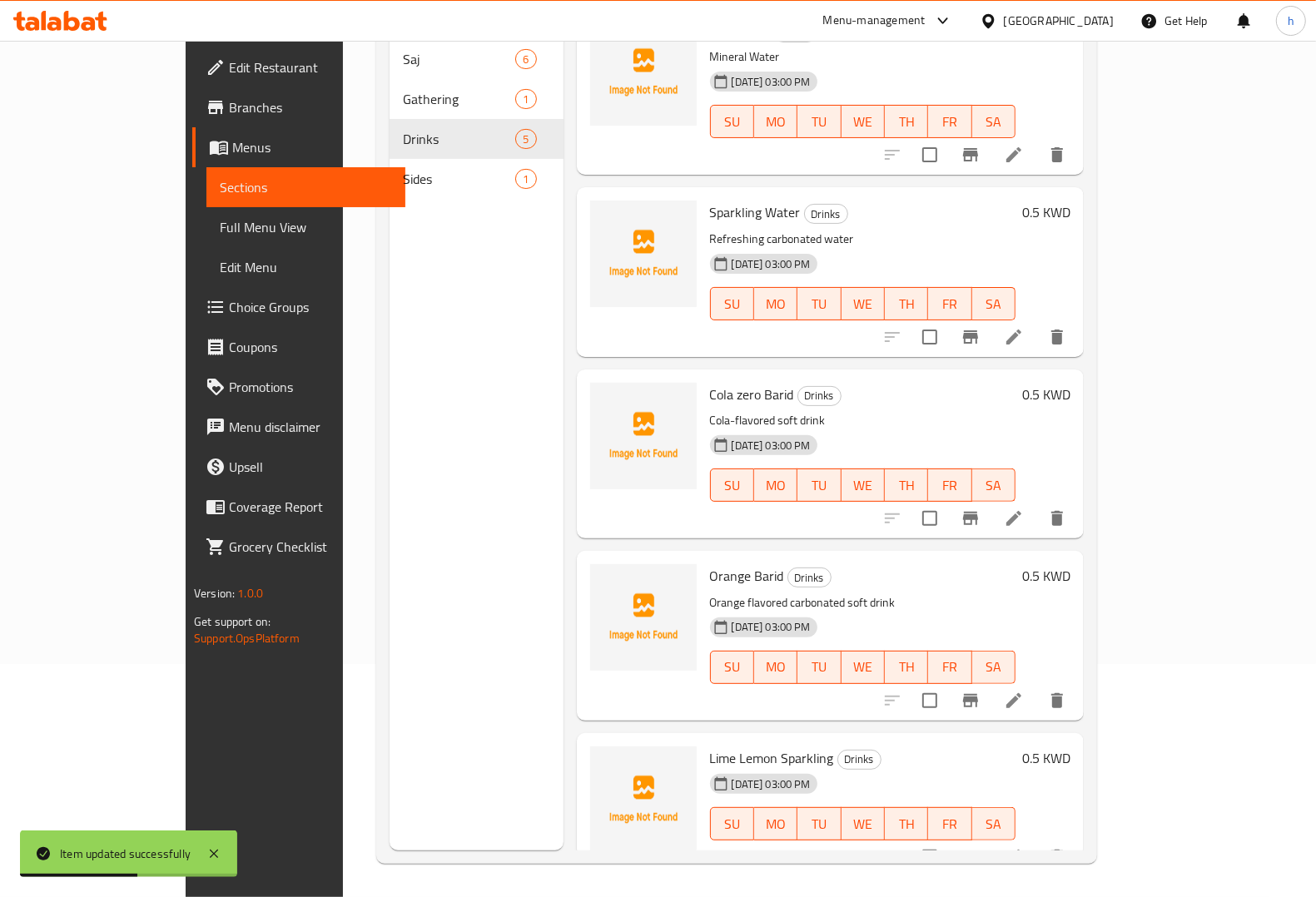
scroll to position [234, 0]
click at [1024, 690] on icon at bounding box center [1014, 700] width 20 height 20
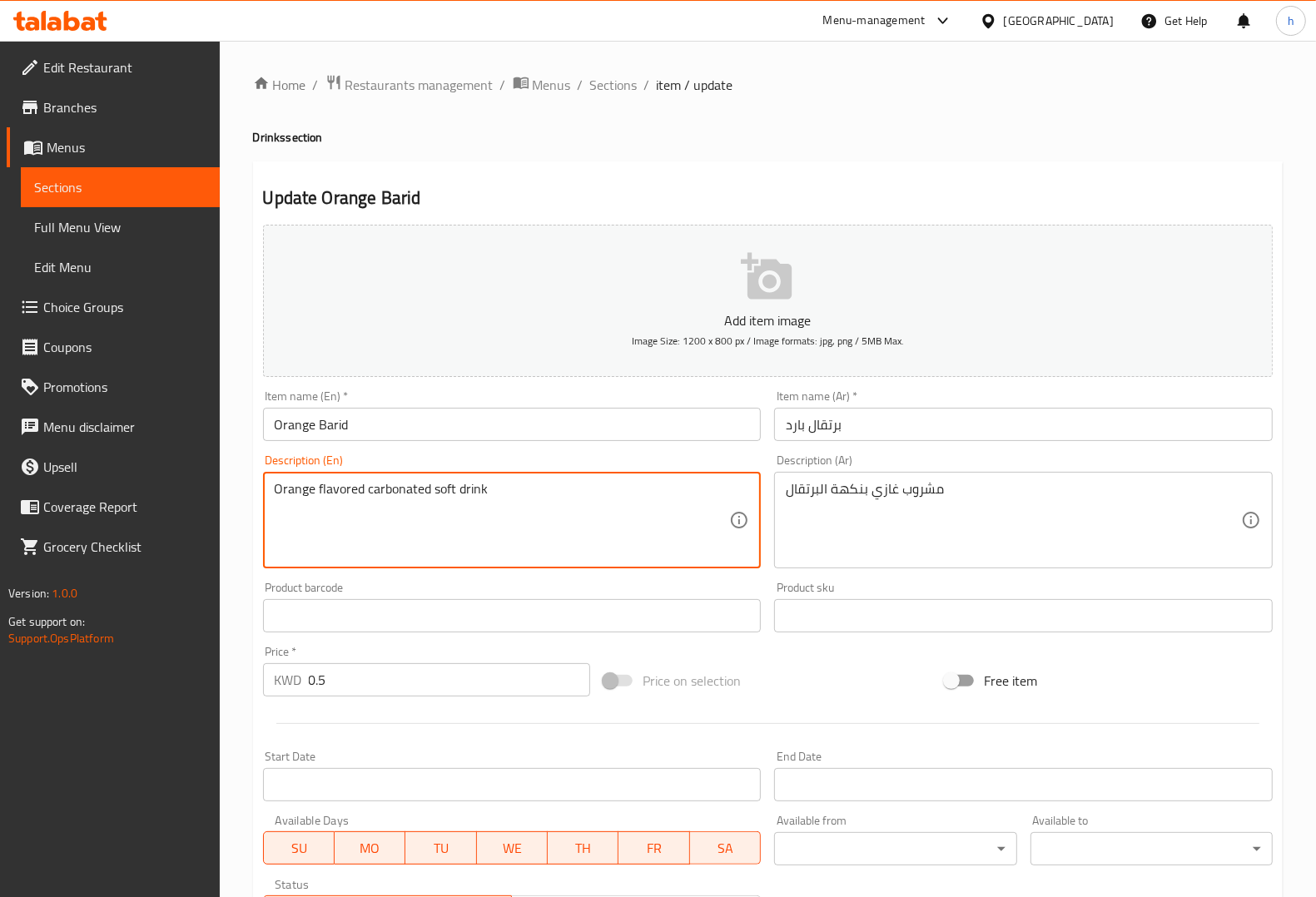
click at [408, 492] on textarea "Orange flavored carbonated soft drink" at bounding box center [502, 521] width 456 height 79
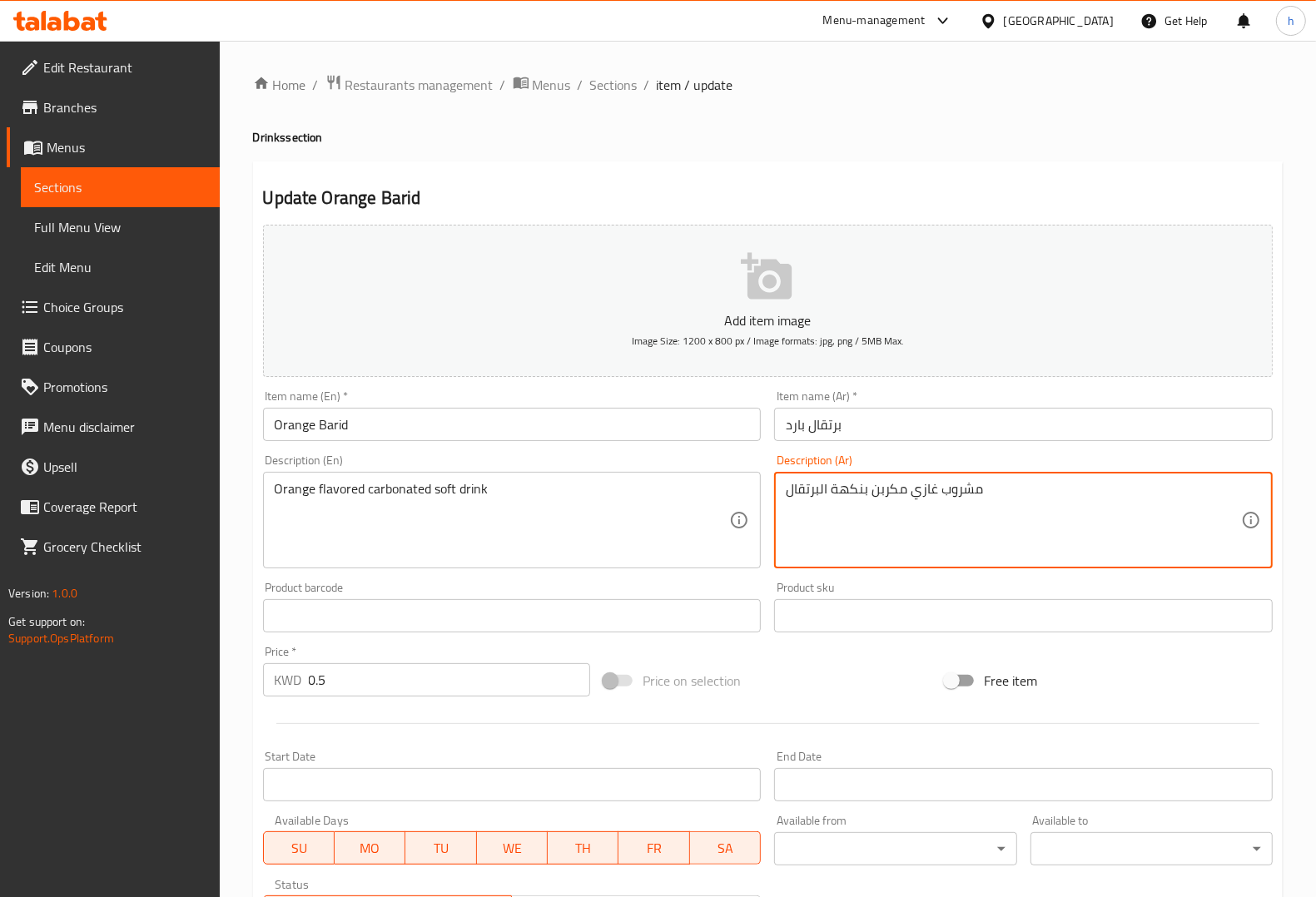
type textarea "مشروب غازي مكربن بنكهة البرتقال"
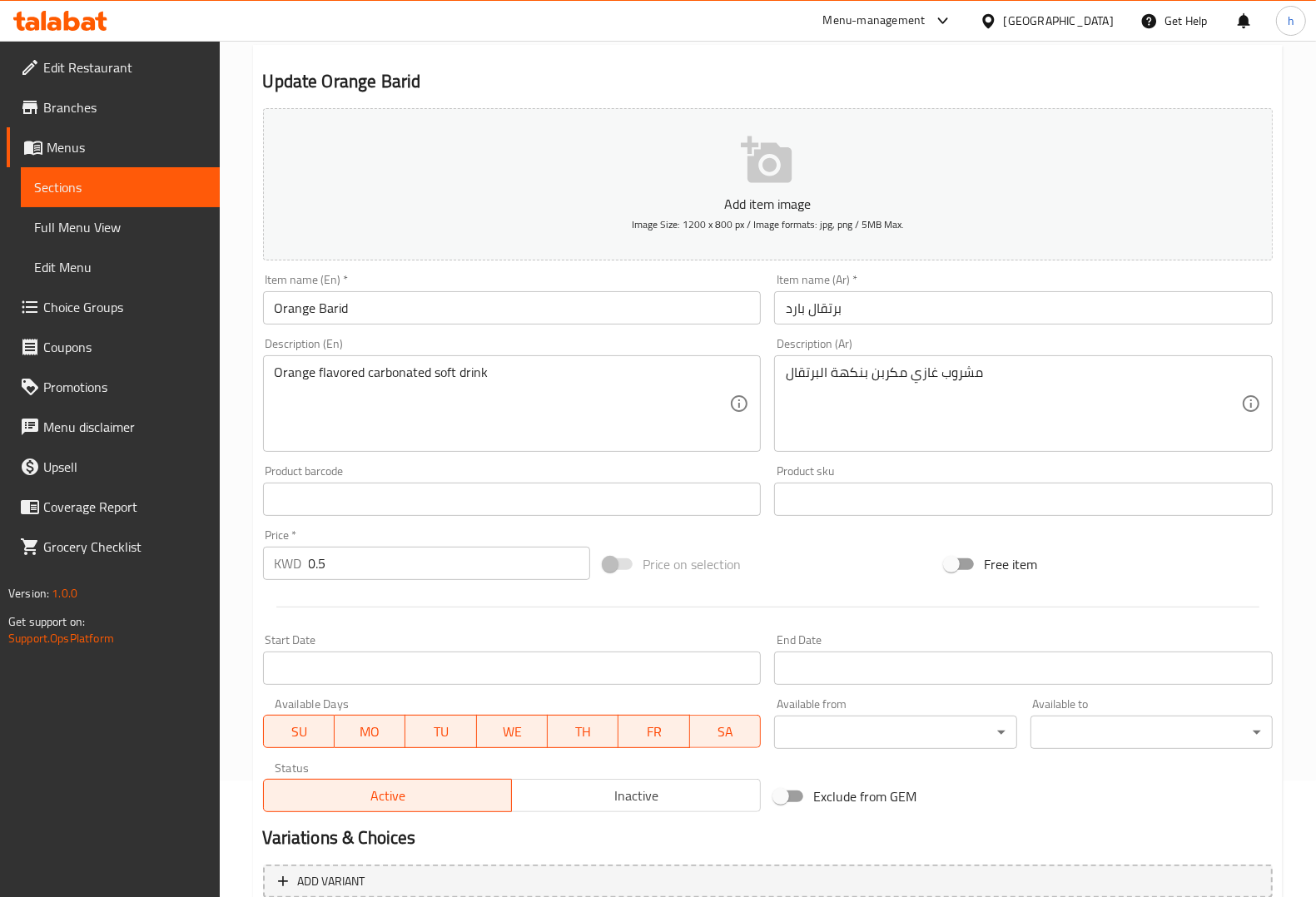
scroll to position [276, 0]
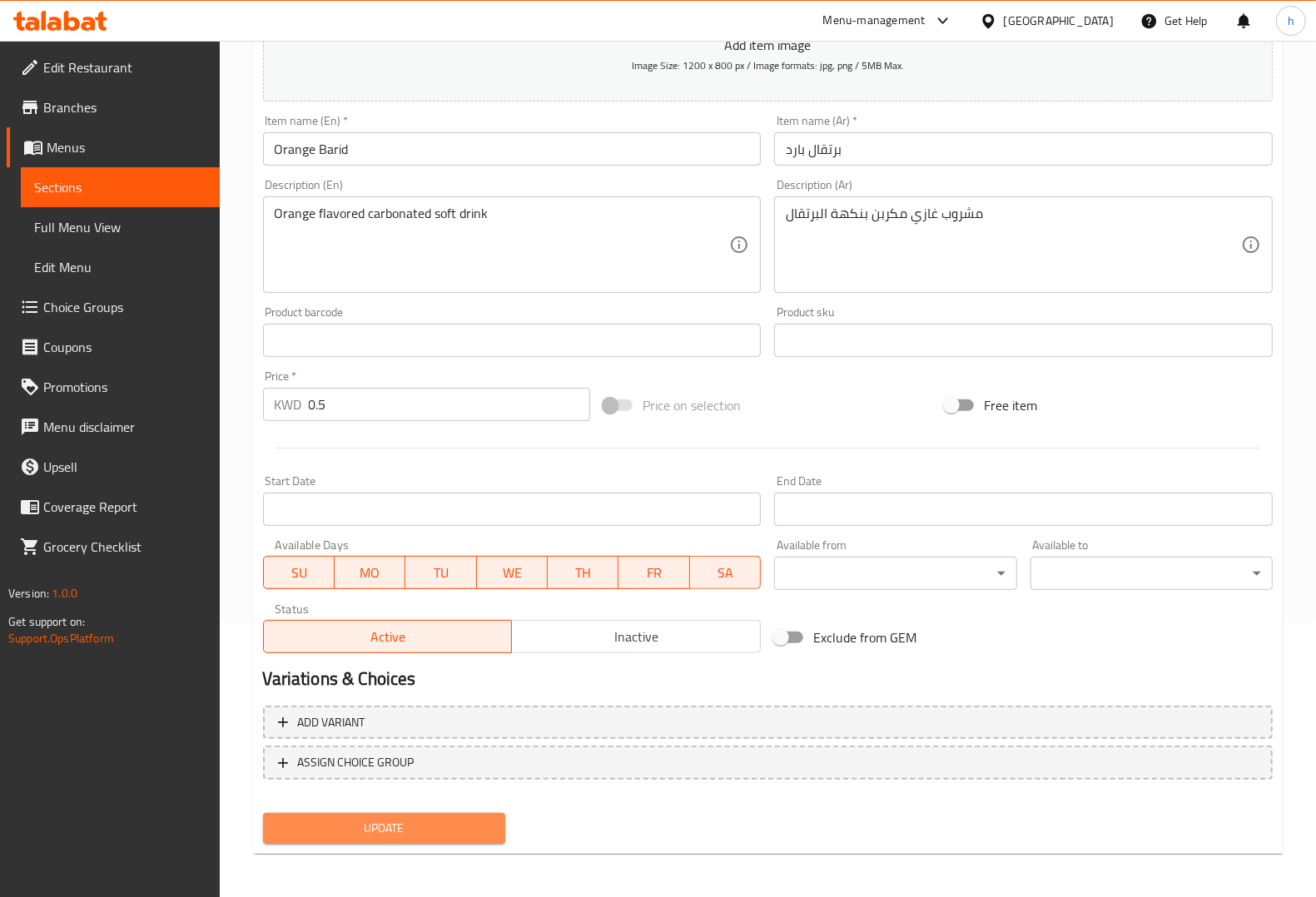
click at [430, 818] on span "Update" at bounding box center [384, 828] width 216 height 21
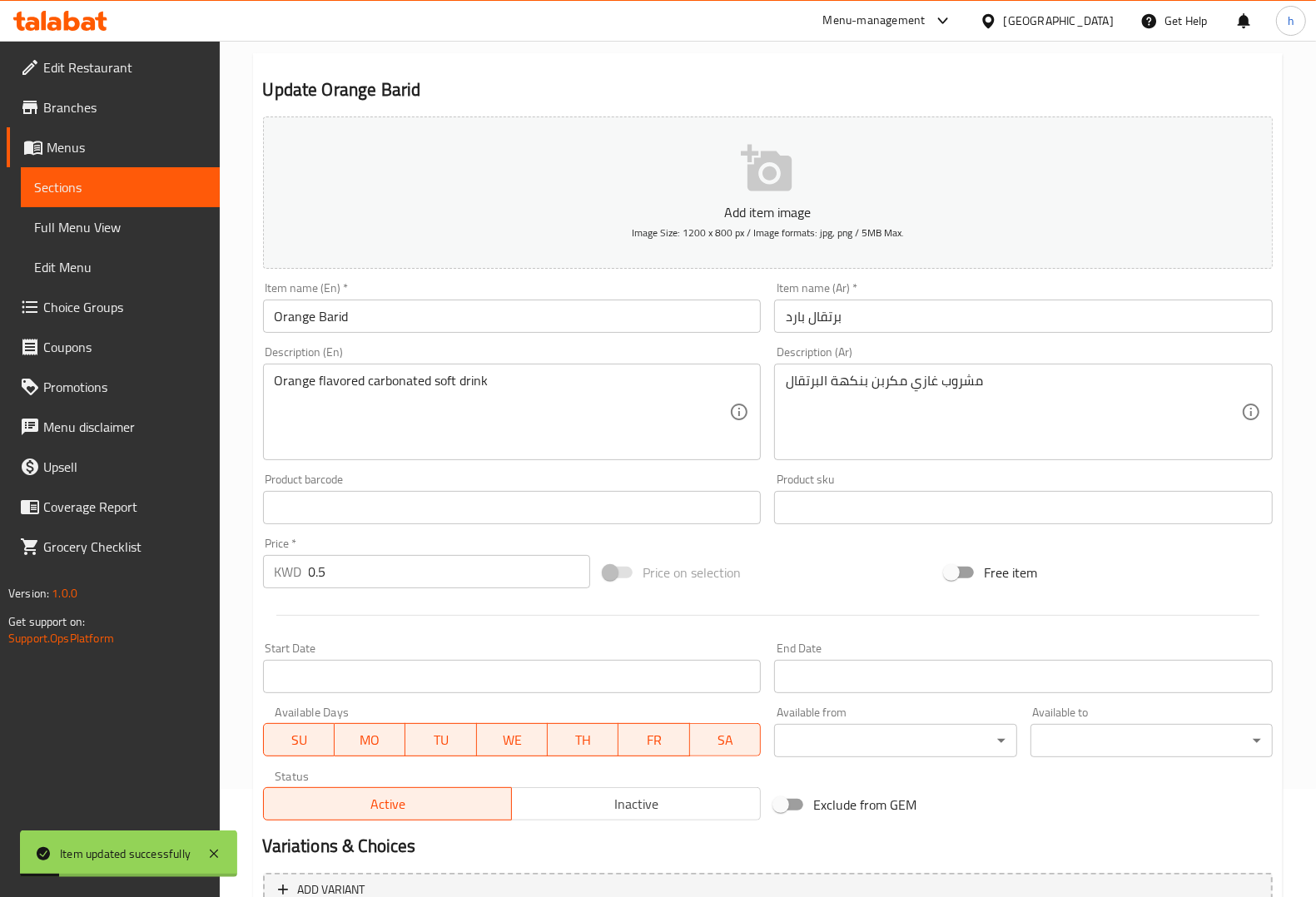
scroll to position [0, 0]
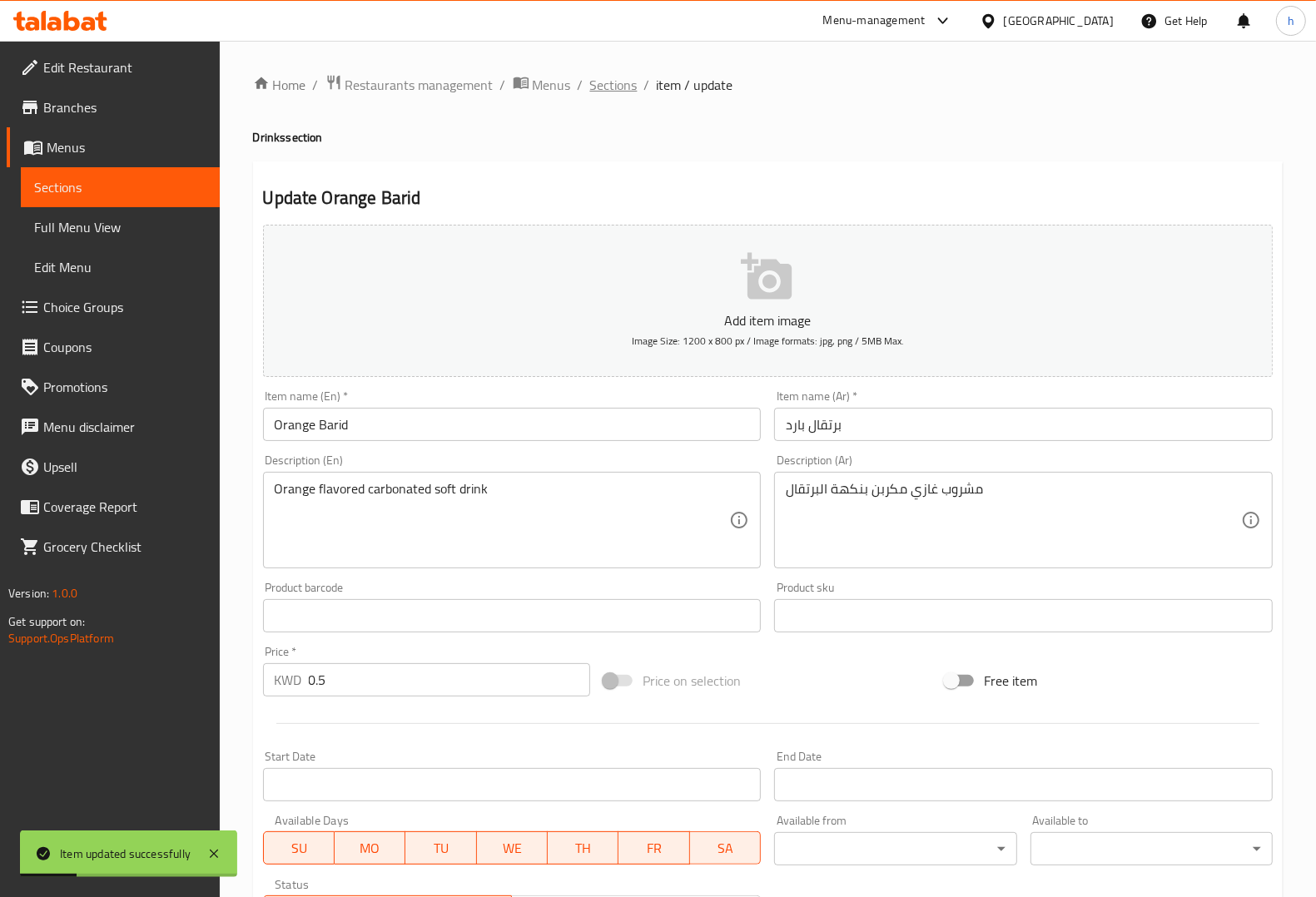
click at [620, 95] on span "Sections" at bounding box center [614, 85] width 47 height 20
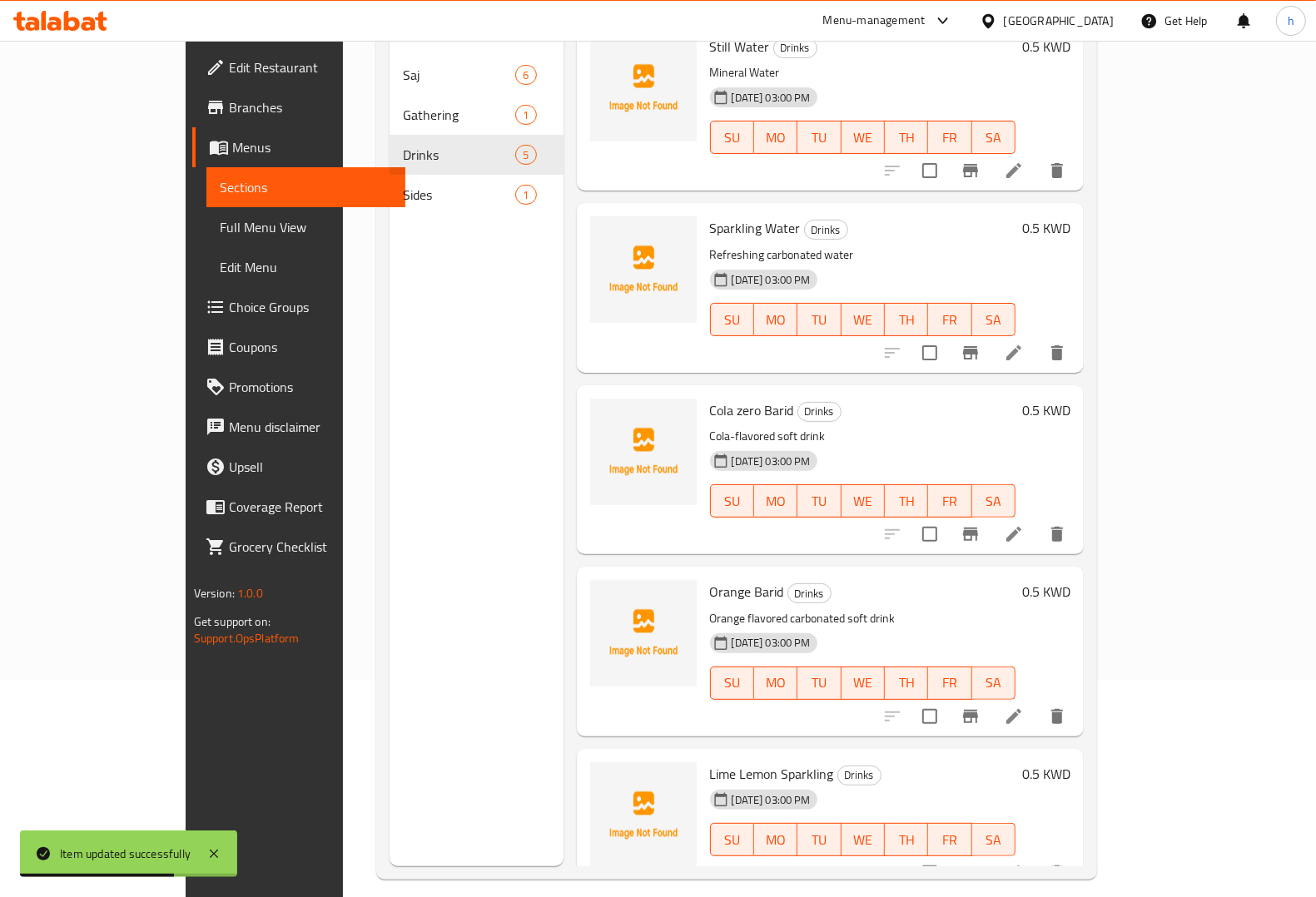
scroll to position [234, 0]
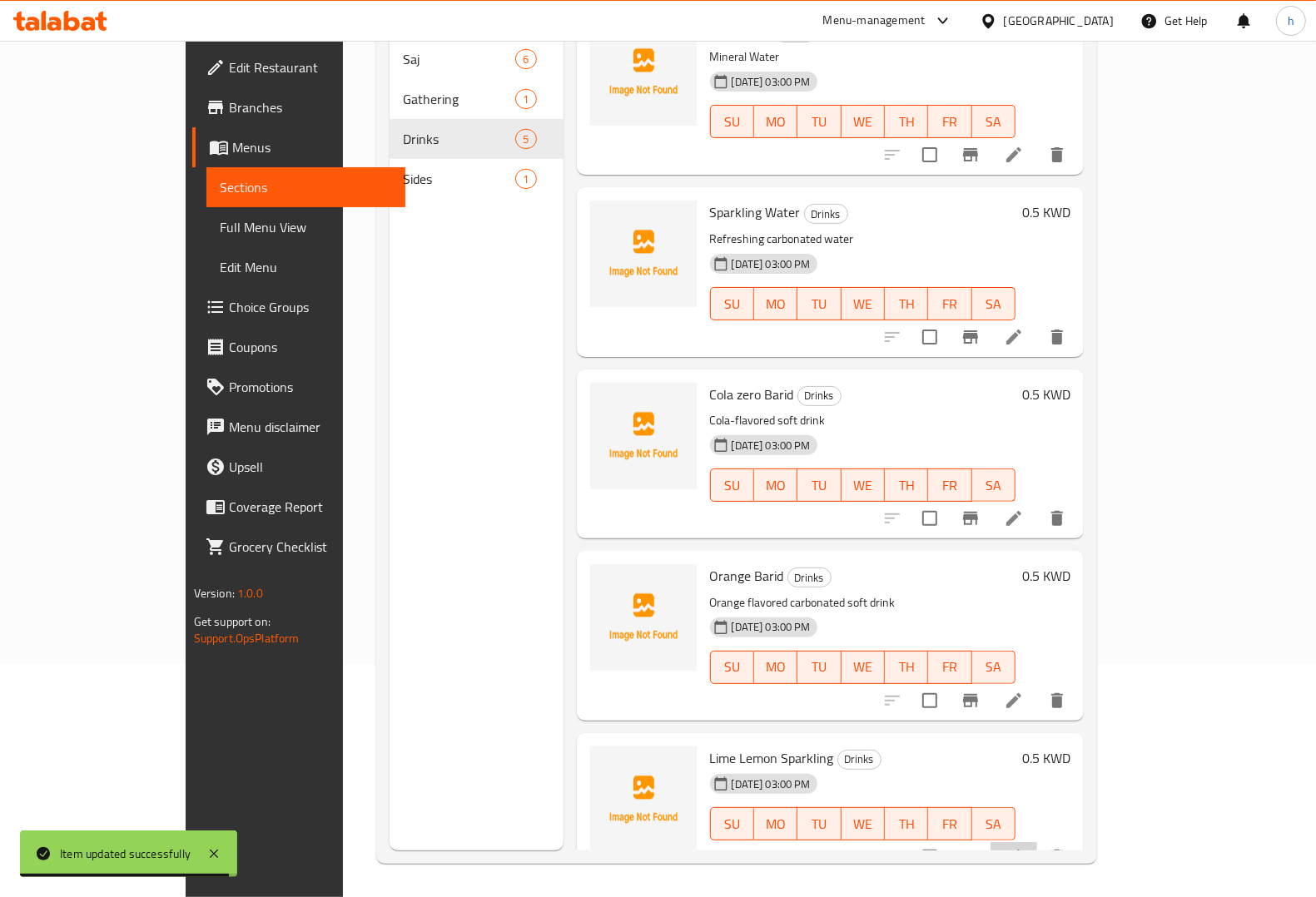
click at [1037, 842] on li at bounding box center [1014, 857] width 47 height 30
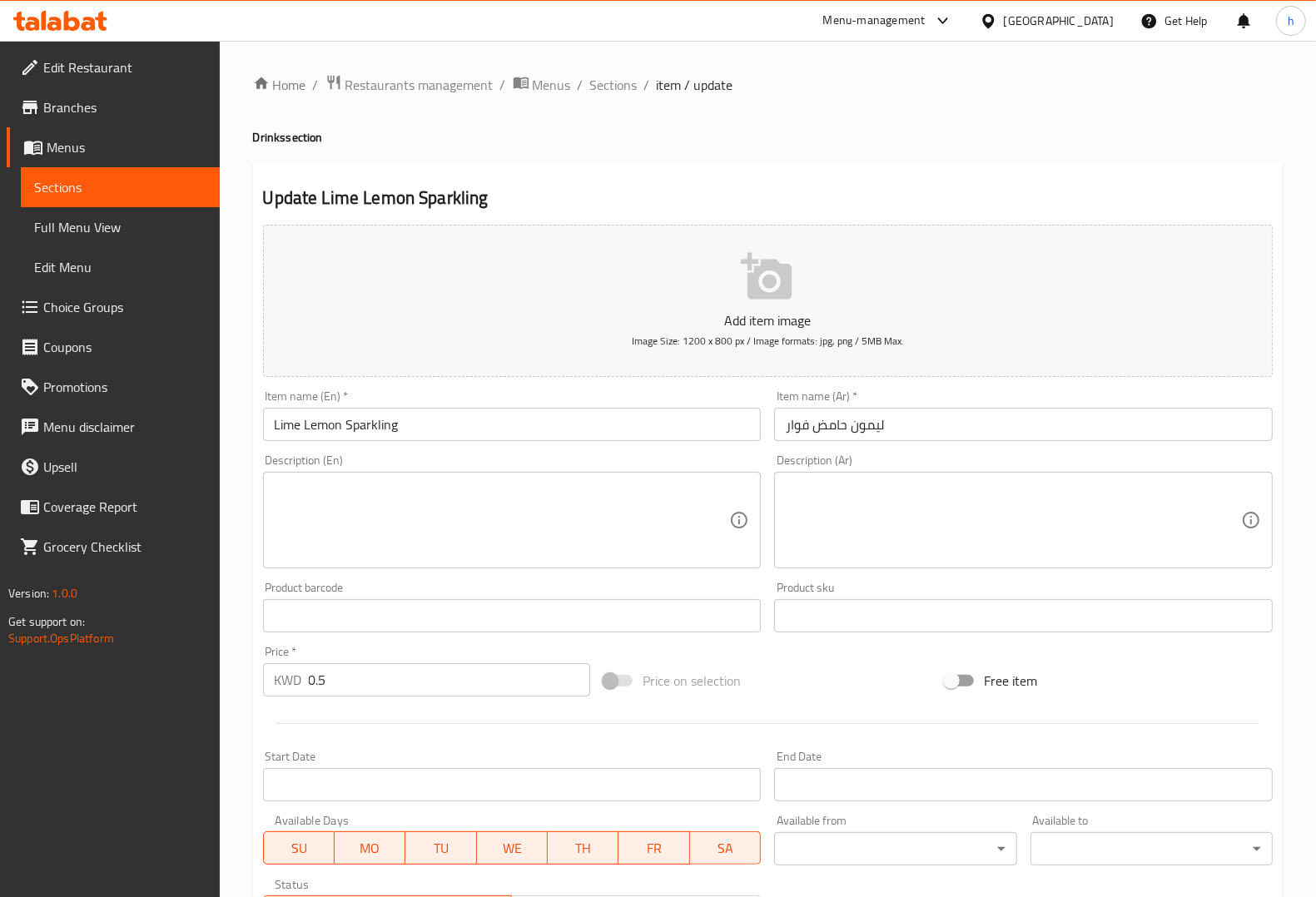
click at [366, 431] on input "Lime Lemon Sparkling" at bounding box center [512, 425] width 499 height 33
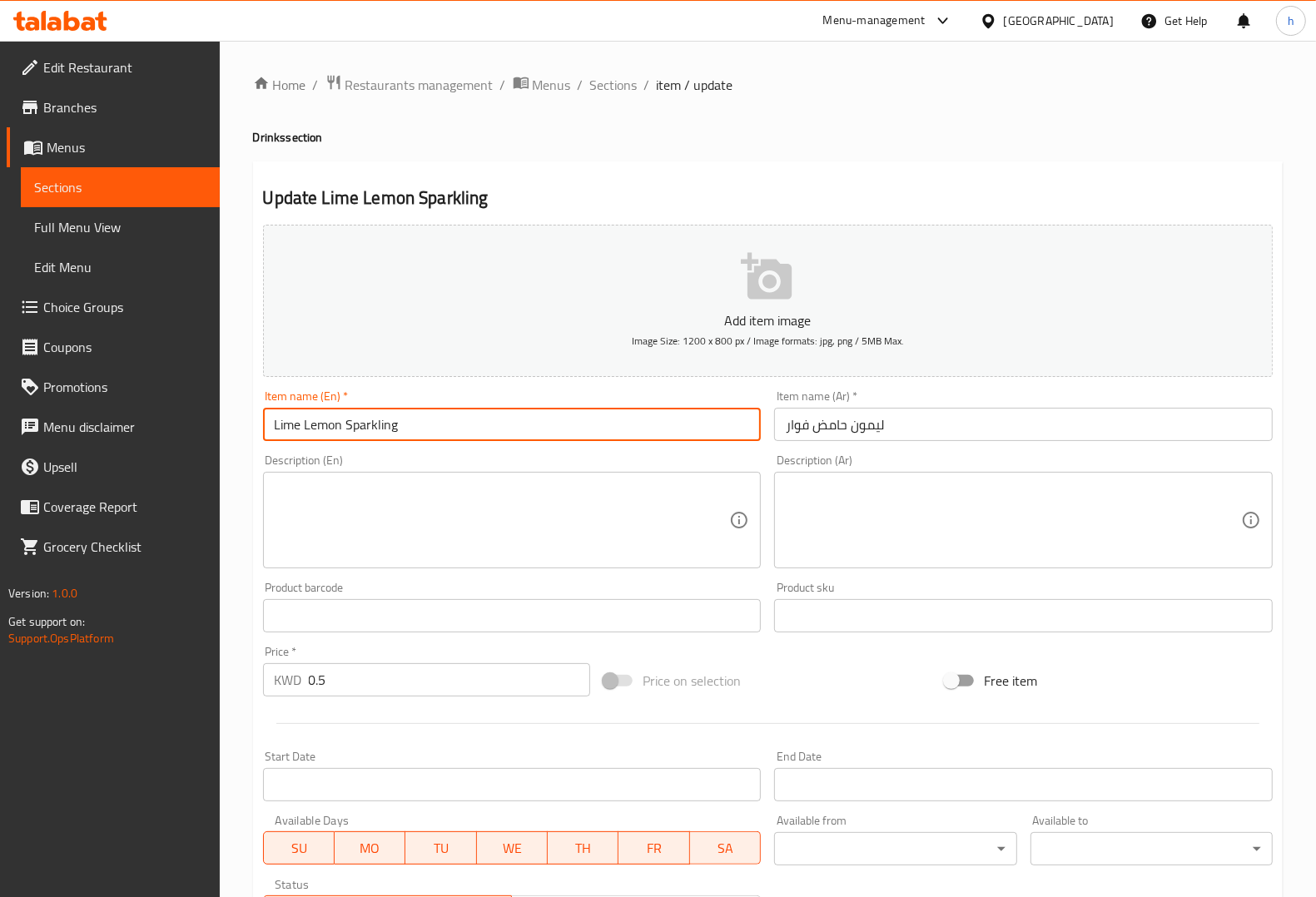
click at [366, 431] on input "Lime Lemon Sparkling" at bounding box center [512, 425] width 499 height 33
click at [283, 427] on input "Lime Lemon Sparkling" at bounding box center [512, 425] width 499 height 33
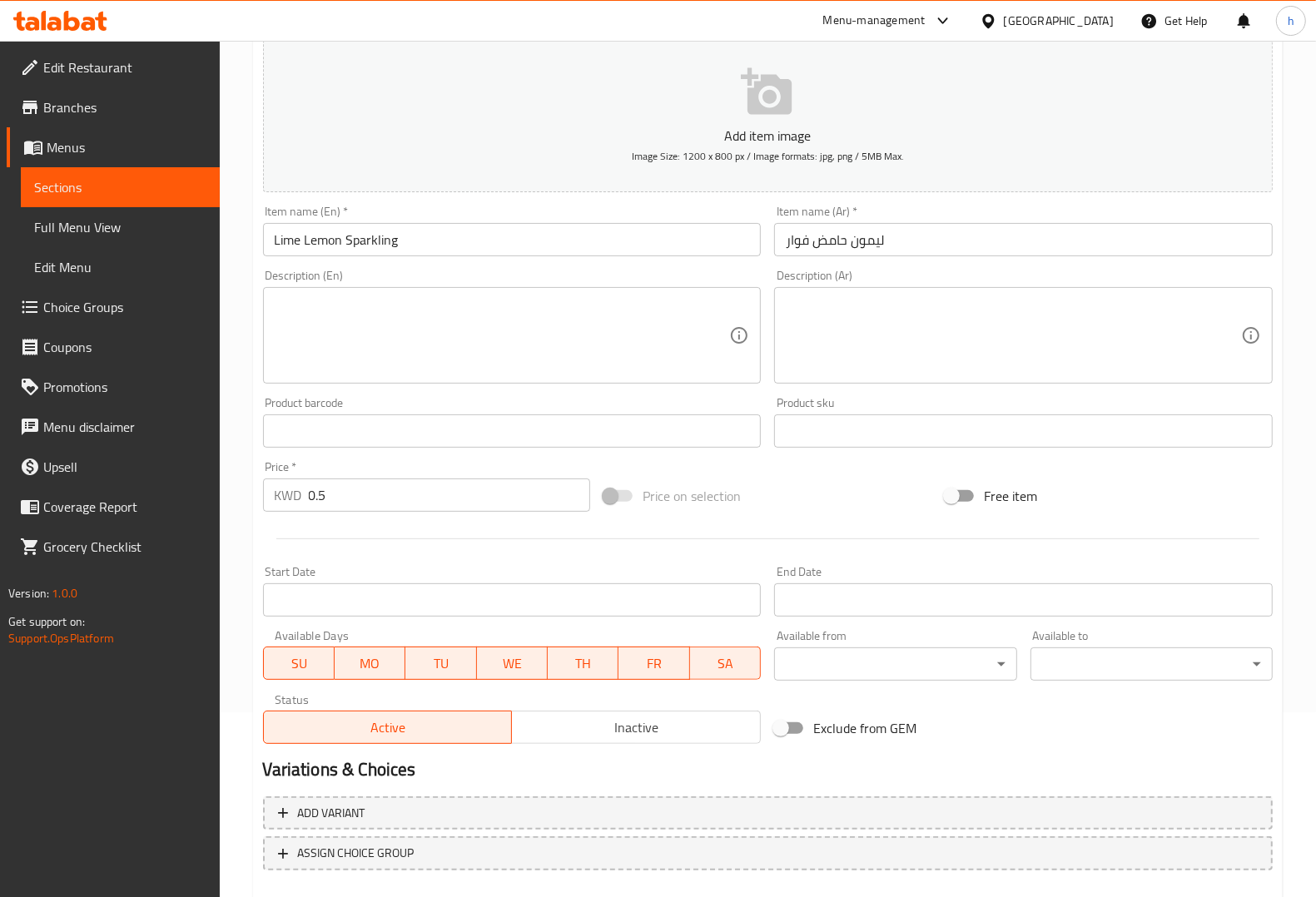
scroll to position [276, 0]
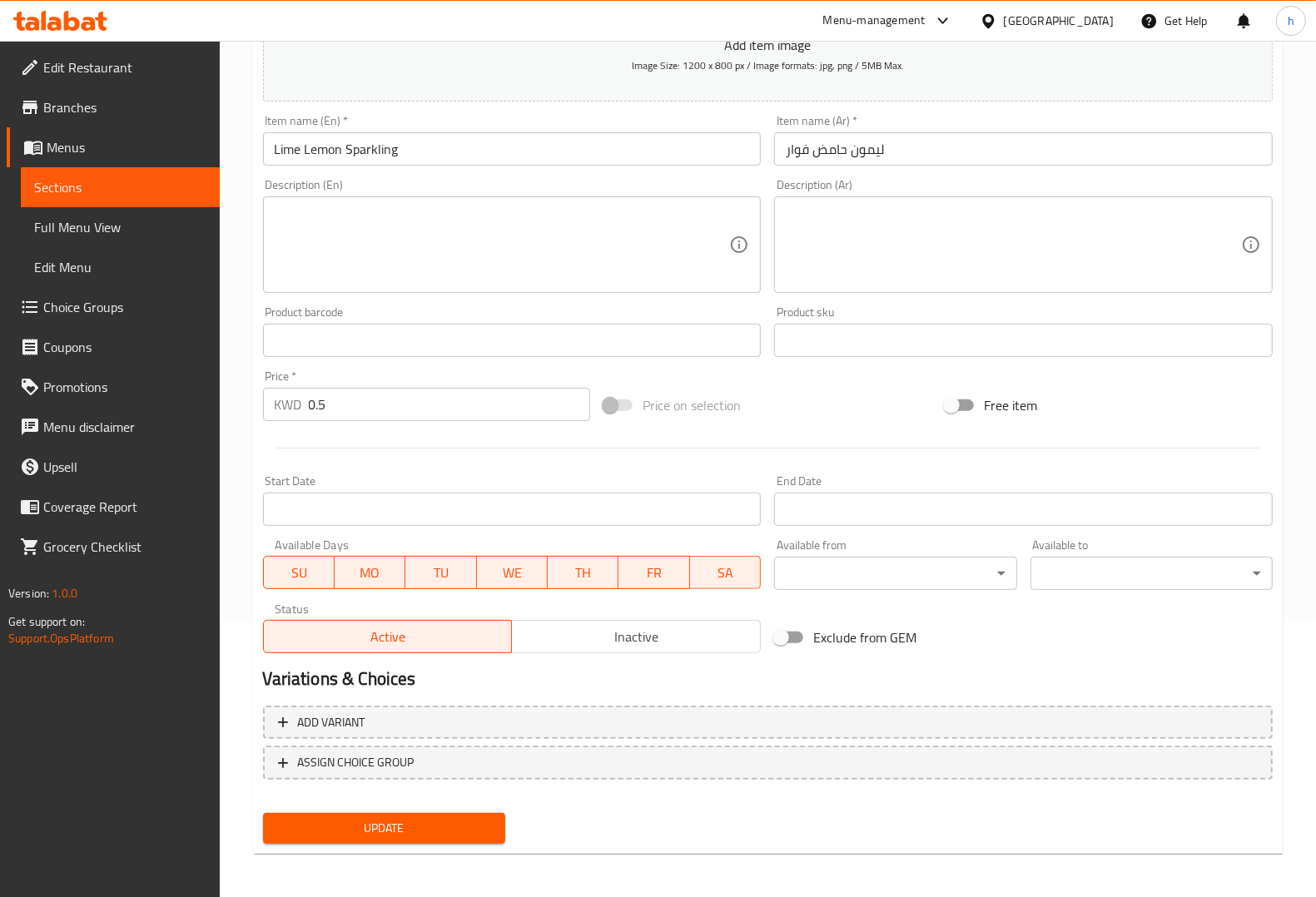
click at [456, 835] on span "Update" at bounding box center [384, 828] width 216 height 21
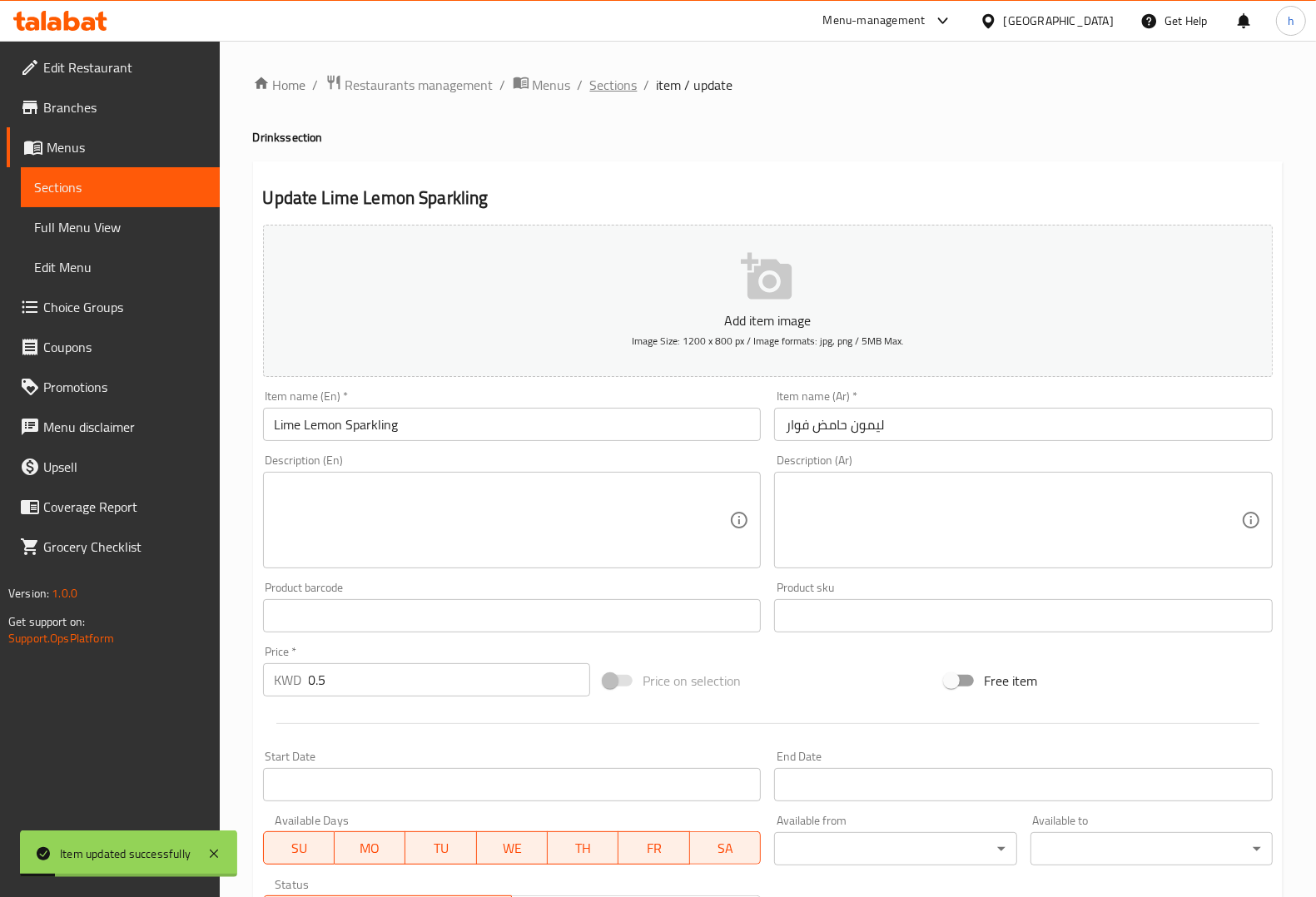
click at [601, 77] on span "Sections" at bounding box center [614, 85] width 47 height 20
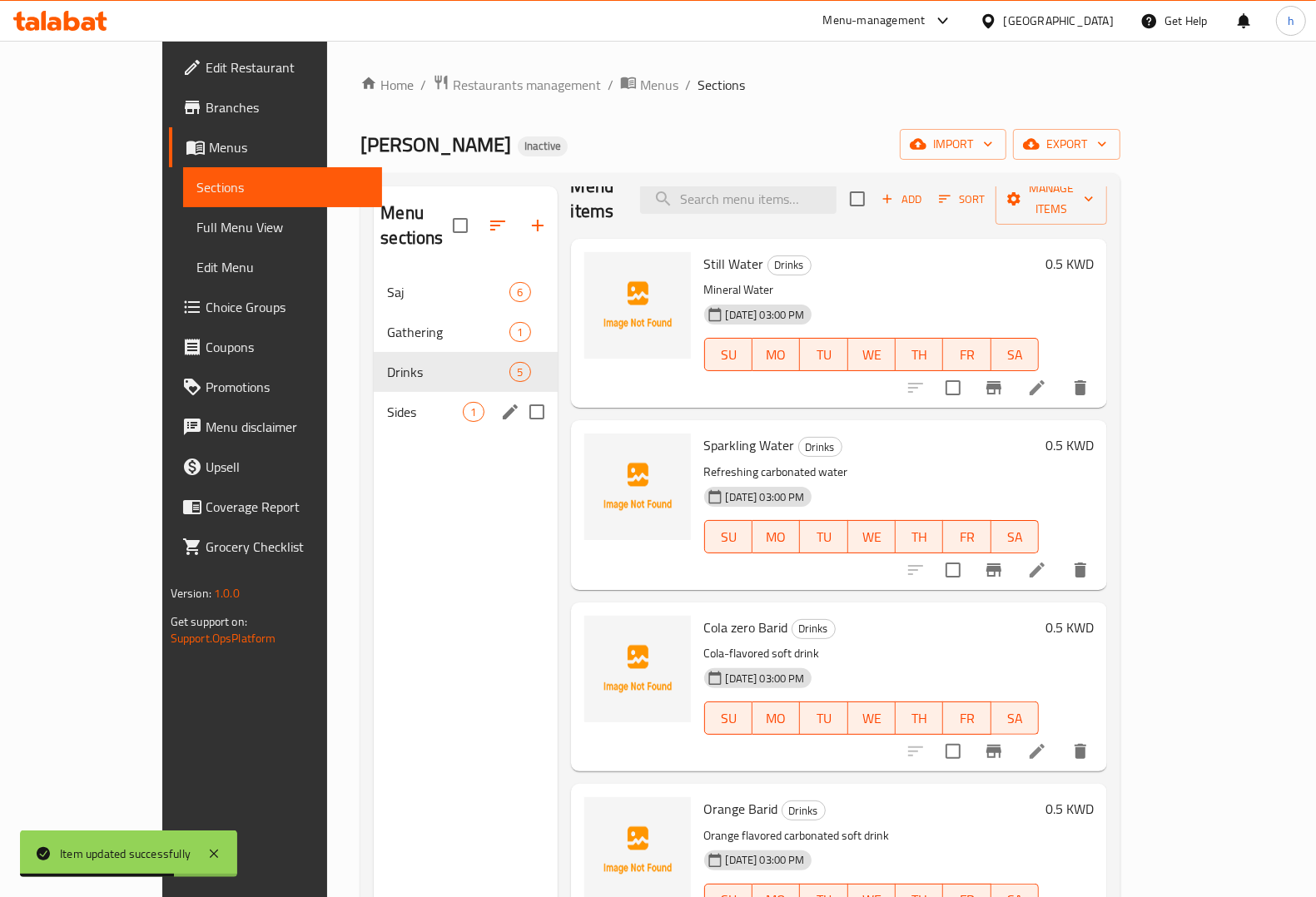
click at [387, 402] on span "Sides" at bounding box center [425, 412] width 76 height 20
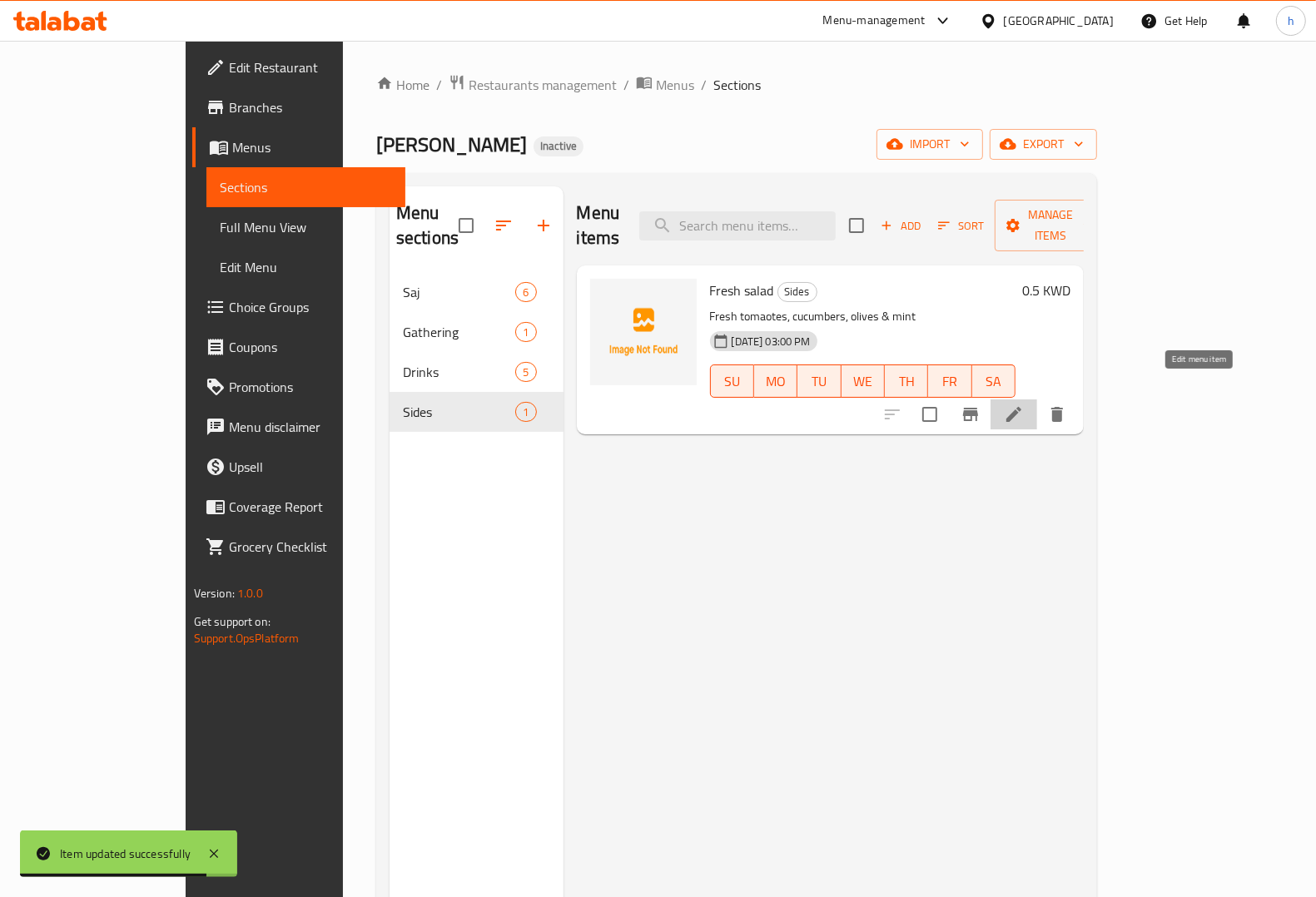
click at [1024, 405] on icon at bounding box center [1014, 415] width 20 height 20
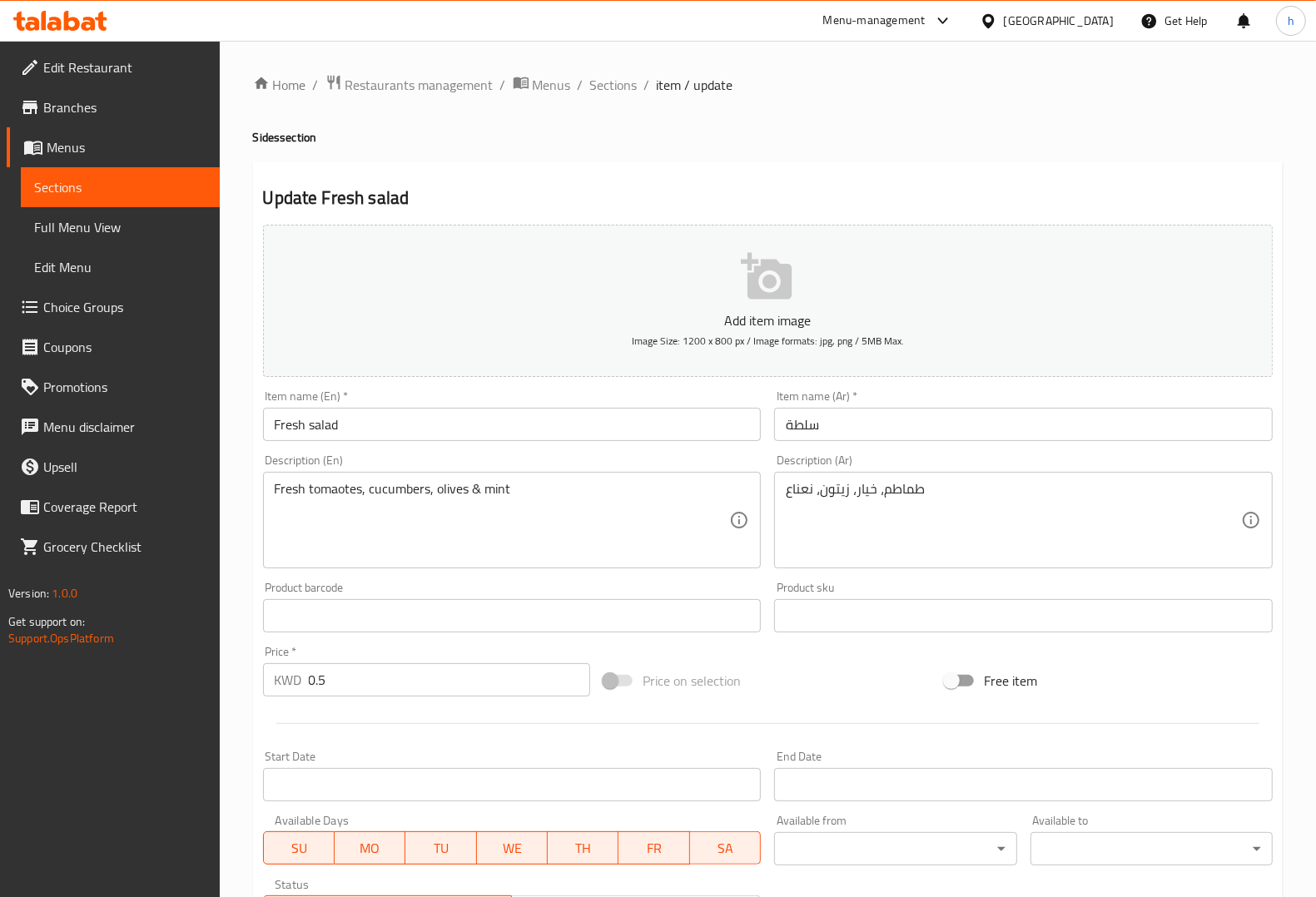
click at [841, 419] on input "سلطة" at bounding box center [1023, 425] width 499 height 33
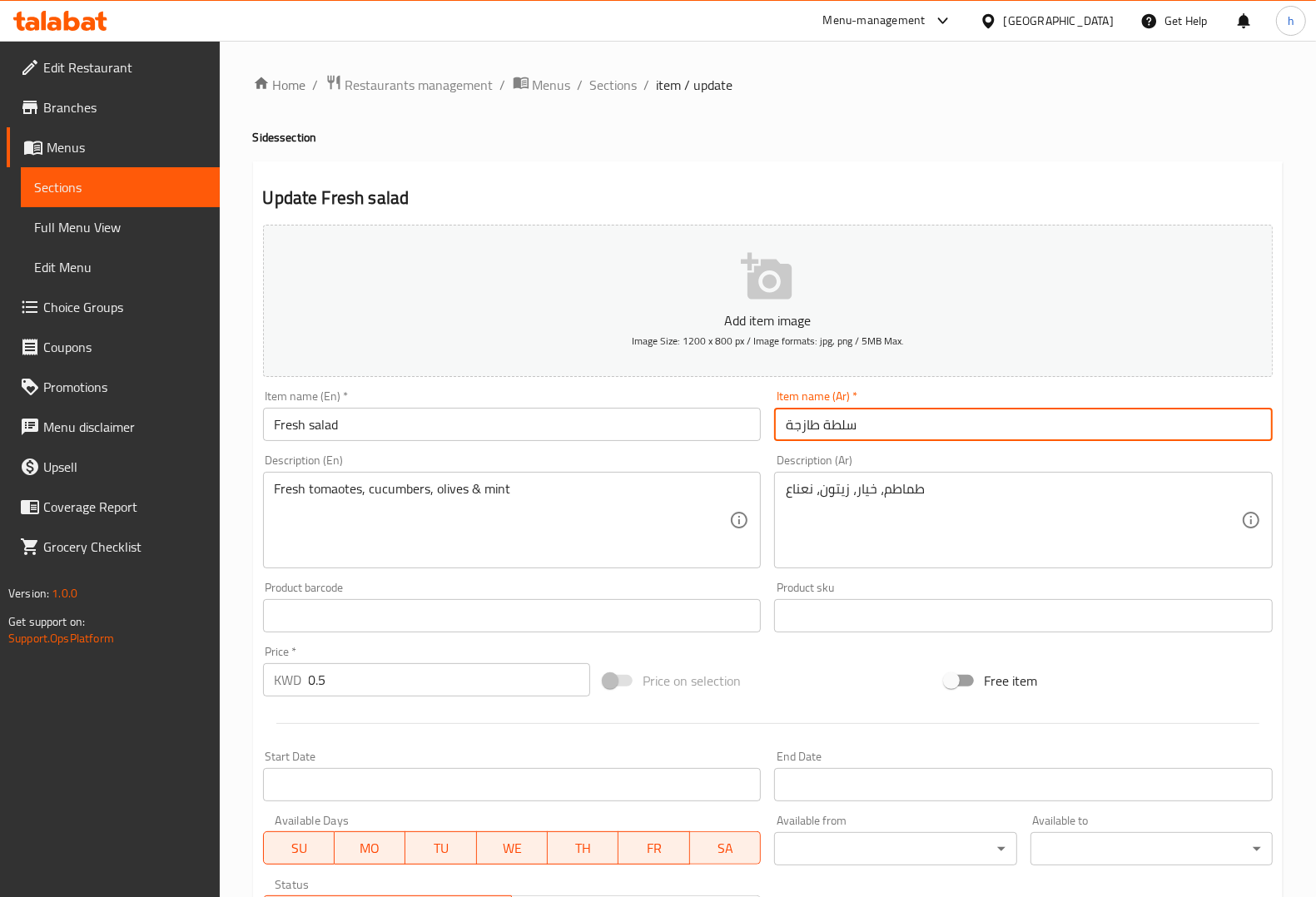
type input "سلطة طازجة"
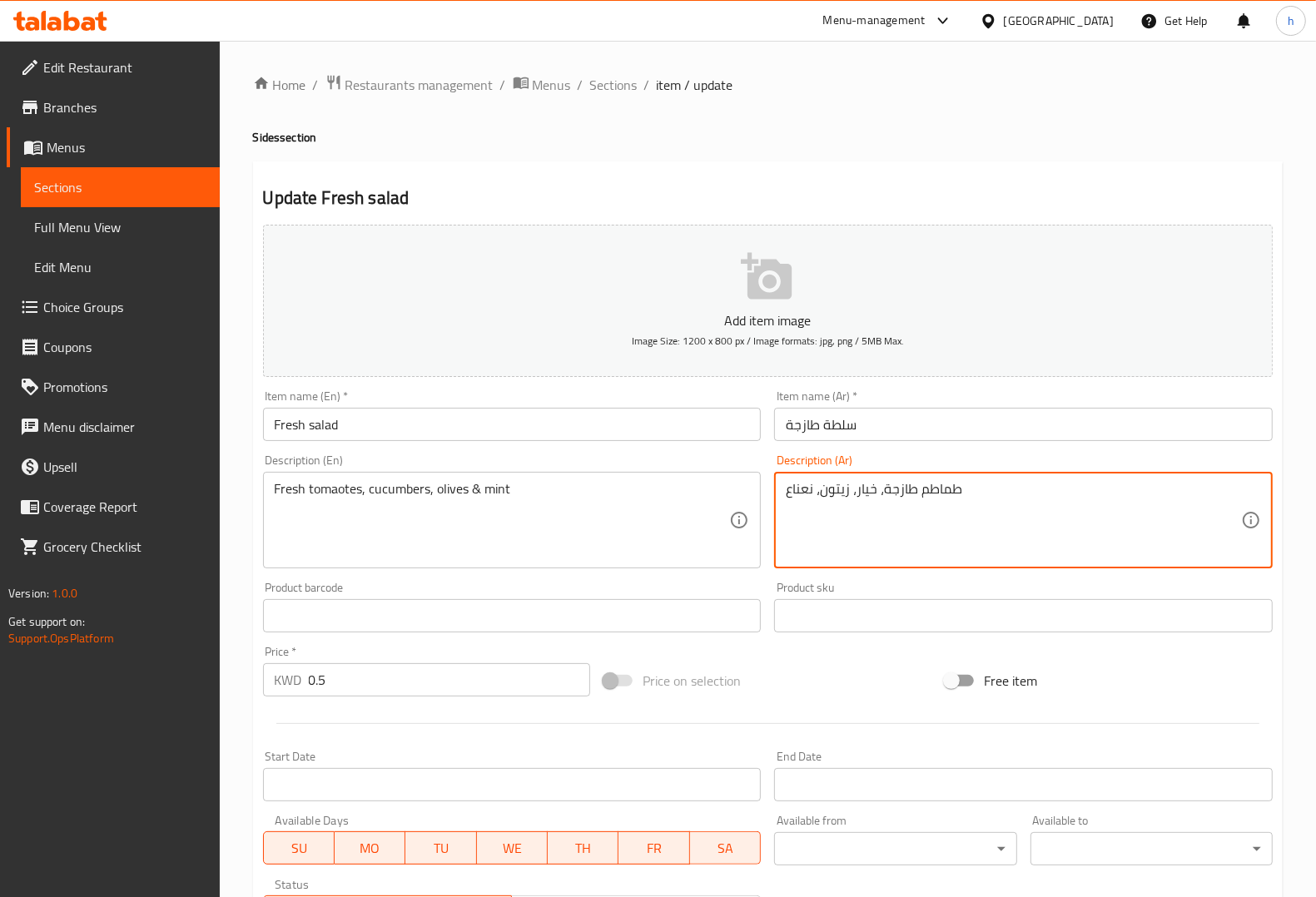
click at [813, 491] on textarea "طماطم طازجة، خيار، زيتون، نعناع" at bounding box center [1013, 521] width 456 height 79
type textarea "طماطم طازجة، خيار، زيتون ونعناع"
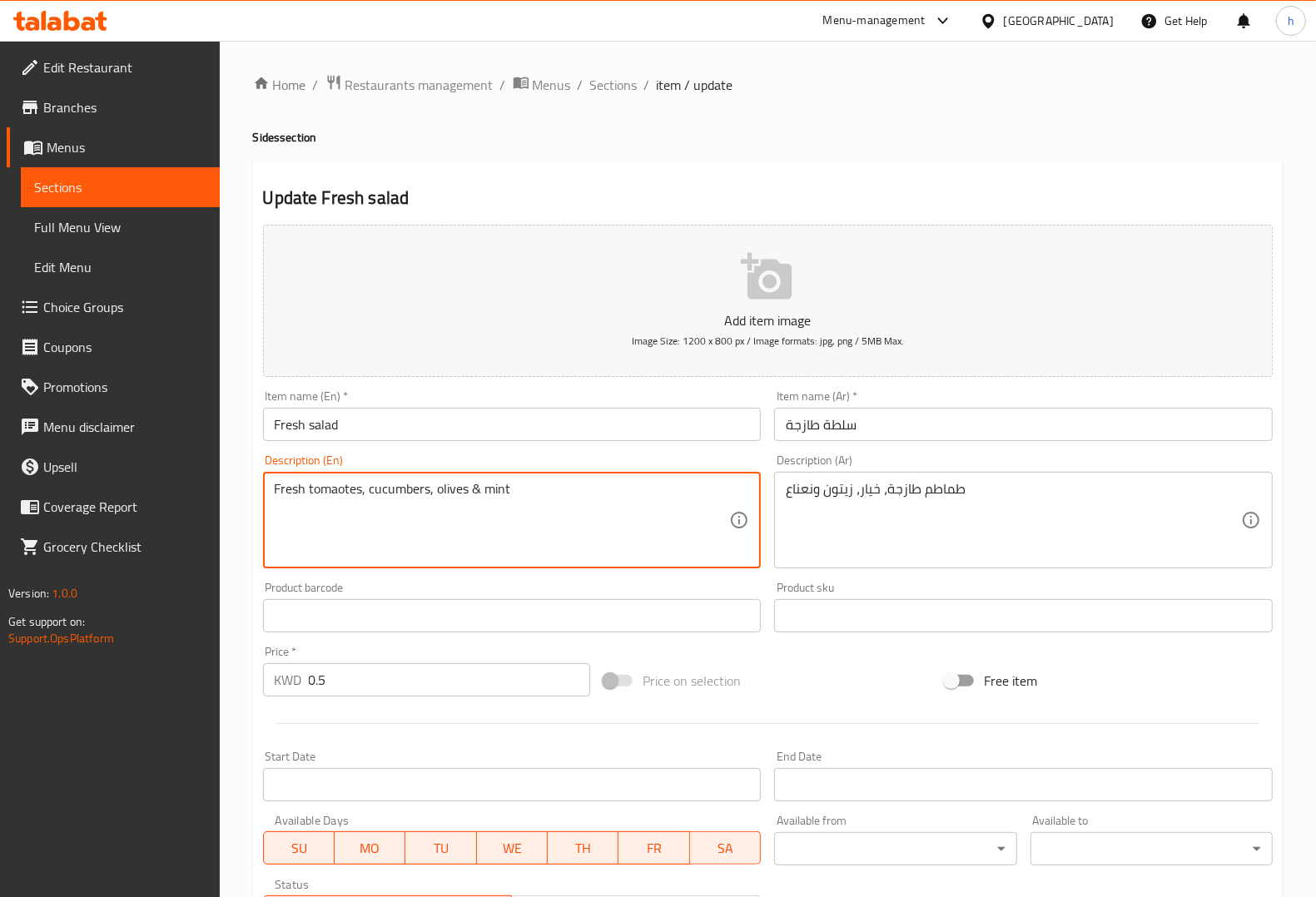
click at [496, 492] on textarea "Fresh tomaotes, cucumbers, olives & mint" at bounding box center [502, 521] width 456 height 79
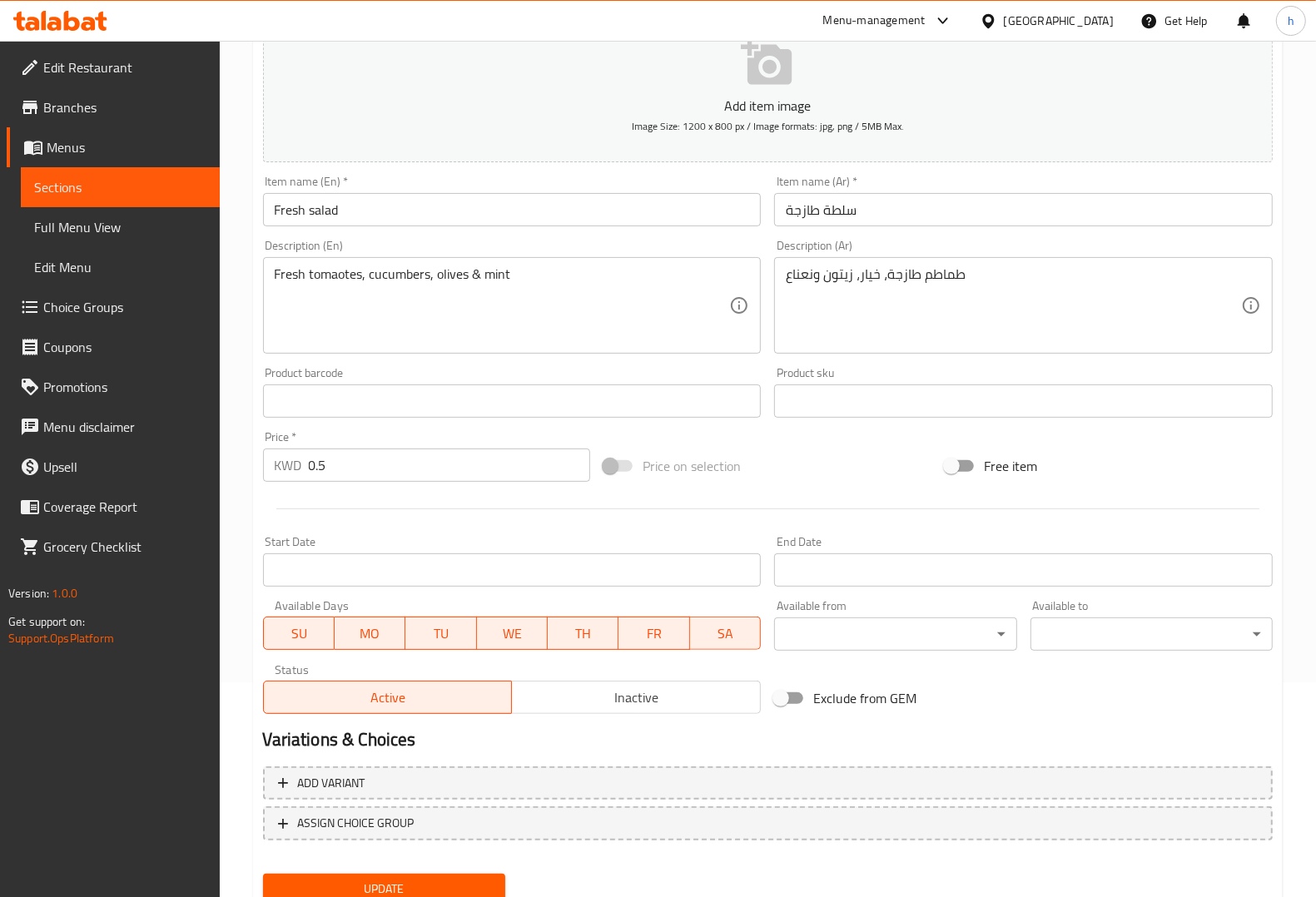
scroll to position [276, 0]
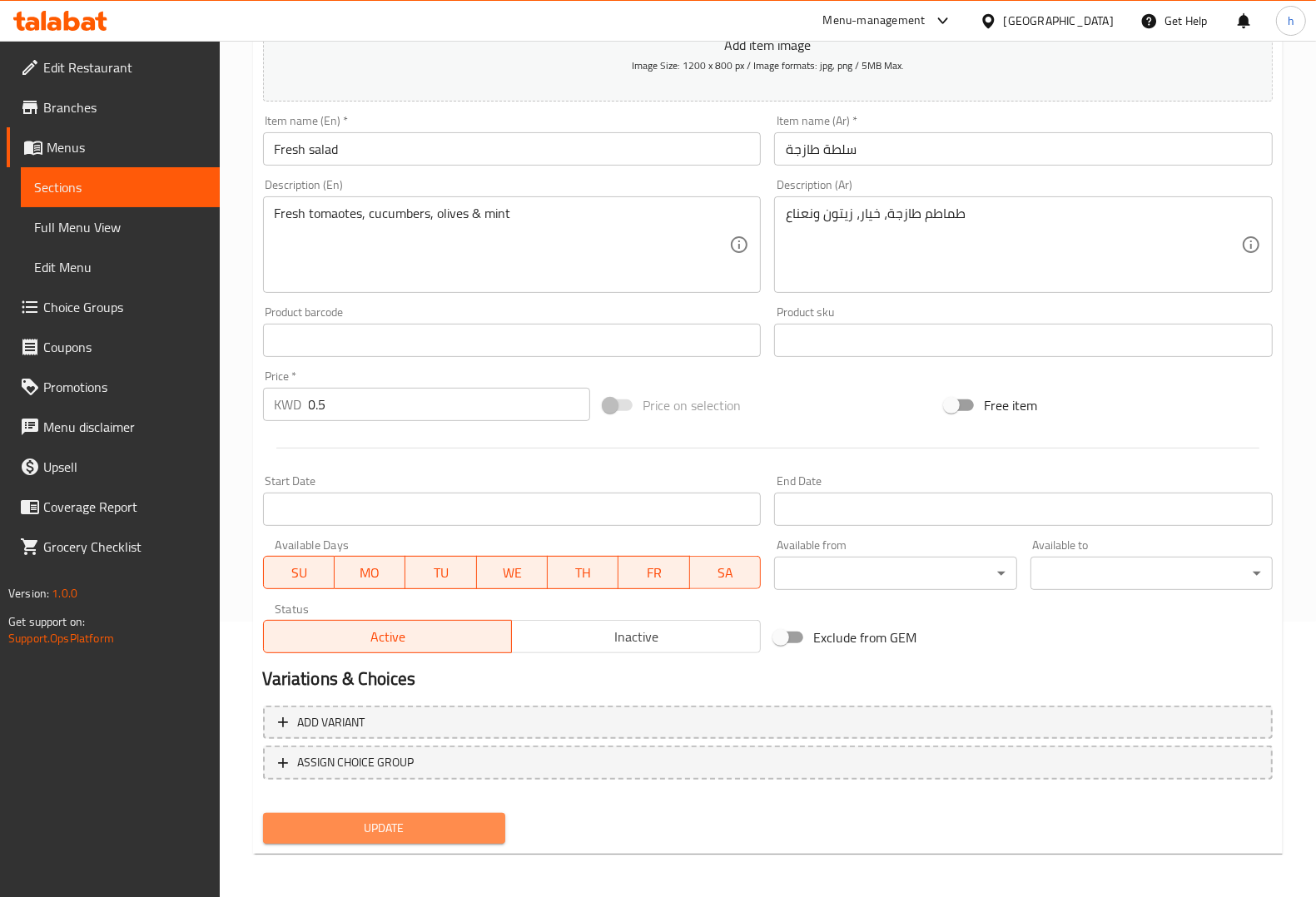
click at [350, 825] on span "Update" at bounding box center [384, 828] width 216 height 21
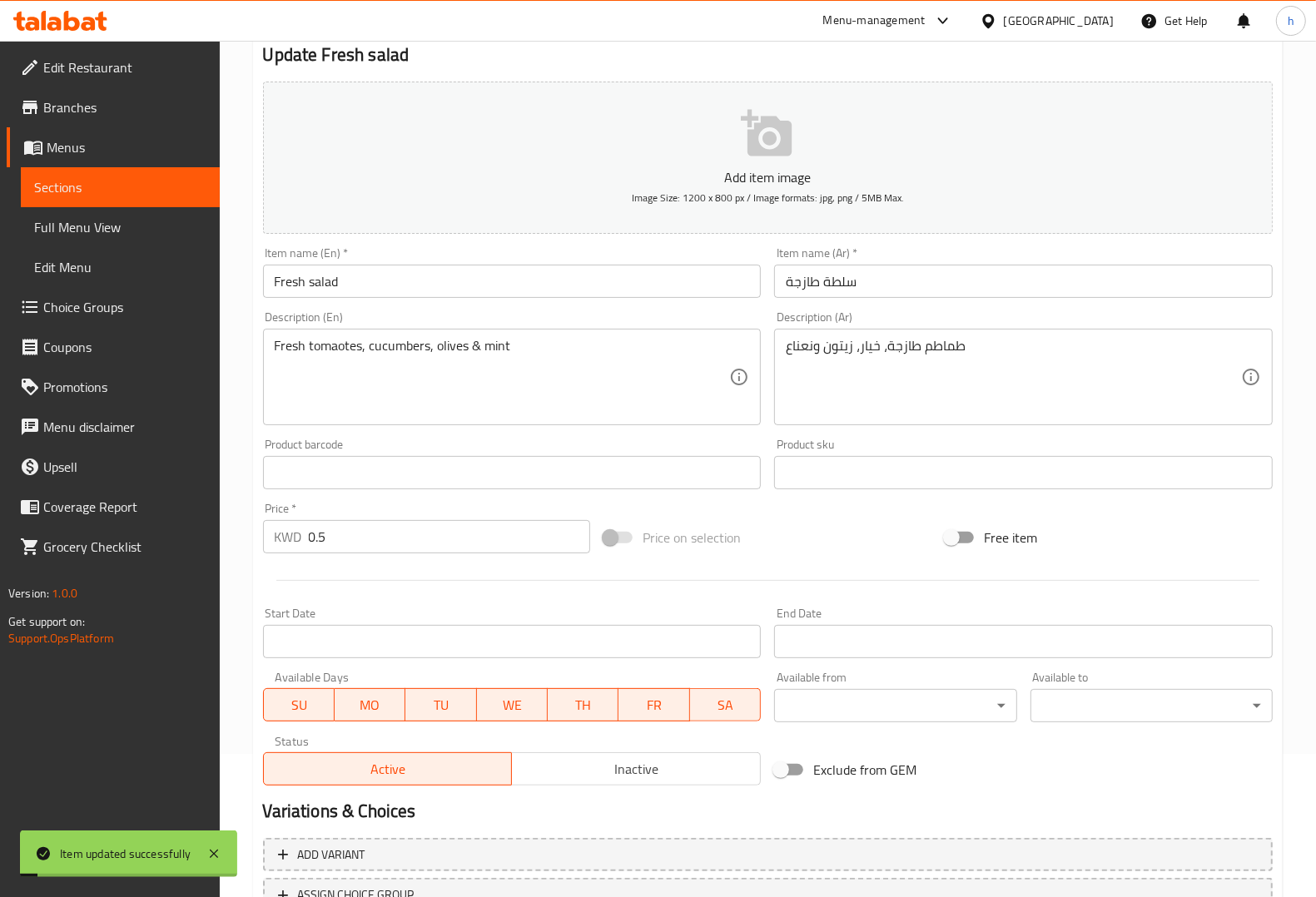
scroll to position [0, 0]
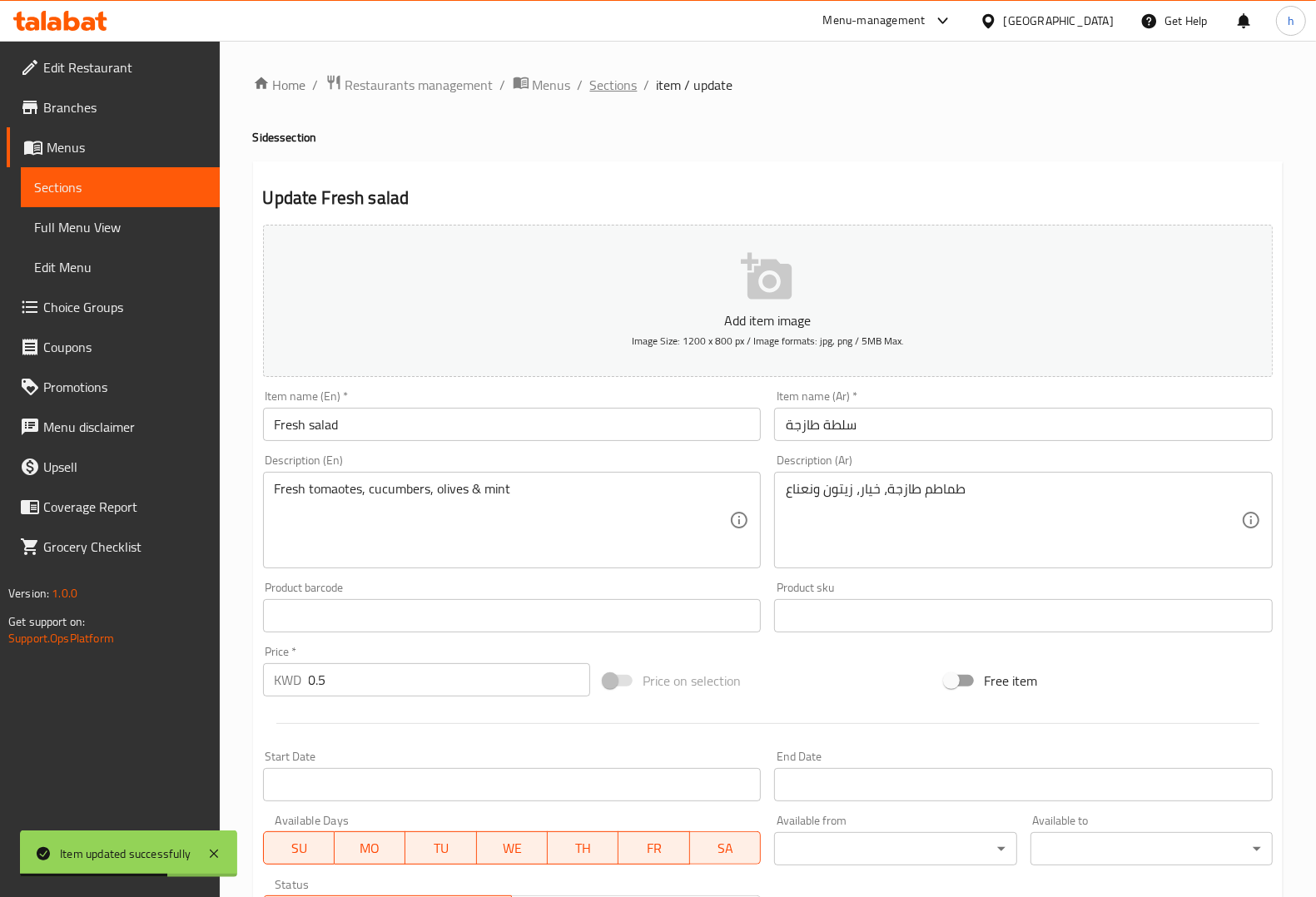
click at [618, 77] on span "Sections" at bounding box center [614, 85] width 47 height 20
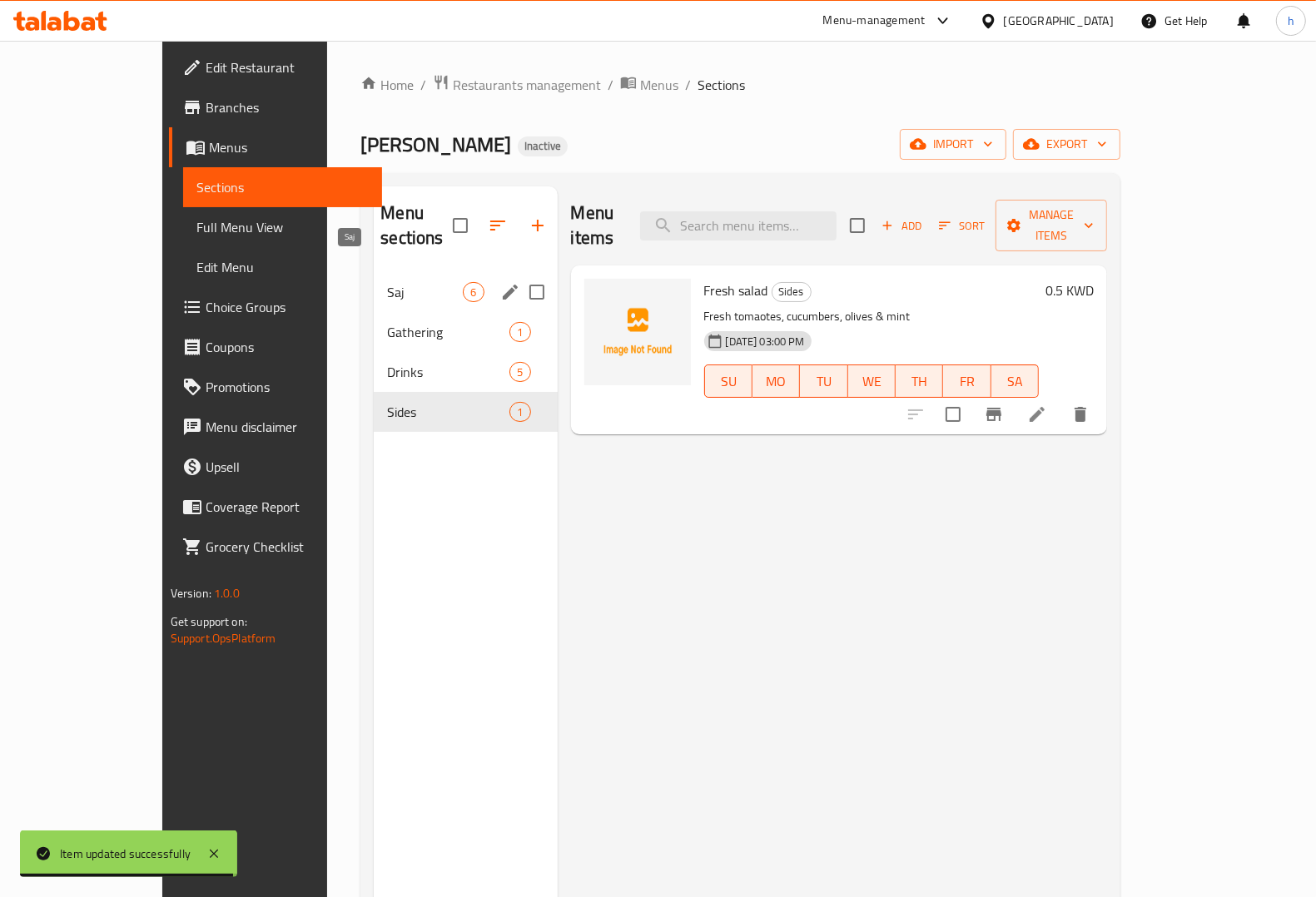
click at [387, 282] on span "Saj" at bounding box center [425, 292] width 76 height 20
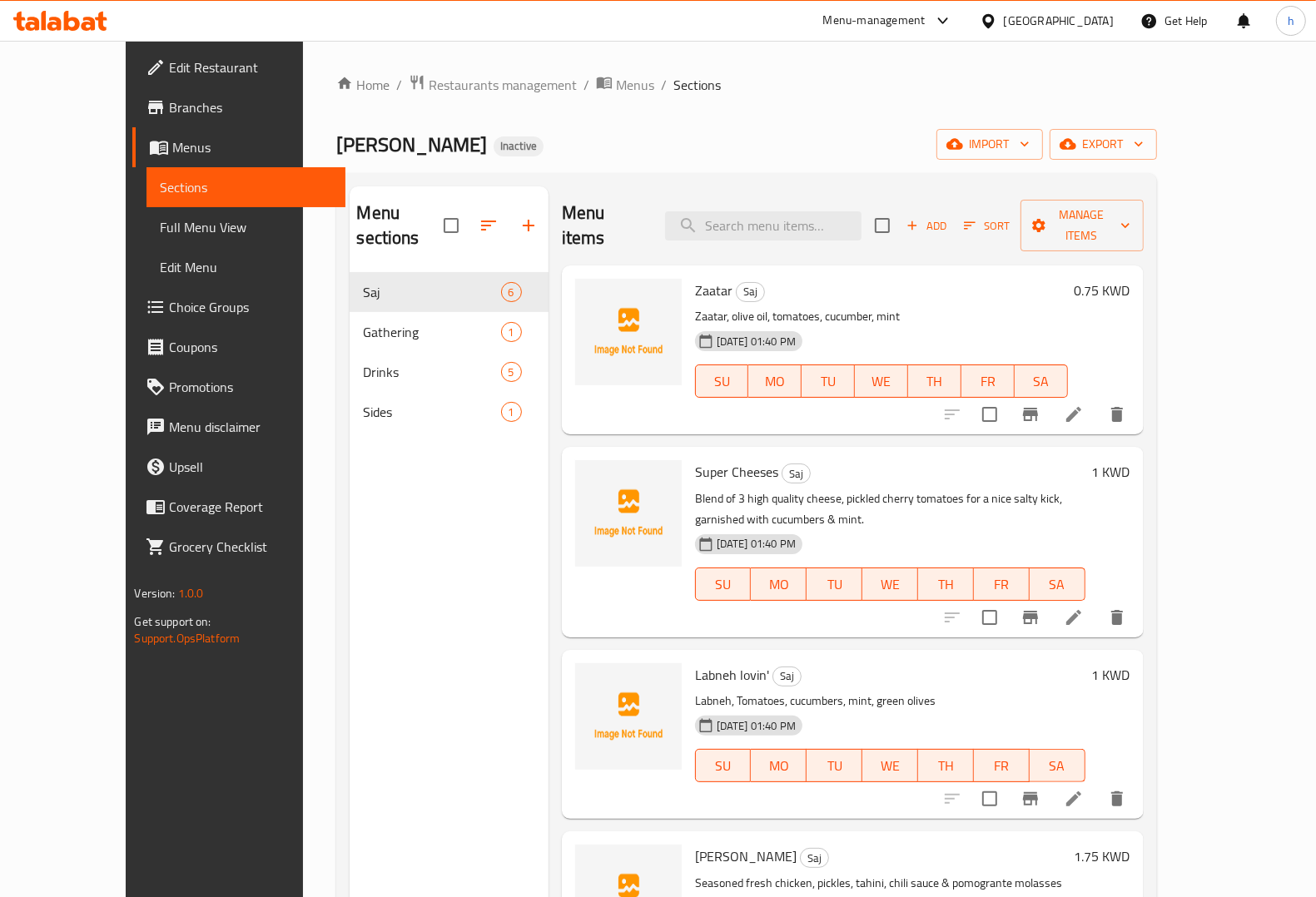
click at [160, 227] on span "Full Menu View" at bounding box center [246, 227] width 172 height 20
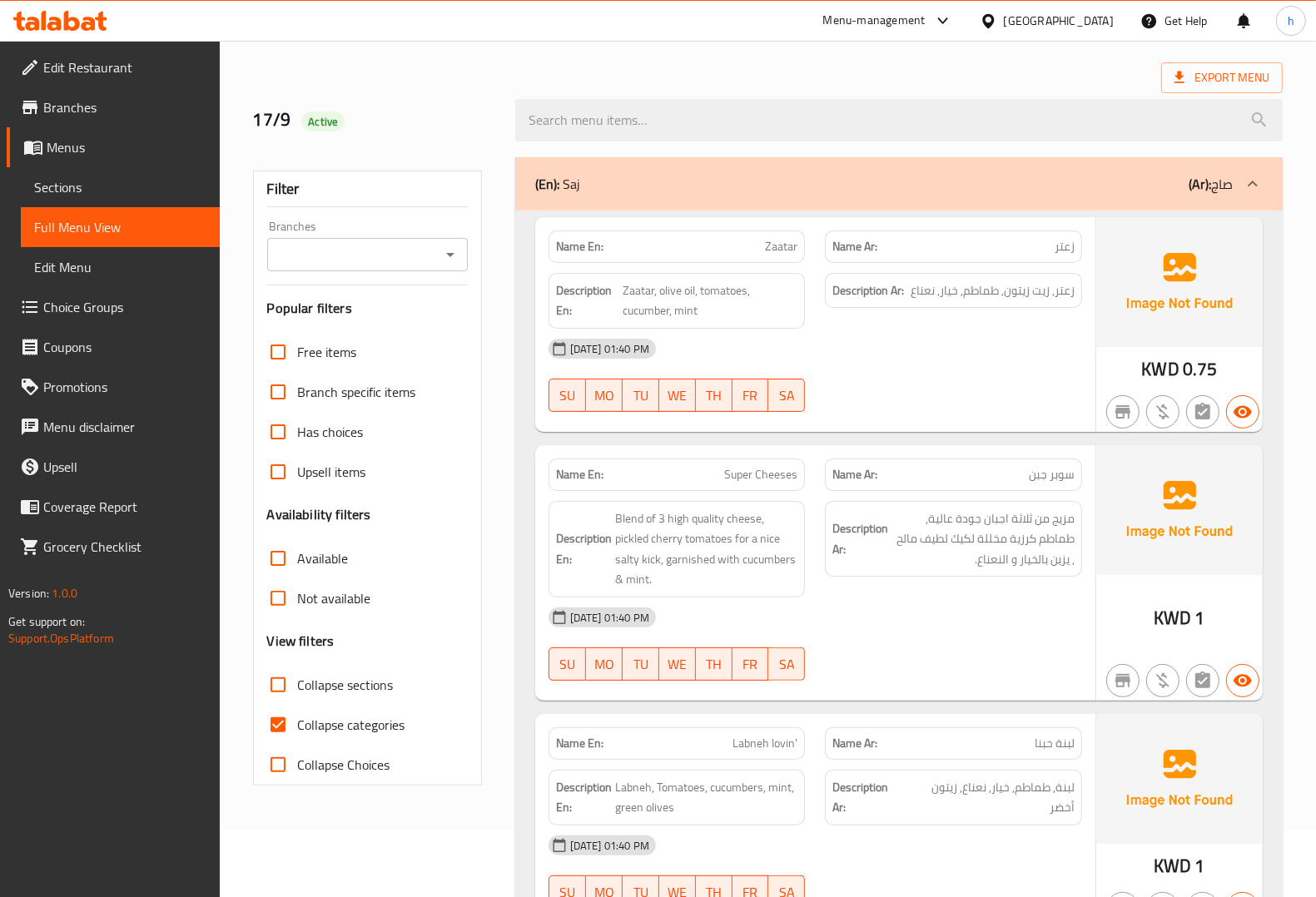
scroll to position [104, 0]
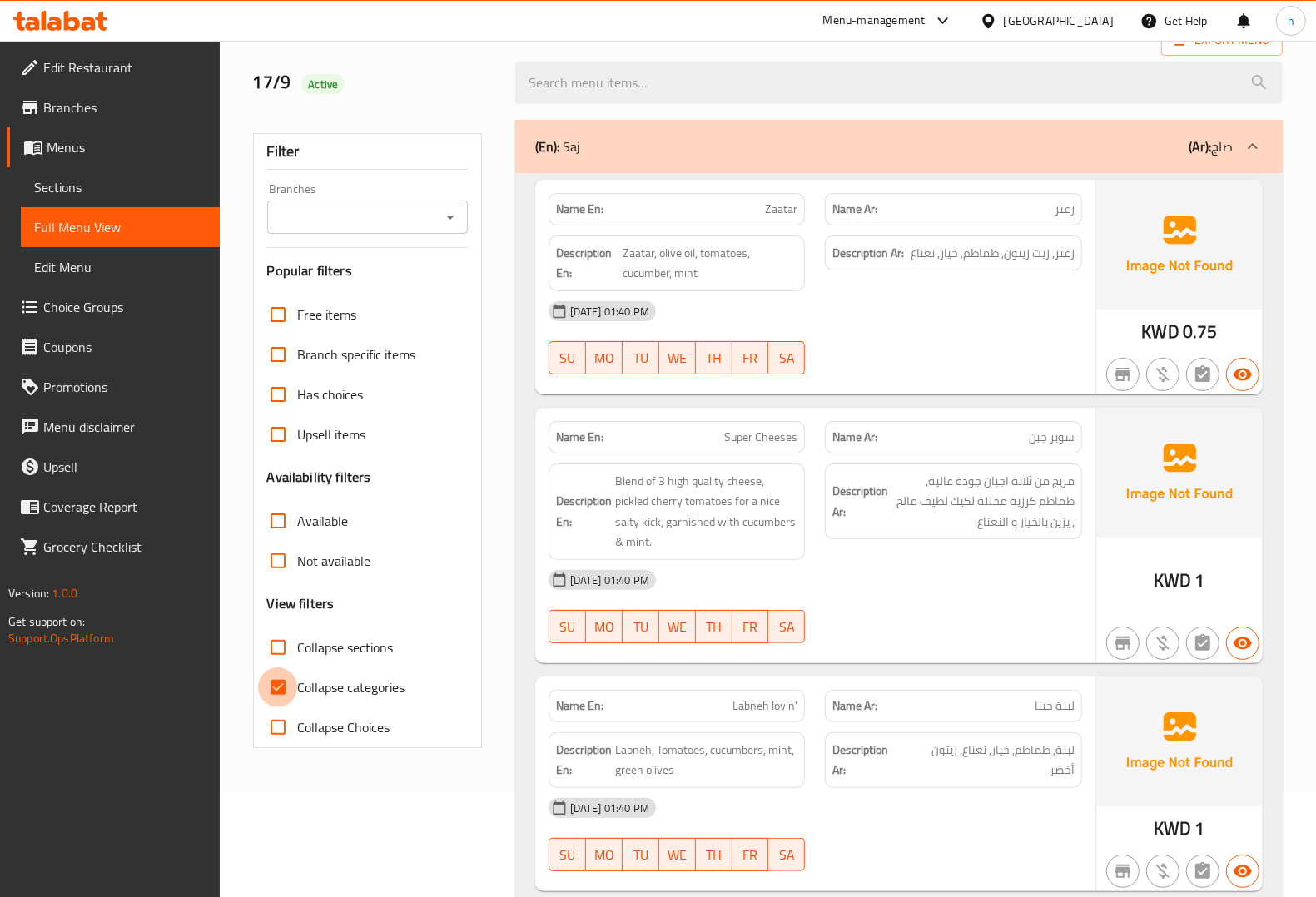
click at [279, 686] on input "Collapse categories" at bounding box center [278, 687] width 40 height 40
checkbox input "false"
click at [659, 506] on span "Blend of 3 high quality cheese, pickled cherry tomatoes for a nice salty kick, …" at bounding box center [706, 512] width 183 height 82
click at [660, 506] on span "Blend of 3 high quality cheese, pickled cherry tomatoes for a nice salty kick, …" at bounding box center [706, 512] width 183 height 82
copy span "cherry"
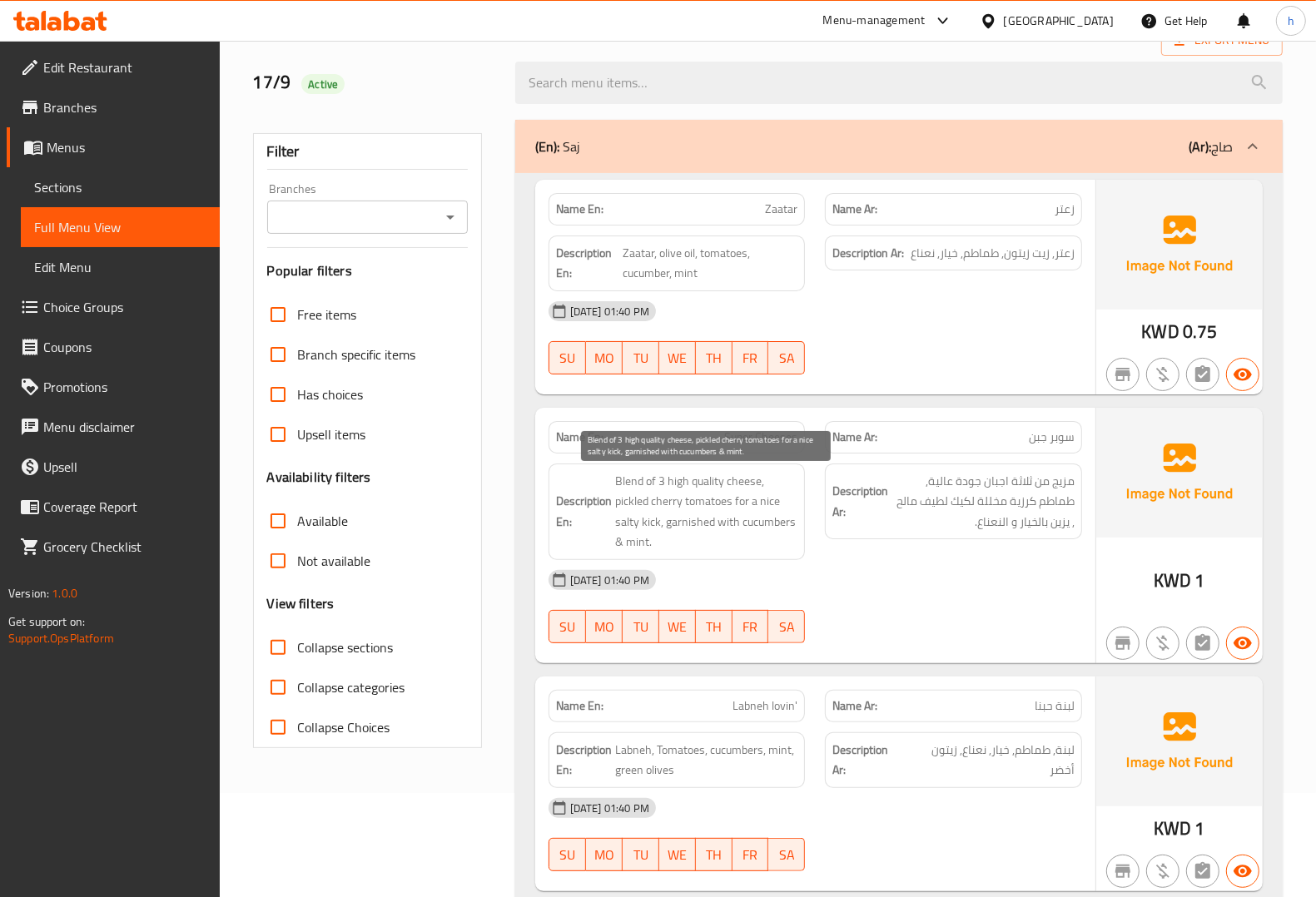
click at [689, 529] on span "Blend of 3 high quality cheese, pickled cherry tomatoes for a nice salty kick, …" at bounding box center [706, 512] width 183 height 82
copy span "garnished"
click at [645, 526] on span "Blend of 3 high quality cheese, pickled cherry tomatoes for a nice salty kick, …" at bounding box center [706, 512] width 183 height 82
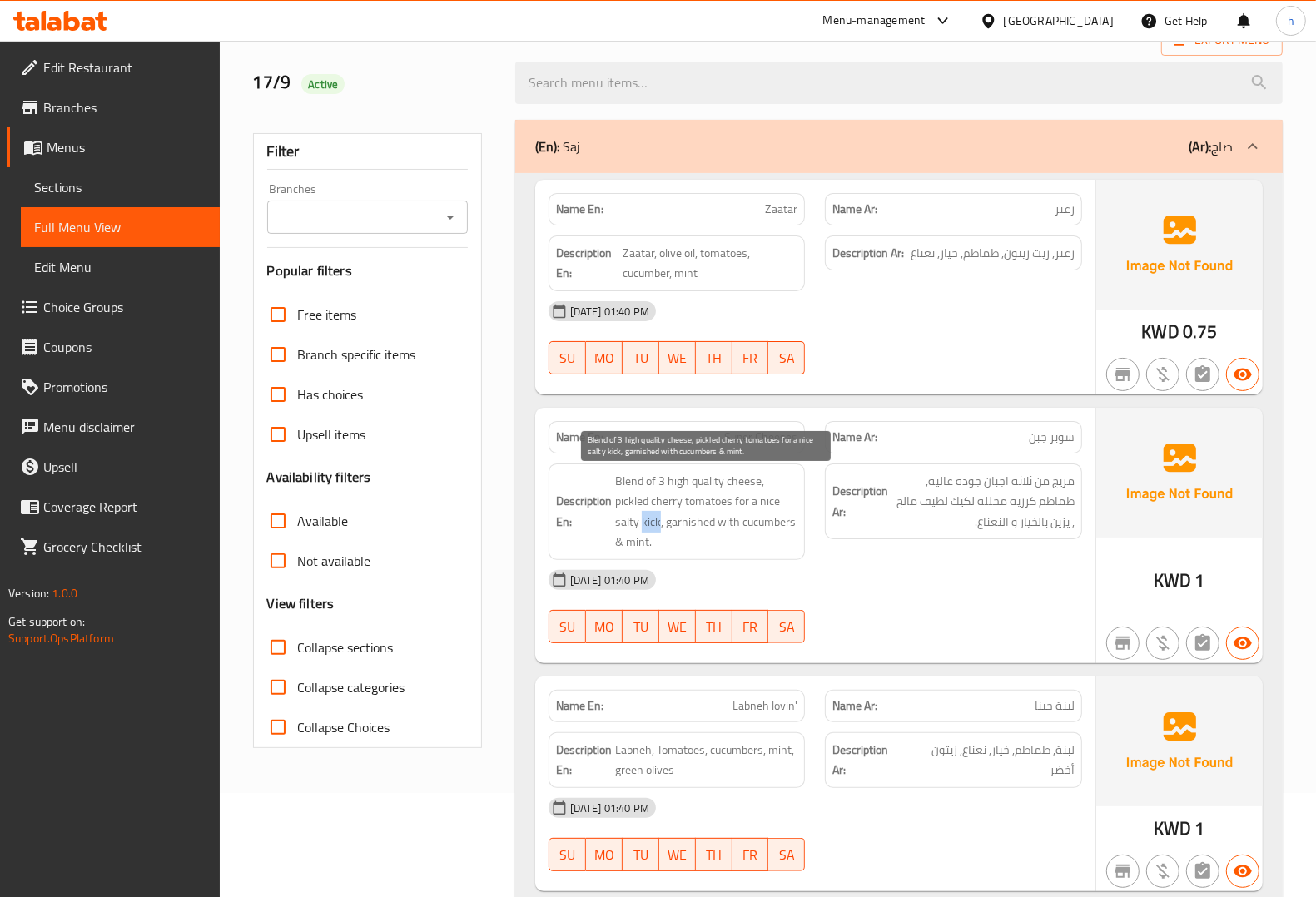
copy span "kick"
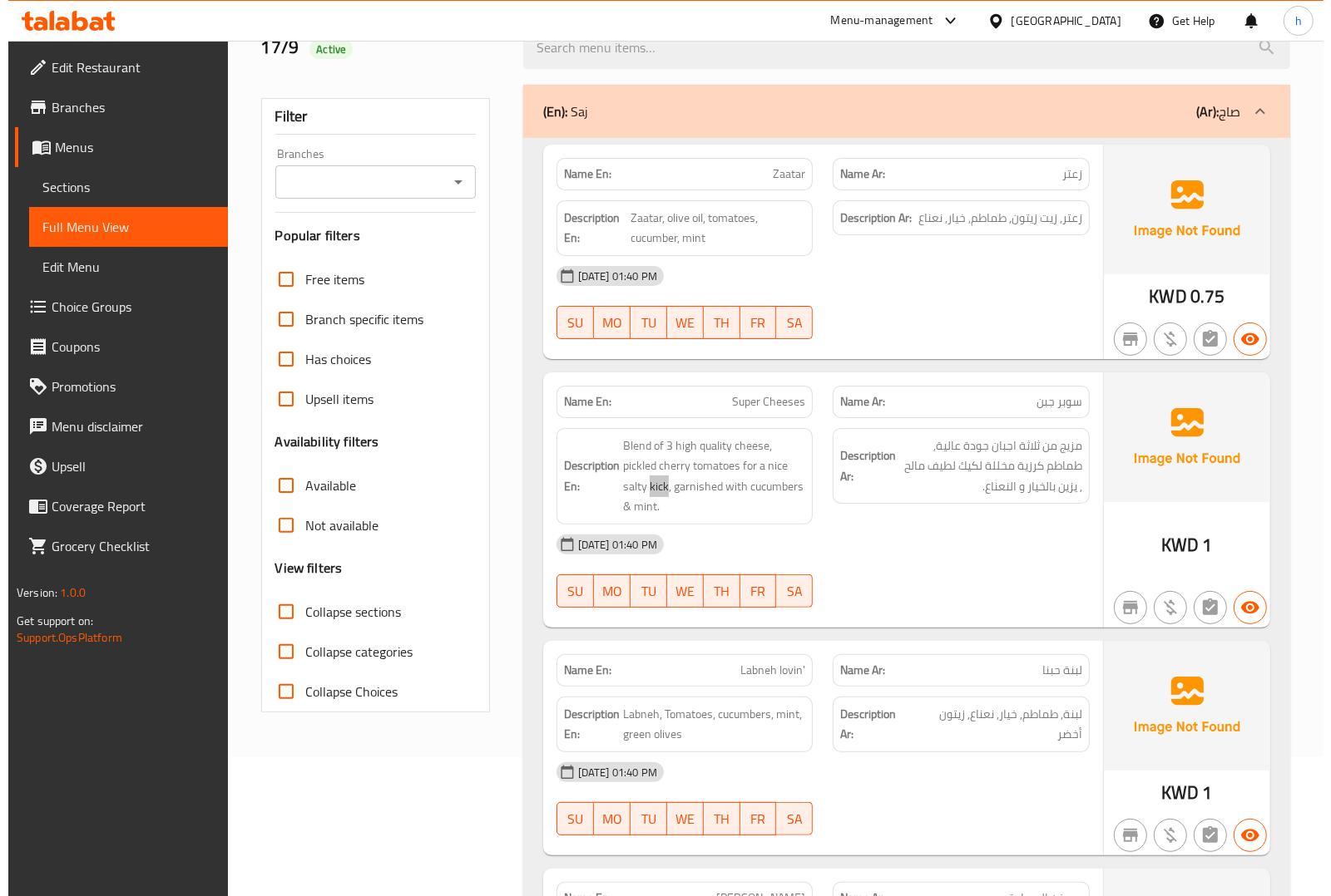
scroll to position [0, 0]
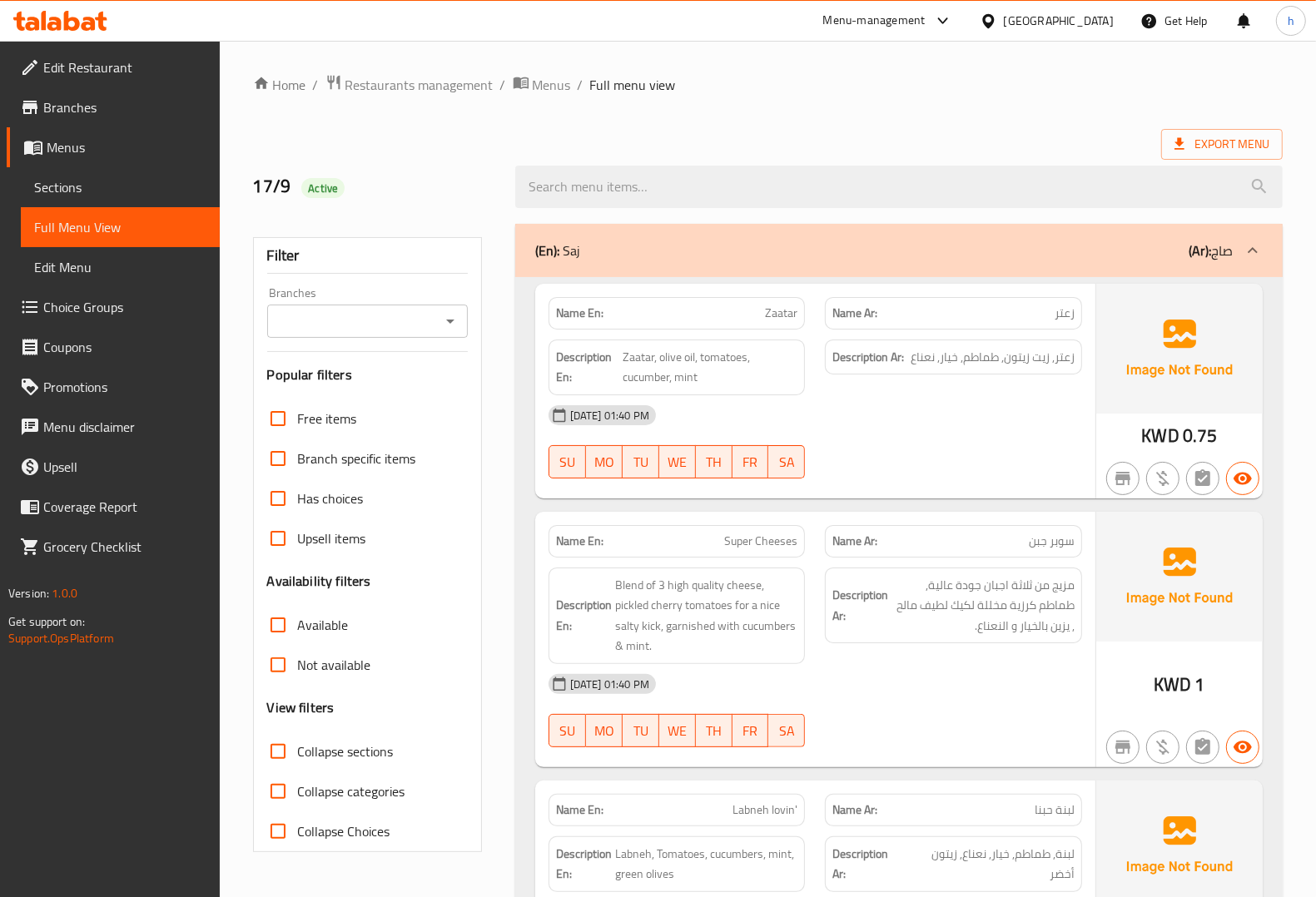
click at [672, 136] on div "Export Menu" at bounding box center [768, 144] width 1029 height 31
click at [129, 65] on span "Edit Restaurant" at bounding box center [125, 67] width 163 height 20
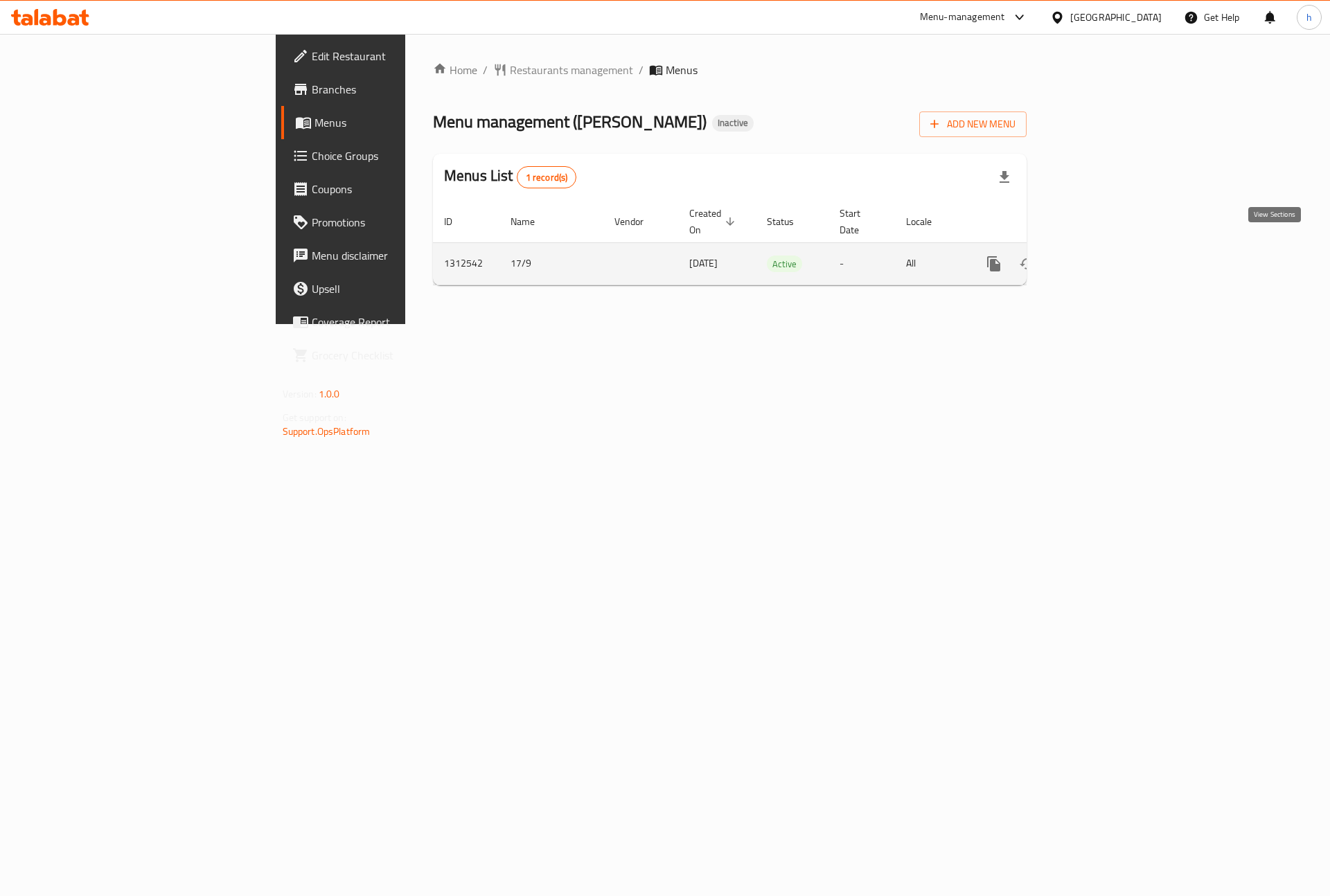
click at [1100, 258] on icon "enhanced table" at bounding box center [1094, 264] width 12 height 12
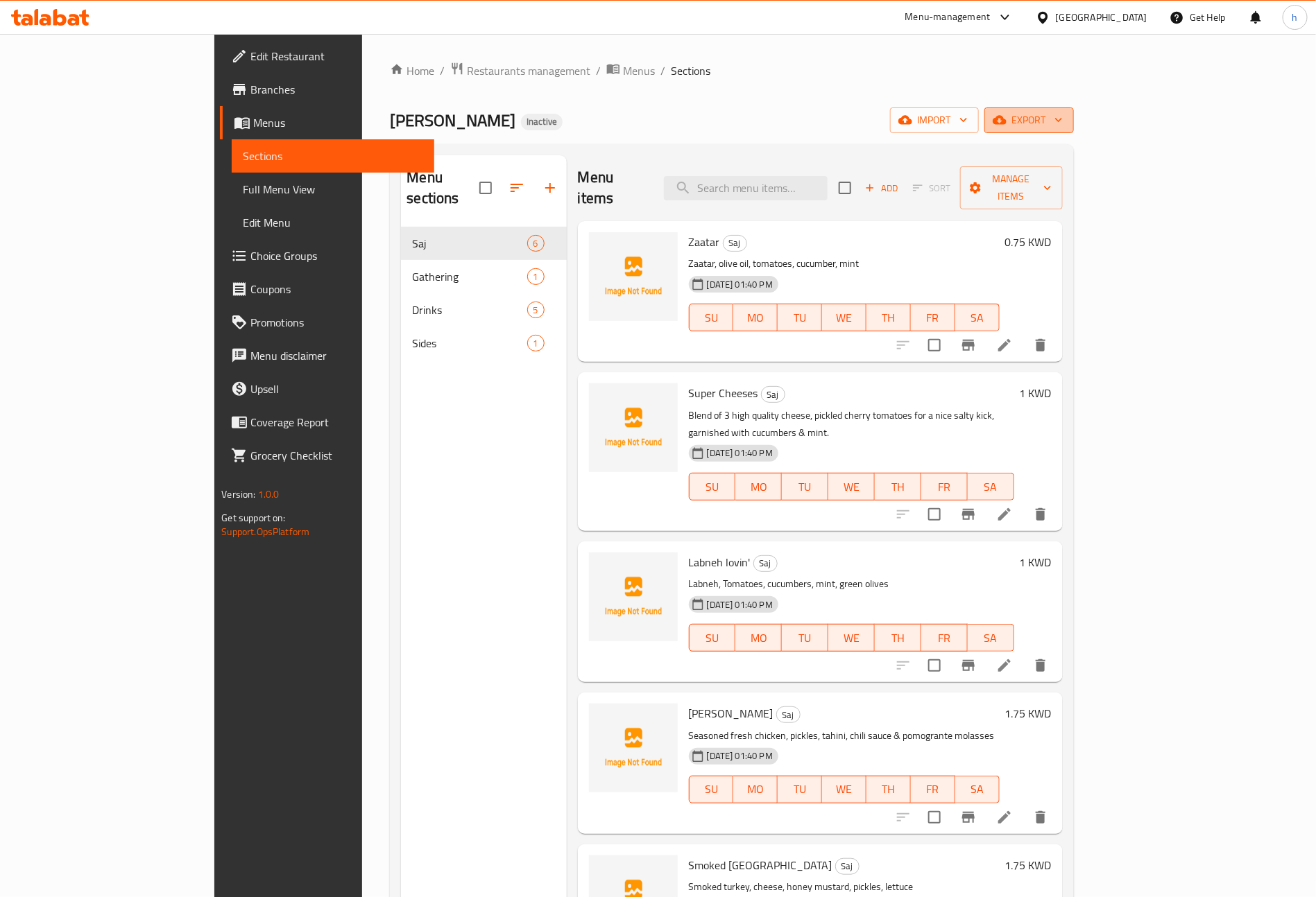
click at [1063, 123] on span "export" at bounding box center [1029, 120] width 67 height 17
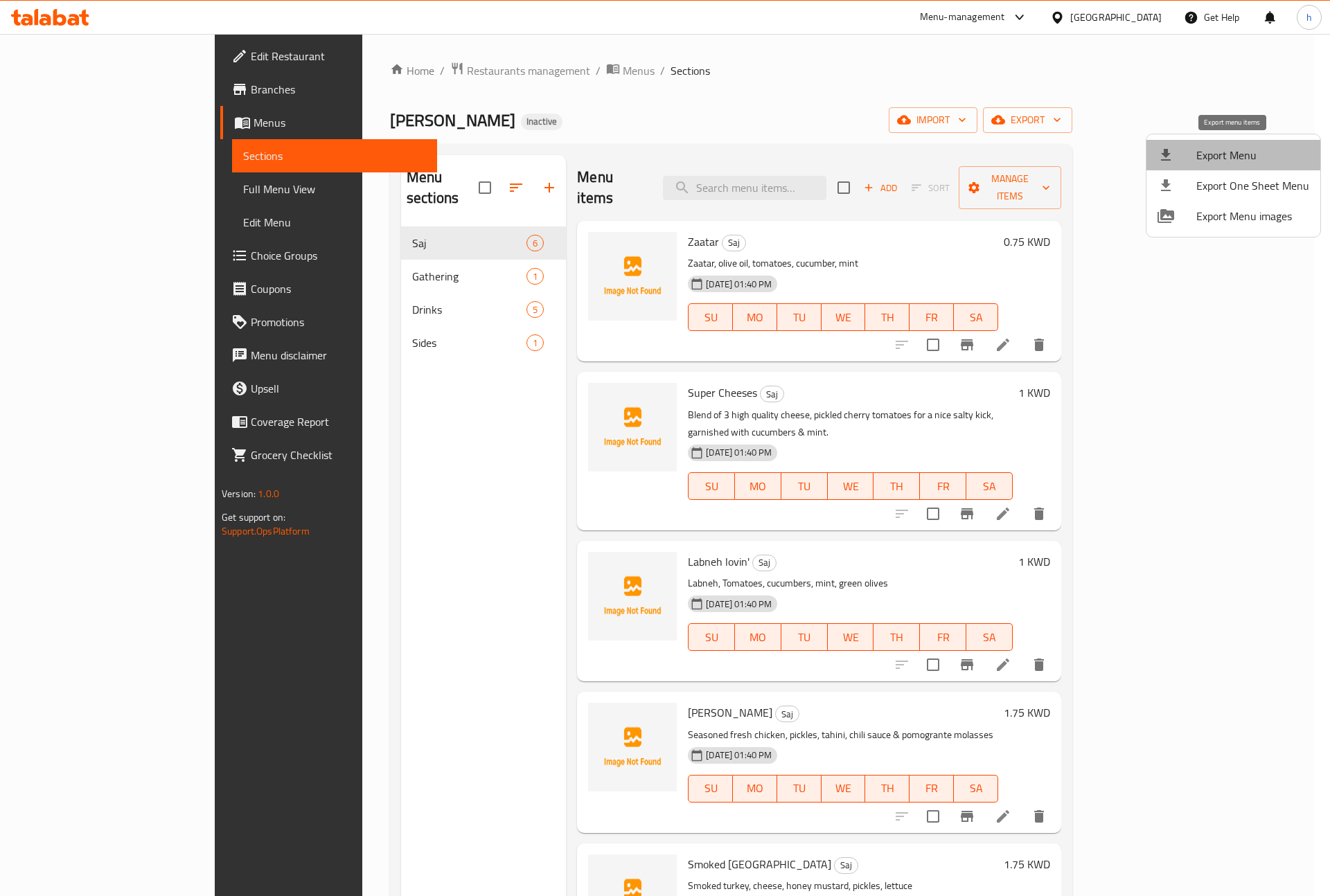
click at [1236, 154] on span "Export Menu" at bounding box center [1252, 155] width 113 height 17
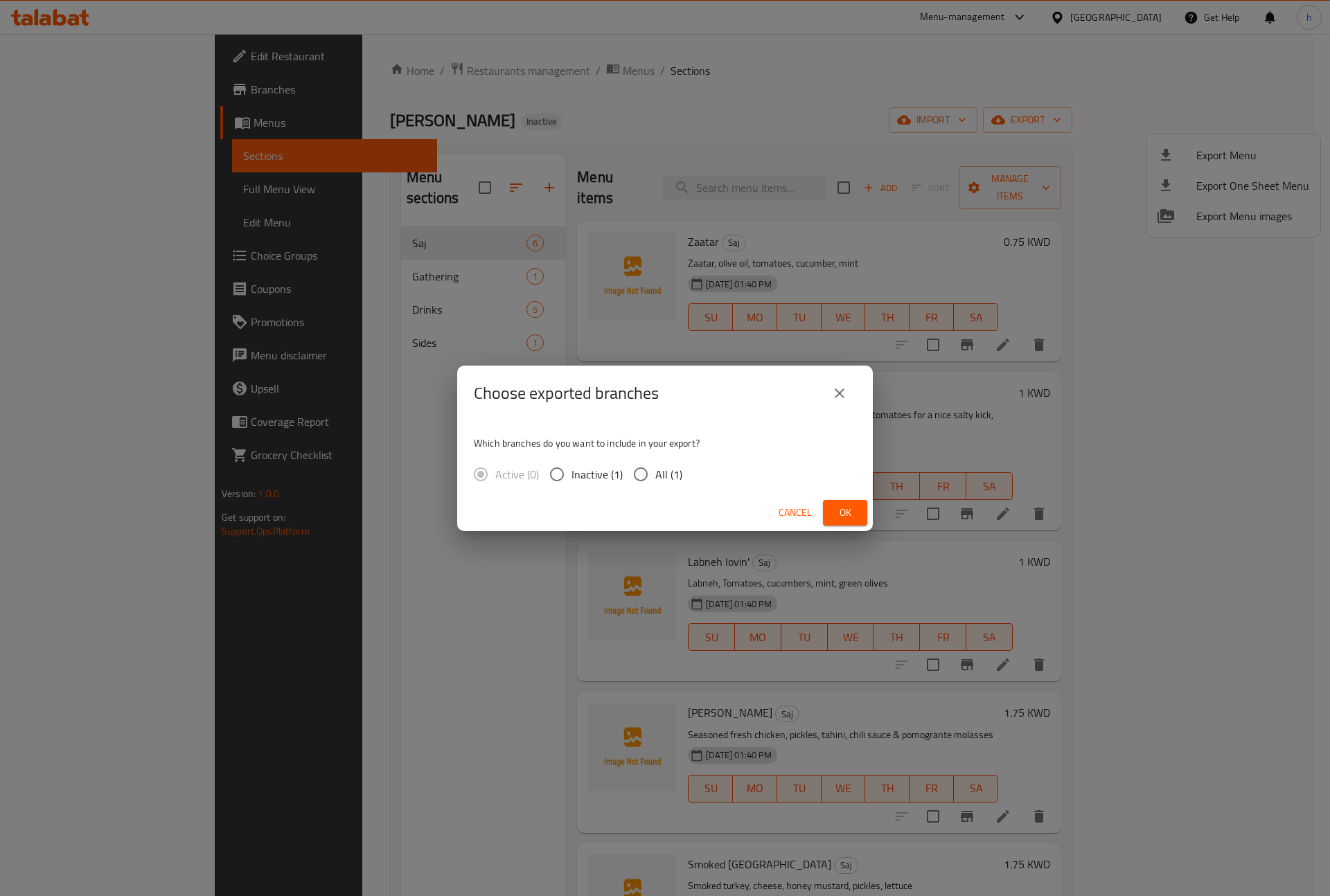
click at [653, 483] on input "All (1)" at bounding box center [640, 475] width 29 height 29
radio input "true"
click at [848, 511] on span "Ok" at bounding box center [845, 512] width 22 height 17
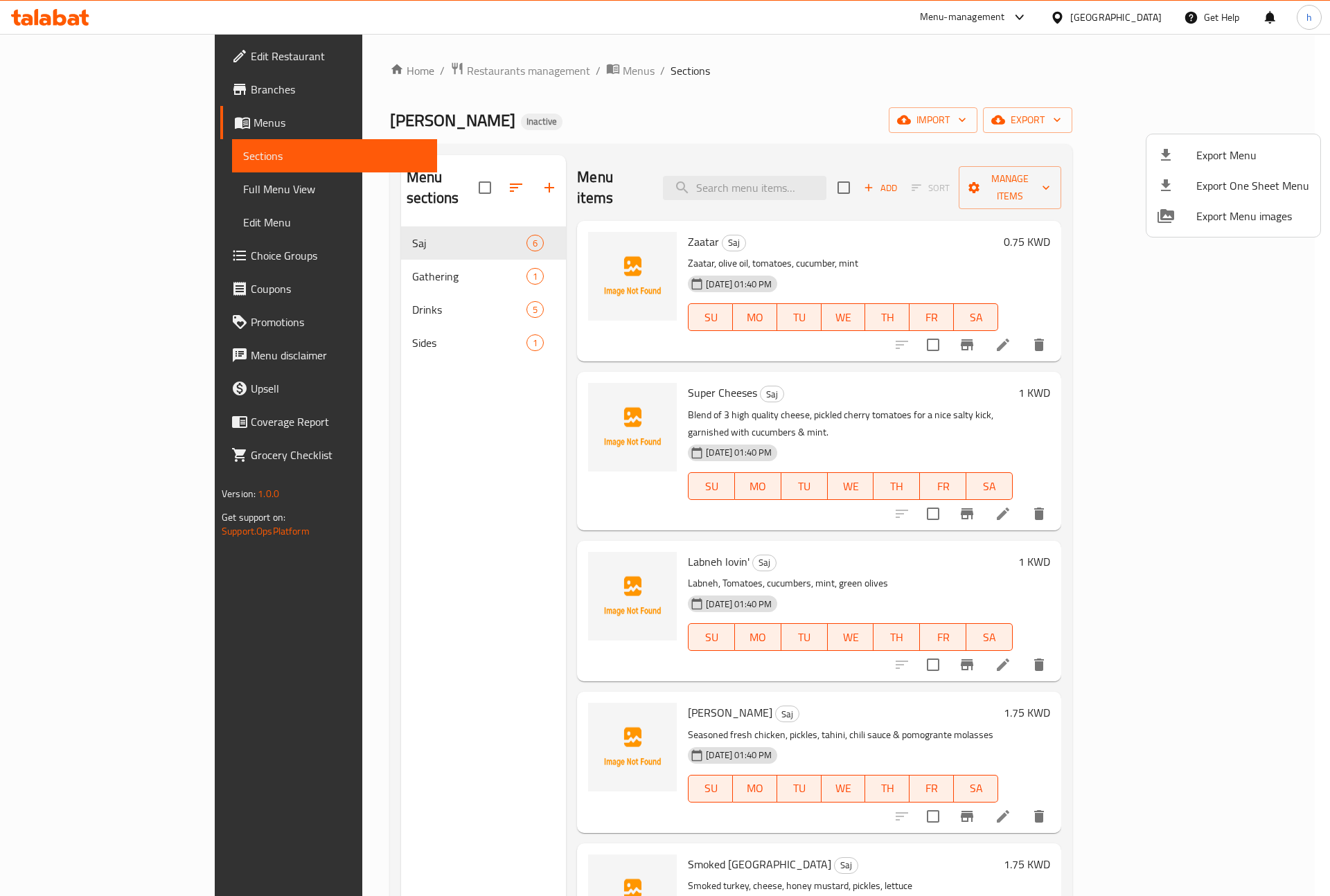
click at [325, 256] on div at bounding box center [665, 448] width 1330 height 896
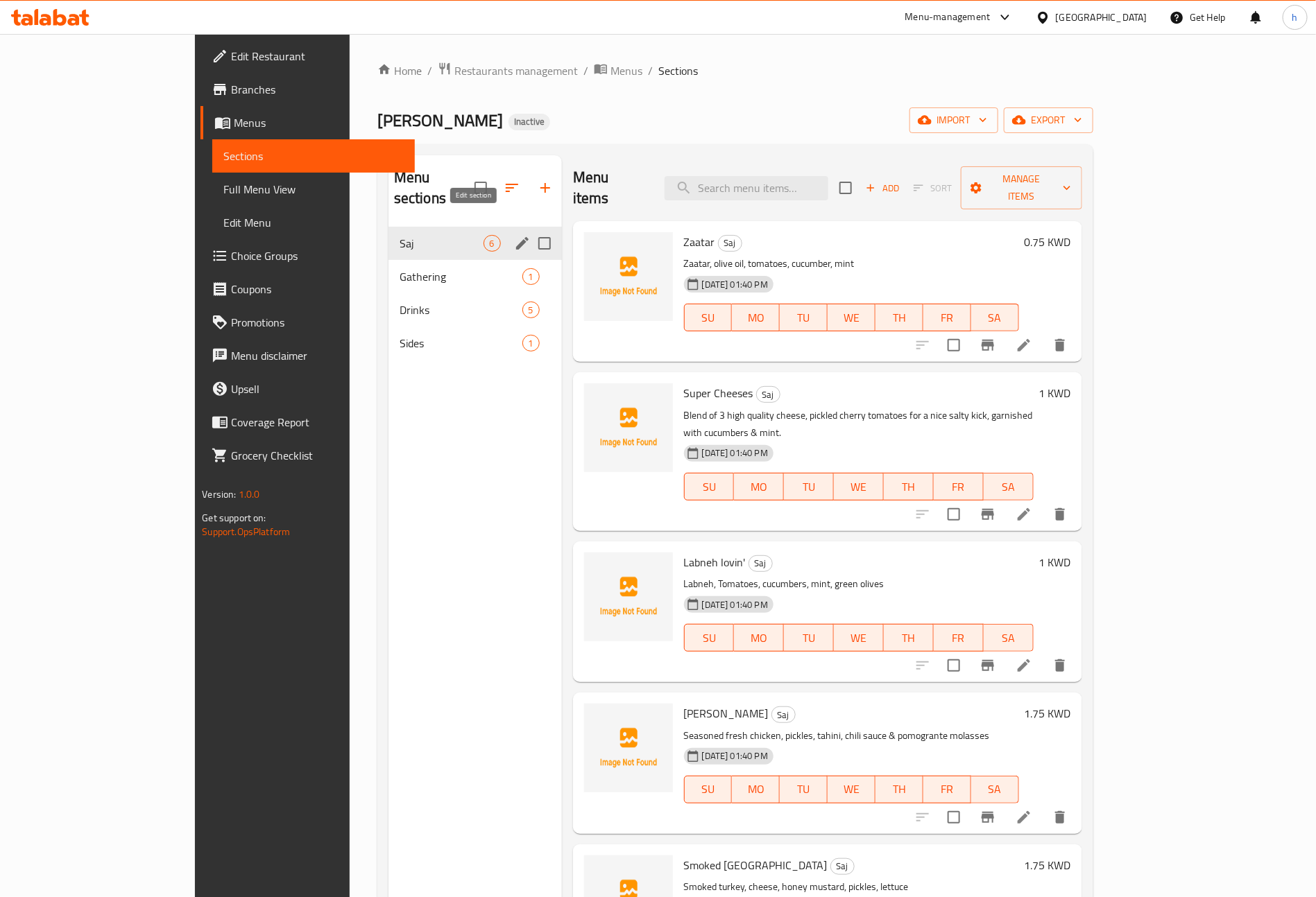
click at [514, 235] on icon "edit" at bounding box center [522, 244] width 17 height 17
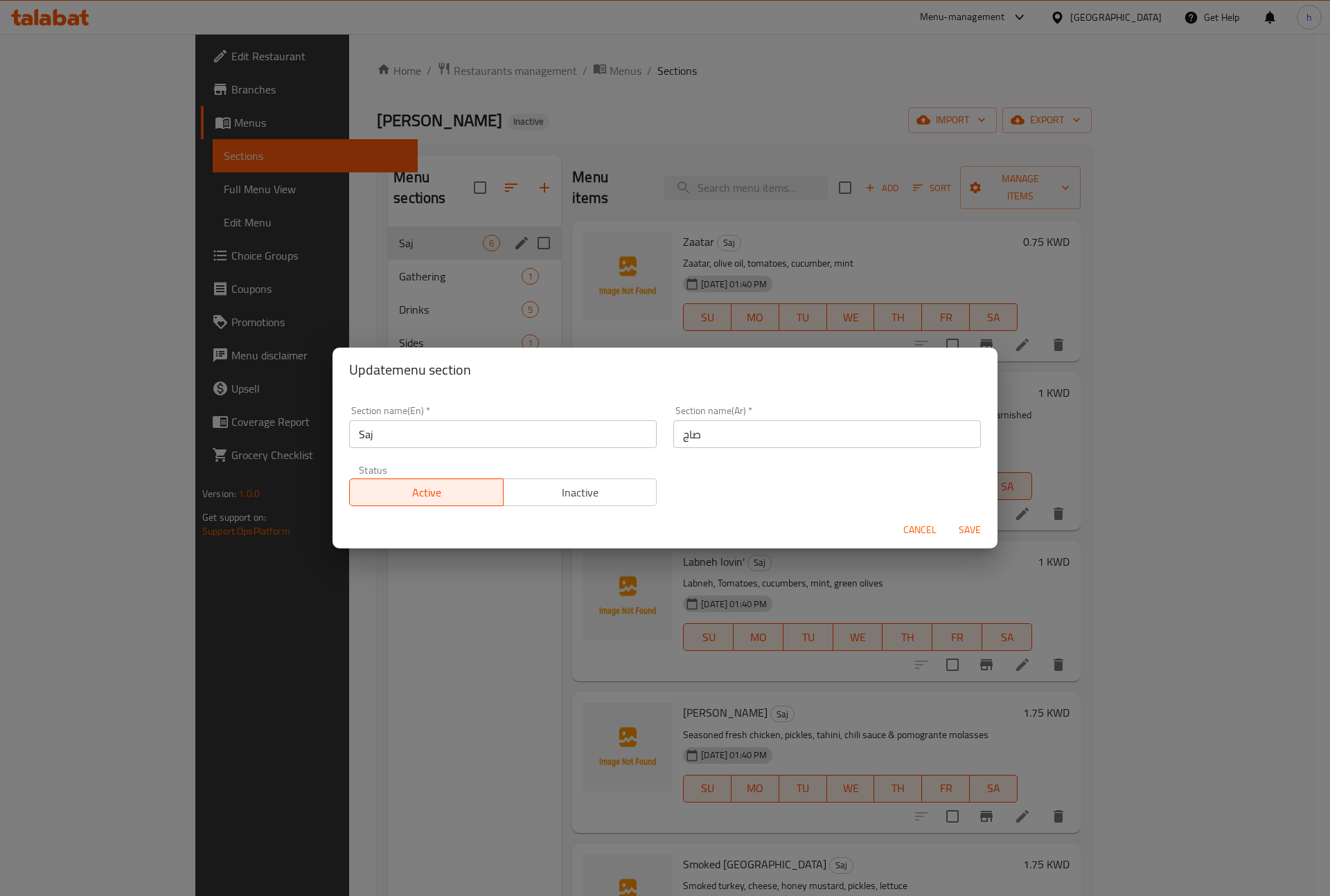
click at [478, 638] on div "Update menu section Section name(En)   * Saj Section name(En) * Section name(Ar…" at bounding box center [665, 448] width 1330 height 896
click at [890, 525] on div "Cancel Save" at bounding box center [665, 529] width 665 height 37
click at [911, 524] on span "Cancel" at bounding box center [920, 529] width 33 height 17
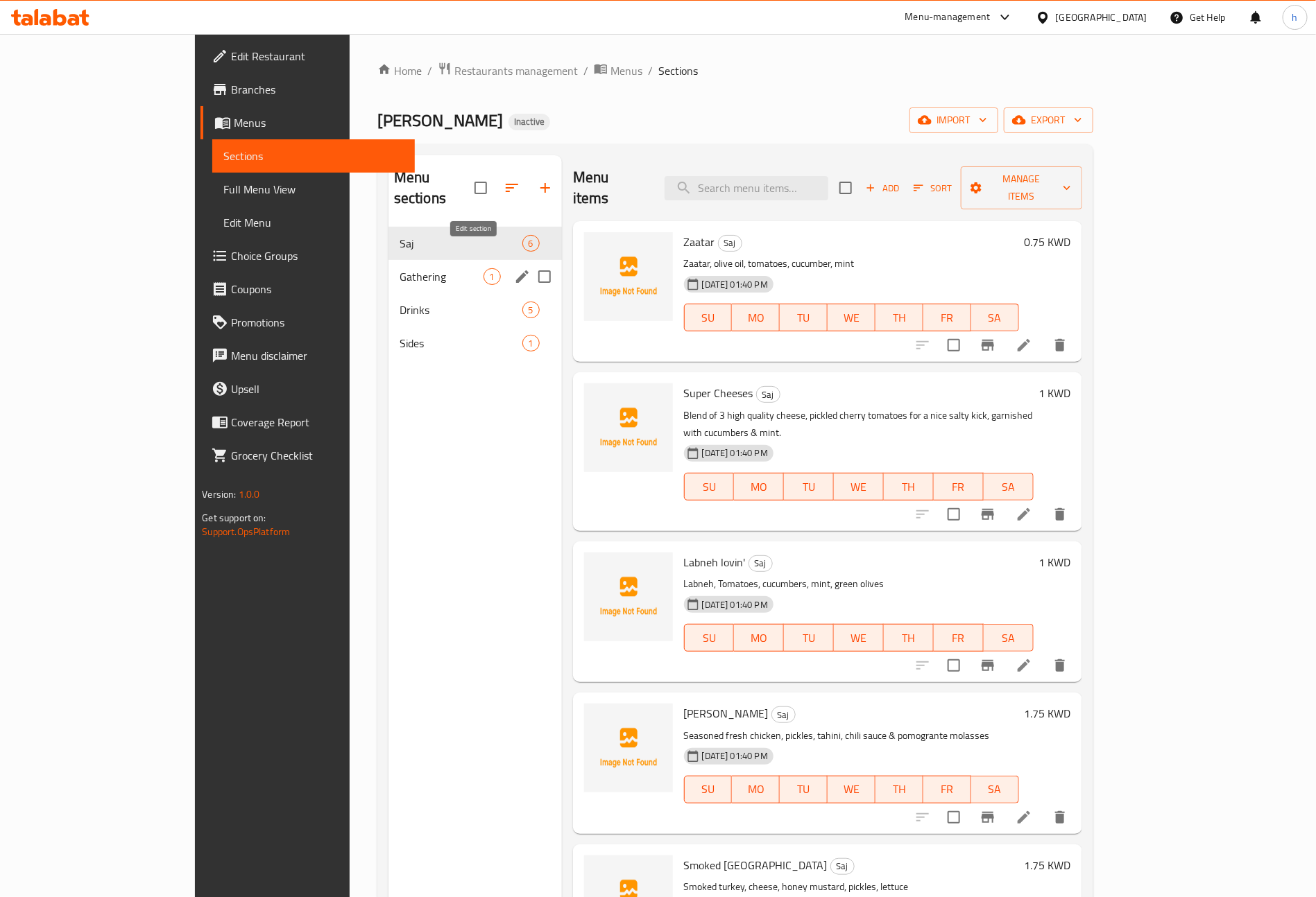
click at [514, 268] on icon "edit" at bounding box center [522, 277] width 17 height 17
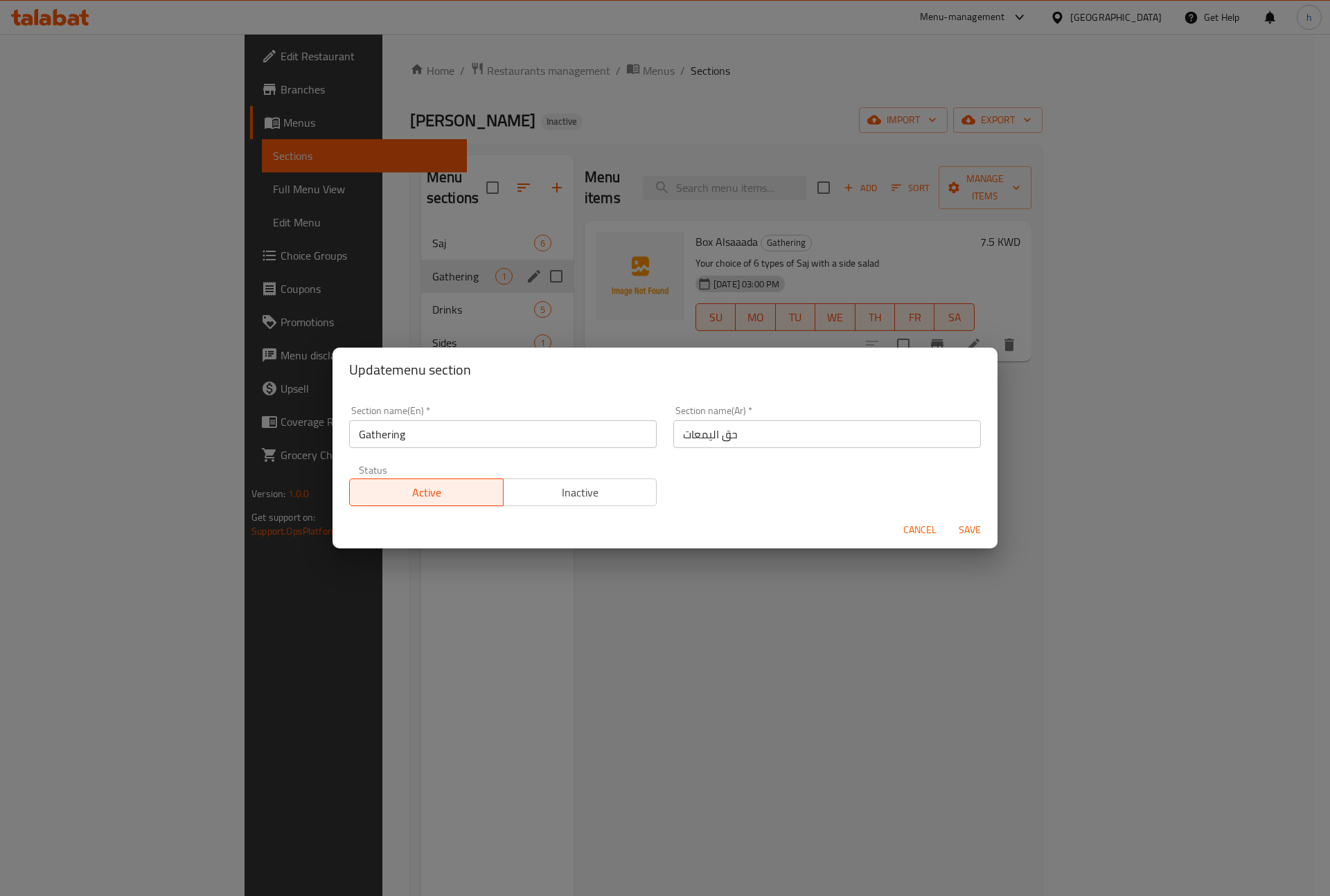
click at [380, 437] on input "Gathering" at bounding box center [503, 434] width 308 height 28
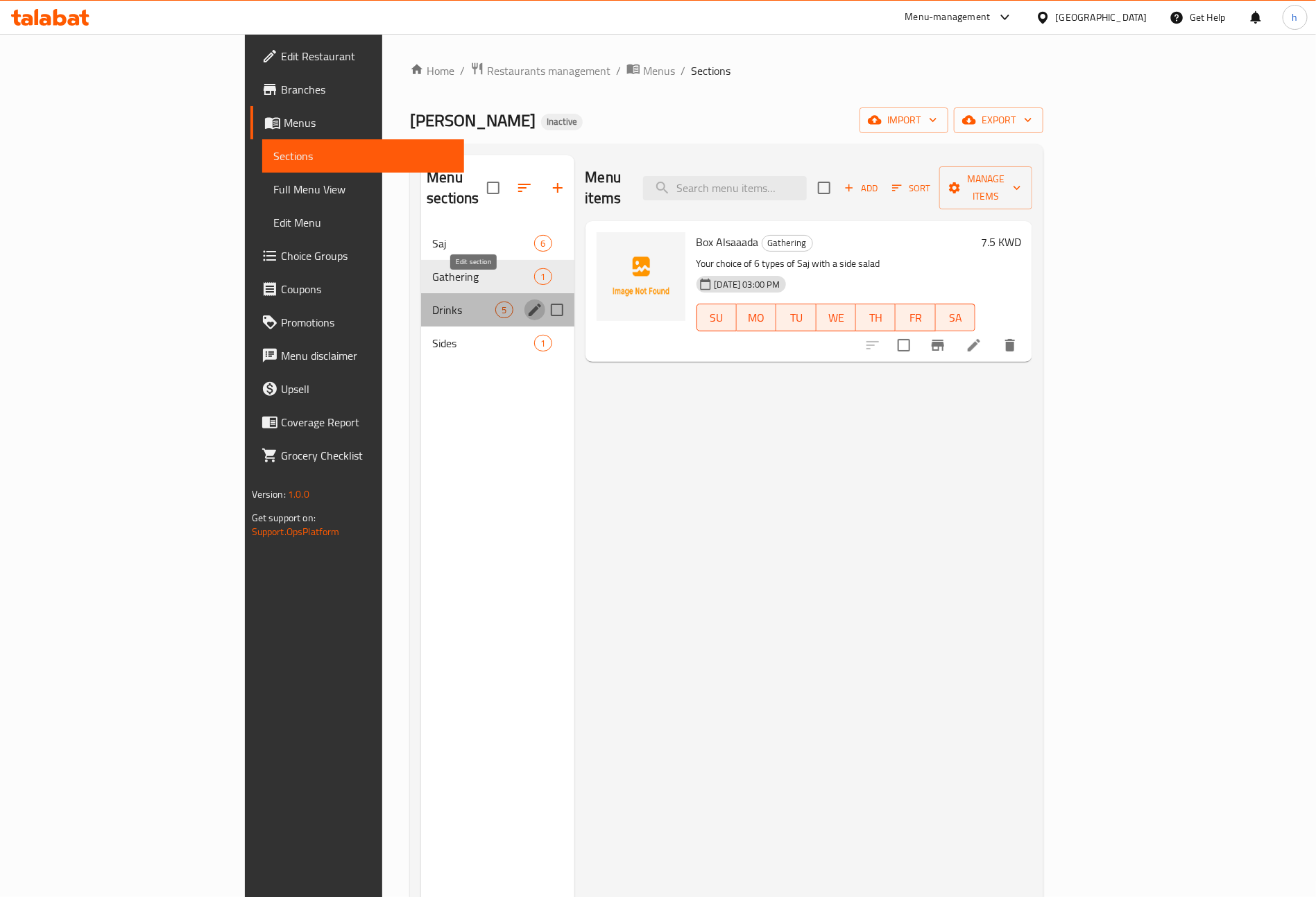
click at [528, 304] on icon "edit" at bounding box center [534, 310] width 12 height 12
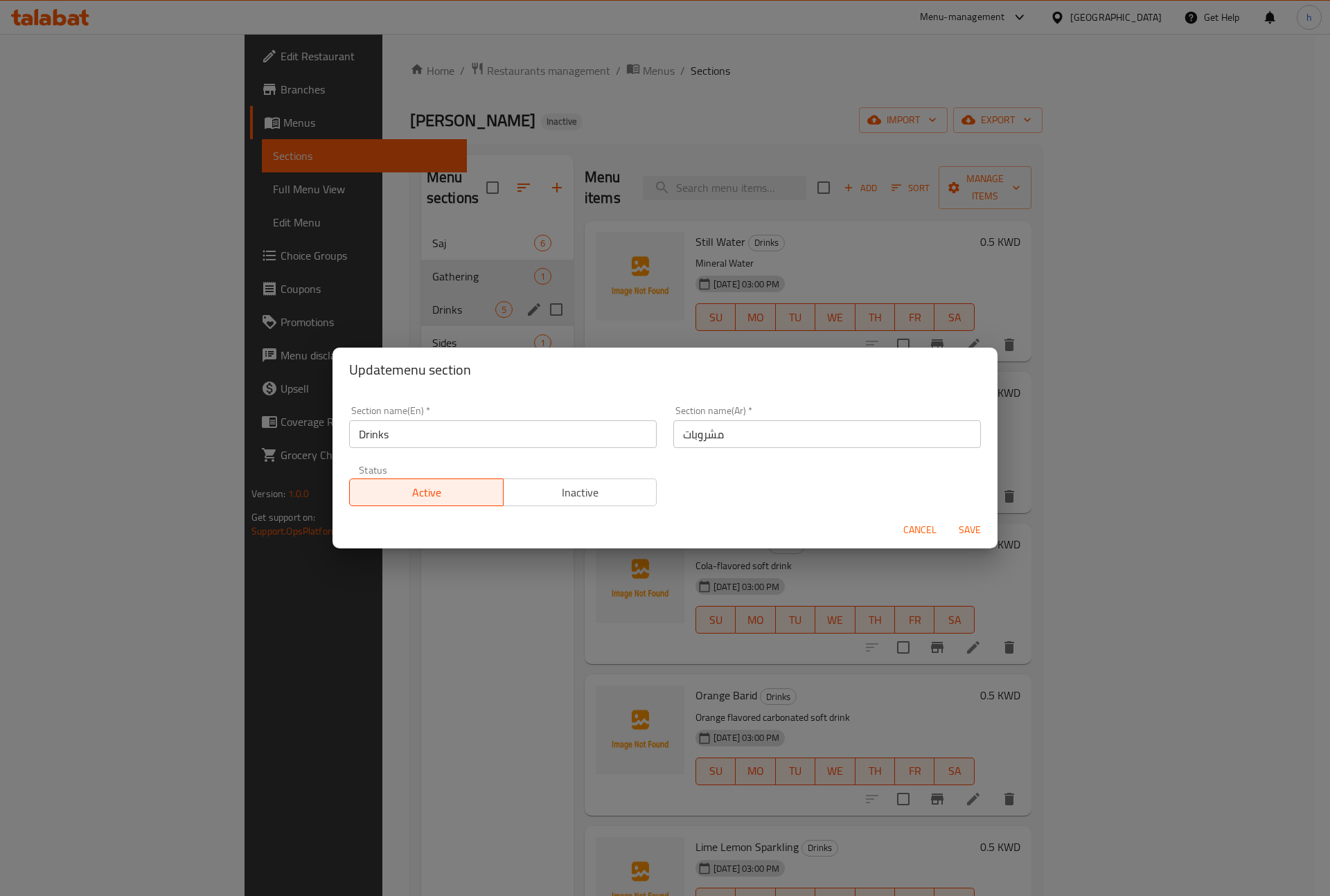
click at [395, 706] on div "Update menu section Section name(En)   * Drinks Section name(En) * Section name…" at bounding box center [665, 448] width 1330 height 896
drag, startPoint x: 910, startPoint y: 529, endPoint x: 654, endPoint y: 451, distance: 267.6
click at [910, 530] on span "Cancel" at bounding box center [920, 529] width 33 height 17
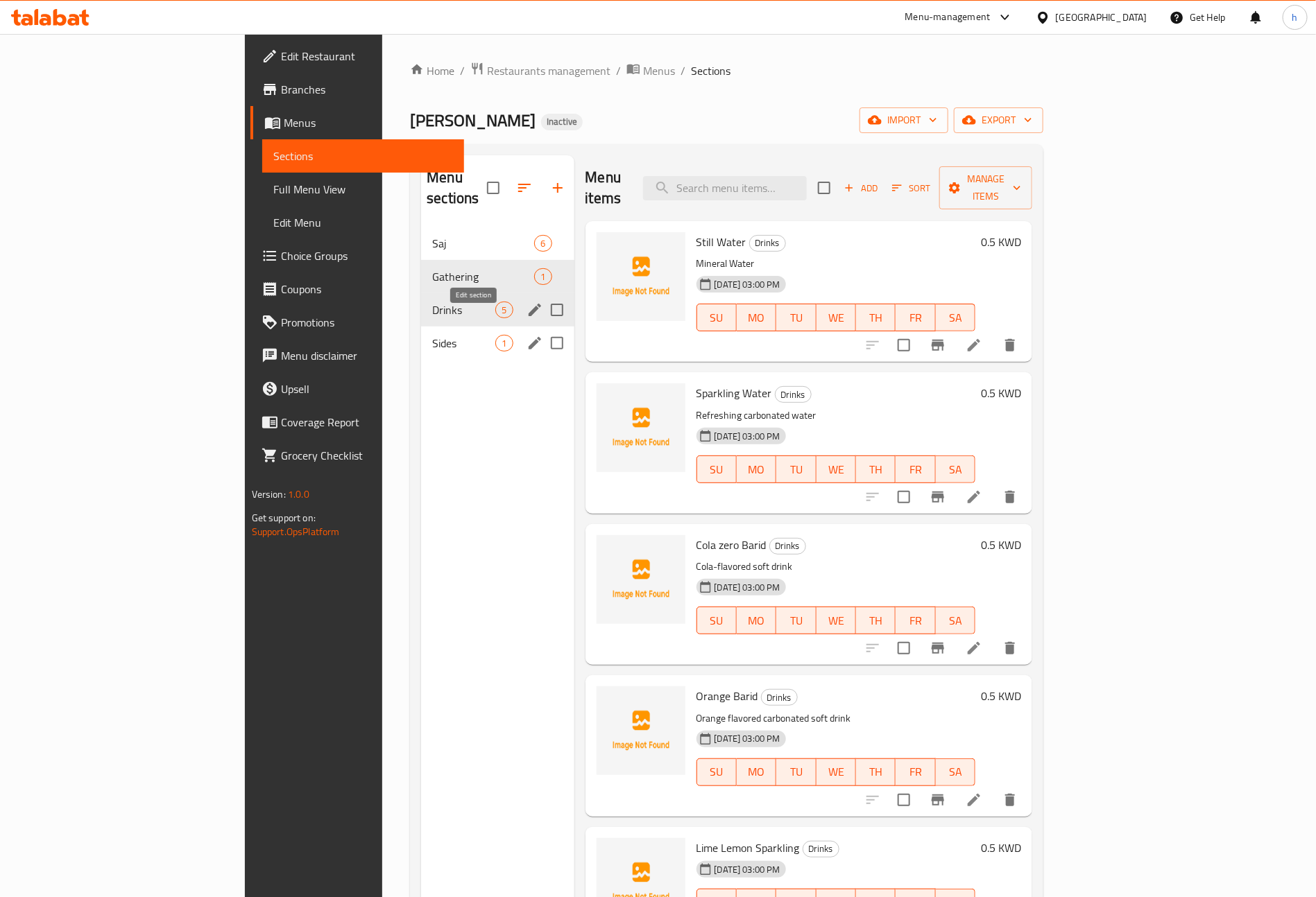
click at [528, 337] on icon "edit" at bounding box center [534, 343] width 12 height 12
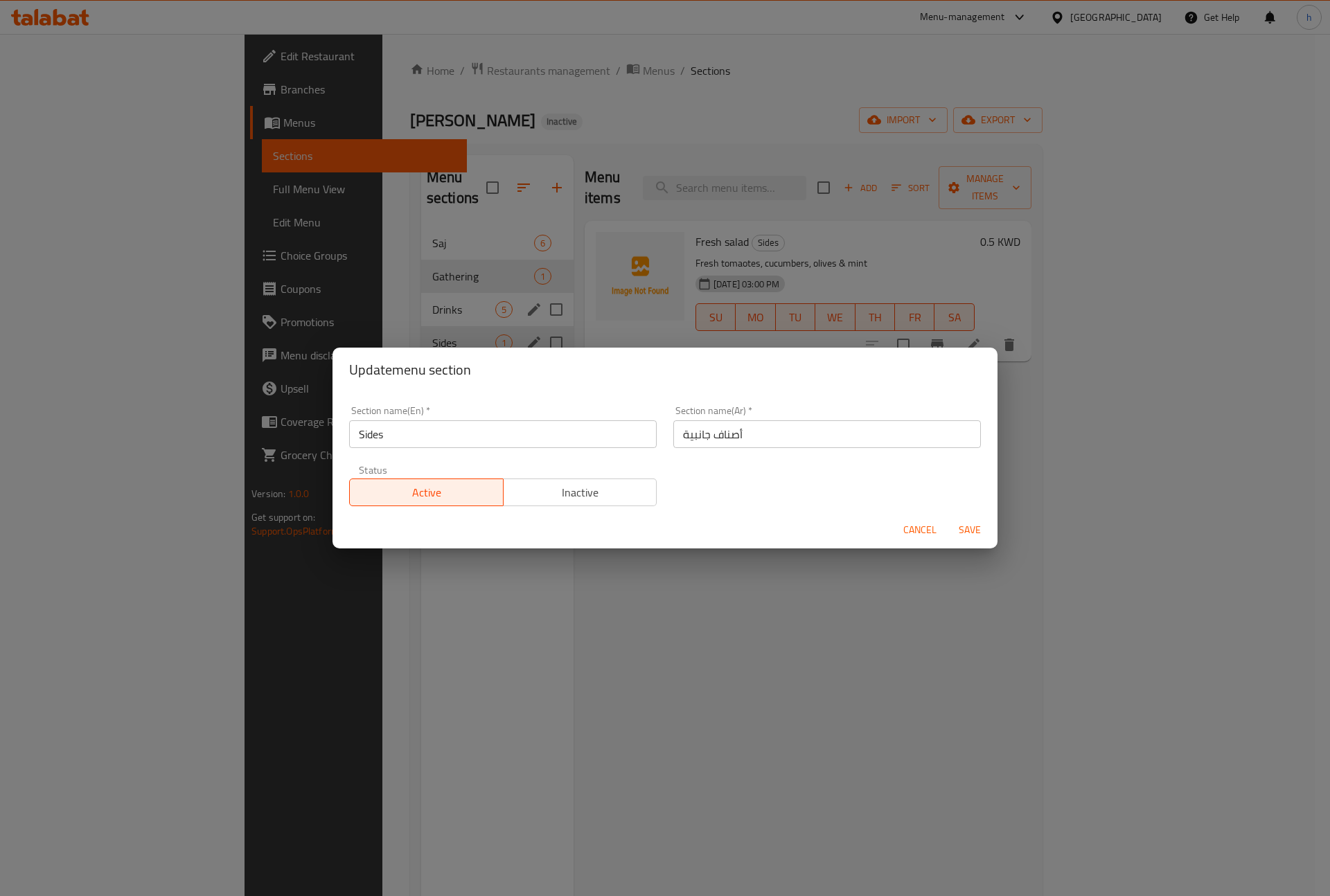
click at [908, 525] on span "Cancel" at bounding box center [920, 529] width 33 height 17
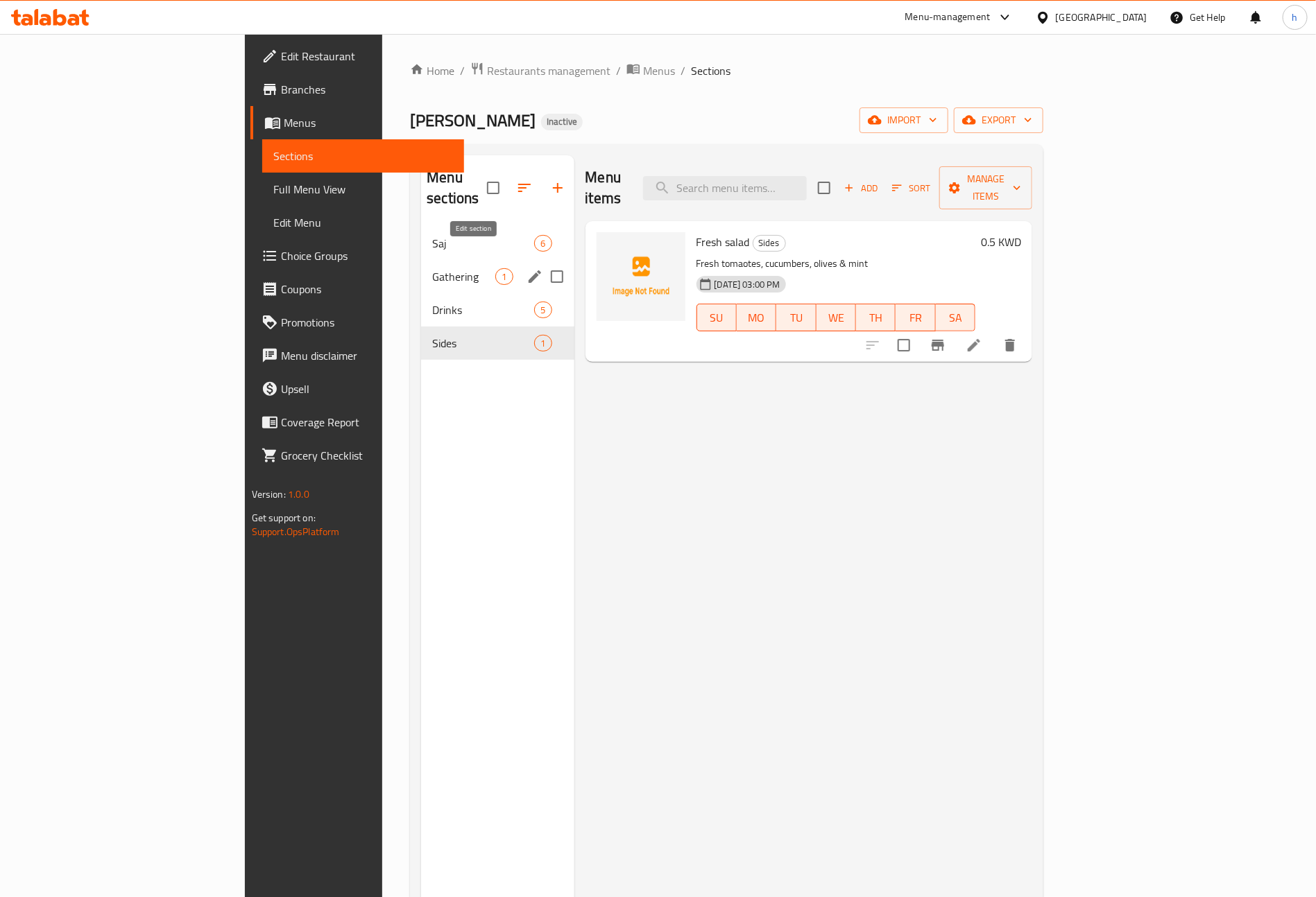
click at [528, 271] on icon "edit" at bounding box center [534, 277] width 12 height 12
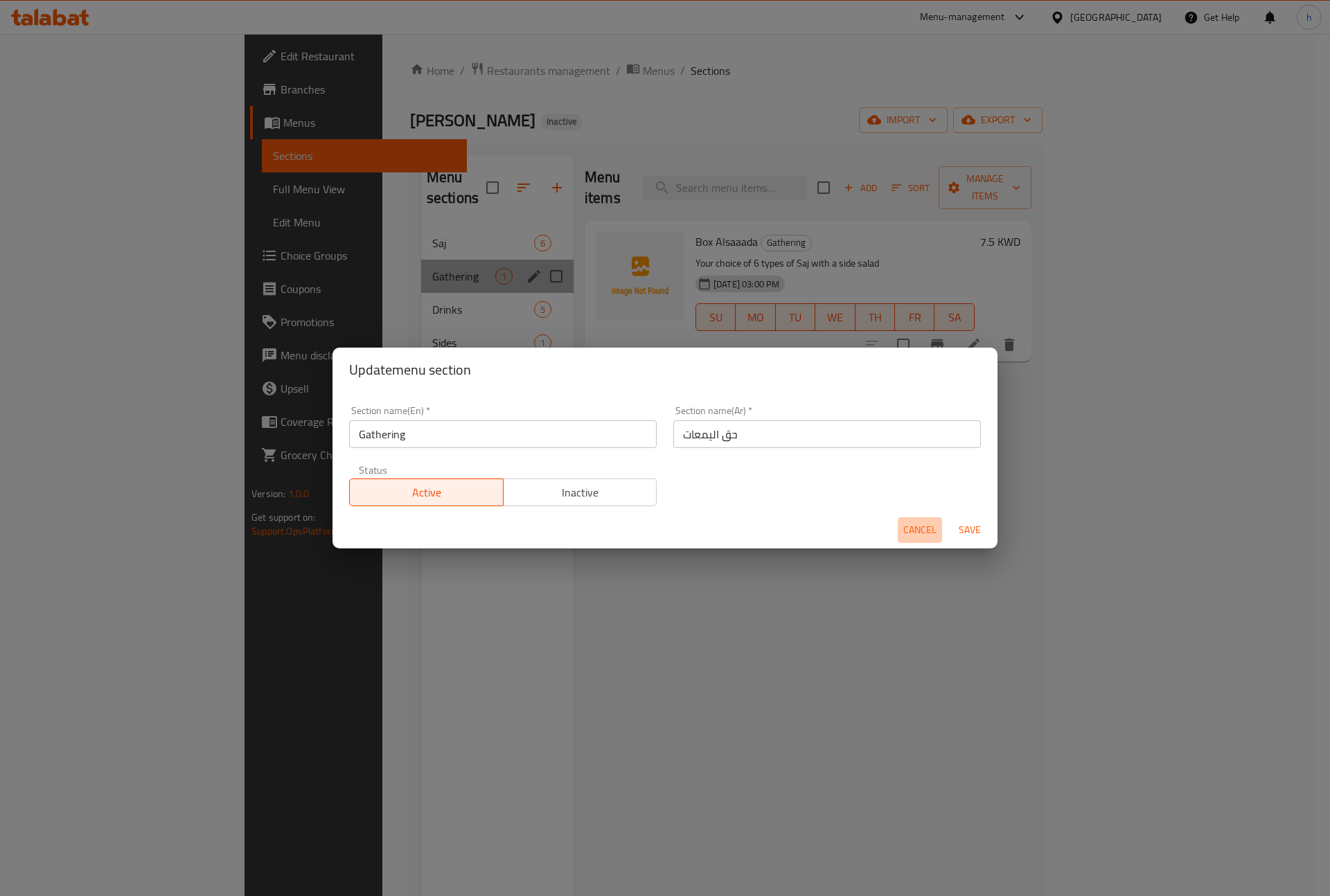
click at [918, 519] on button "Cancel" at bounding box center [920, 529] width 44 height 26
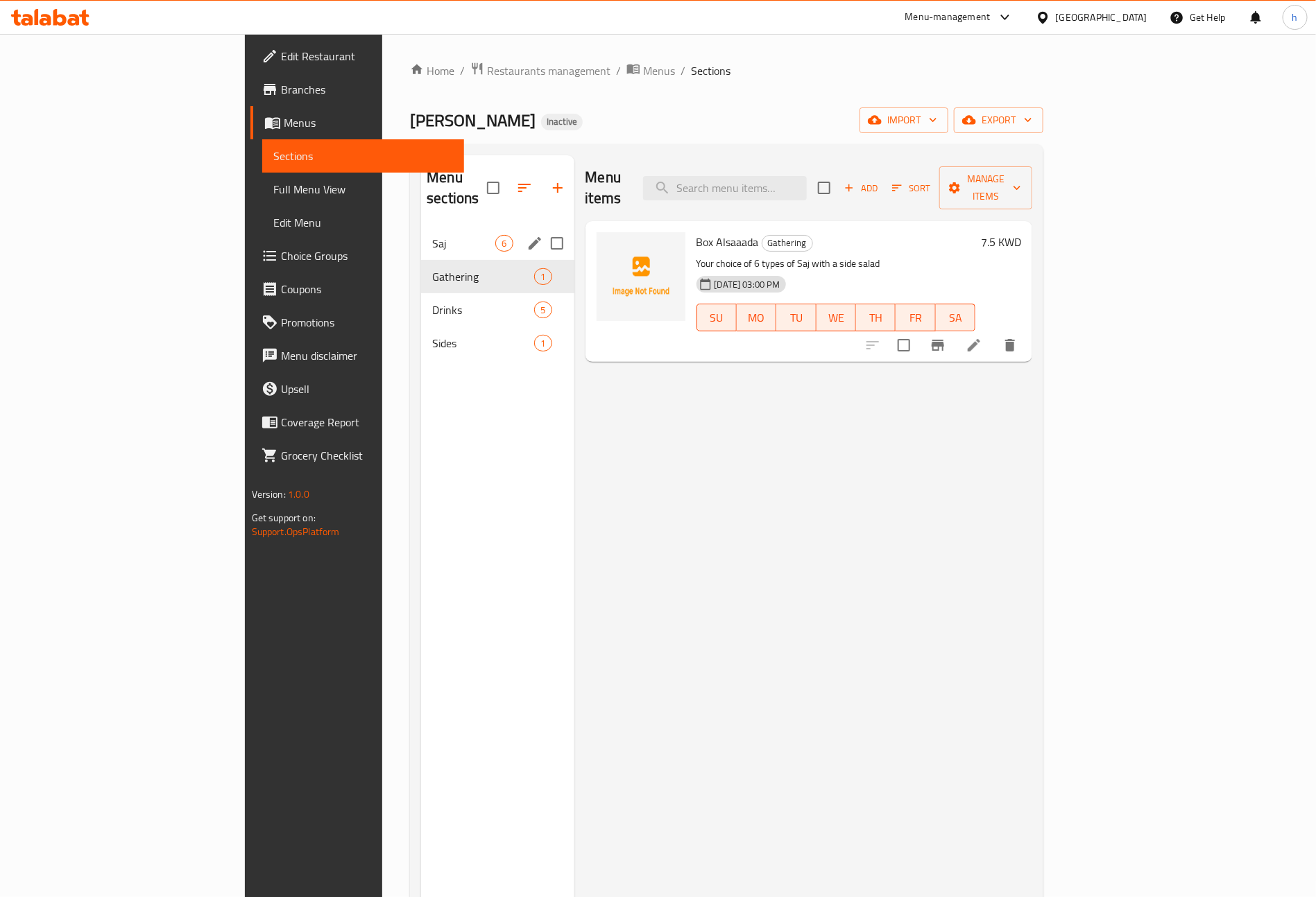
click at [421, 227] on div "Saj 6" at bounding box center [498, 244] width 153 height 33
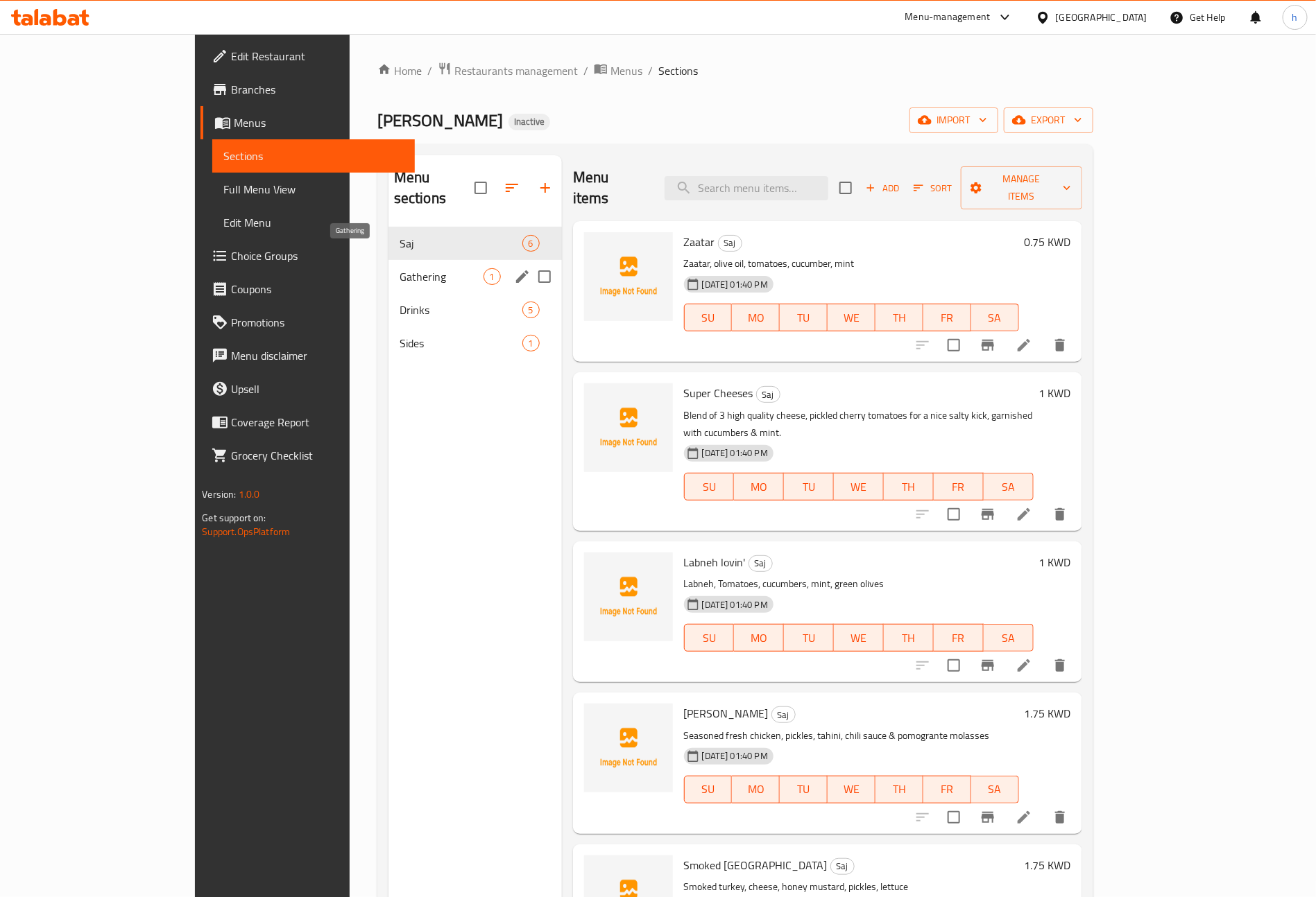
click at [400, 268] on span "Gathering" at bounding box center [441, 277] width 84 height 17
